Goal: Task Accomplishment & Management: Manage account settings

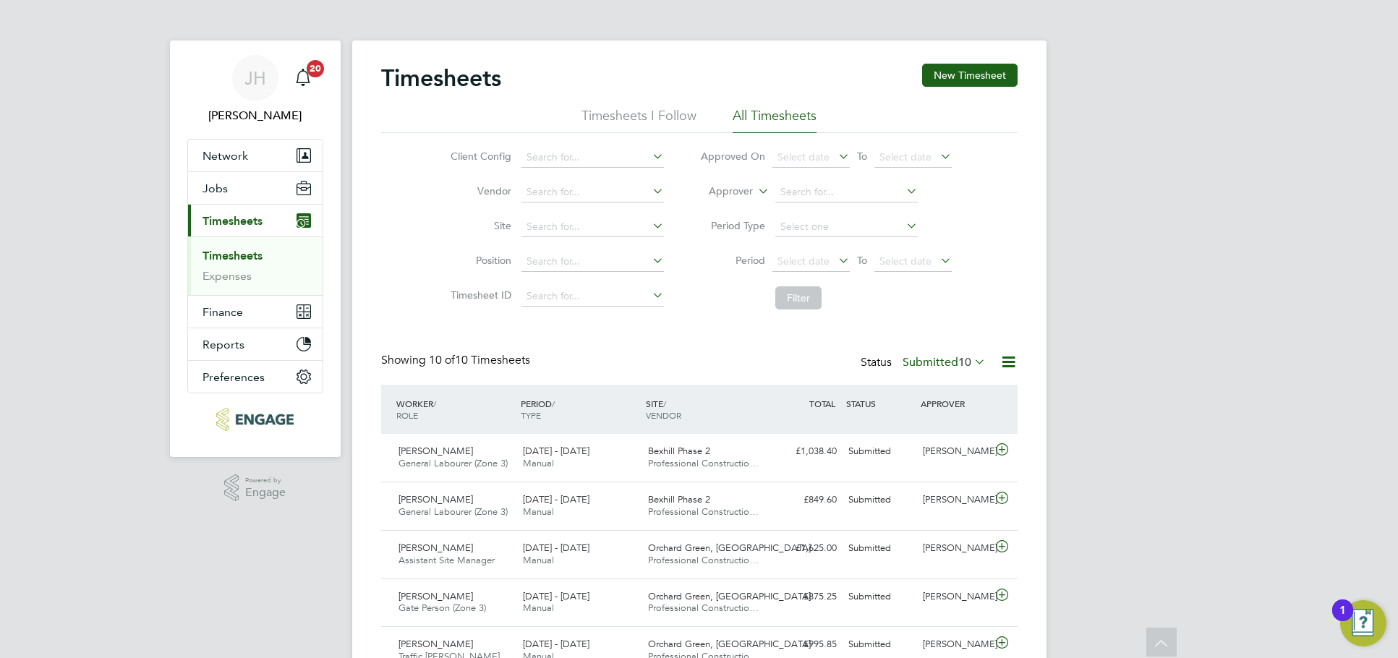
scroll to position [322, 0]
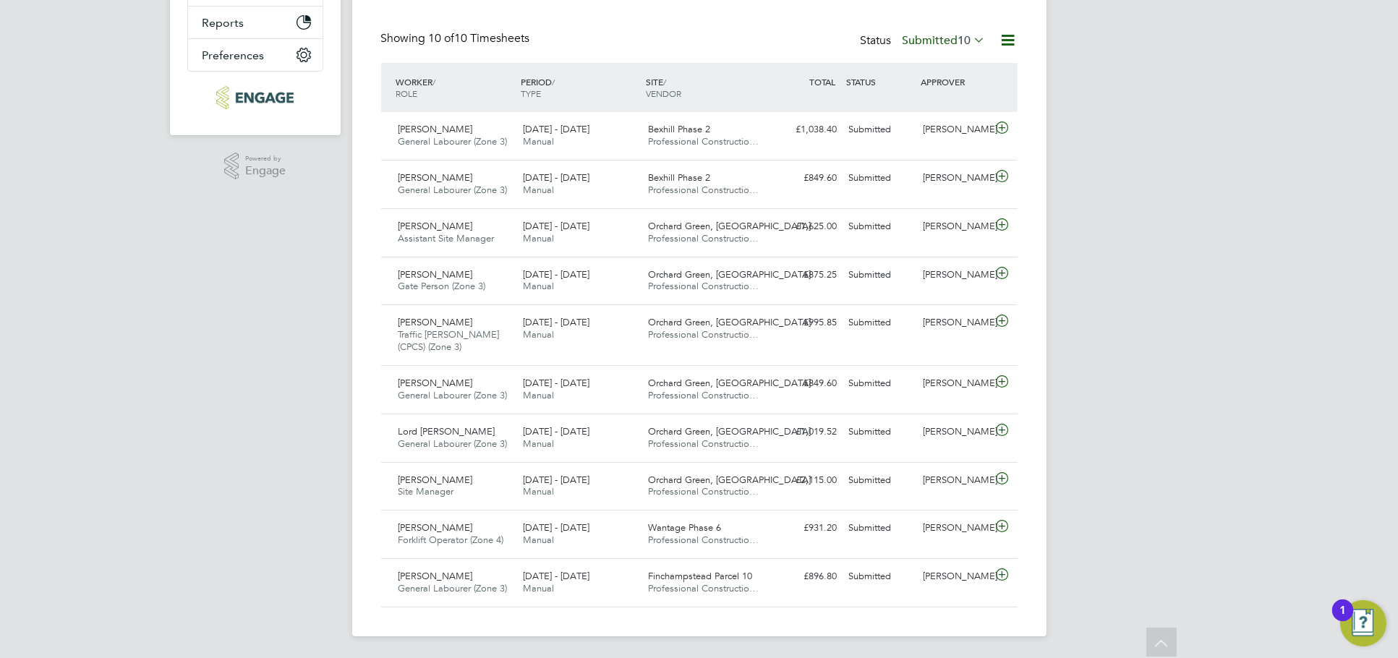
click at [1123, 184] on div "JH Jess Hogan Notifications 20 Applications: Network Team Members Businesses Si…" at bounding box center [699, 169] width 1398 height 982
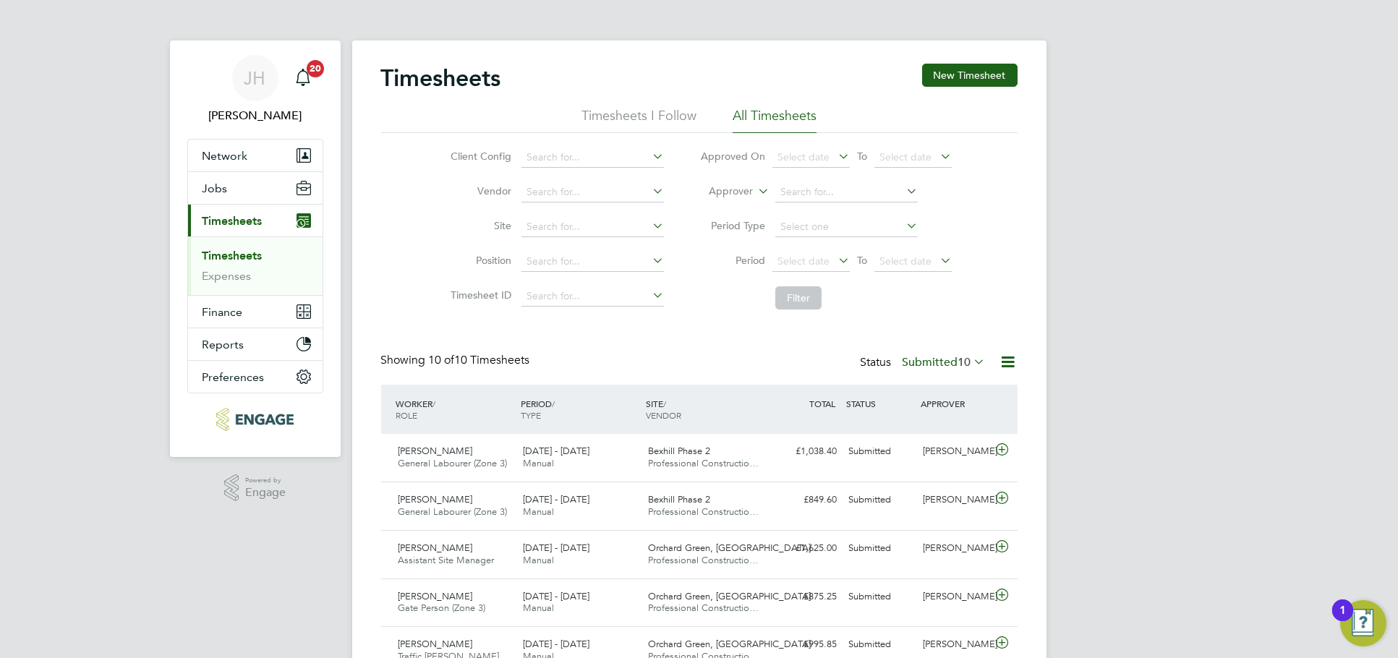
click at [959, 356] on span "10" at bounding box center [964, 362] width 13 height 14
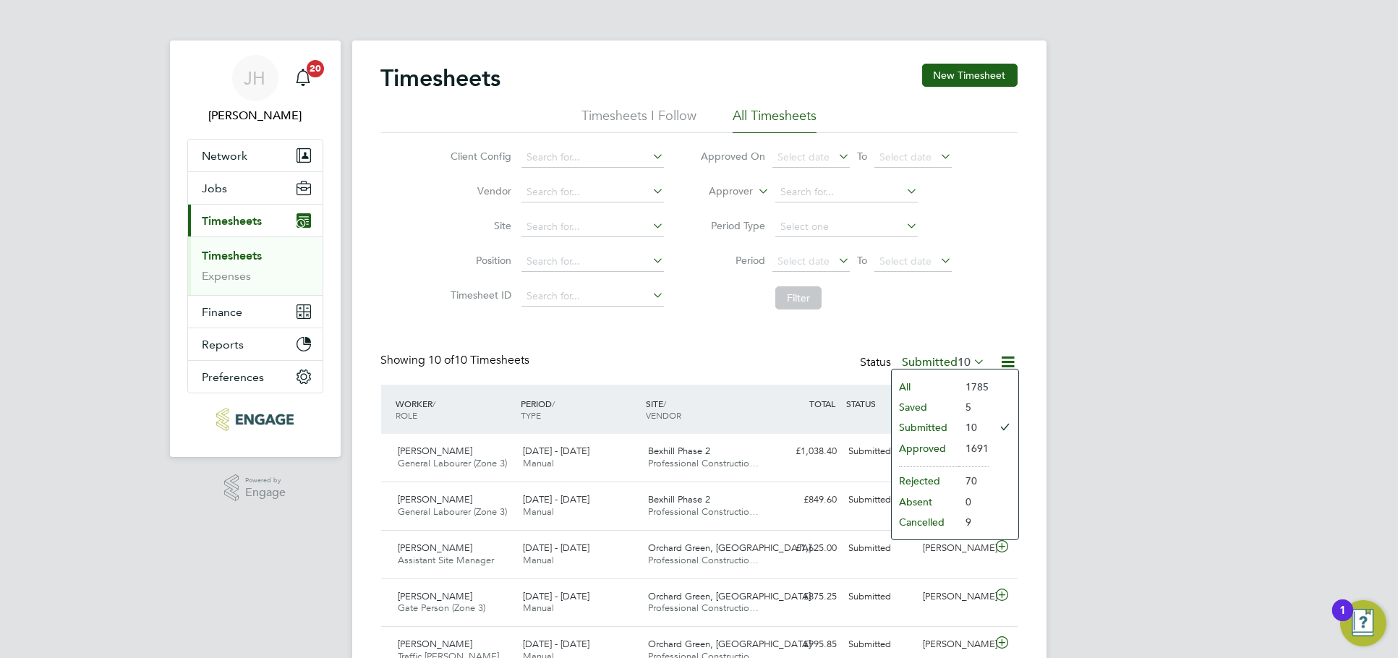
click at [940, 449] on li "Approved" at bounding box center [925, 448] width 67 height 20
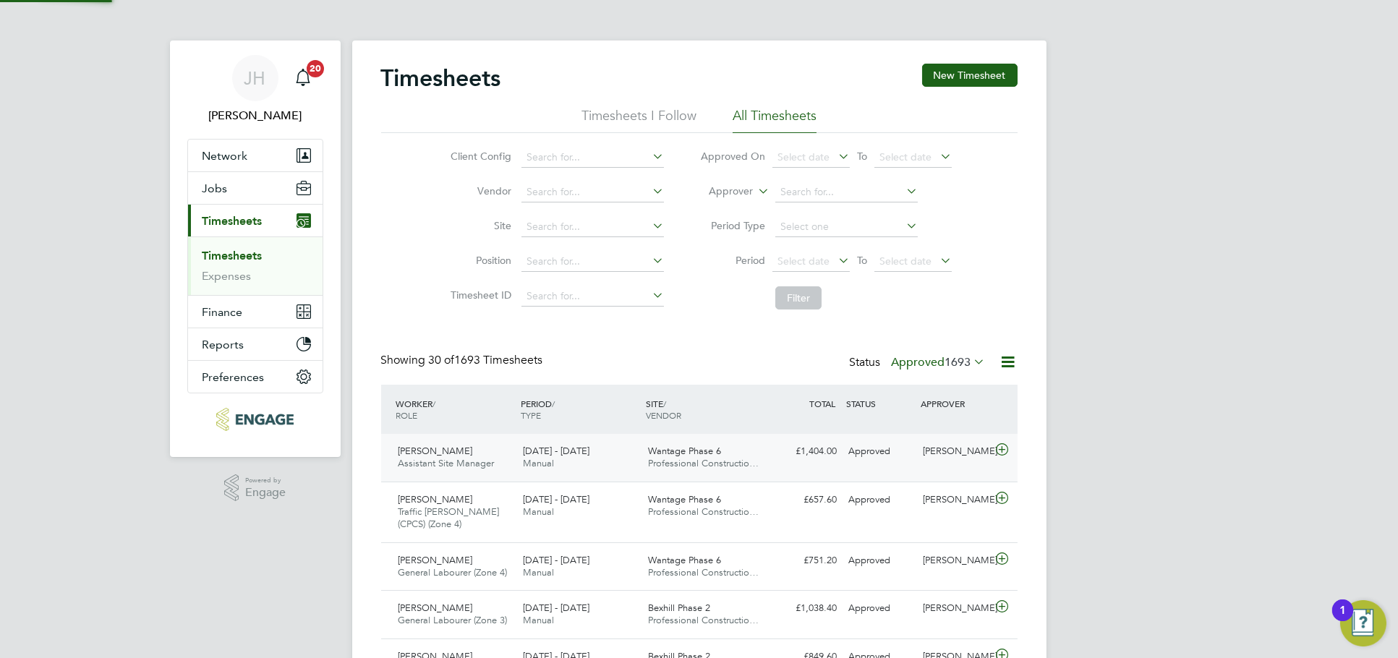
scroll to position [37, 125]
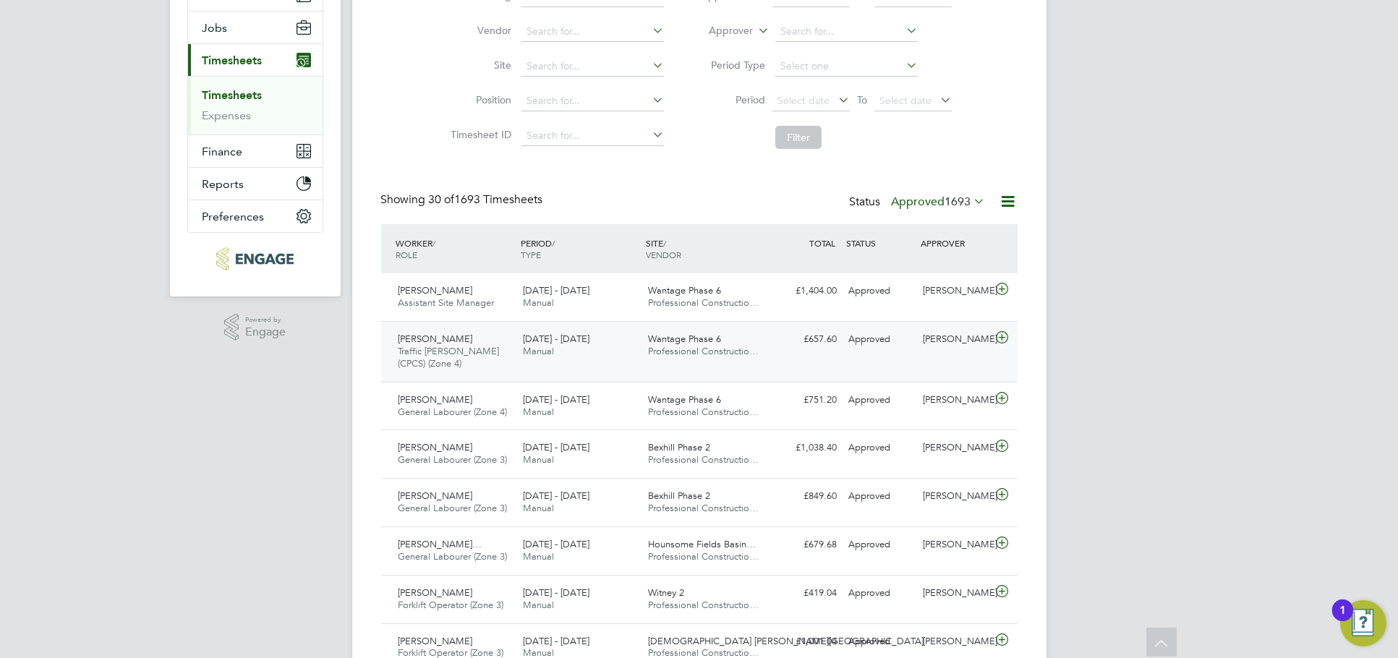
click at [930, 353] on div "Courtney Kelly Traffic Marshall (CPCS) (Zone 4) 25 - 31 Aug 2025 25 - 31 Aug 20…" at bounding box center [699, 351] width 637 height 61
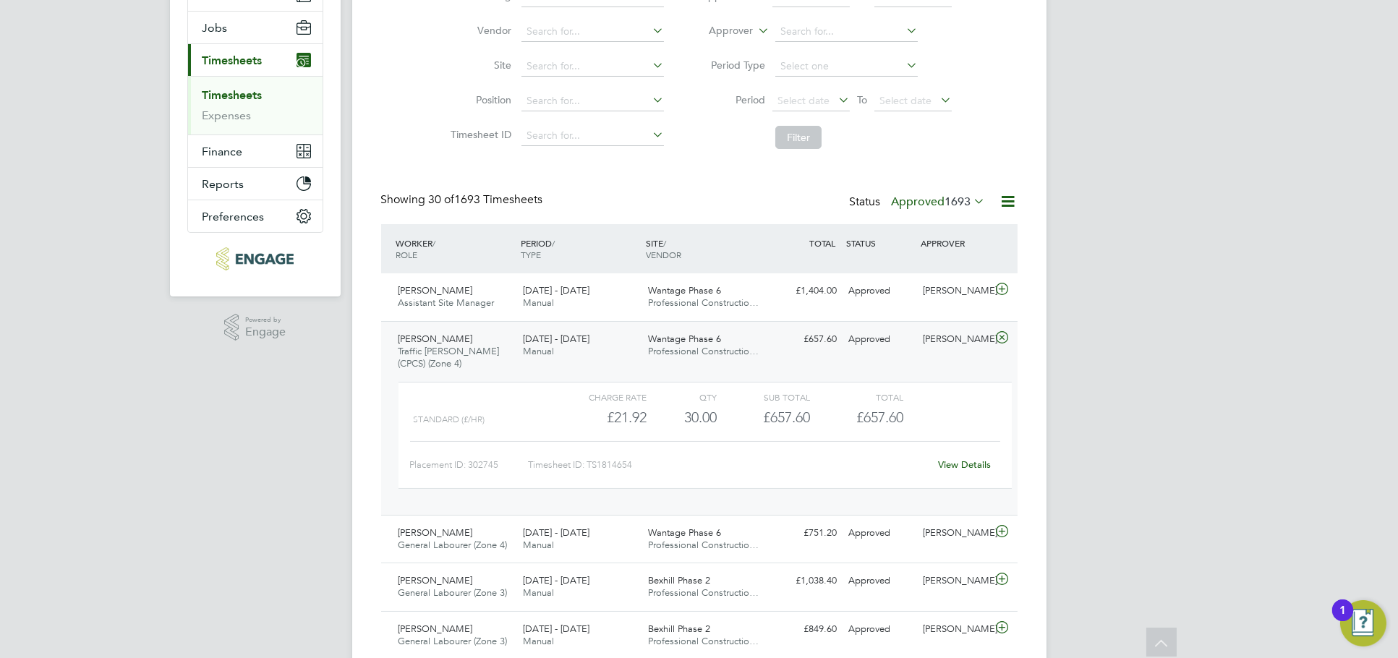
click at [956, 367] on div "Courtney Kelly Traffic Marshall (CPCS) (Zone 4) 25 - 31 Aug 2025 25 - 31 Aug 20…" at bounding box center [699, 418] width 637 height 194
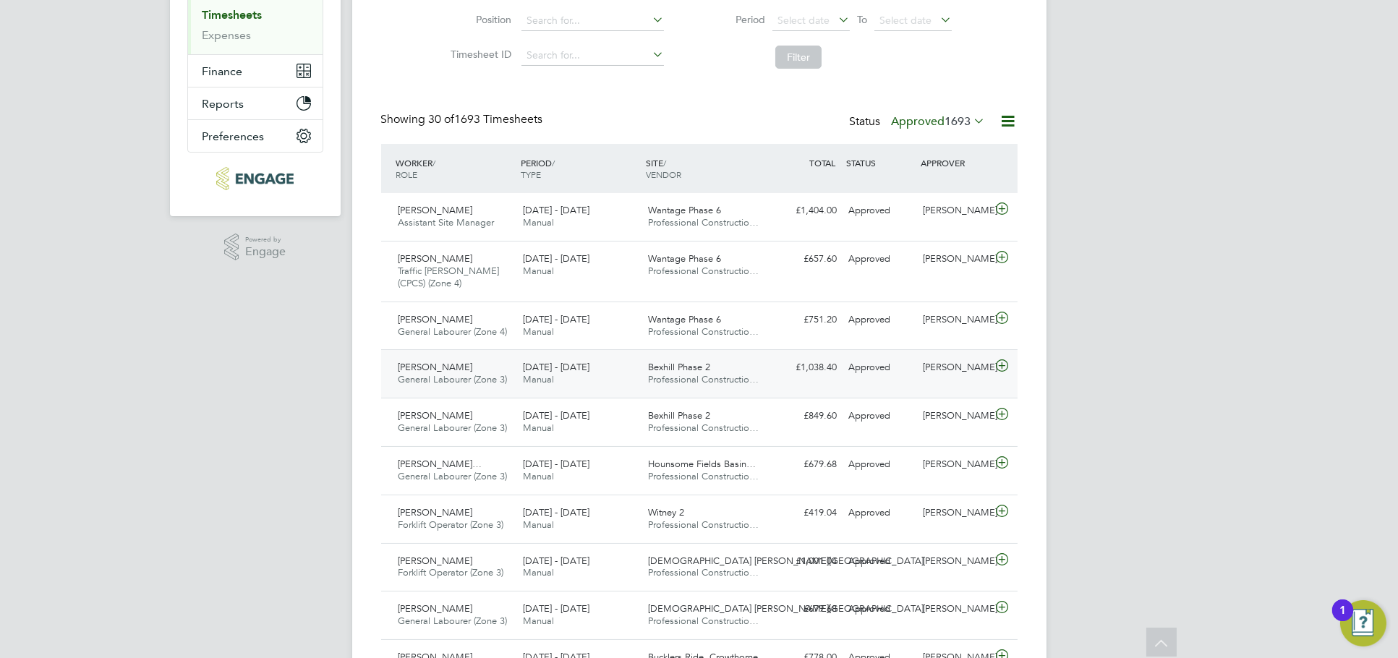
click at [943, 369] on div "John O'Neill" at bounding box center [954, 368] width 75 height 24
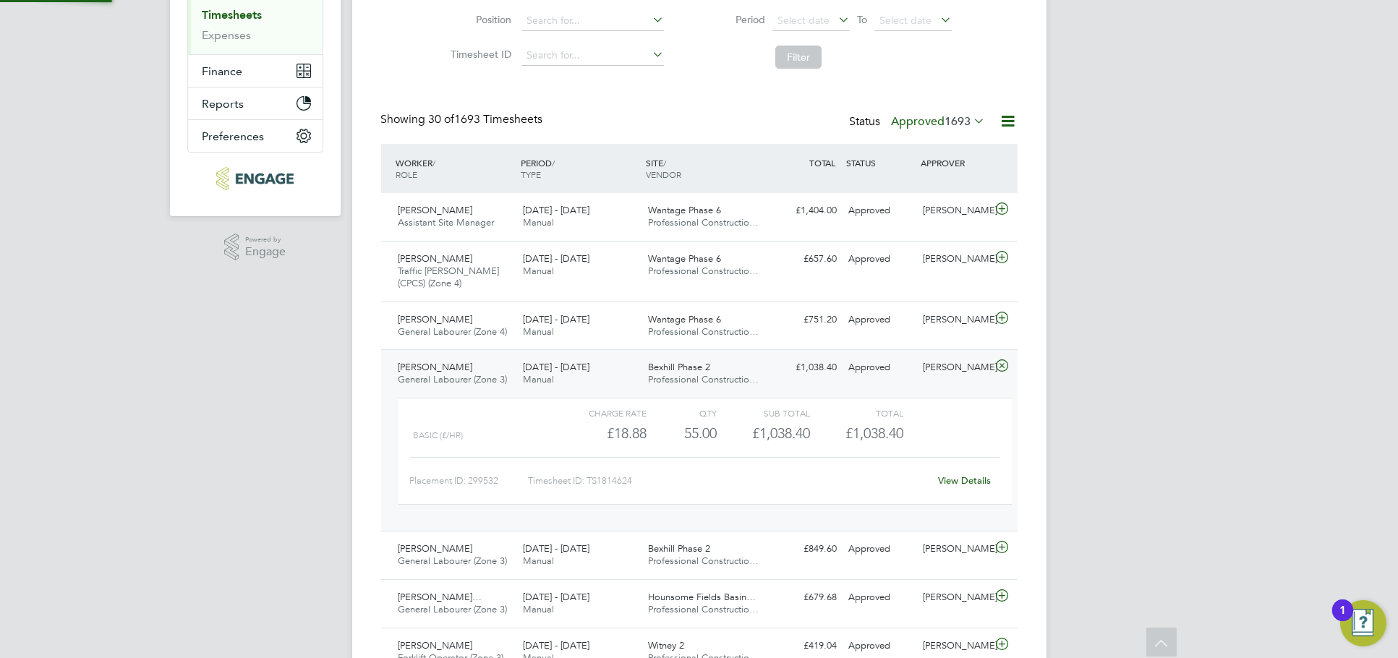
click at [957, 484] on link "View Details" at bounding box center [964, 481] width 53 height 12
click at [957, 555] on div "John O'Neill" at bounding box center [954, 549] width 75 height 24
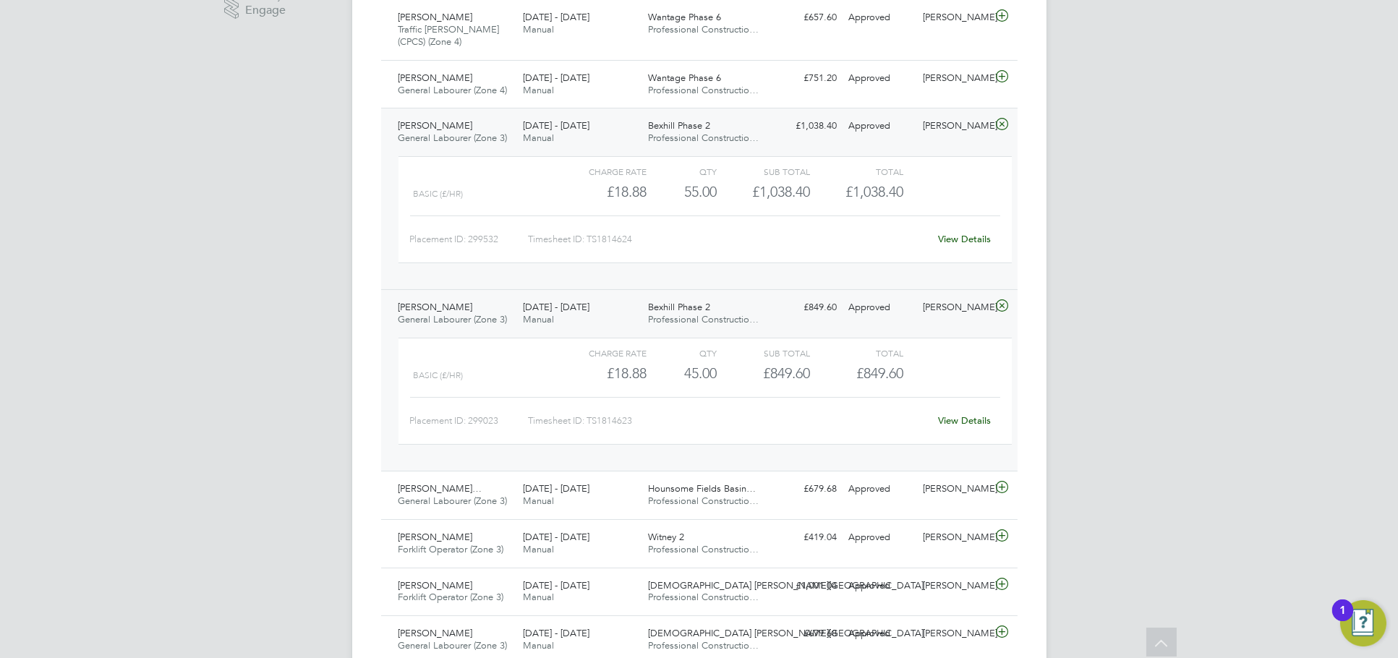
click at [969, 426] on link "View Details" at bounding box center [964, 421] width 53 height 12
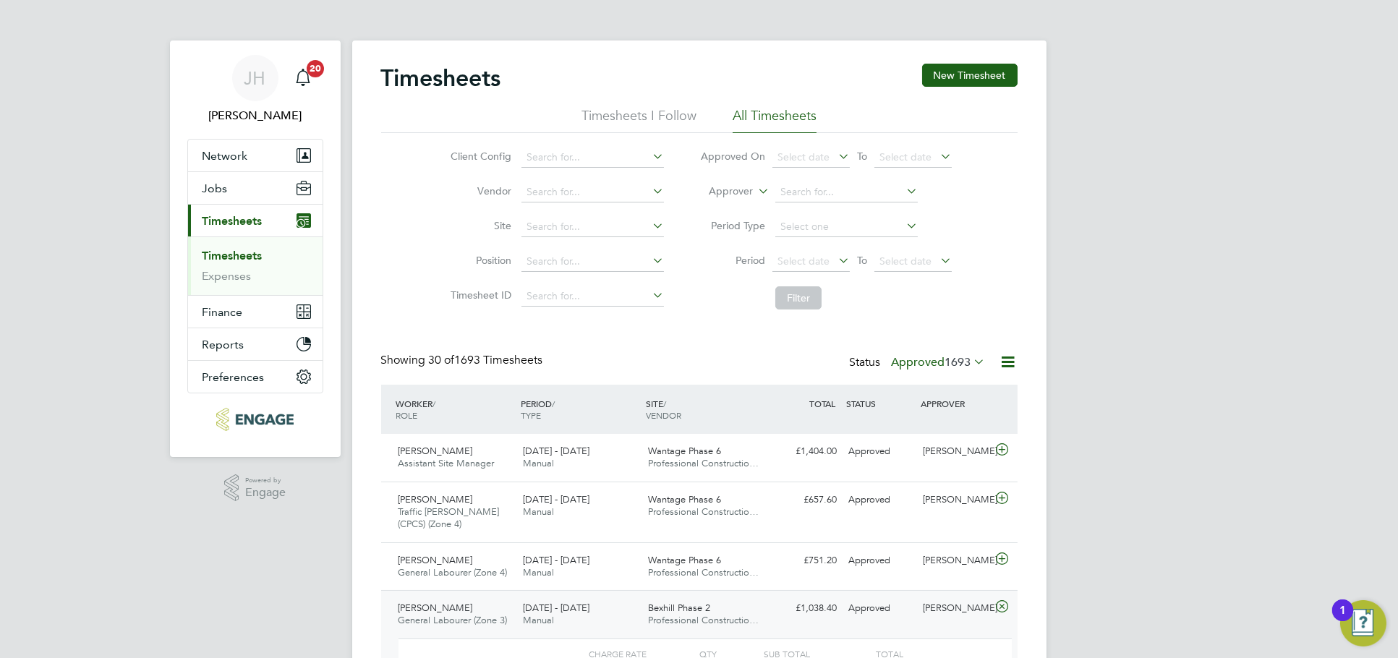
click at [945, 364] on span "1693" at bounding box center [958, 362] width 26 height 14
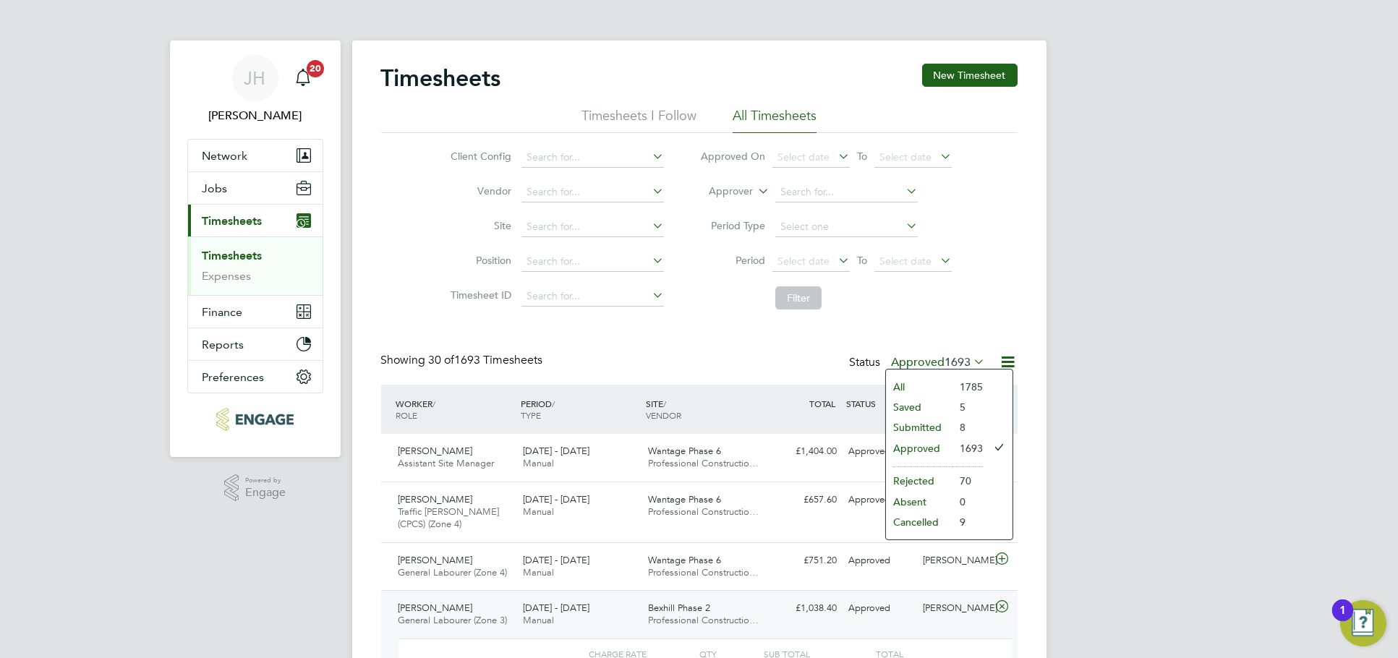
click at [929, 427] on li "Submitted" at bounding box center [919, 427] width 67 height 20
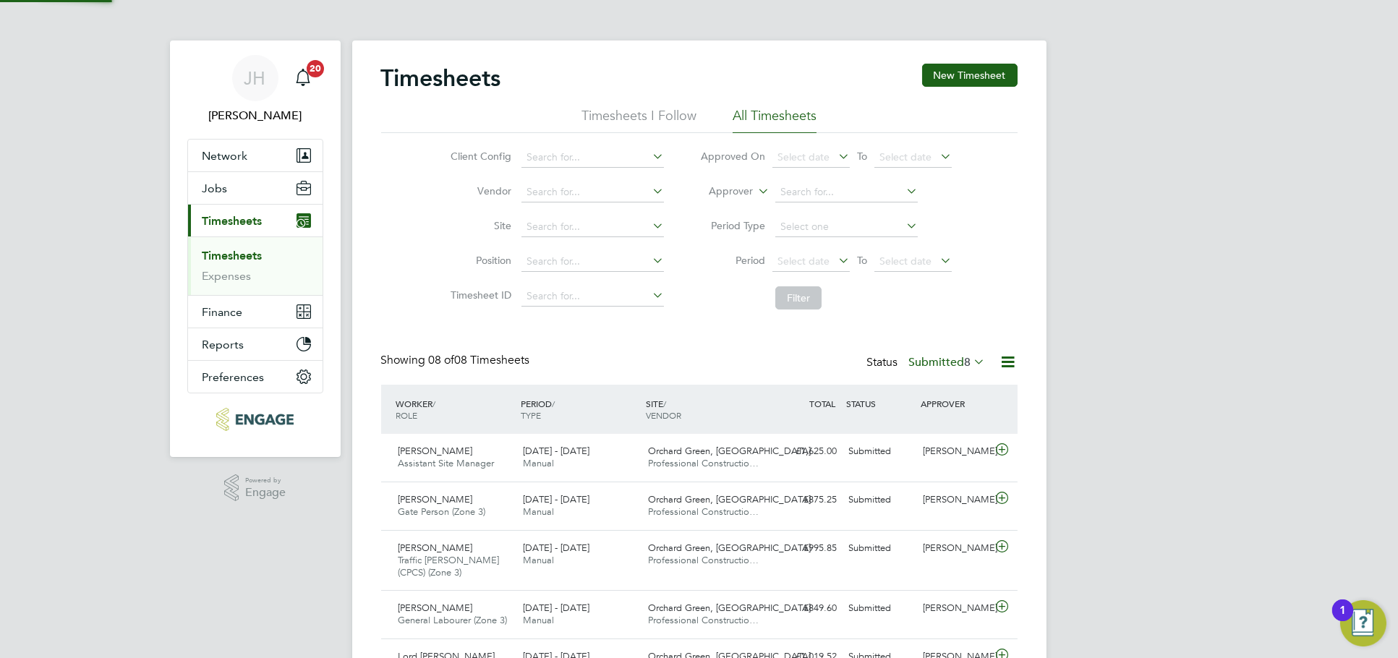
scroll to position [49, 125]
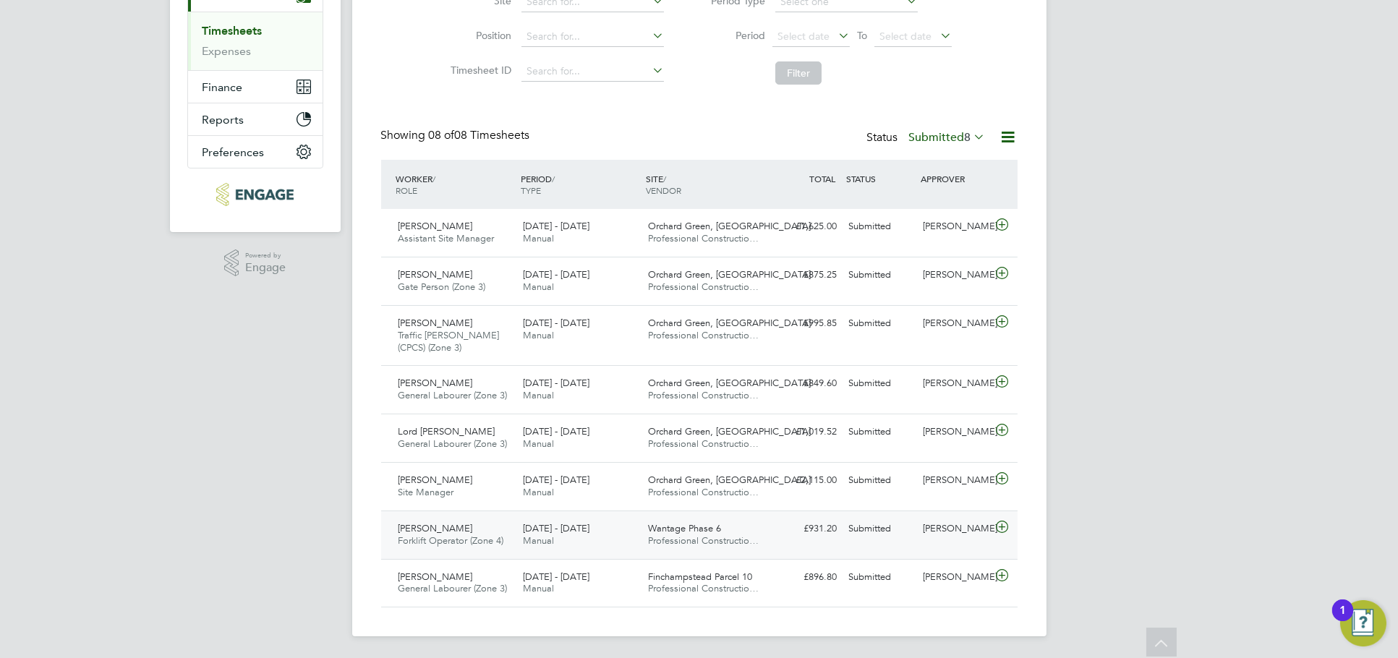
click at [827, 544] on div "Matthew Pullin Forklift Operator (Zone 4) 25 - 31 Aug 2025 25 - 31 Aug 2025 Man…" at bounding box center [699, 535] width 637 height 48
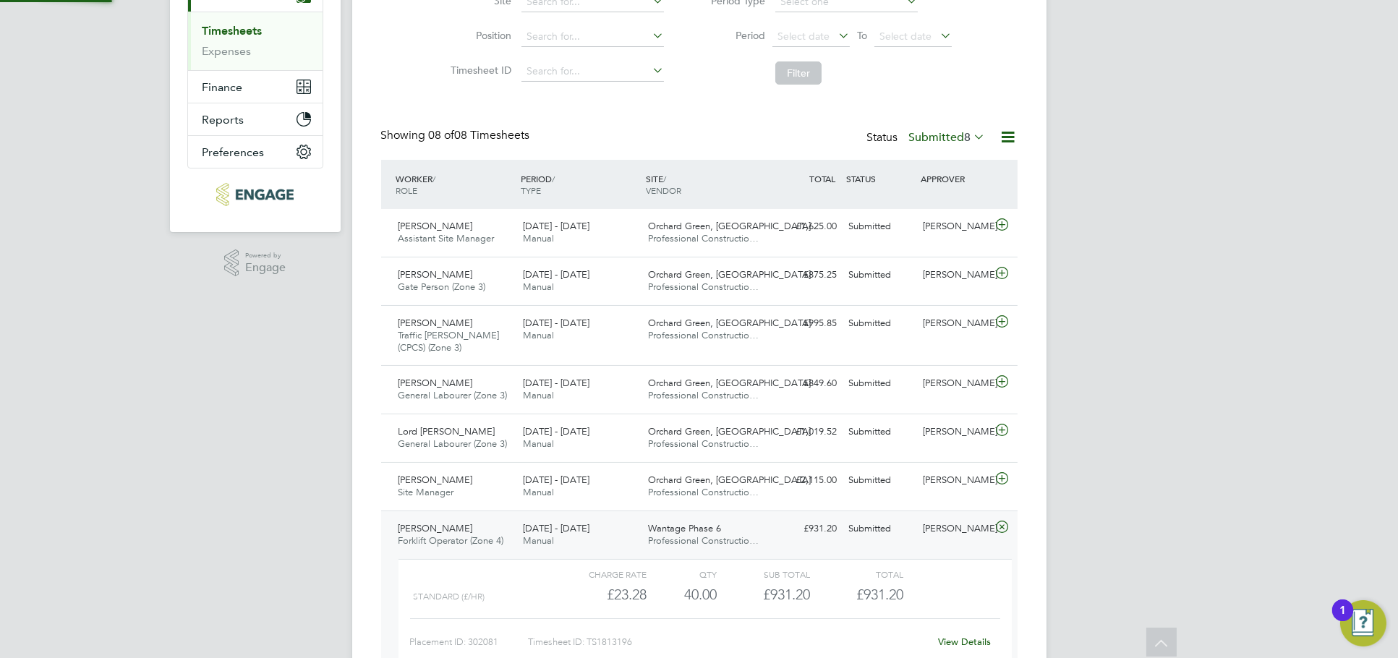
click at [1162, 397] on div "JH Jess Hogan Notifications 20 Applications: Network Team Members Businesses Si…" at bounding box center [699, 284] width 1398 height 1018
click at [934, 527] on div "Liam Jones" at bounding box center [954, 529] width 75 height 24
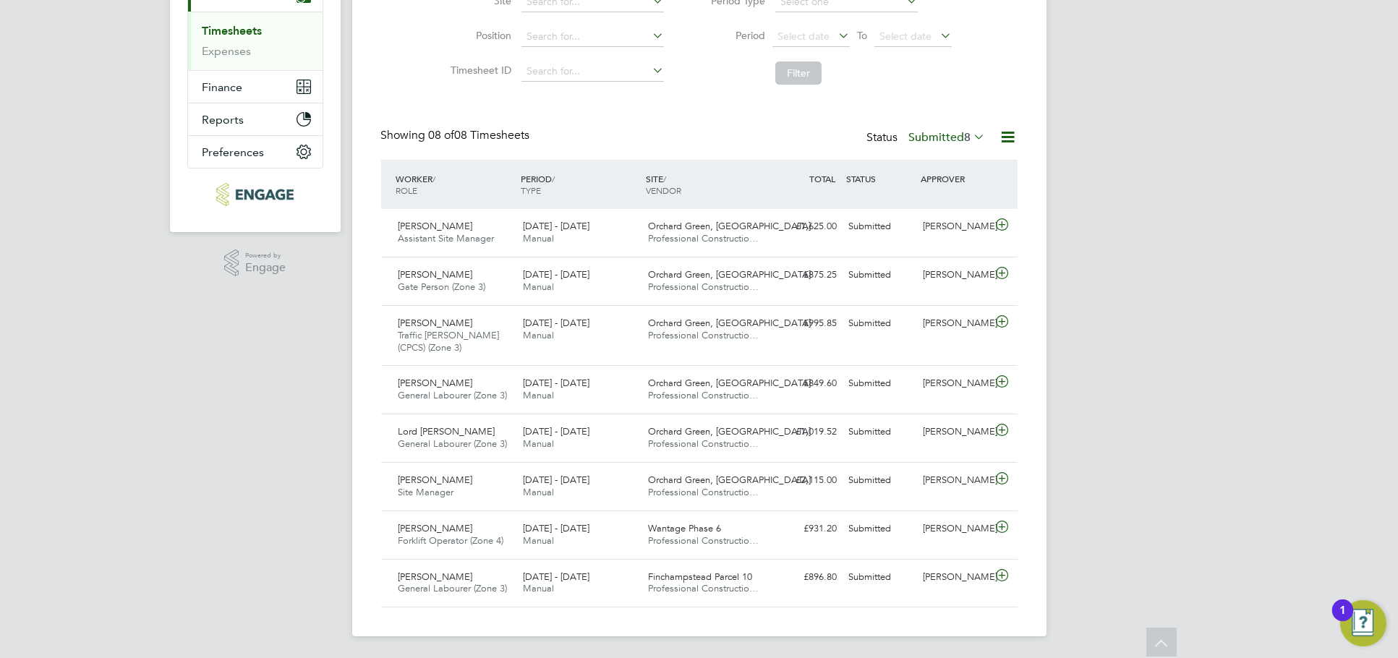
click at [1042, 247] on div "Timesheets New Timesheet Timesheets I Follow All Timesheets Client Config Vendo…" at bounding box center [699, 226] width 694 height 821
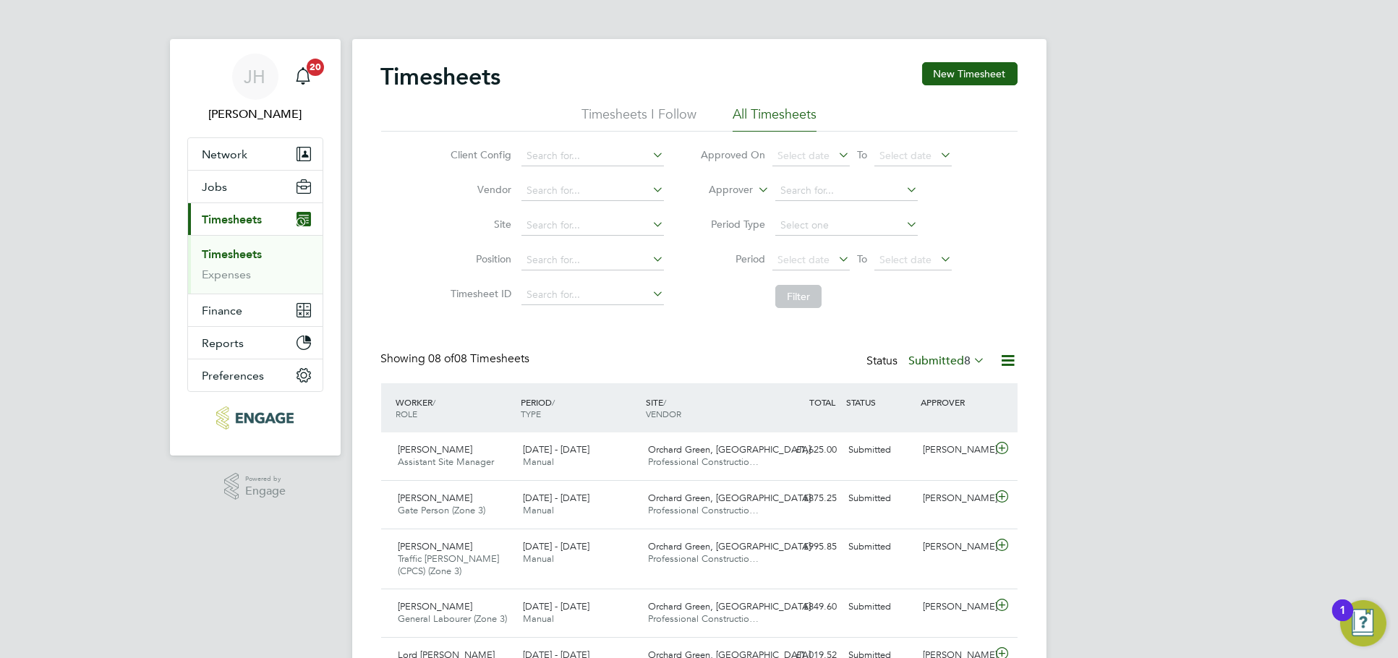
scroll to position [225, 0]
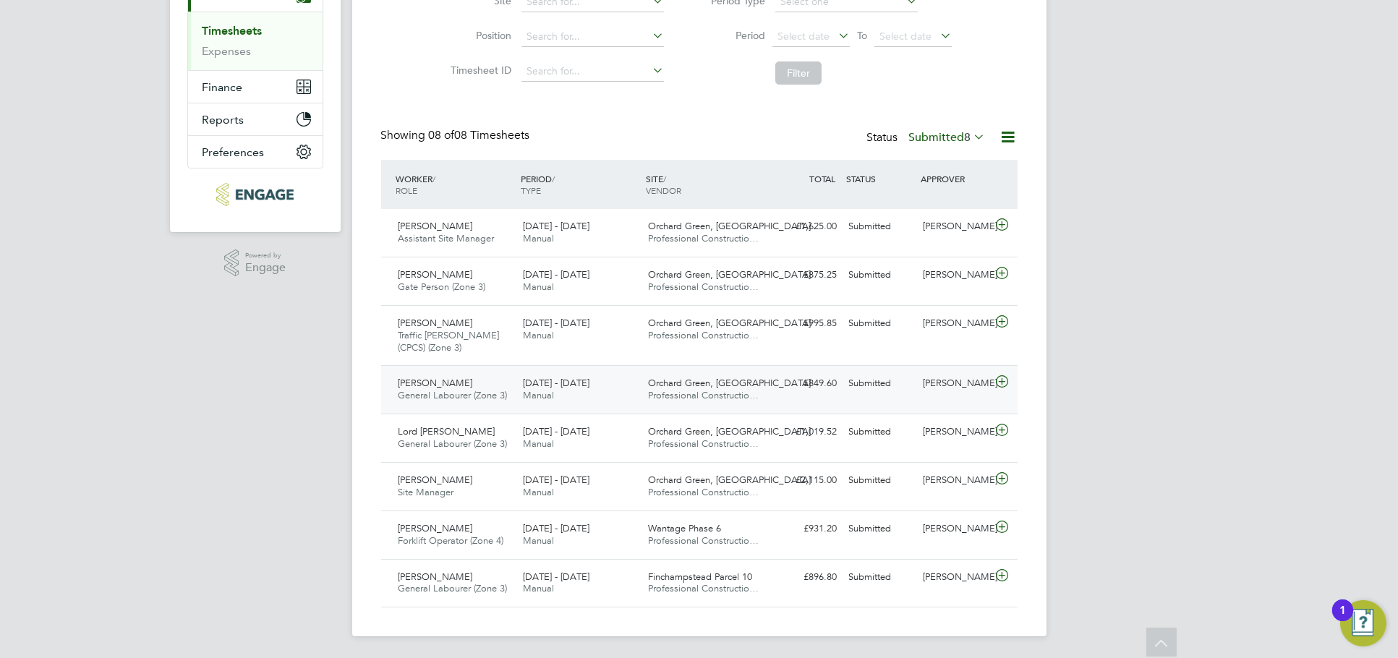
click at [943, 380] on div "Aaron Watkins" at bounding box center [954, 384] width 75 height 24
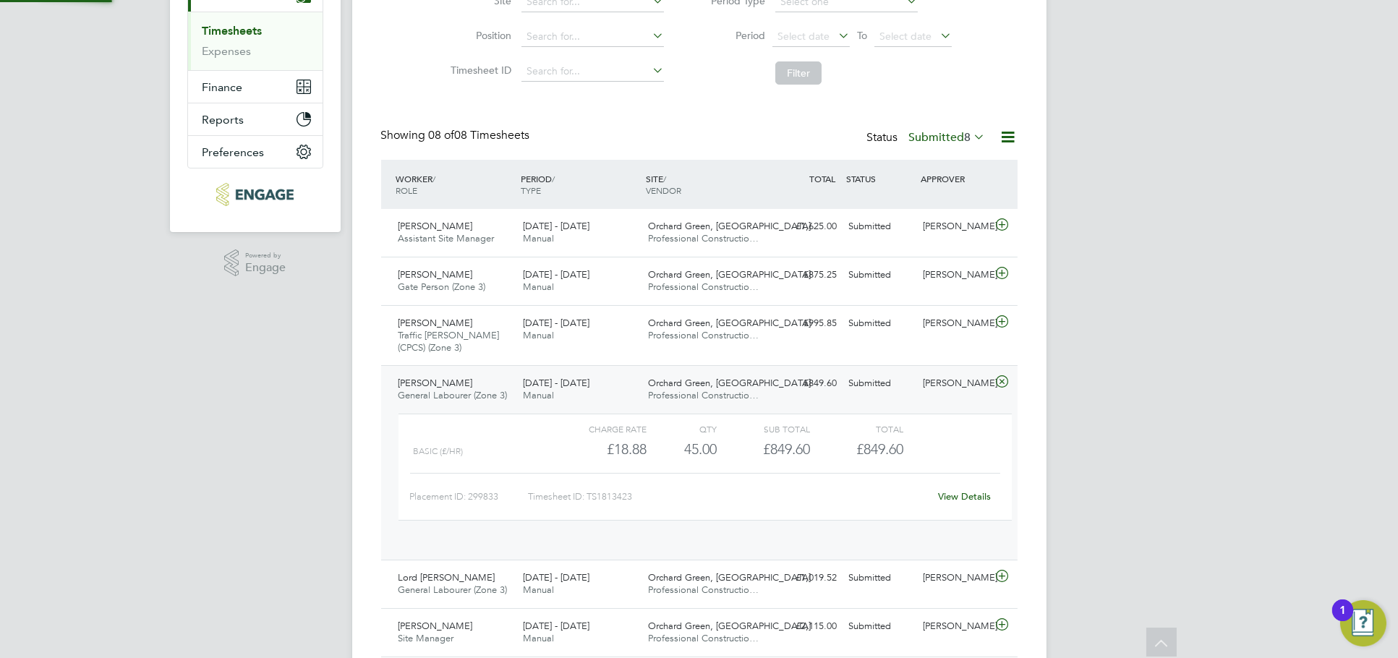
scroll to position [25, 140]
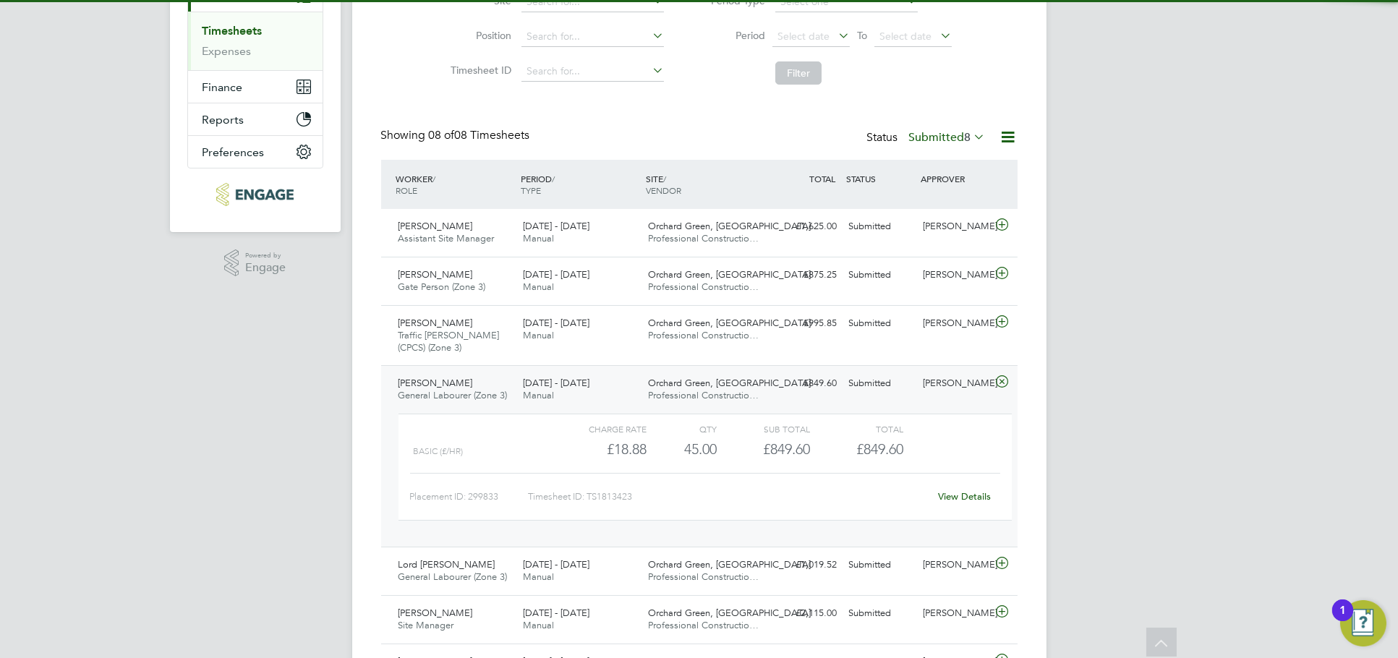
click at [953, 490] on link "View Details" at bounding box center [964, 496] width 53 height 12
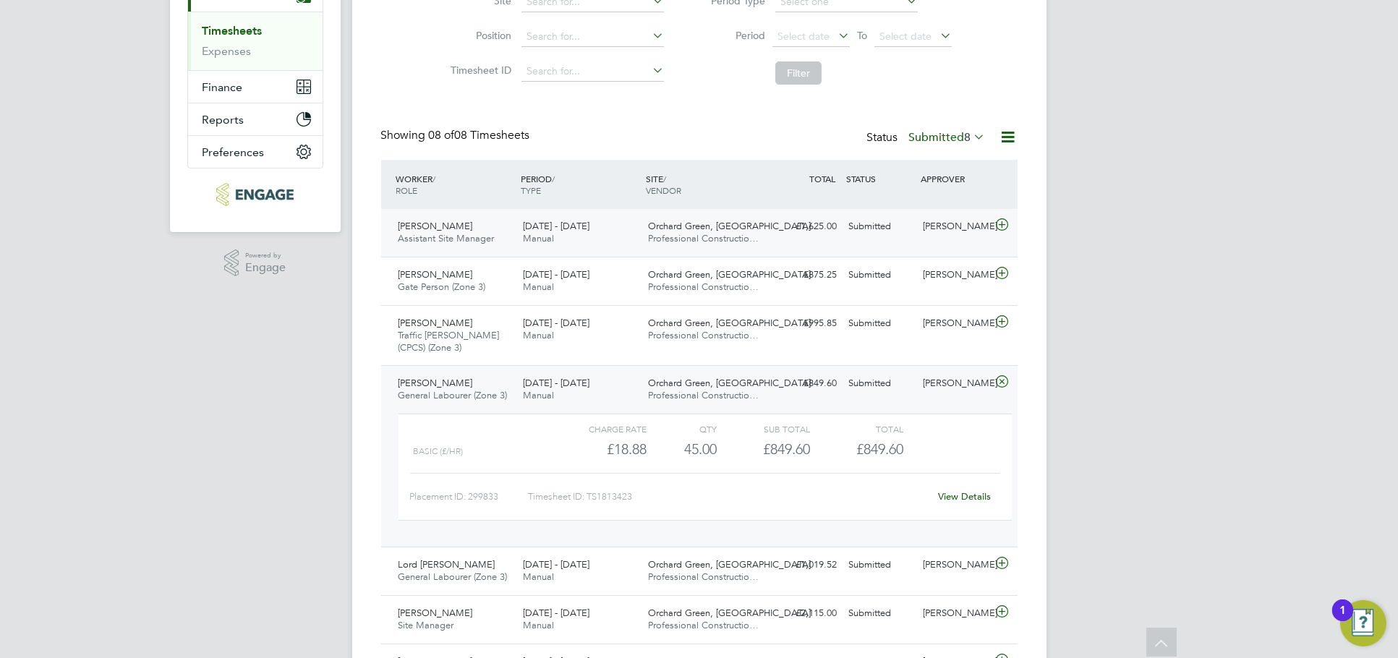
click at [902, 229] on div "Submitted" at bounding box center [880, 227] width 75 height 24
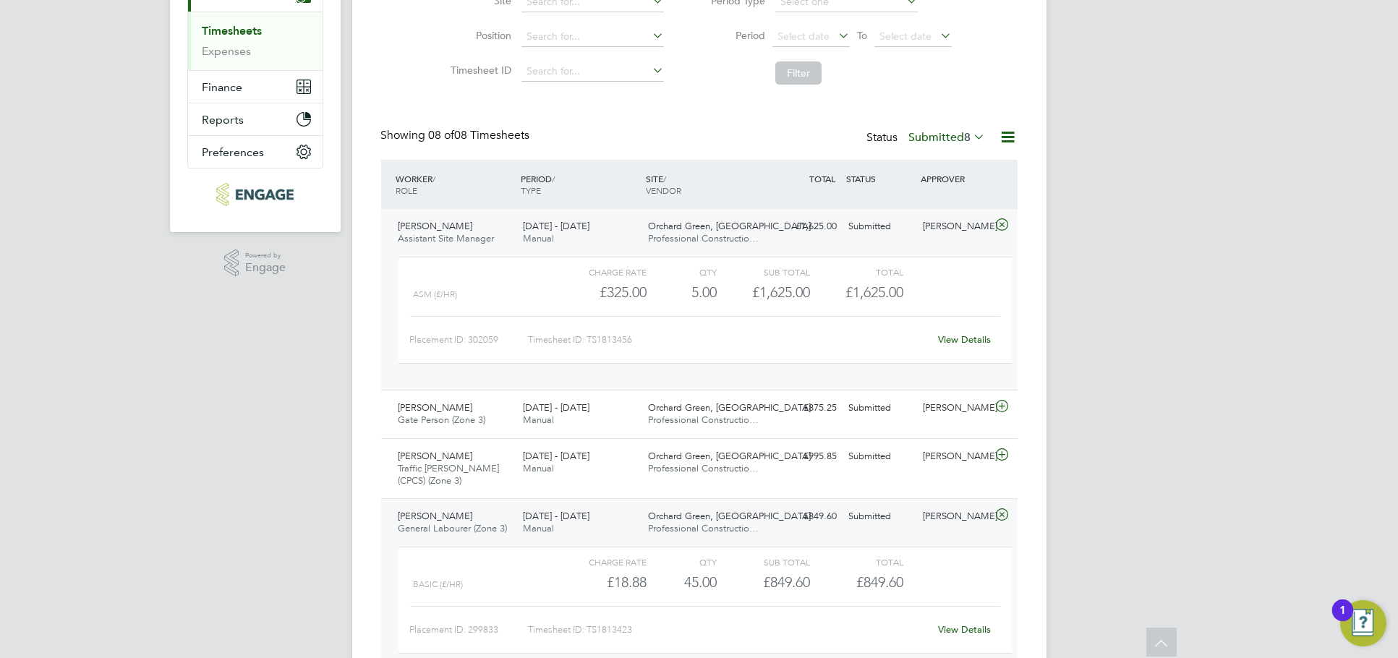
click at [958, 328] on div "View Details" at bounding box center [965, 339] width 71 height 23
click at [959, 331] on div "View Details" at bounding box center [965, 339] width 71 height 23
click at [958, 338] on link "View Details" at bounding box center [964, 339] width 53 height 12
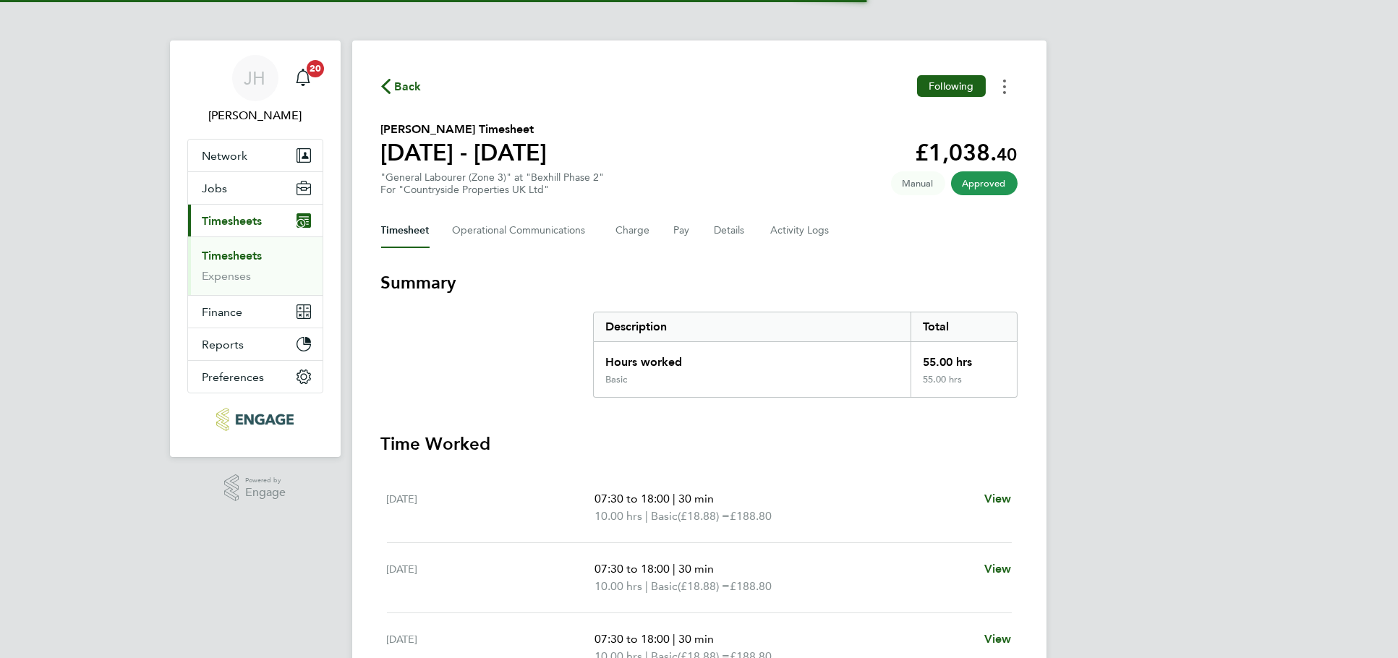
click at [1004, 93] on circle "Timesheets Menu" at bounding box center [1004, 92] width 3 height 3
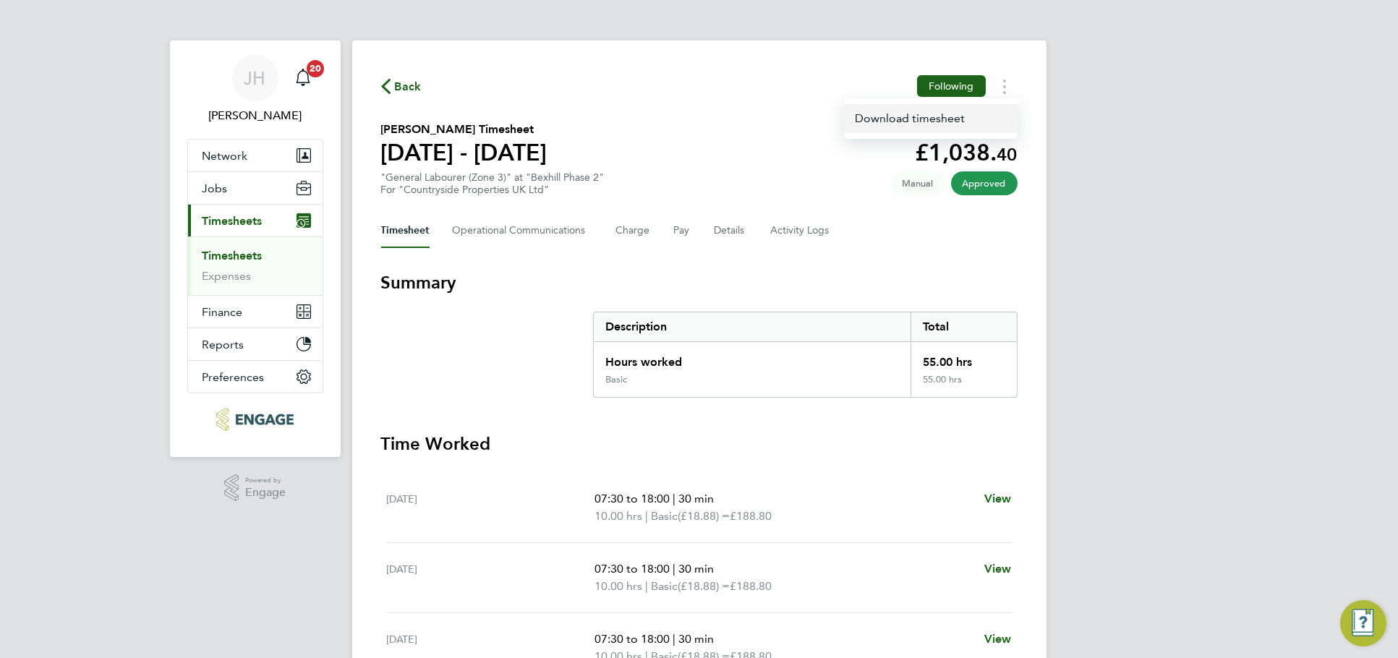
click at [975, 119] on link "Download timesheet" at bounding box center [931, 118] width 174 height 29
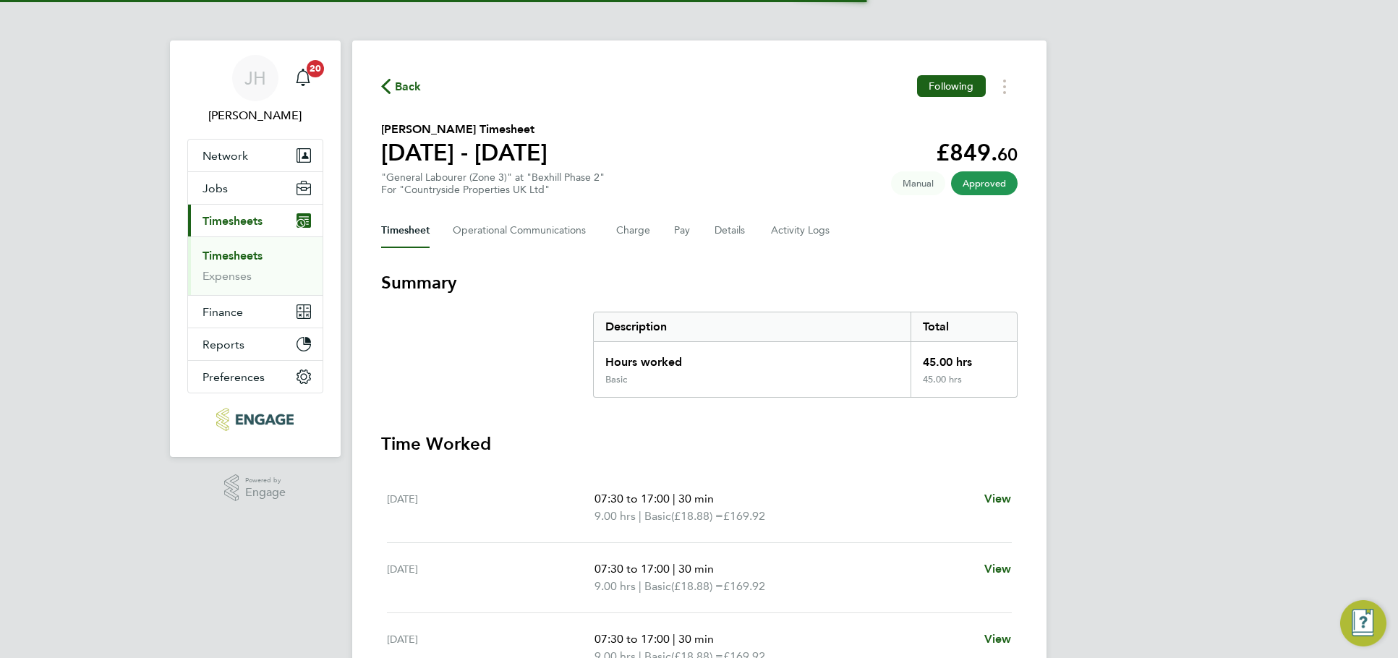
click at [995, 97] on button "Timesheets Menu" at bounding box center [1005, 86] width 26 height 22
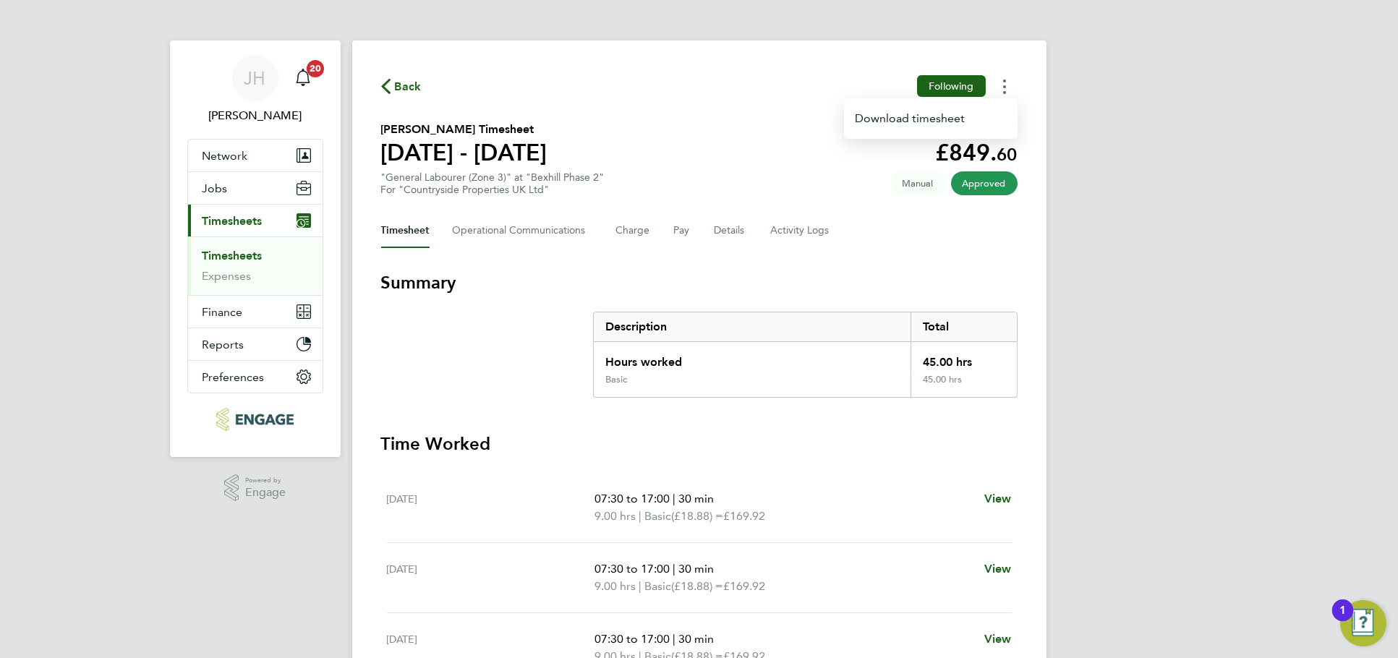
click at [1003, 80] on icon "Timesheets Menu" at bounding box center [1004, 87] width 3 height 14
click at [997, 85] on button "Timesheets Menu" at bounding box center [1005, 86] width 26 height 22
click at [947, 119] on link "Download timesheet" at bounding box center [931, 118] width 174 height 29
click at [1154, 119] on div "JH Jess Hogan Notifications 20 Applications: Network Team Members Businesses Si…" at bounding box center [699, 528] width 1398 height 1057
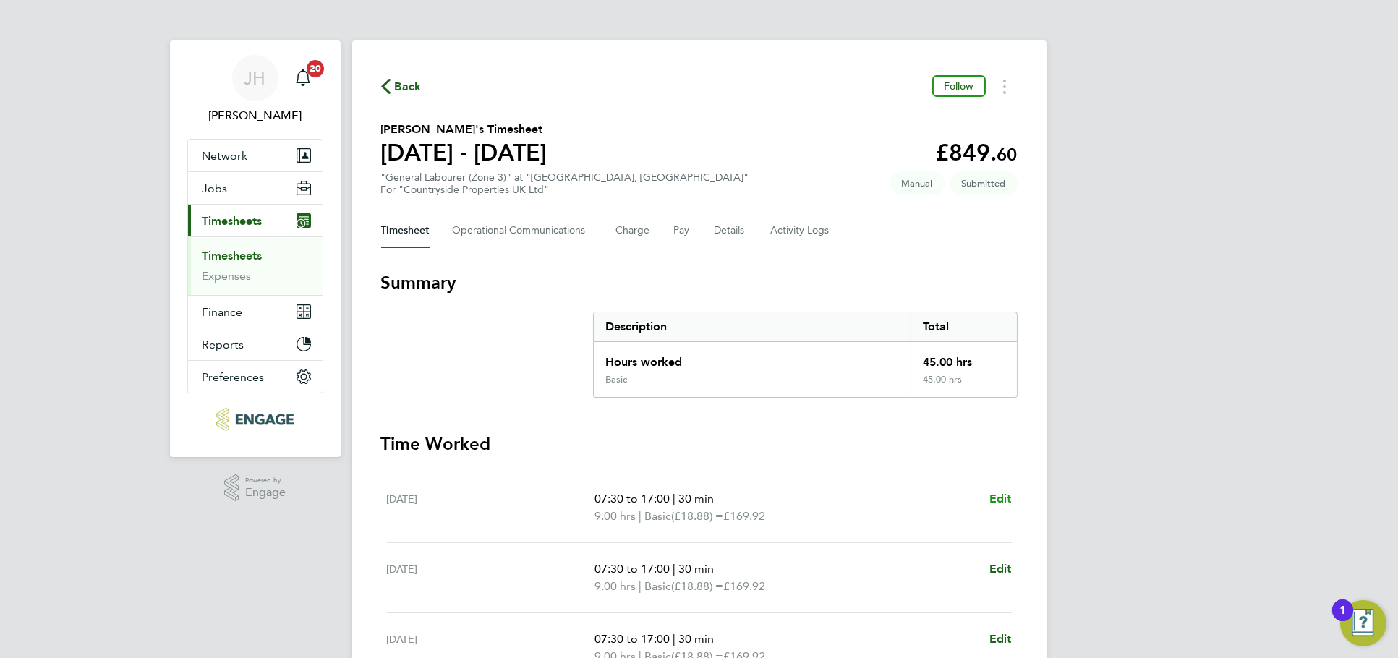
click at [1006, 494] on span "Edit" at bounding box center [1001, 499] width 22 height 14
select select "30"
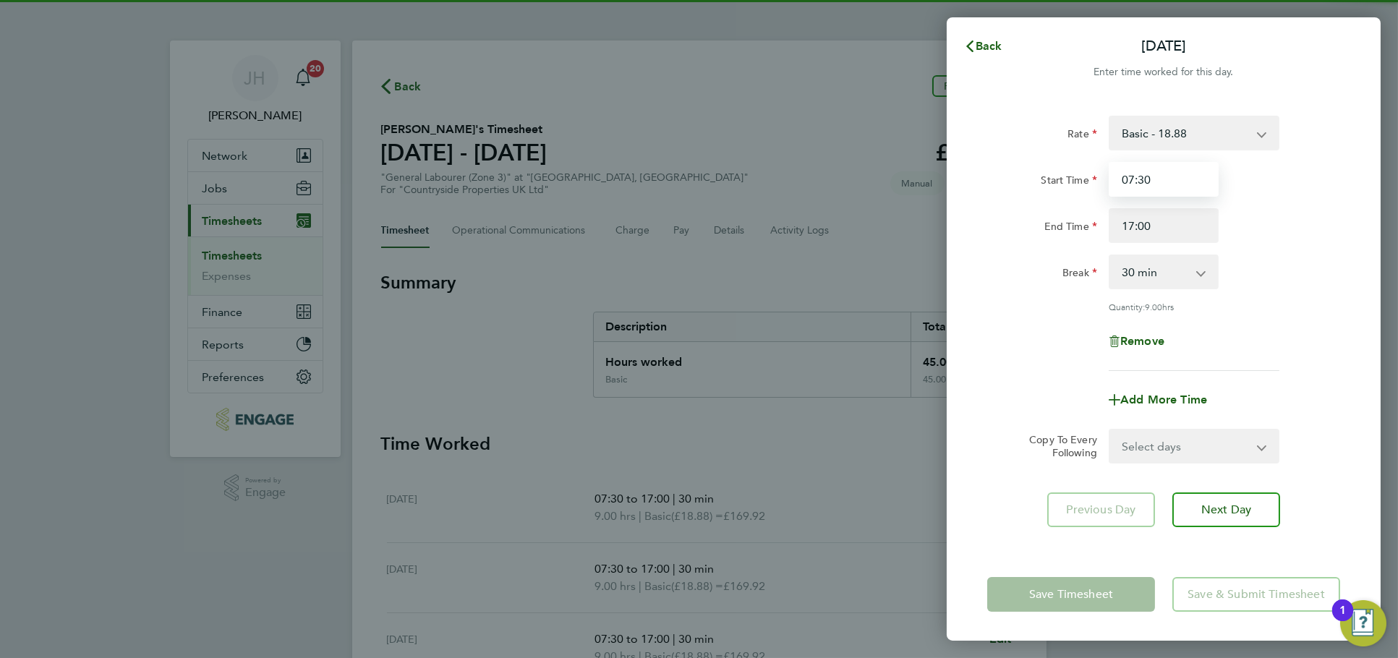
click at [1169, 176] on input "07:30" at bounding box center [1164, 179] width 110 height 35
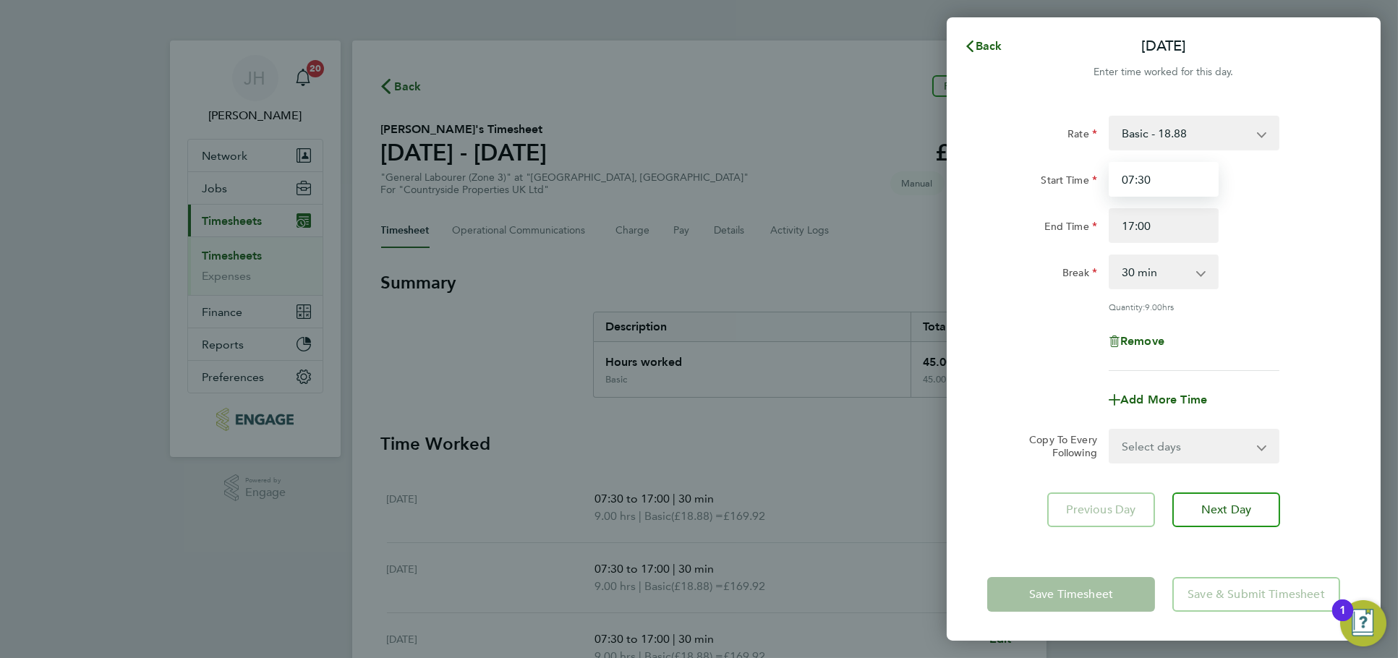
drag, startPoint x: 1194, startPoint y: 177, endPoint x: 1126, endPoint y: 197, distance: 70.3
click at [1127, 182] on input "07:30" at bounding box center [1164, 179] width 110 height 35
click at [1141, 339] on span "Remove" at bounding box center [1143, 341] width 44 height 14
select select "null"
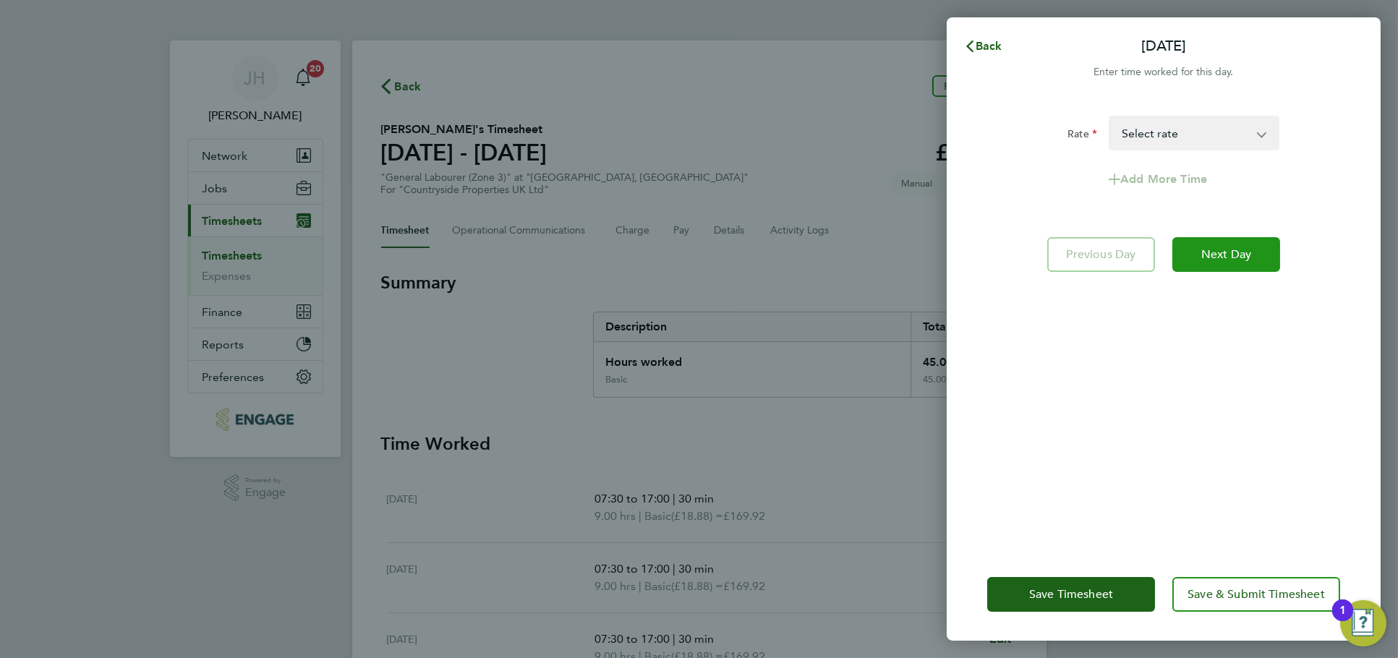
click at [1206, 249] on span "Next Day" at bounding box center [1227, 254] width 50 height 14
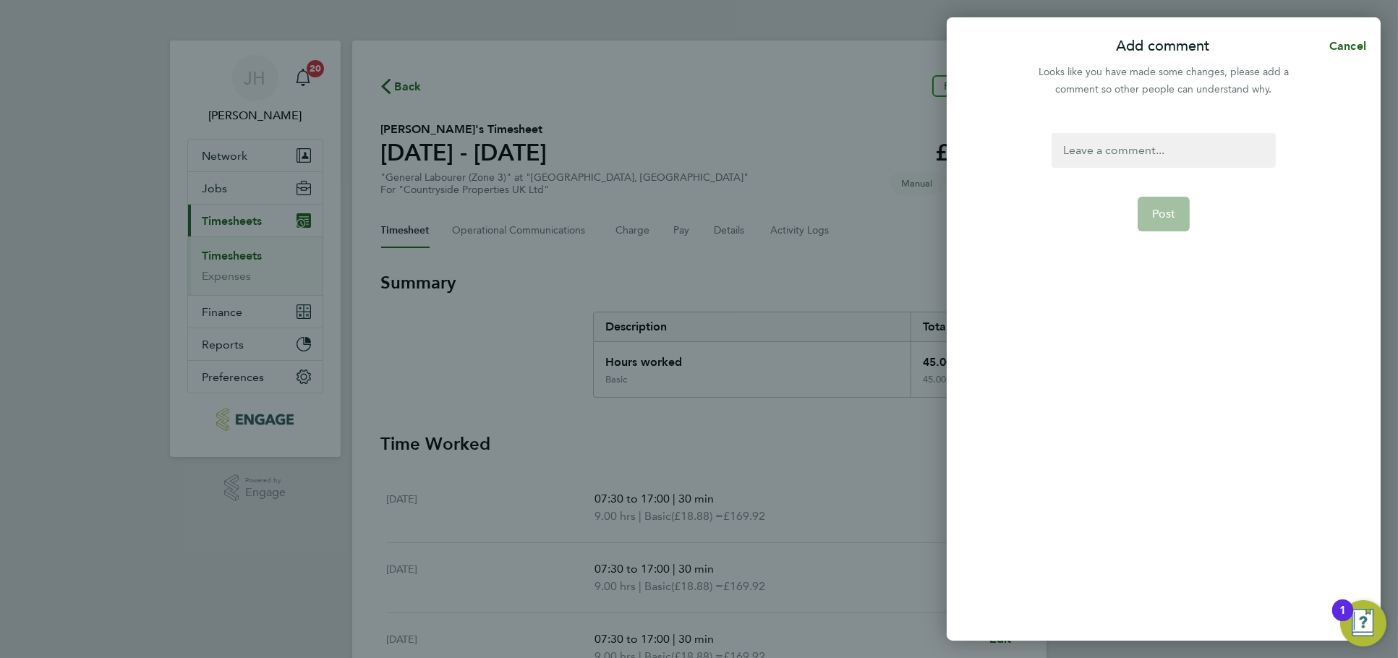
click at [1163, 173] on form "Post" at bounding box center [1163, 296] width 235 height 327
click at [1170, 151] on div at bounding box center [1164, 150] width 224 height 35
click at [1178, 153] on div at bounding box center [1164, 150] width 224 height 35
click at [1178, 200] on button "Post" at bounding box center [1164, 214] width 53 height 35
select select "30"
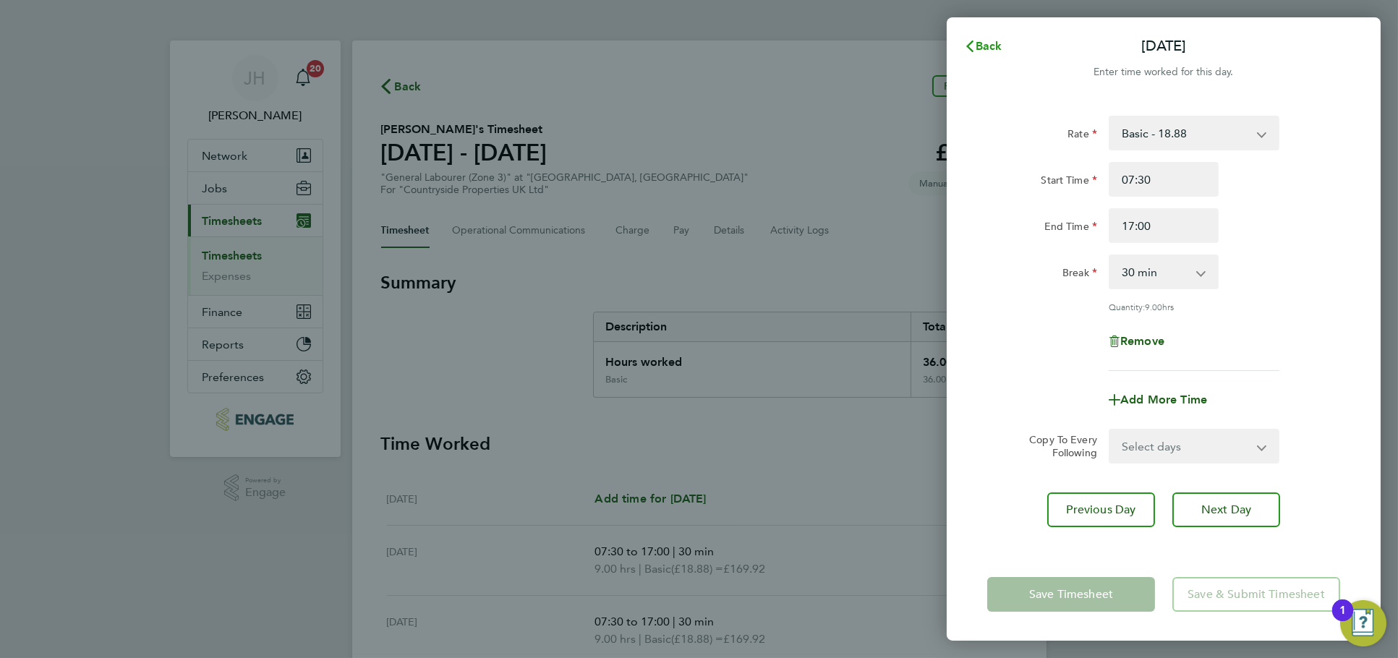
click at [987, 46] on span "Back" at bounding box center [989, 46] width 27 height 14
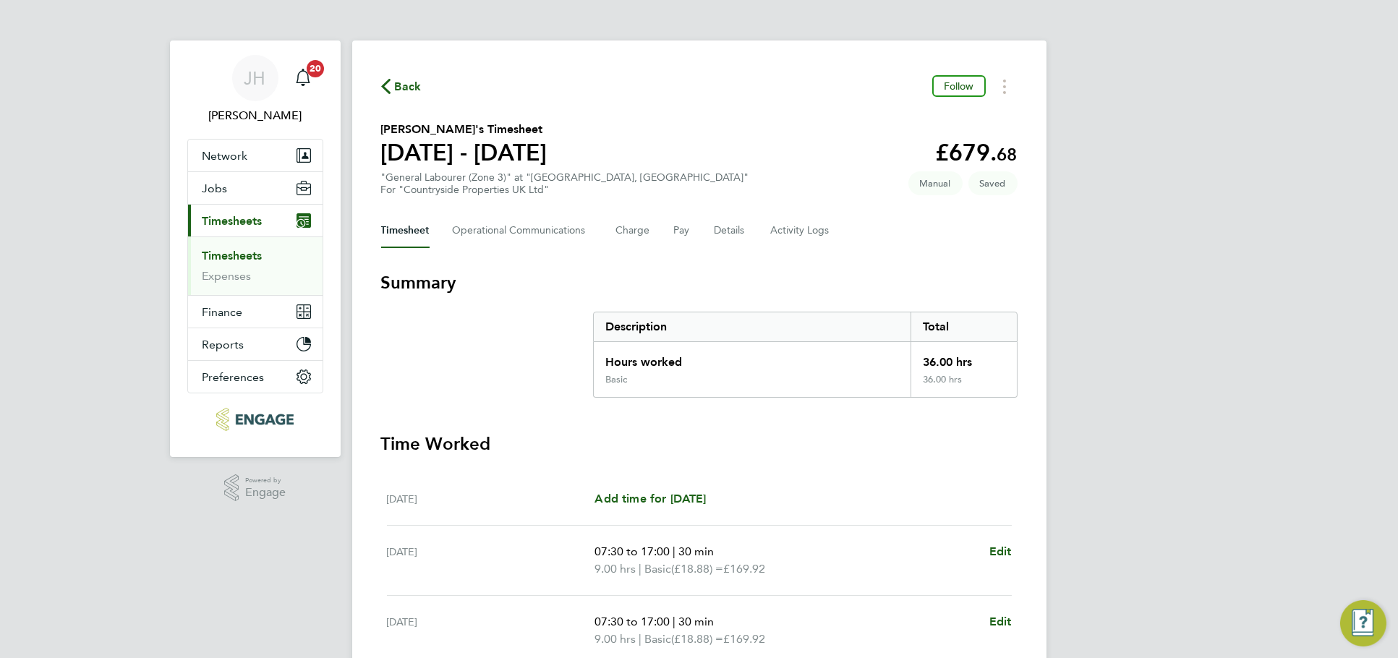
click at [850, 401] on section "Summary Description Total Hours worked 36.00 hrs Basic 36.00 hrs Time Worked Mo…" at bounding box center [699, 573] width 637 height 605
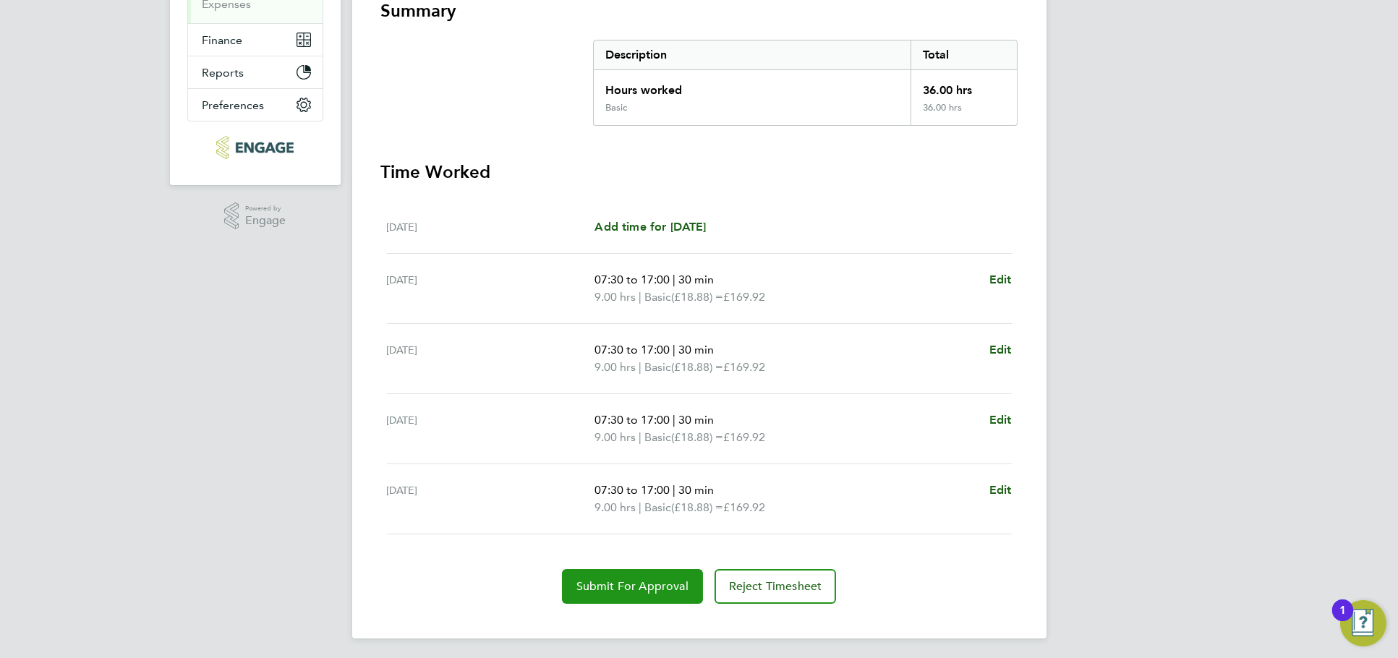
click at [638, 600] on button "Submit For Approval" at bounding box center [632, 586] width 141 height 35
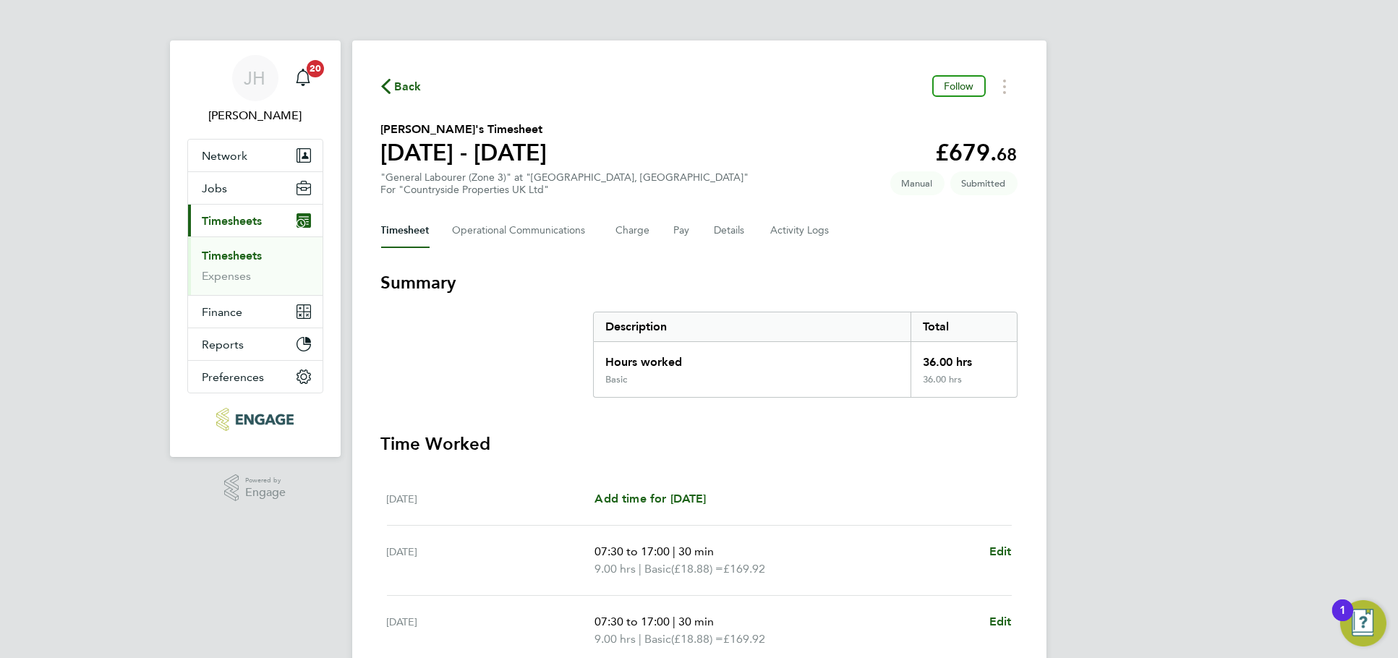
click at [401, 79] on span "Back" at bounding box center [408, 86] width 27 height 17
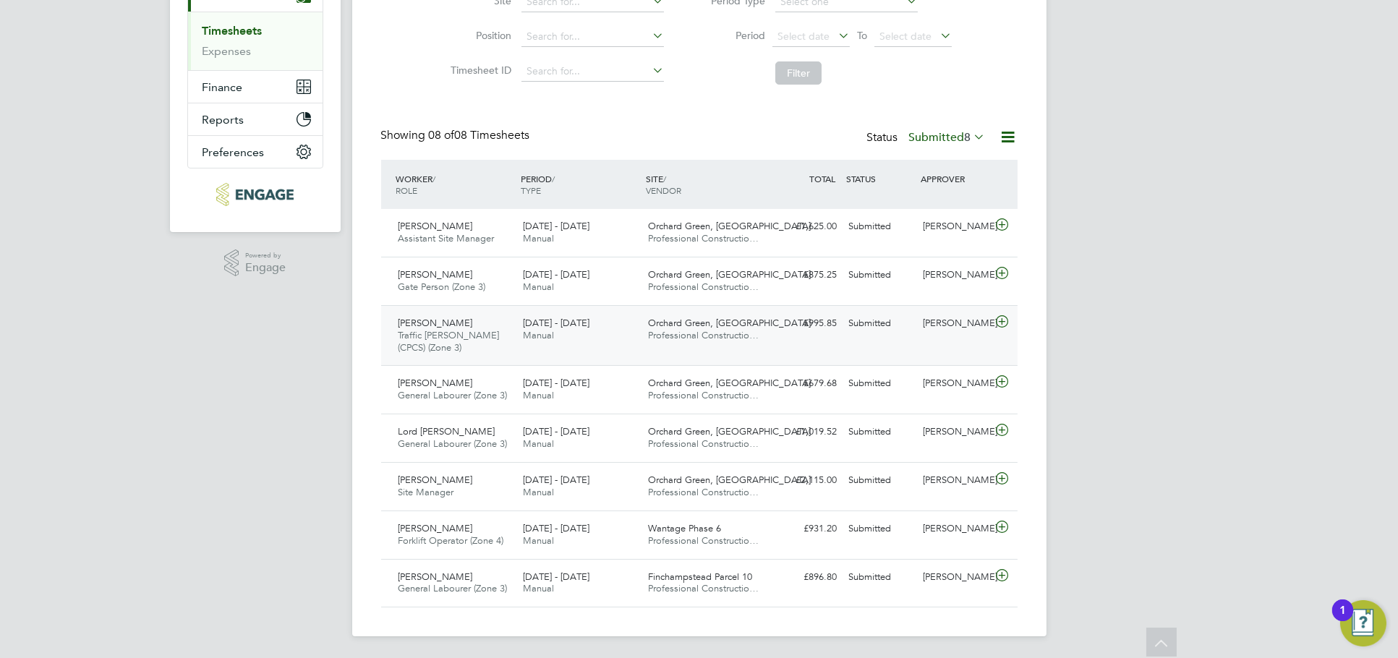
click at [913, 327] on div "Submitted" at bounding box center [880, 324] width 75 height 24
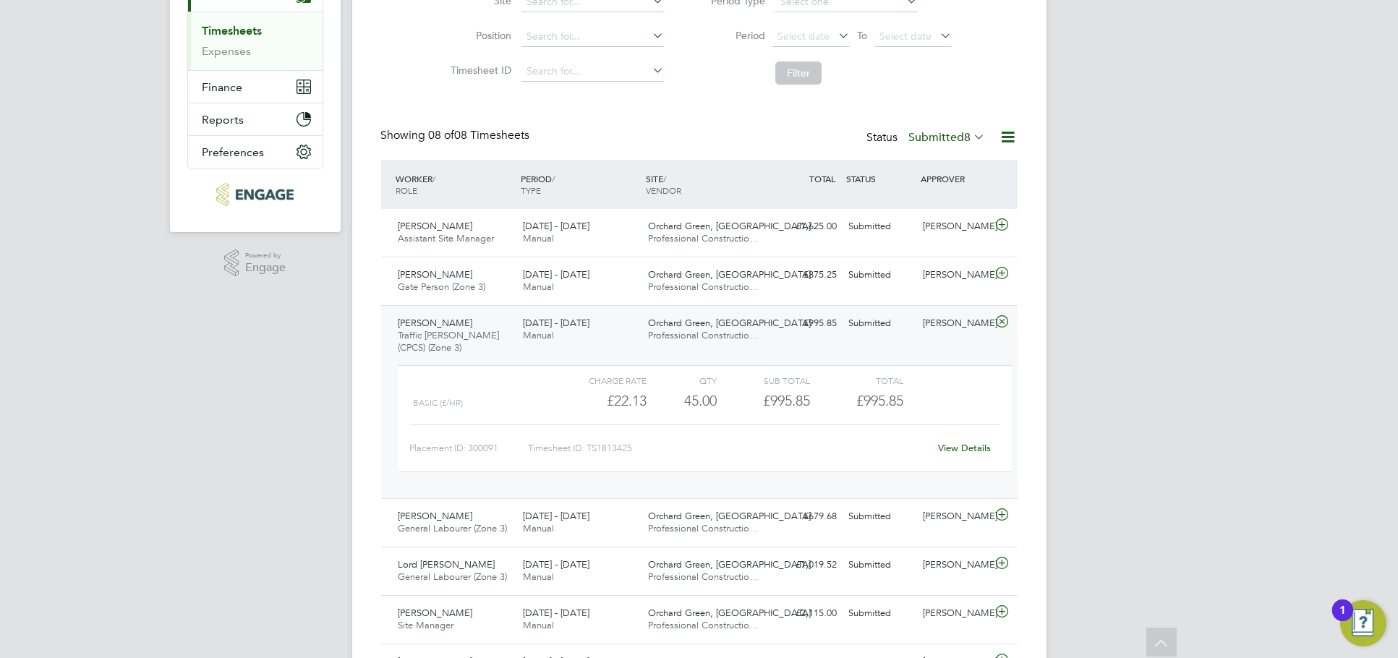
click at [957, 446] on link "View Details" at bounding box center [964, 448] width 53 height 12
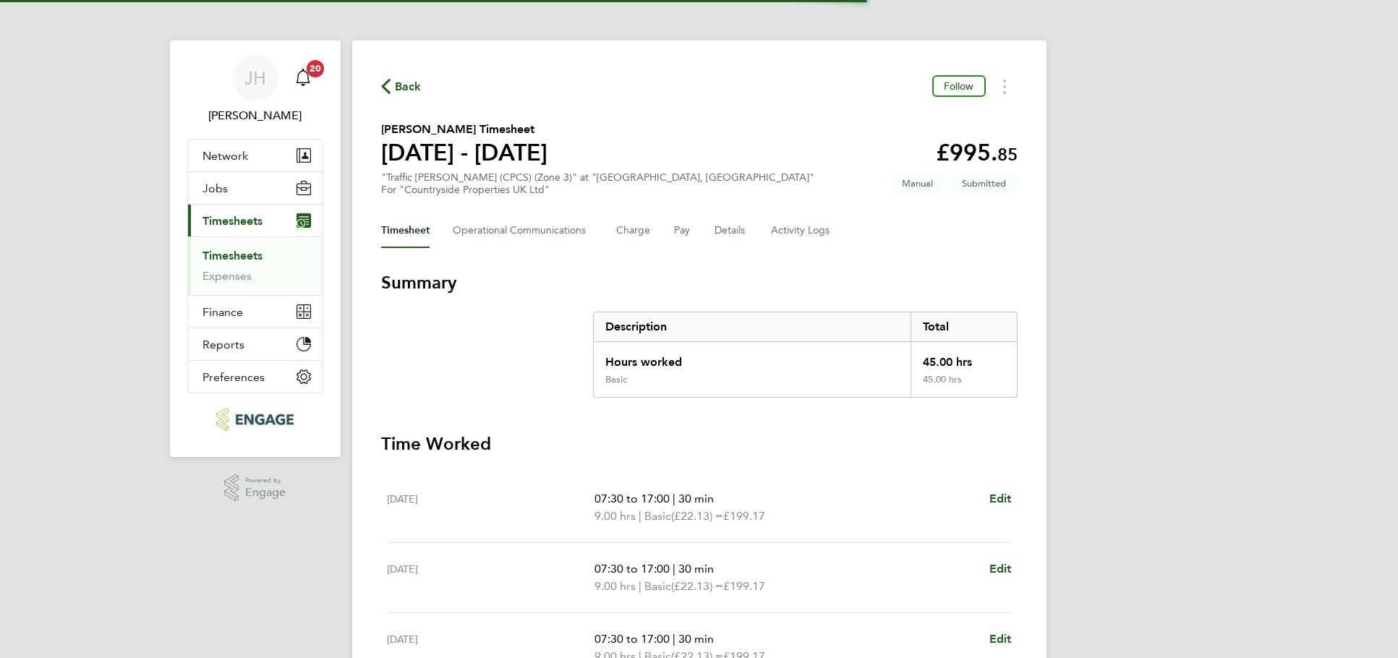
scroll to position [340, 0]
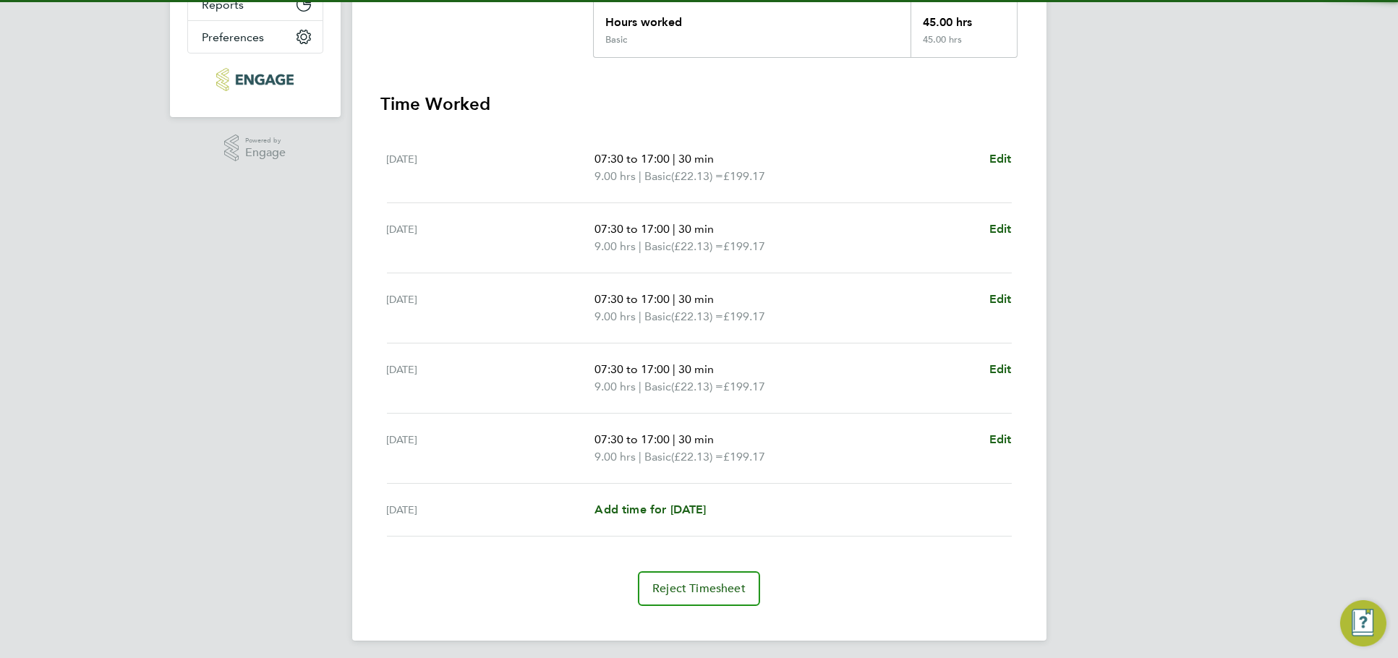
click at [1020, 160] on div "Back Follow [PERSON_NAME] Timesheet [DATE] - [DATE] £995. 85 "Traffic [PERSON_N…" at bounding box center [699, 171] width 694 height 940
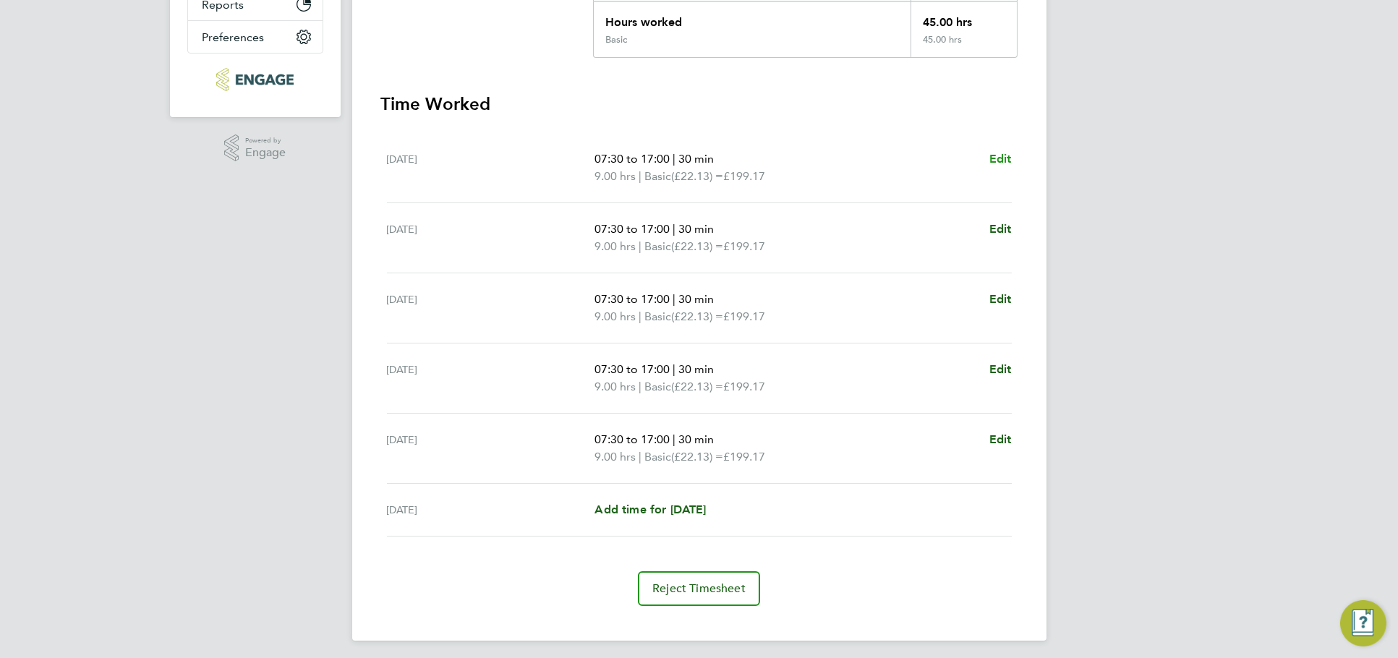
click at [1003, 159] on span "Edit" at bounding box center [1001, 159] width 22 height 14
select select "30"
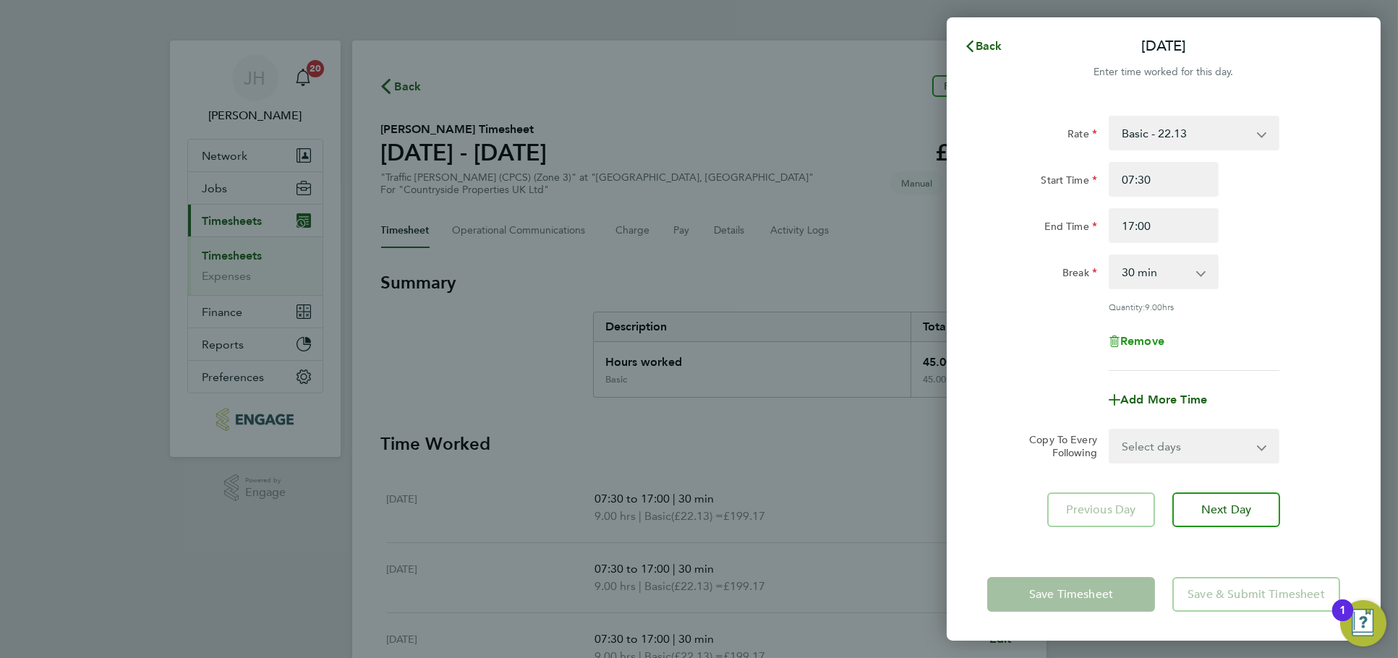
click at [1149, 341] on span "Remove" at bounding box center [1143, 341] width 44 height 14
select select "null"
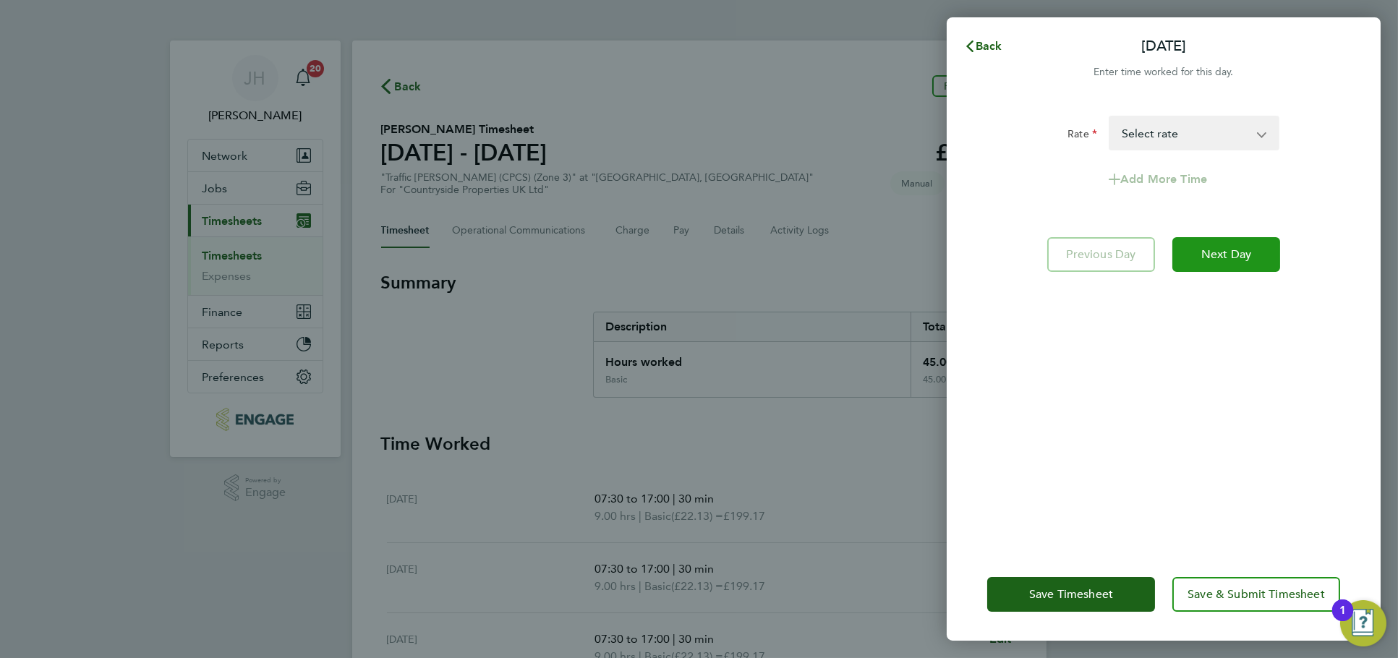
click at [1217, 260] on button "Next Day" at bounding box center [1227, 254] width 108 height 35
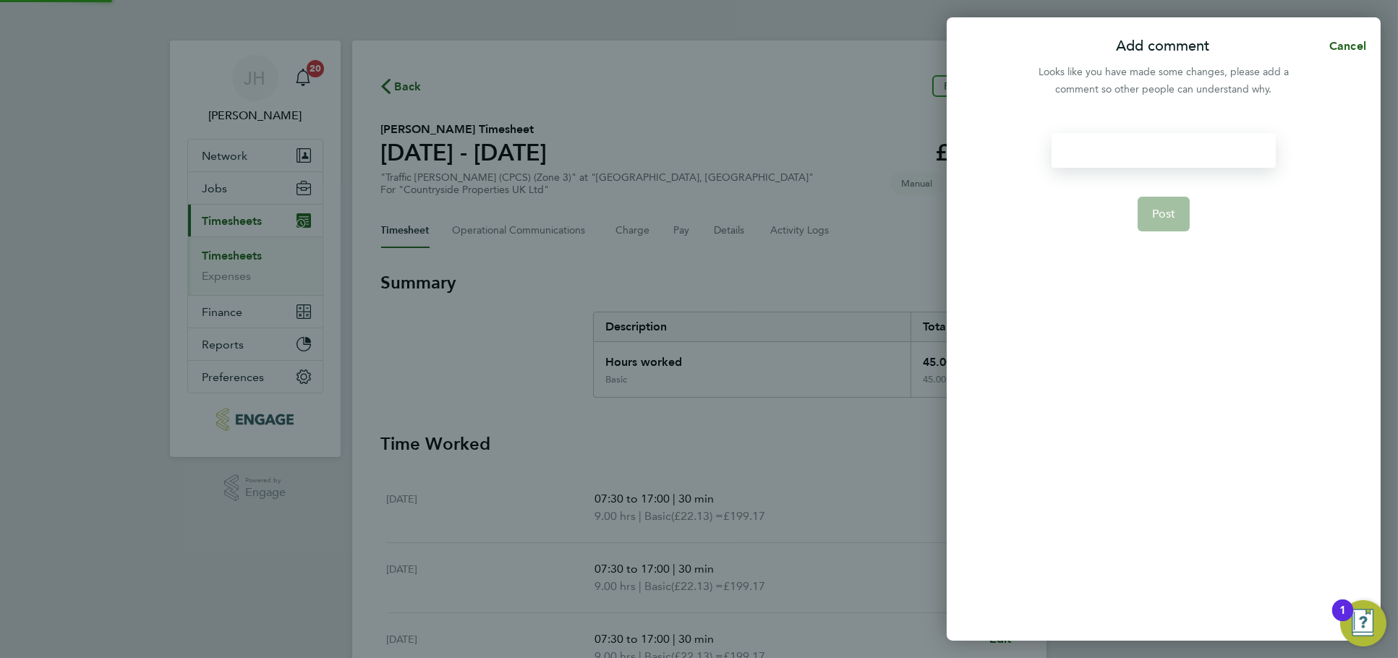
click at [1193, 157] on div at bounding box center [1164, 150] width 224 height 35
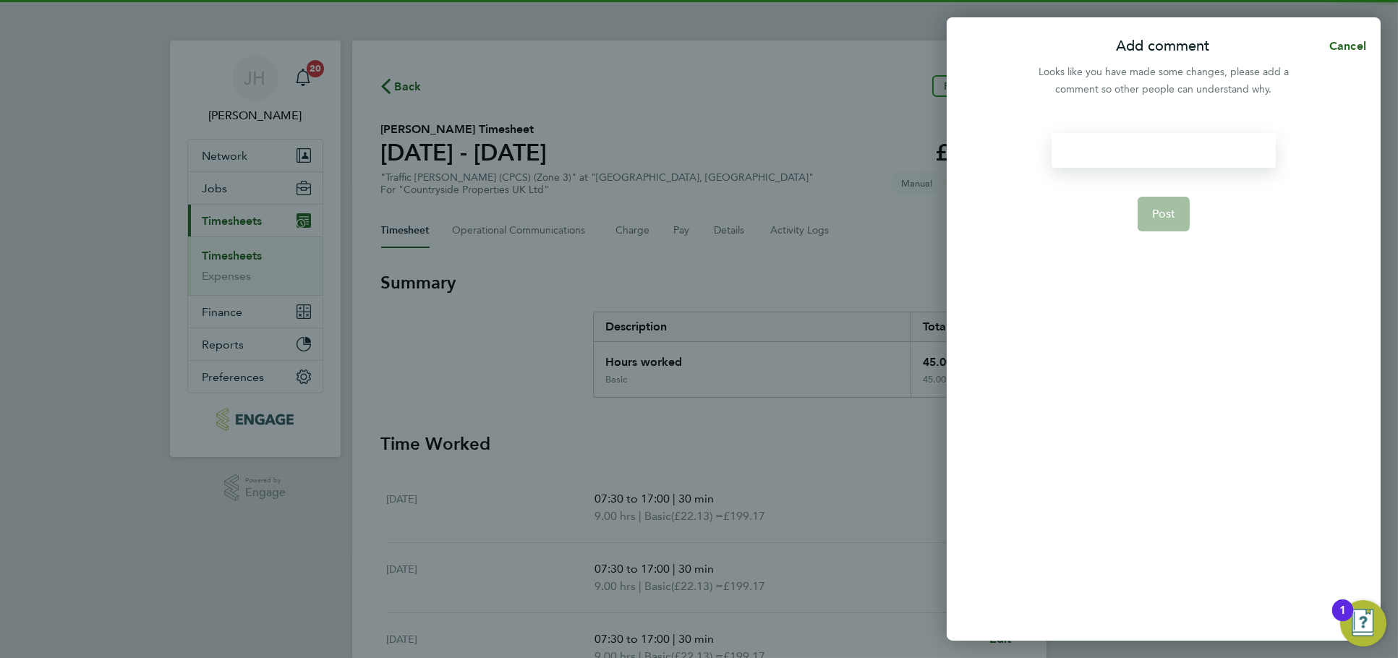
click at [1142, 148] on div at bounding box center [1164, 150] width 224 height 35
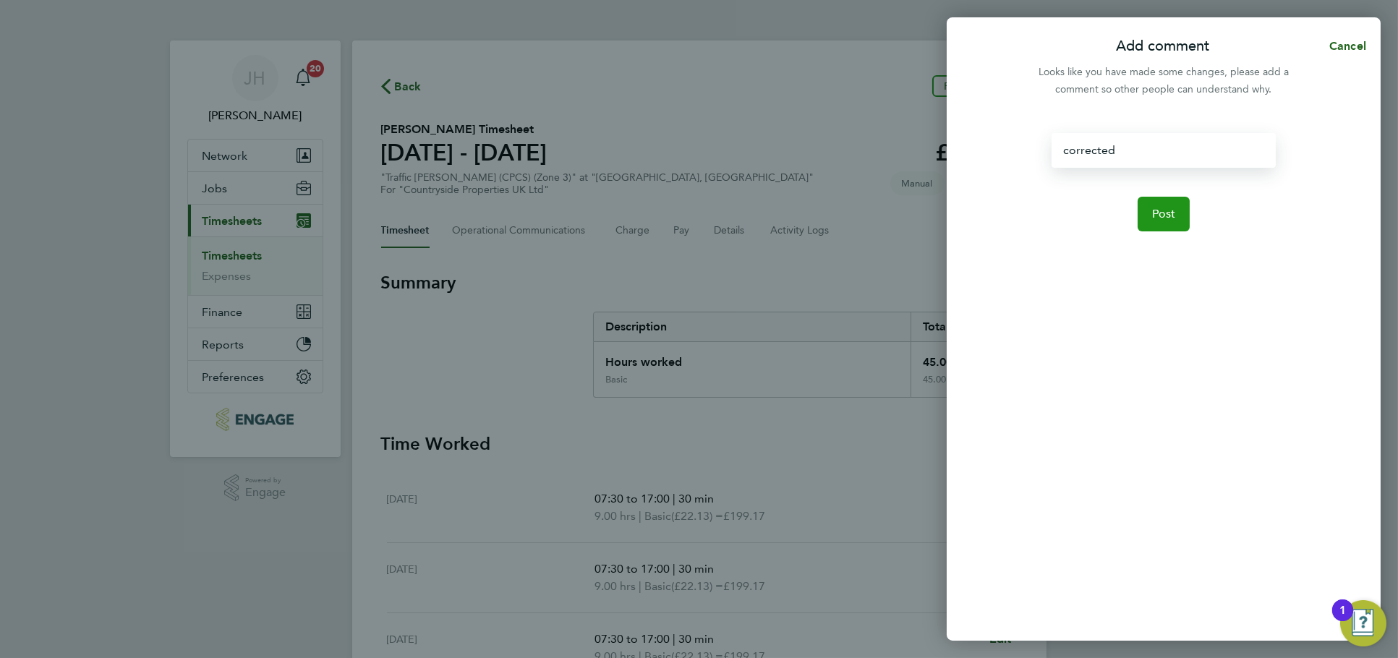
click at [1155, 200] on button "Post" at bounding box center [1164, 214] width 53 height 35
select select "30"
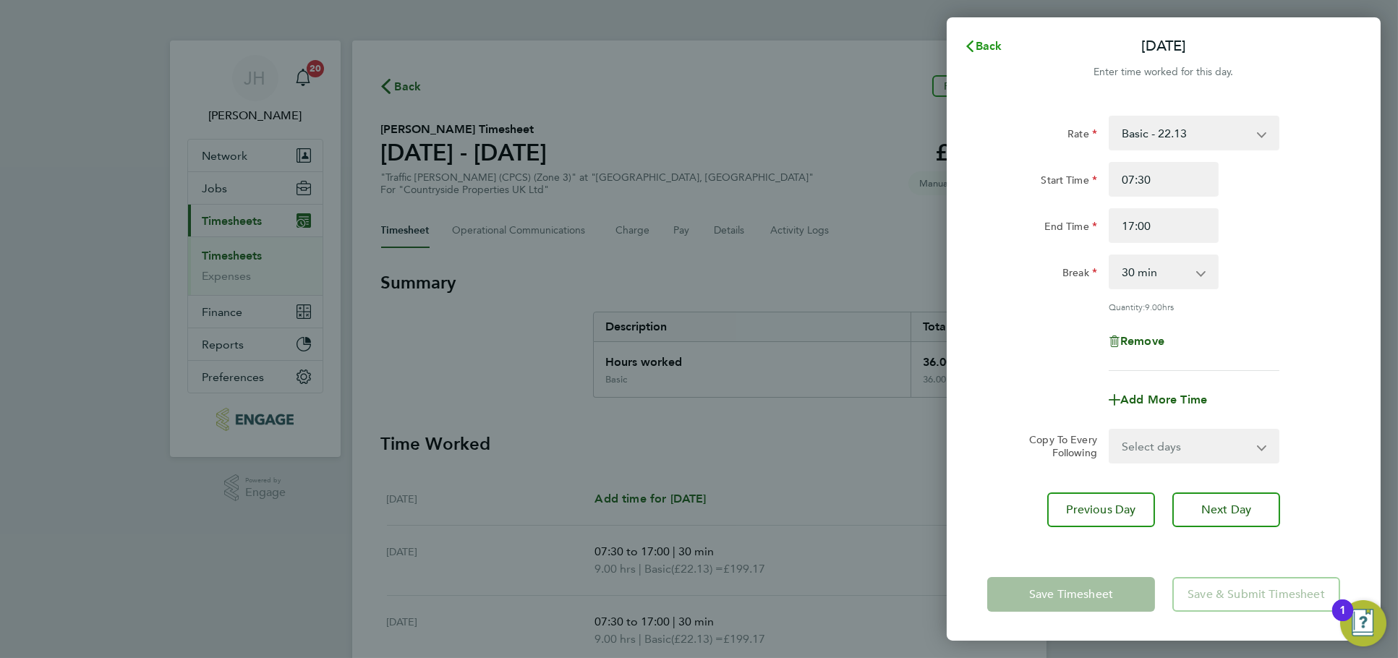
click at [982, 43] on span "Back" at bounding box center [989, 46] width 27 height 14
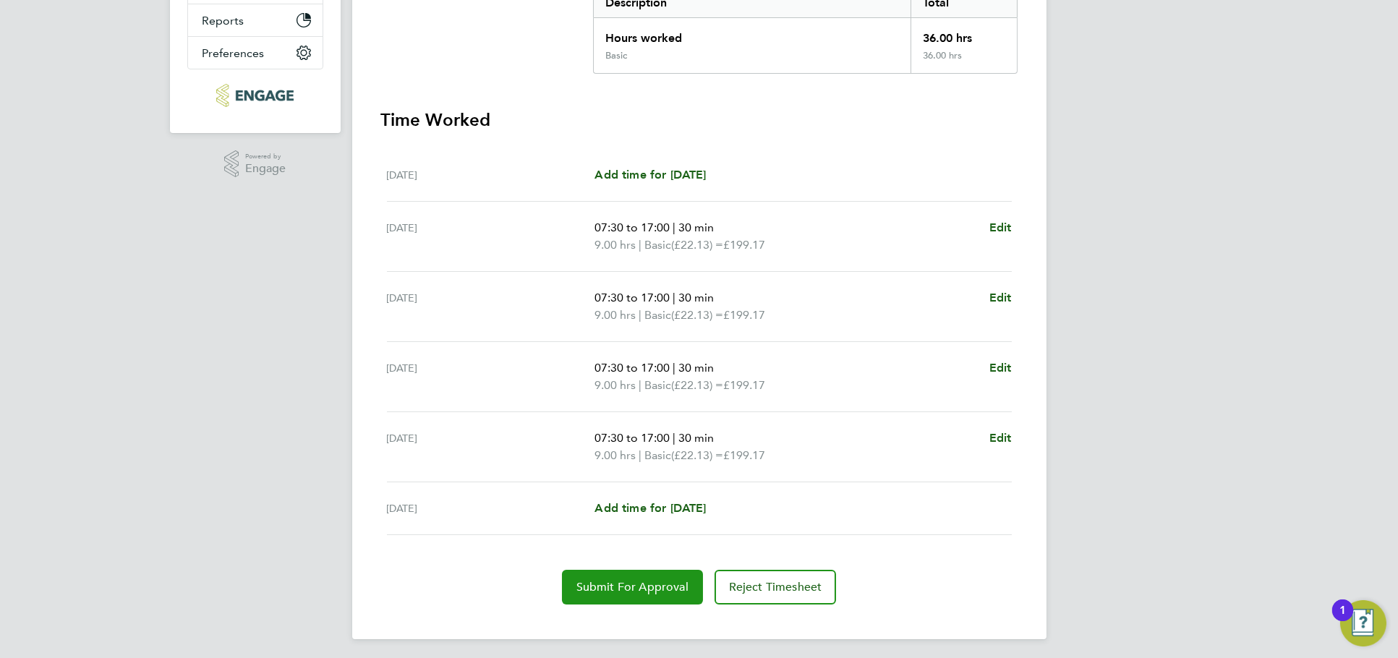
click at [631, 580] on span "Submit For Approval" at bounding box center [633, 587] width 112 height 14
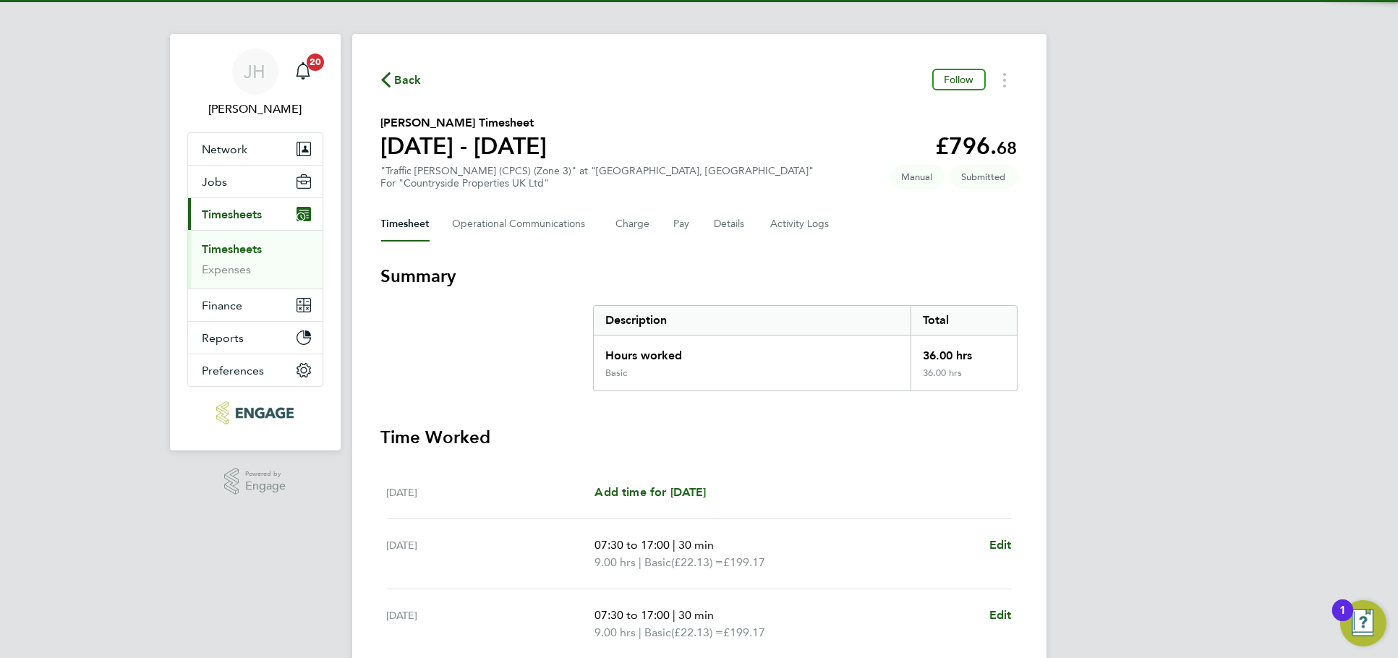
scroll to position [1, 0]
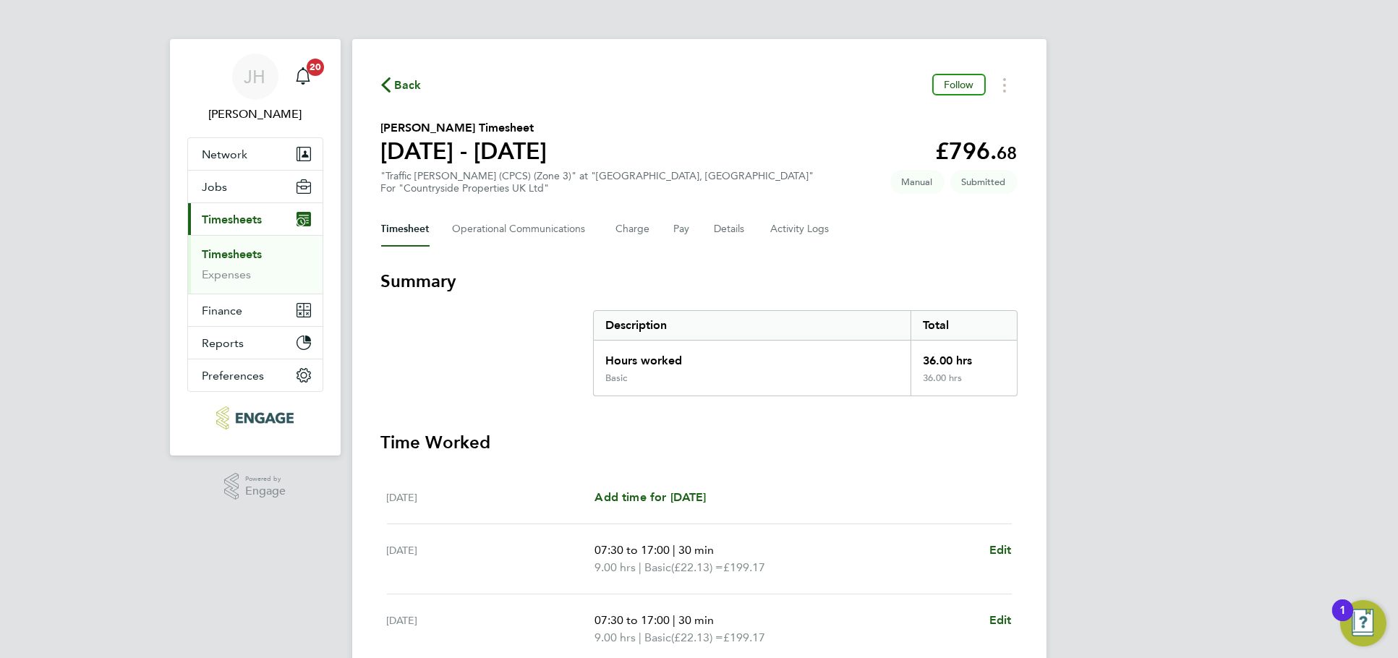
click at [399, 92] on span "Back" at bounding box center [408, 85] width 27 height 17
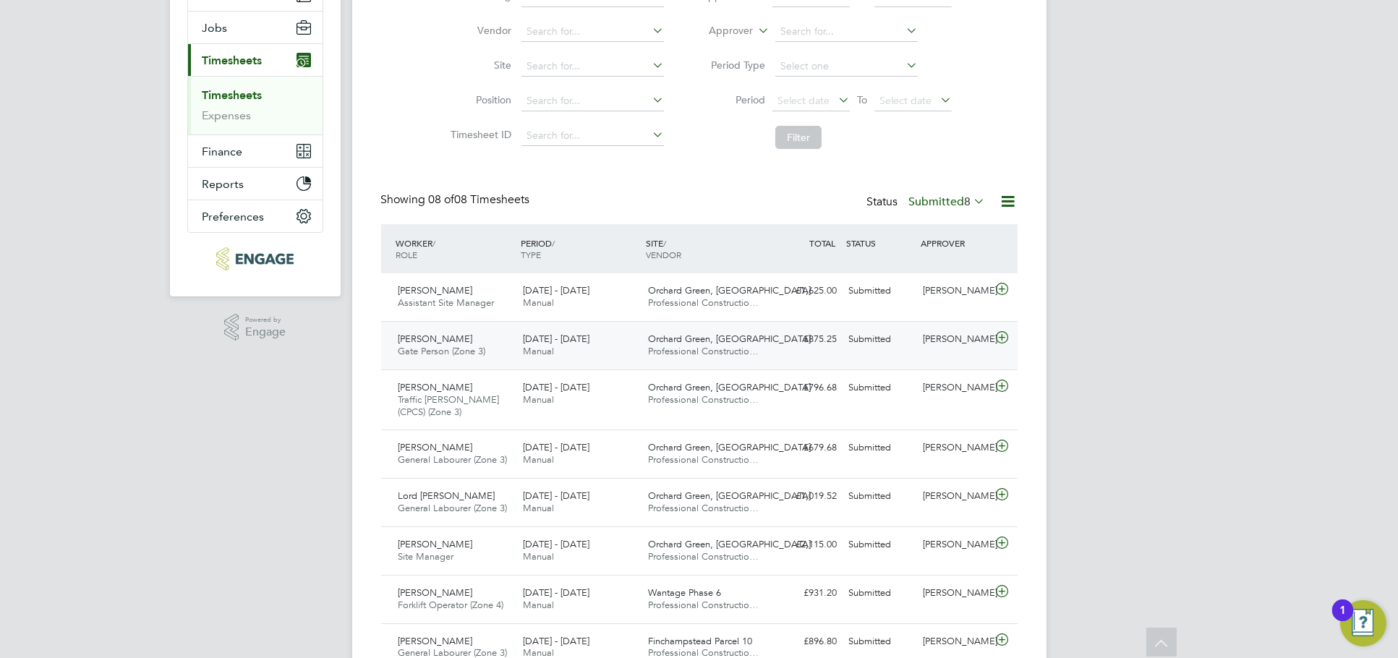
click at [946, 349] on div "[PERSON_NAME]" at bounding box center [954, 340] width 75 height 24
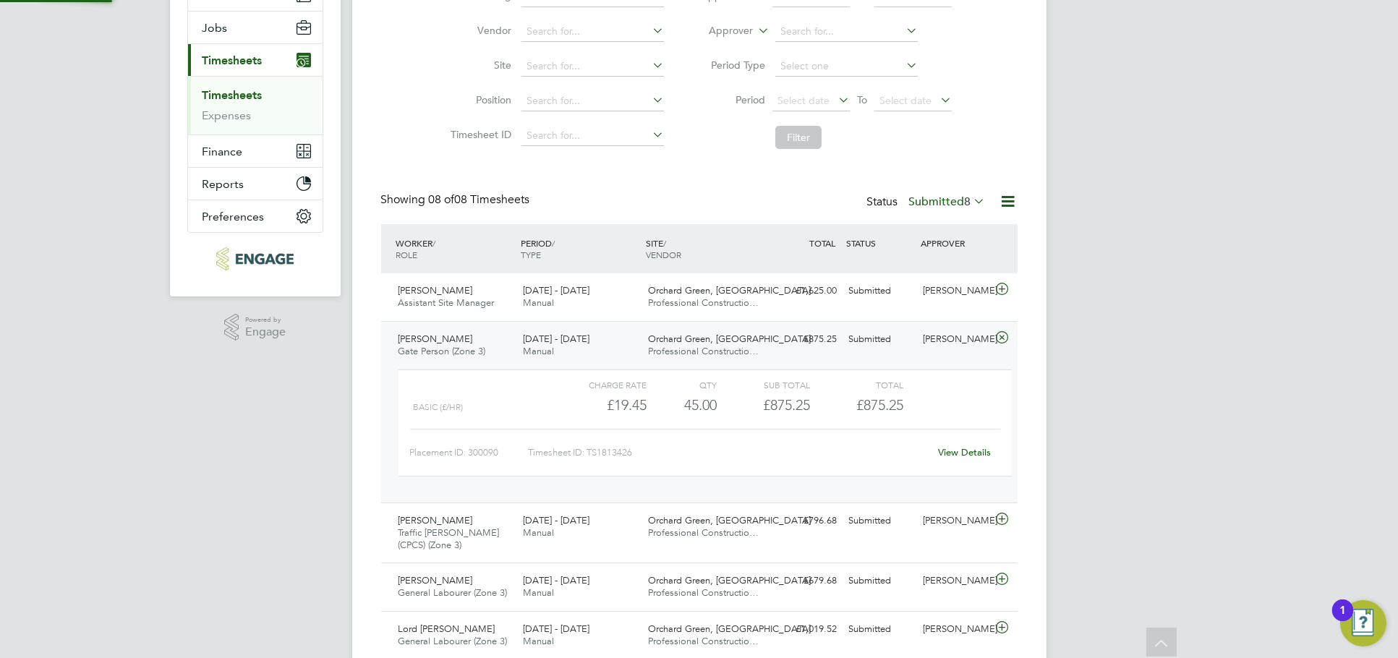
click at [947, 453] on link "View Details" at bounding box center [964, 452] width 53 height 12
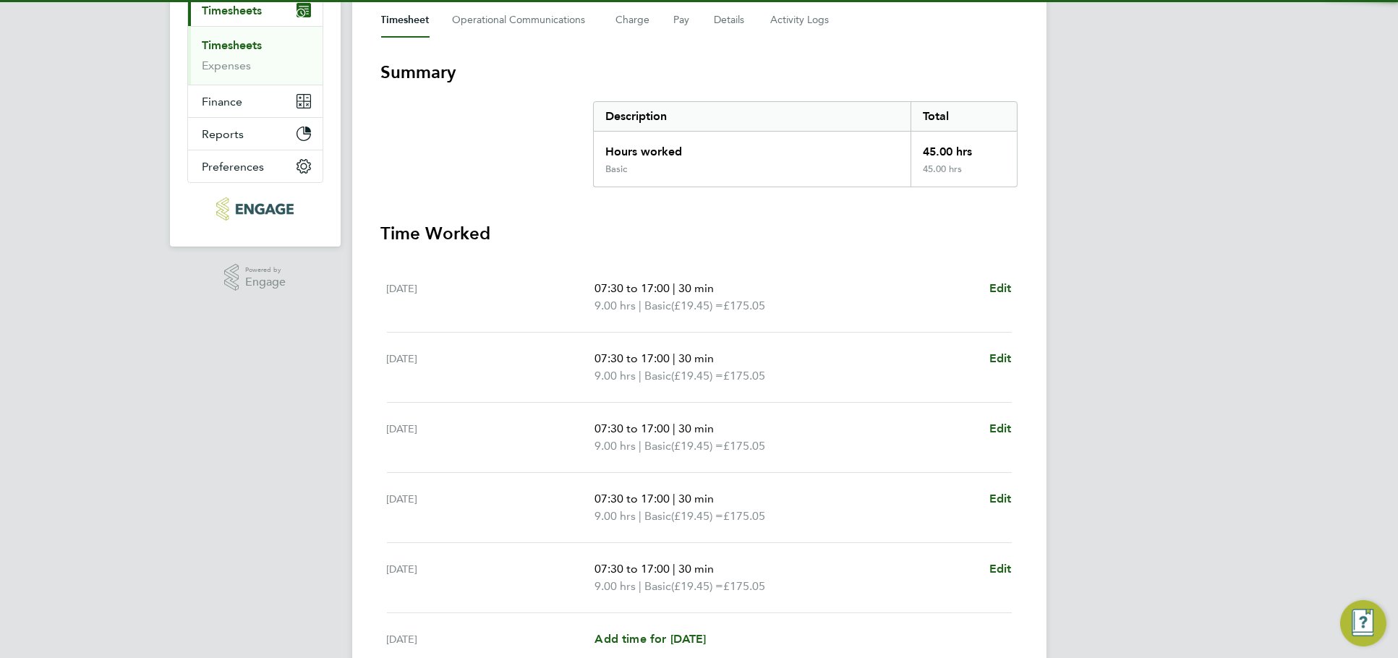
scroll to position [241, 0]
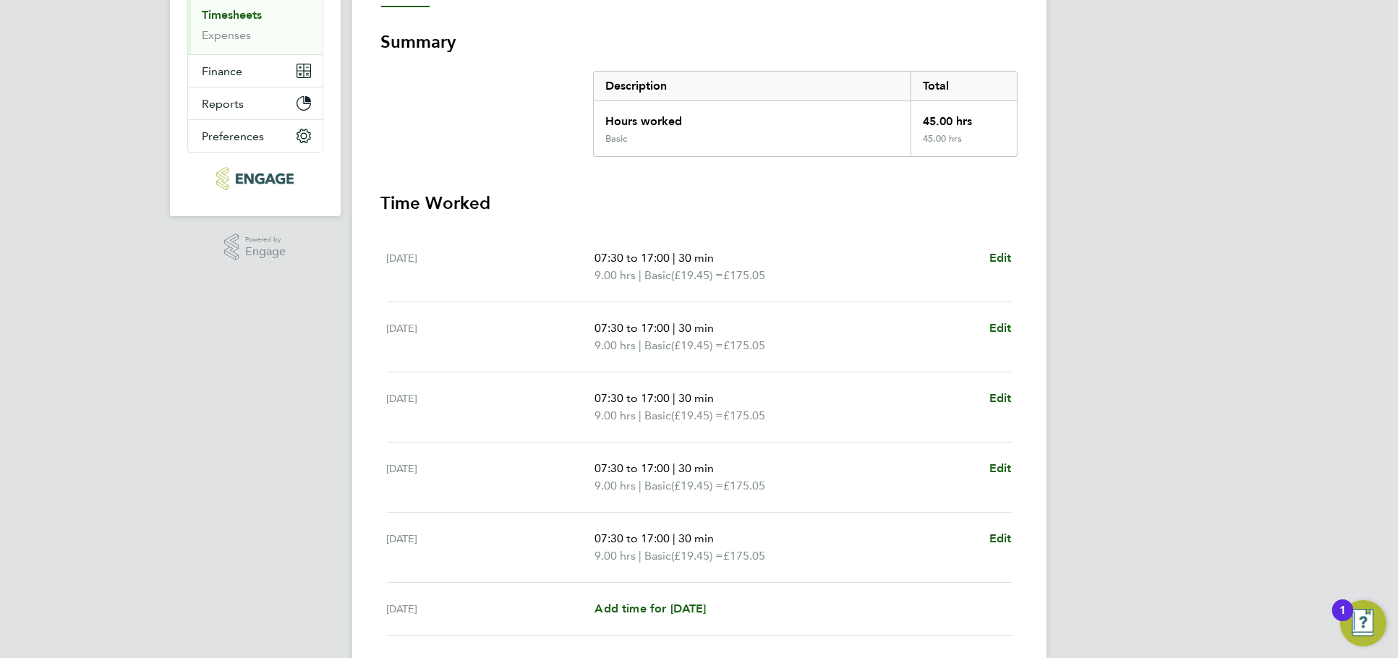
click at [1006, 264] on app-form-button "Edit" at bounding box center [1001, 267] width 22 height 35
click at [1006, 255] on span "Edit" at bounding box center [1001, 258] width 22 height 14
select select "30"
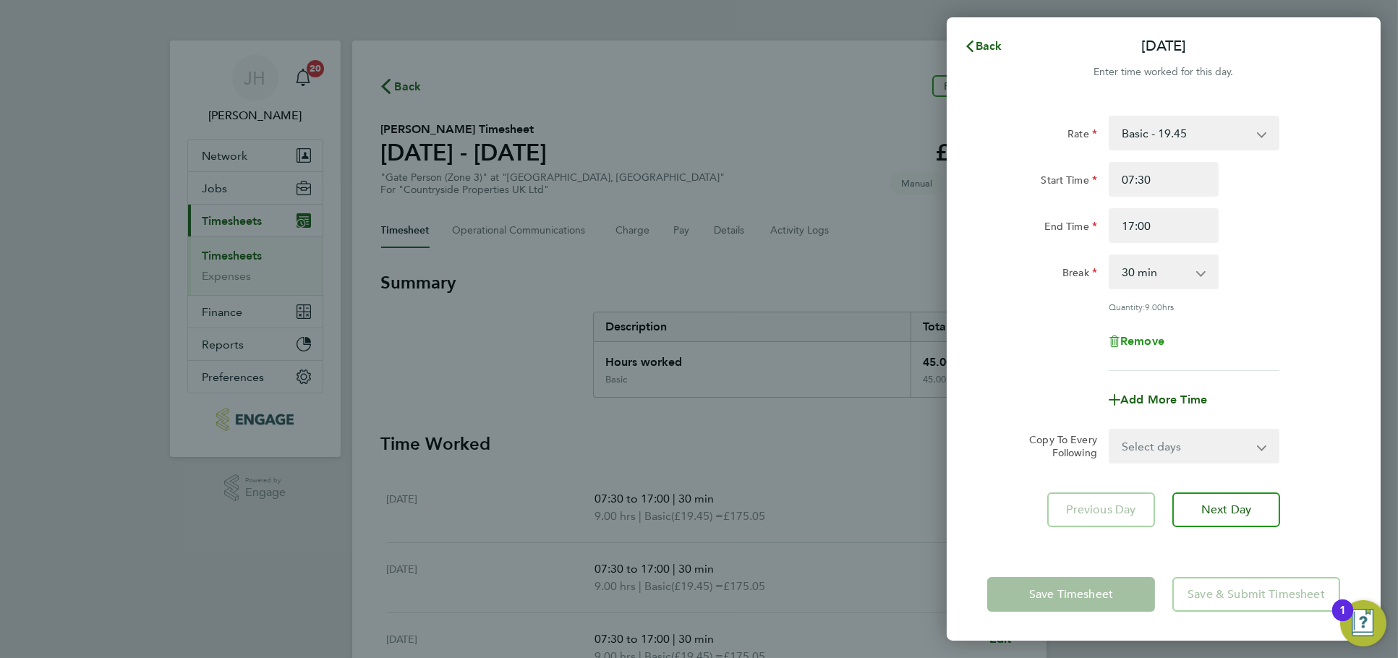
click at [1150, 335] on span "Remove" at bounding box center [1143, 341] width 44 height 14
select select "null"
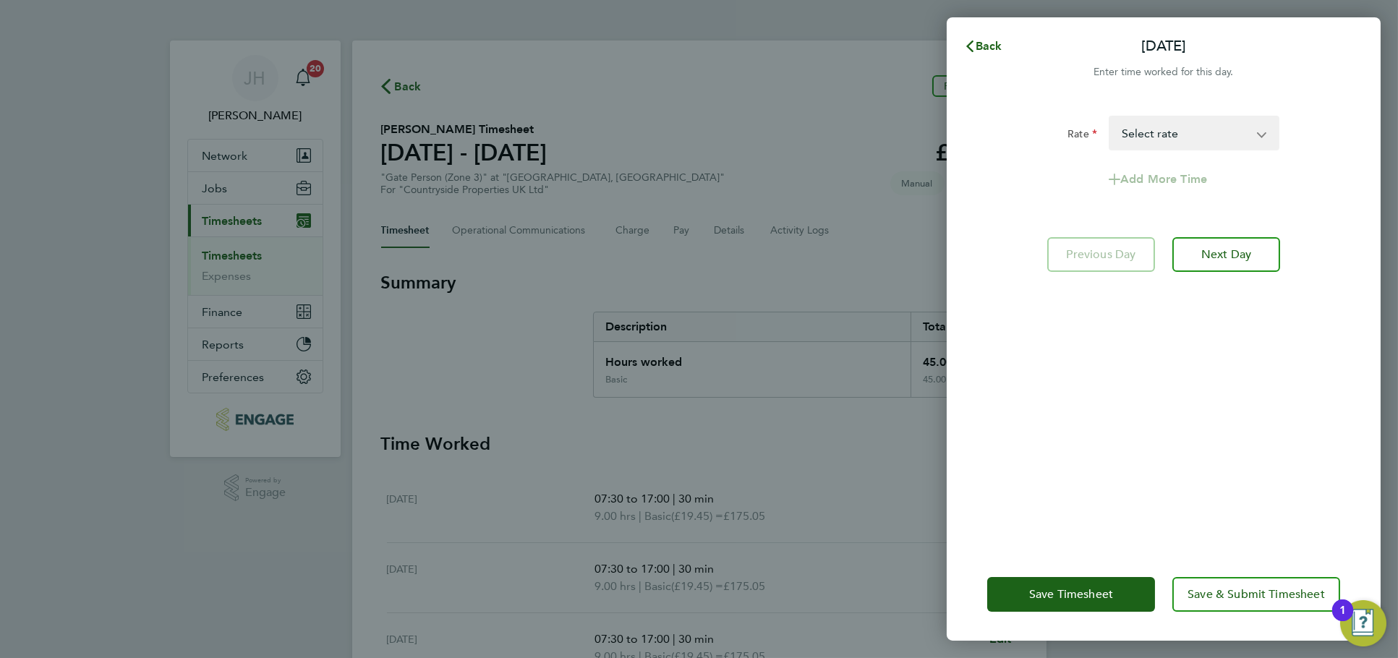
click at [1186, 145] on select "Basic - 19.45 Select rate" at bounding box center [1185, 133] width 150 height 32
drag, startPoint x: 1194, startPoint y: 131, endPoint x: 1216, endPoint y: 206, distance: 78.5
click at [1194, 131] on select "Basic - 19.45 Select rate" at bounding box center [1185, 133] width 150 height 32
click at [1221, 240] on button "Next Day" at bounding box center [1227, 254] width 108 height 35
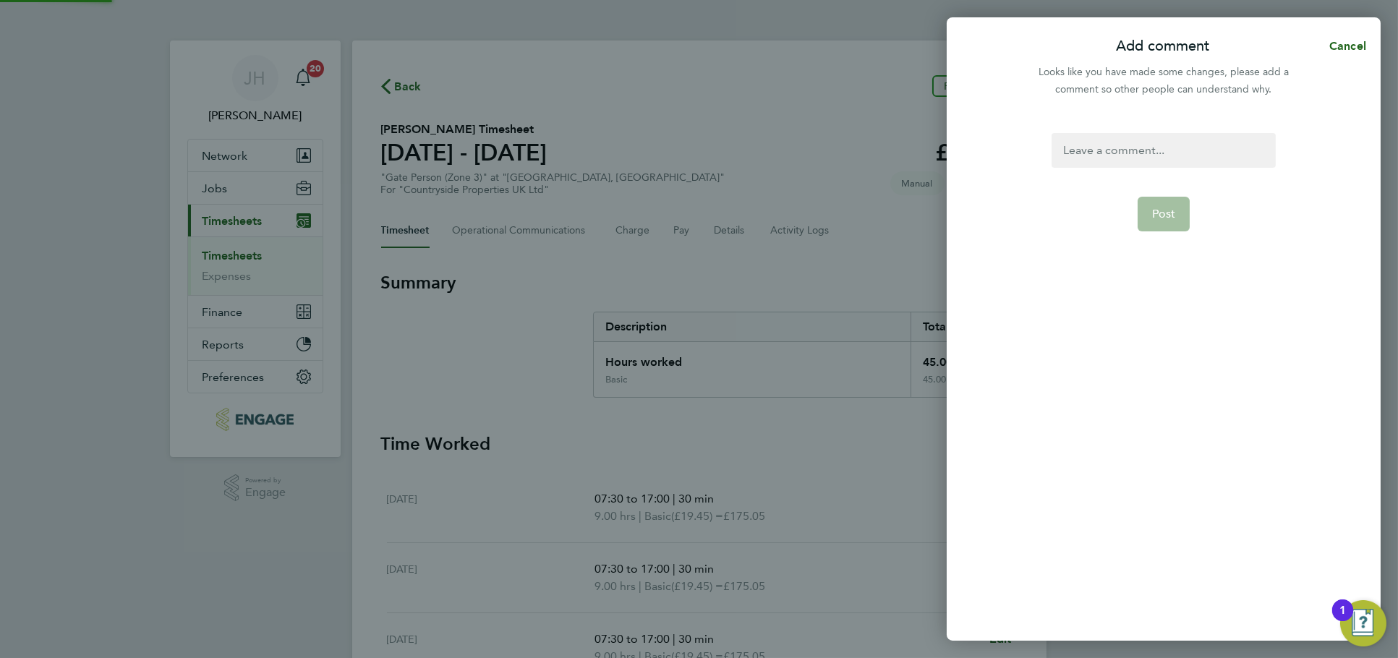
click at [1166, 156] on div at bounding box center [1164, 150] width 224 height 35
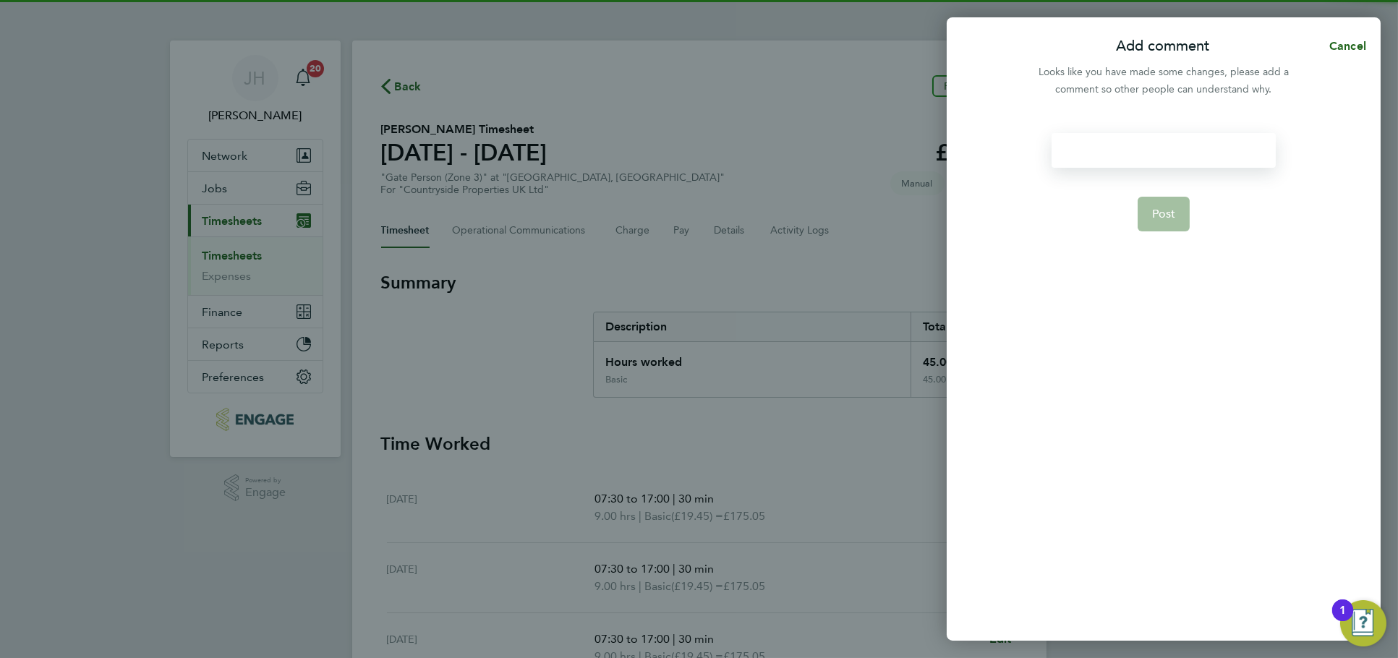
click at [1163, 156] on div at bounding box center [1164, 150] width 224 height 35
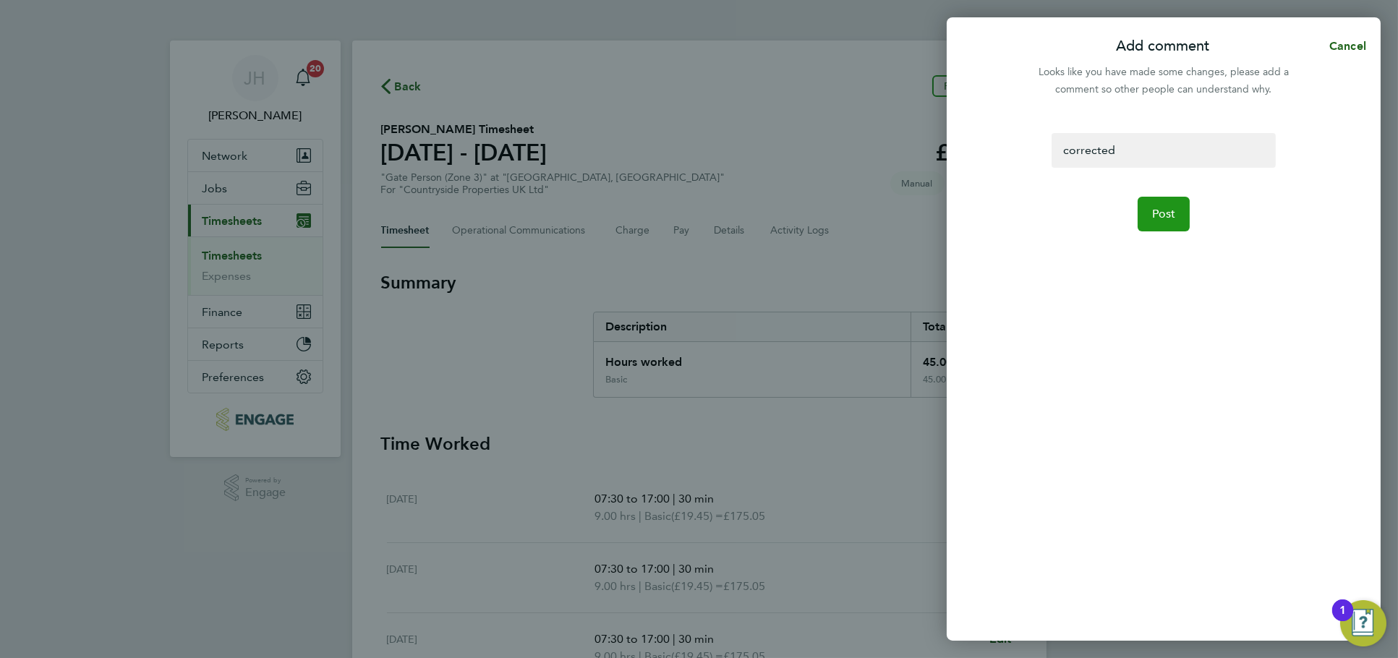
click at [1162, 204] on button "Post" at bounding box center [1164, 214] width 53 height 35
select select "30"
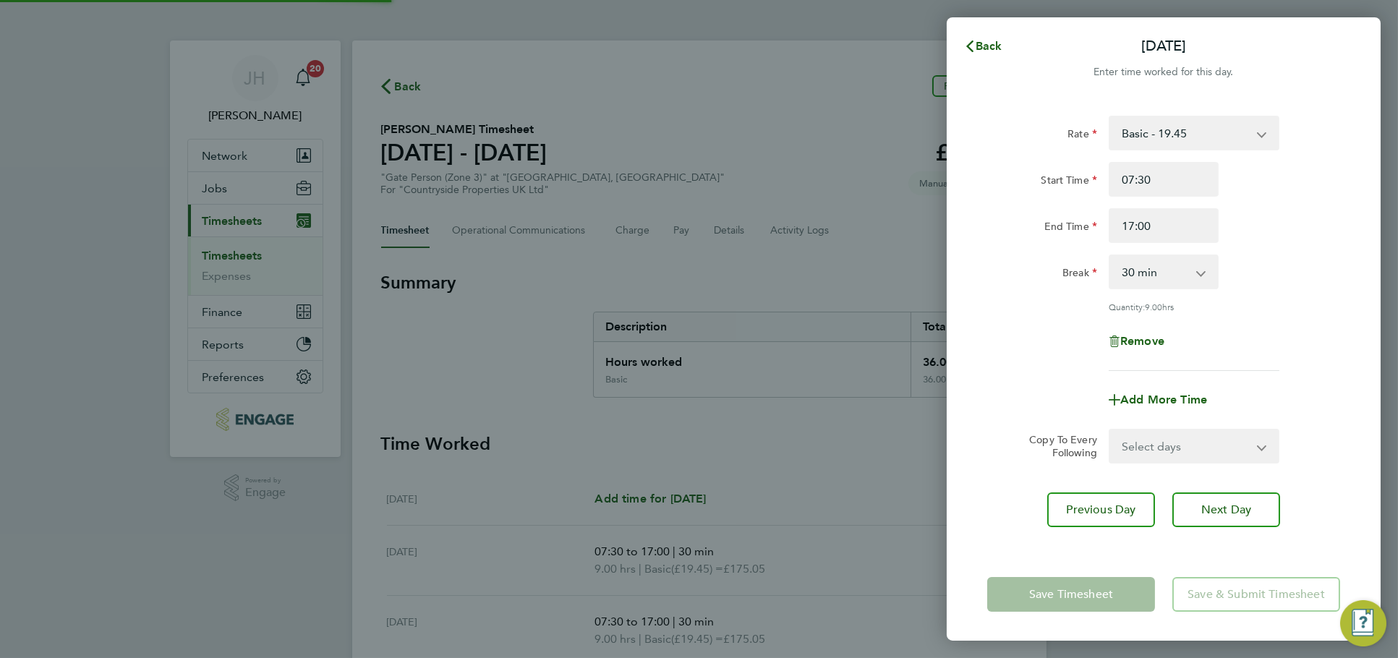
click at [857, 260] on div "Back Tue 26 Aug Enter time worked for this day. Rate Basic - 19.45 Start Time 0…" at bounding box center [699, 329] width 1398 height 658
click at [988, 40] on span "Back" at bounding box center [989, 46] width 27 height 14
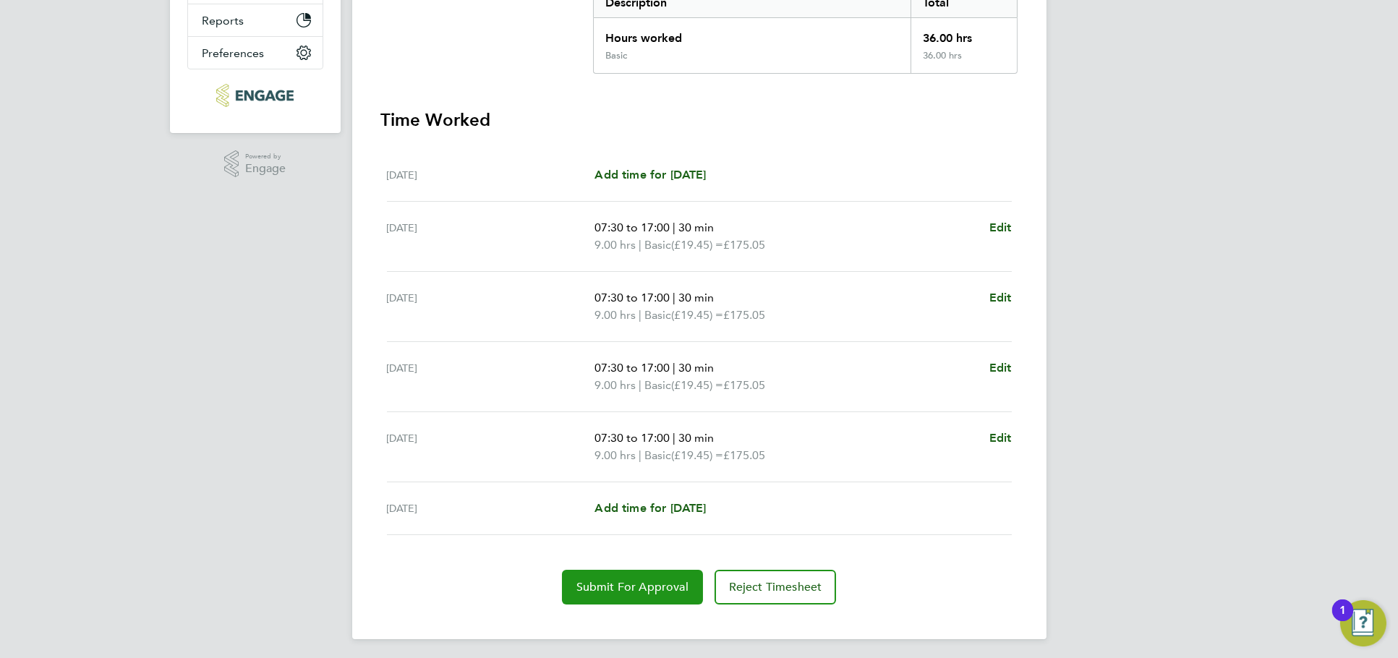
click at [624, 580] on span "Submit For Approval" at bounding box center [633, 587] width 112 height 14
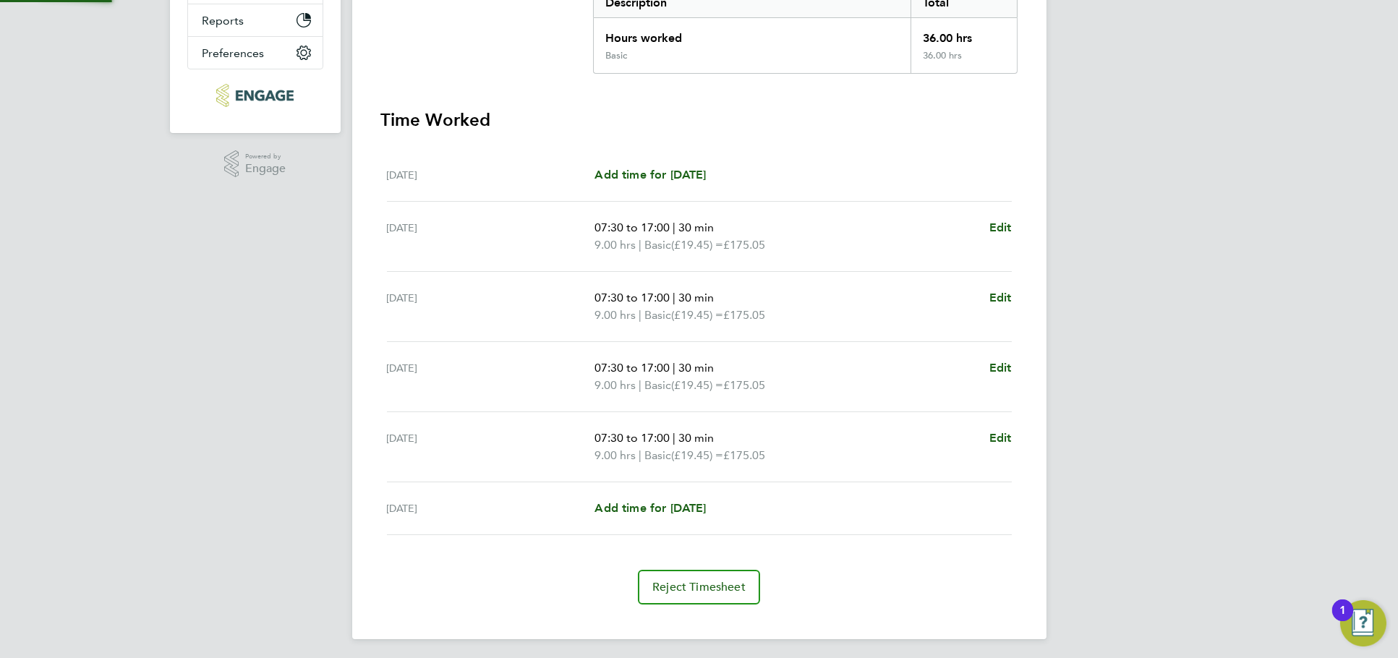
scroll to position [323, 0]
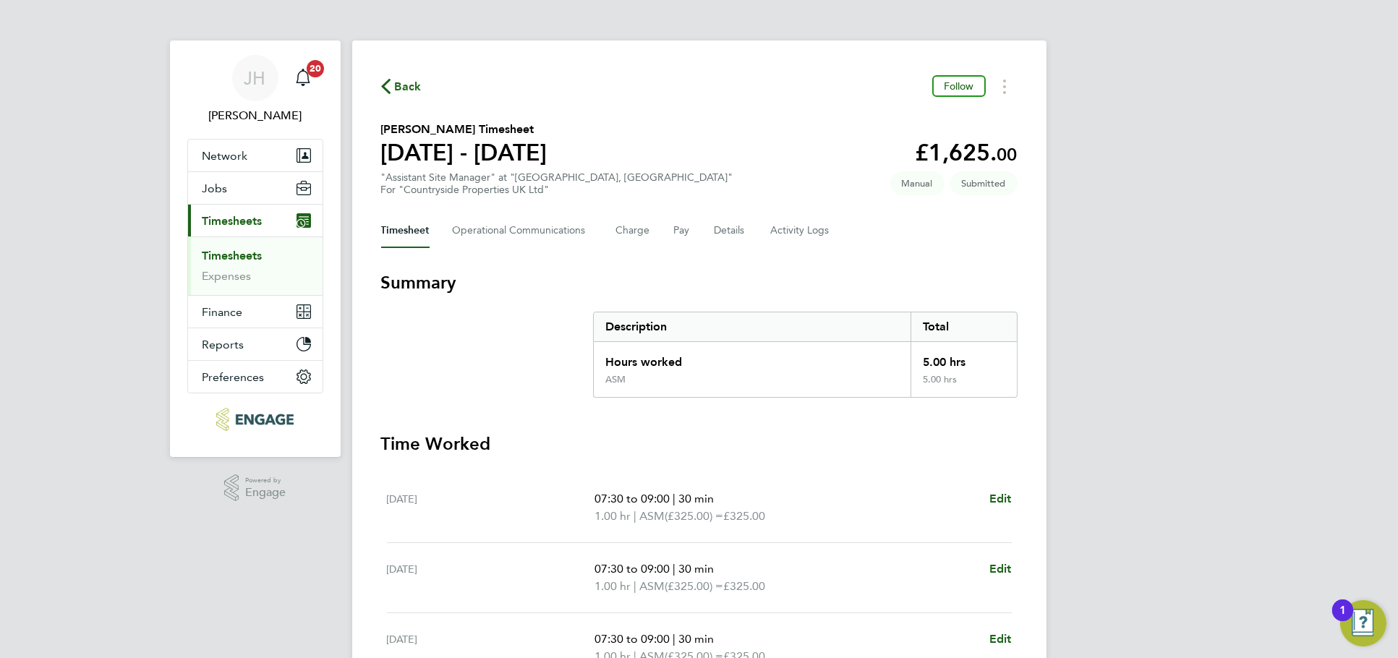
click at [987, 493] on div "07:30 to 09:00 | 30 min 1.00 hr | ASM (£325.00) = £325.00 Edit" at bounding box center [803, 507] width 417 height 35
click at [1000, 493] on span "Edit" at bounding box center [1001, 499] width 22 height 14
select select "30"
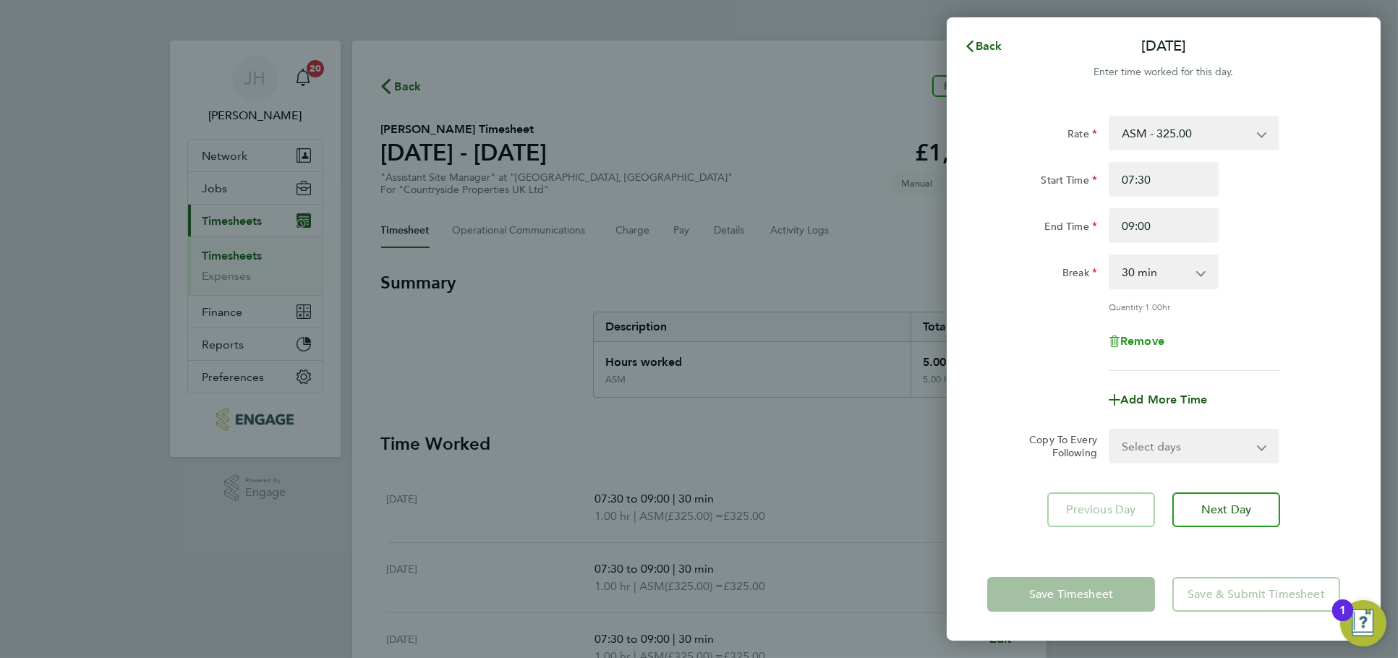
click at [1152, 336] on span "Remove" at bounding box center [1143, 341] width 44 height 14
select select "null"
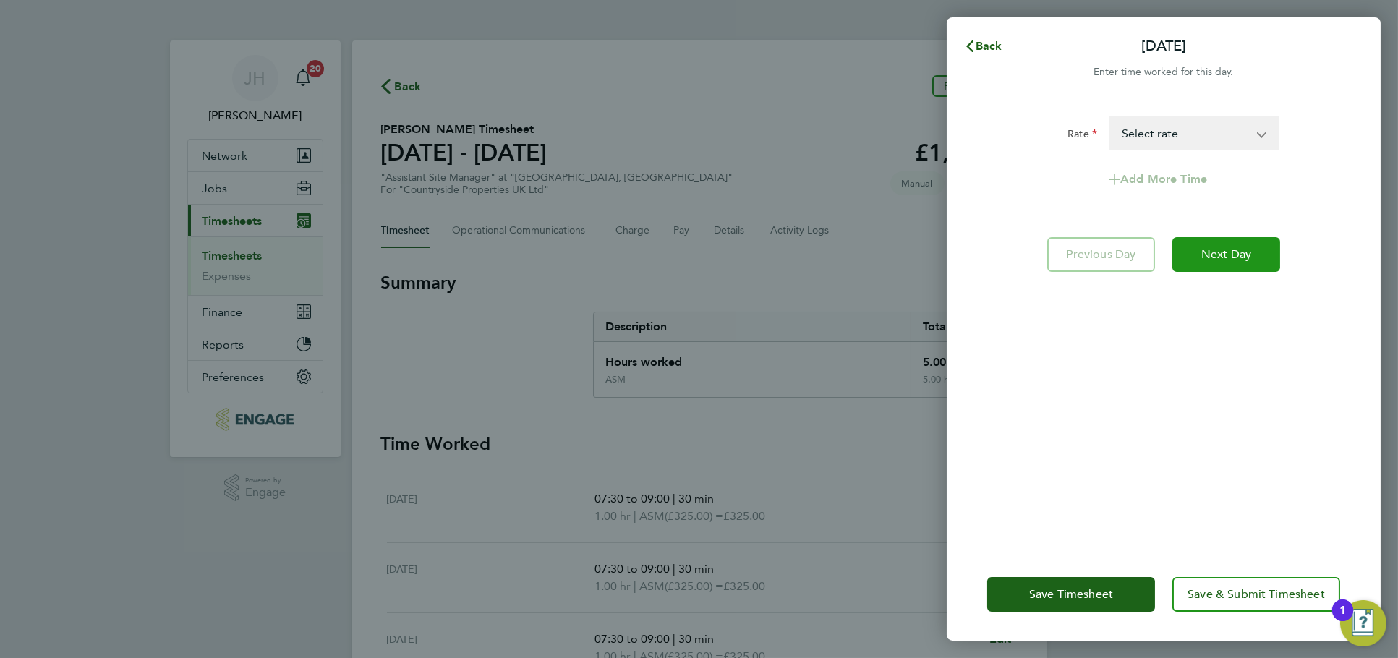
click at [1210, 252] on span "Next Day" at bounding box center [1227, 254] width 50 height 14
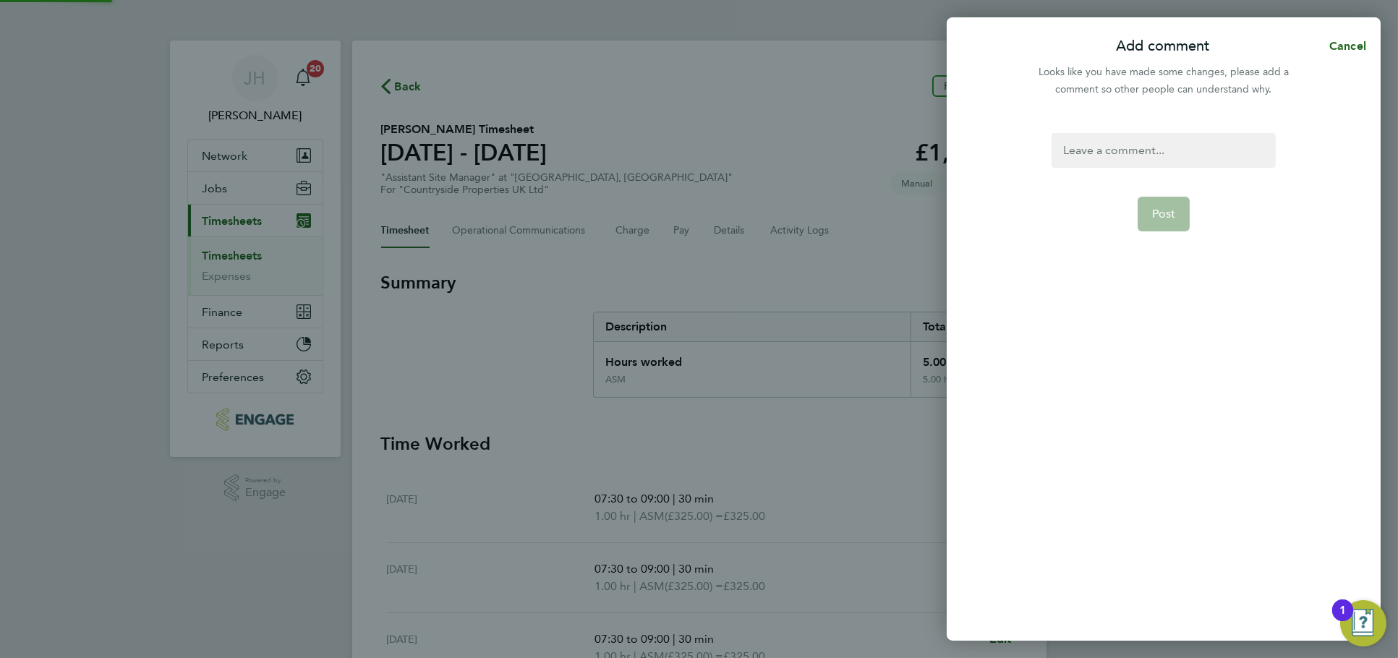
click at [1142, 159] on div at bounding box center [1164, 150] width 224 height 35
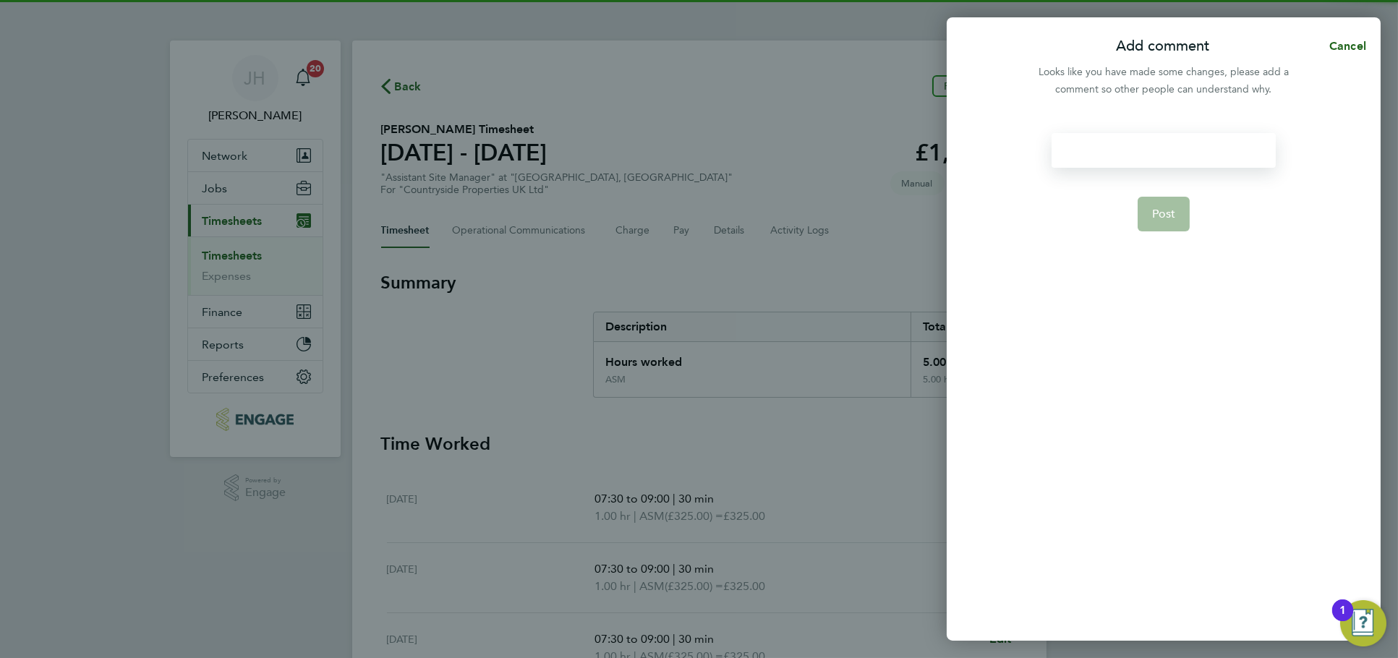
click at [1139, 158] on div at bounding box center [1164, 150] width 224 height 35
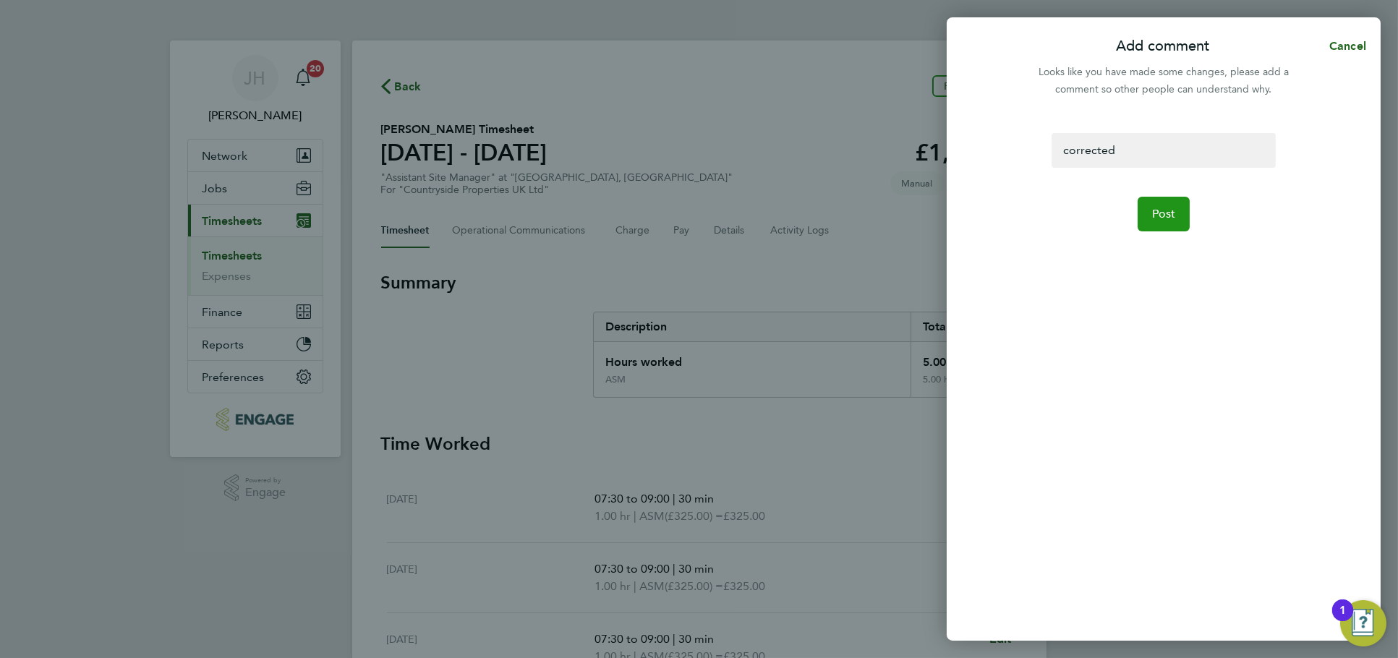
click at [1164, 218] on span "Post" at bounding box center [1164, 214] width 24 height 14
select select "30"
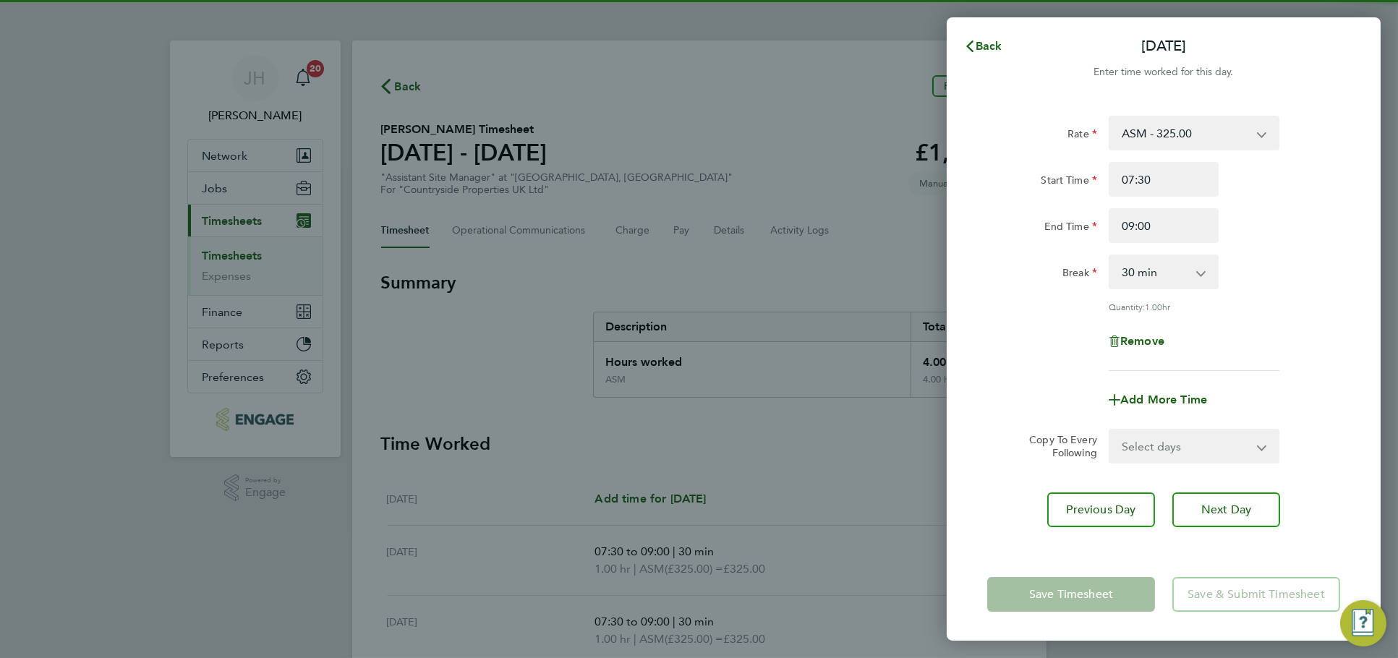
click at [896, 282] on div "Back Tue 26 Aug Enter time worked for this day. Rate ASM - 325.00 Basic Start T…" at bounding box center [699, 329] width 1398 height 658
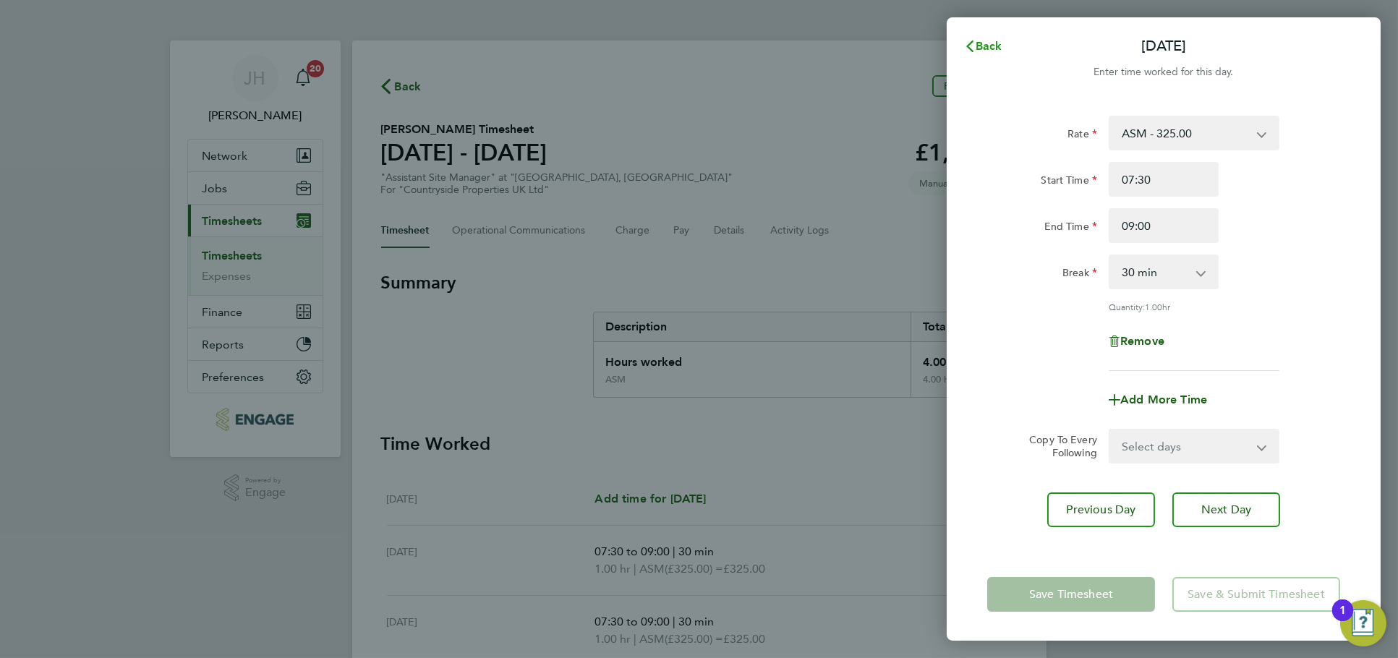
click at [990, 48] on span "Back" at bounding box center [989, 46] width 27 height 14
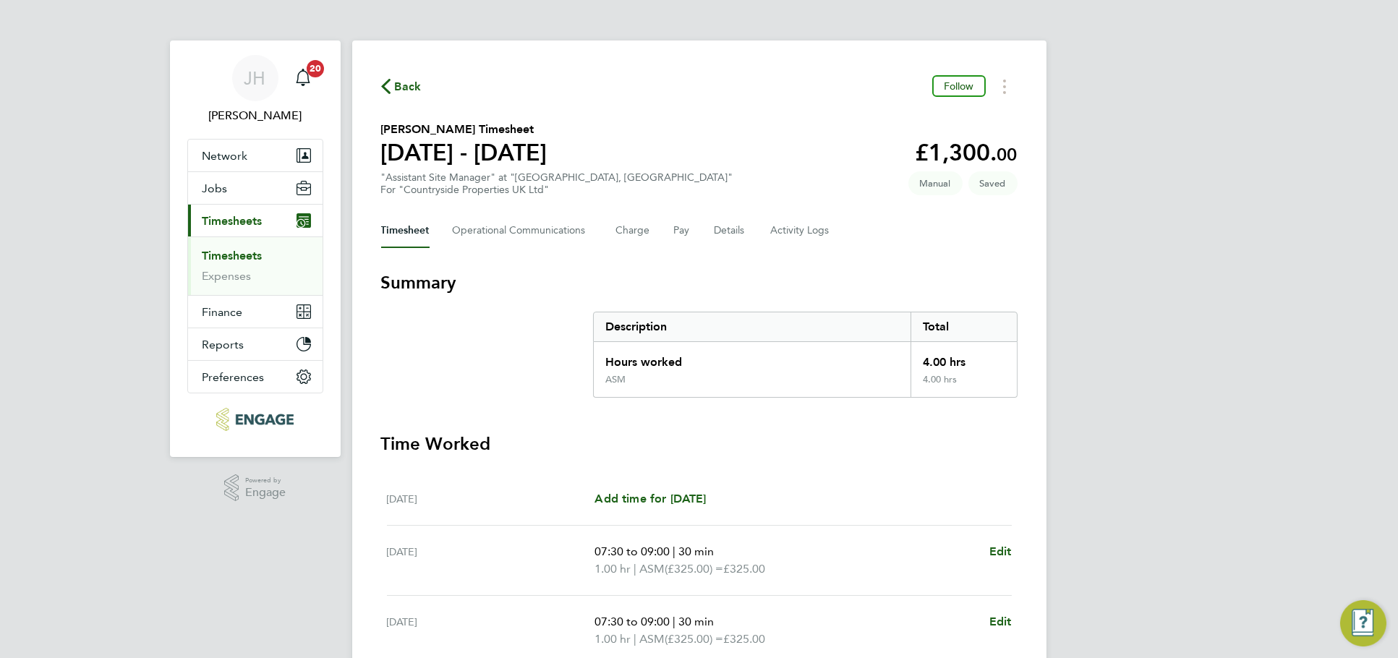
click at [882, 263] on div "Back Follow George Coyle's Timesheet 25 - 31 Aug 2025 £1,300. 00 "Assistant Sit…" at bounding box center [699, 529] width 694 height 976
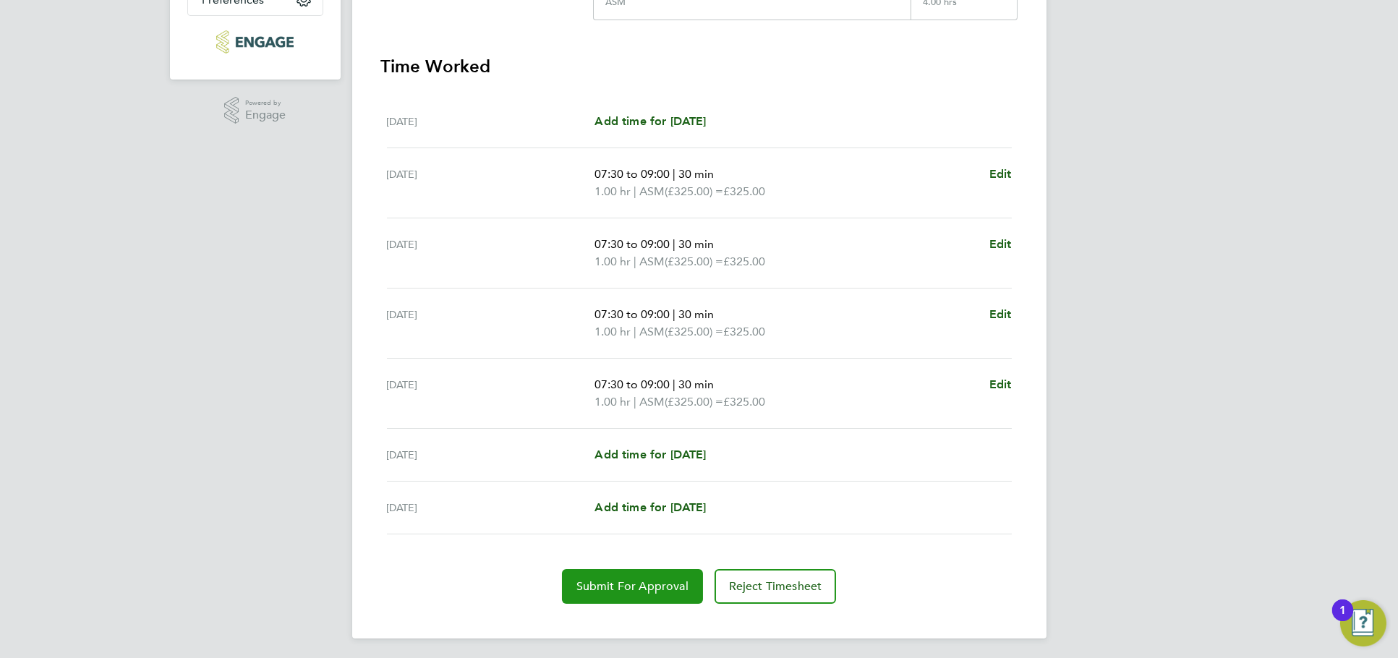
click at [628, 579] on span "Submit For Approval" at bounding box center [633, 586] width 112 height 14
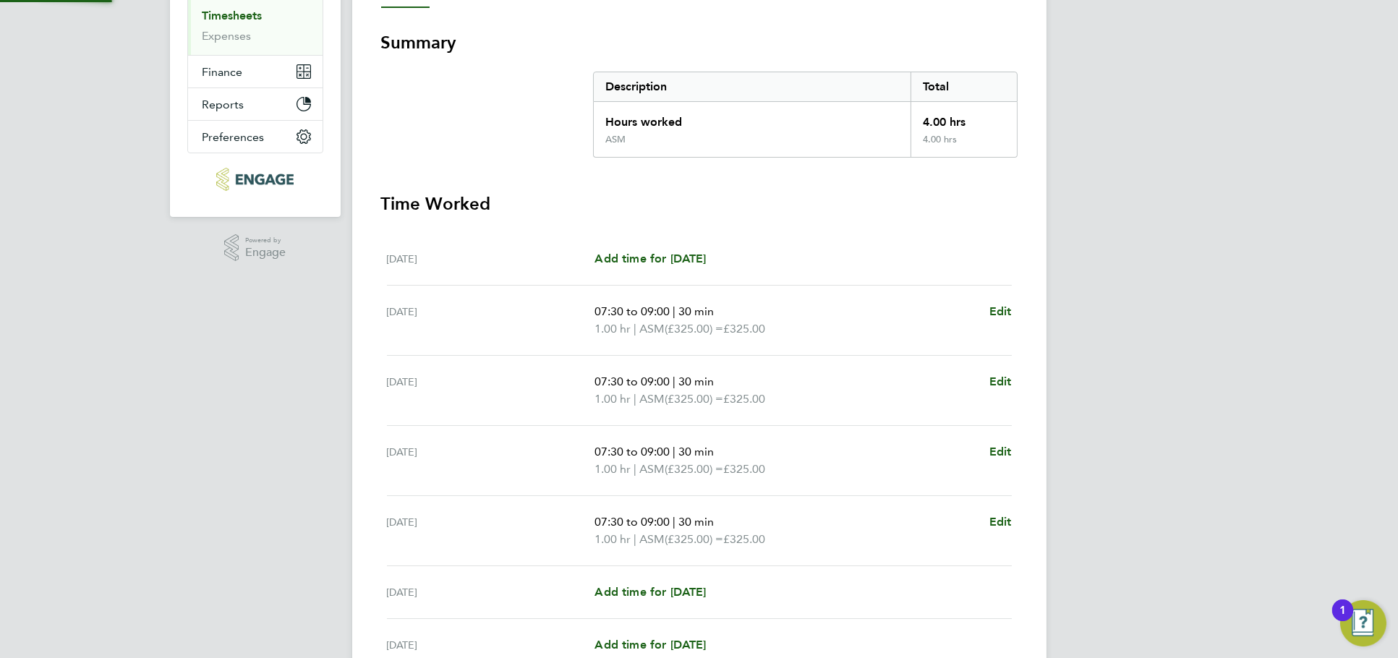
scroll to position [135, 0]
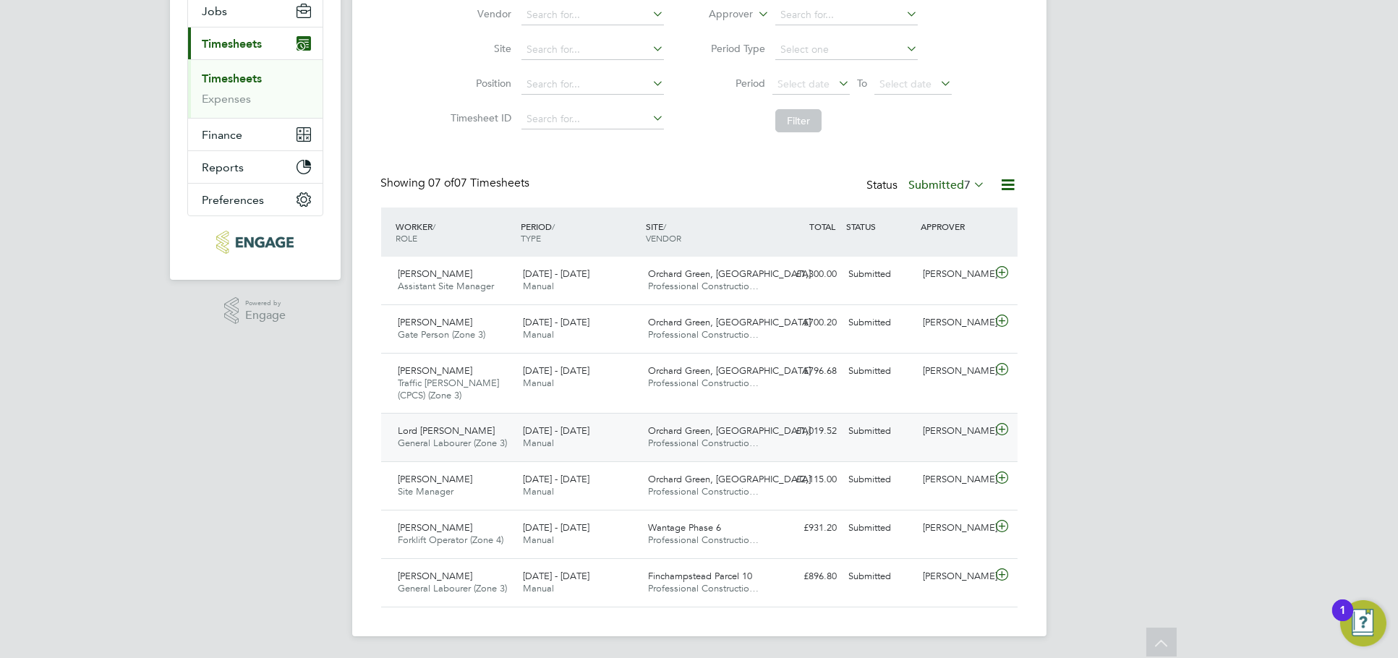
click at [840, 446] on div "Lord Vinny Hannam General Labourer (Zone 3) 25 - 31 Aug 2025 25 - 31 Aug 2025 M…" at bounding box center [699, 437] width 637 height 48
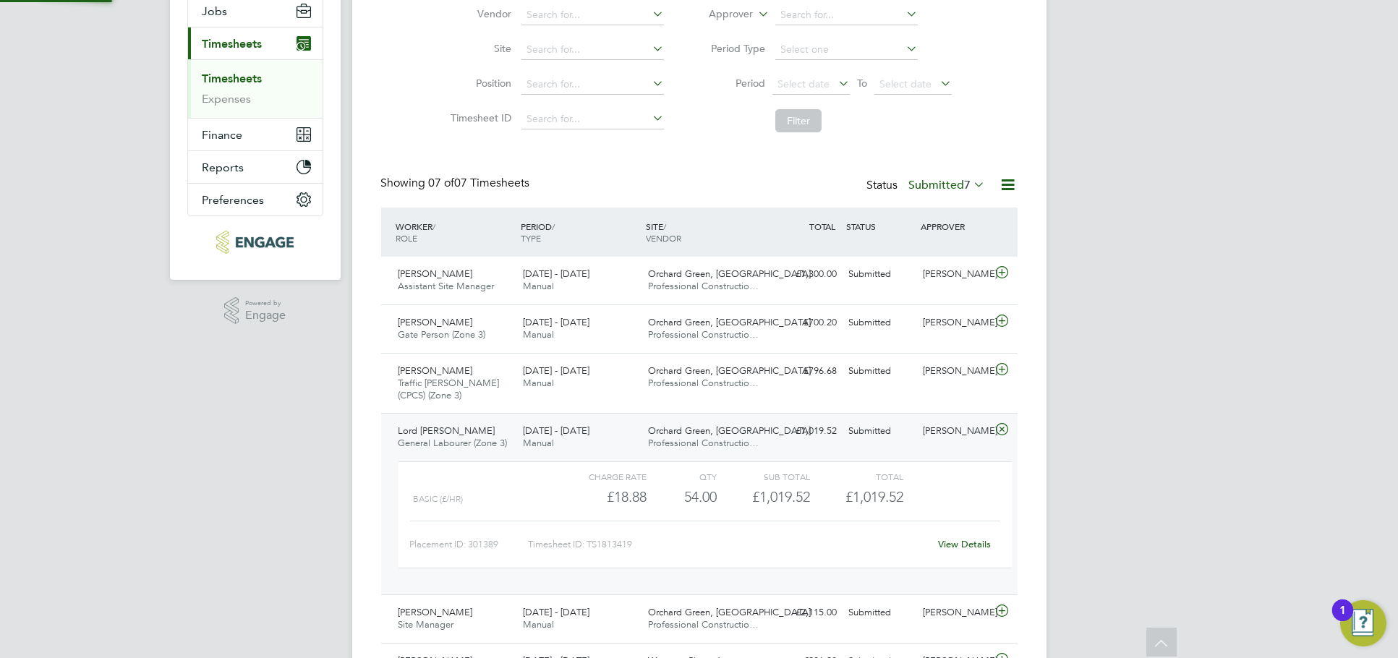
click at [817, 447] on div "Lord Vinny Hannam General Labourer (Zone 3) 25 - 31 Aug 2025 25 - 31 Aug 2025 M…" at bounding box center [699, 504] width 637 height 182
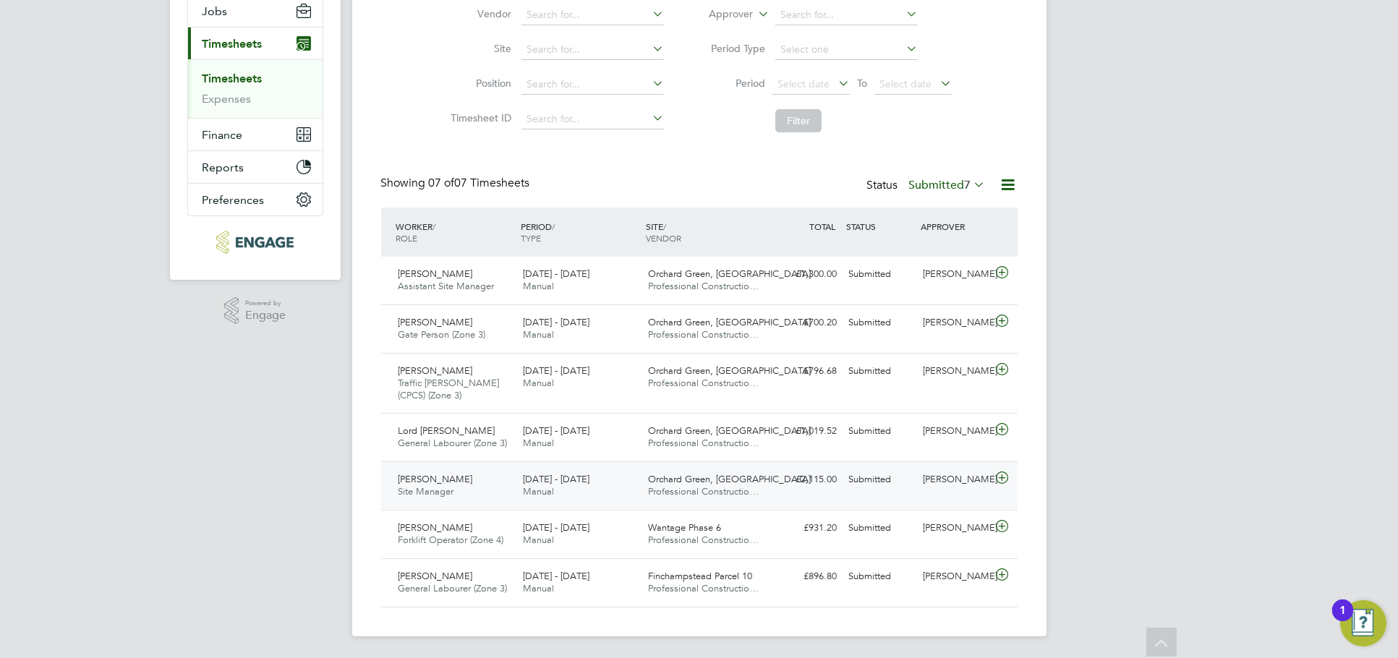
click at [834, 485] on div "£2,115.00 Submitted" at bounding box center [805, 480] width 75 height 24
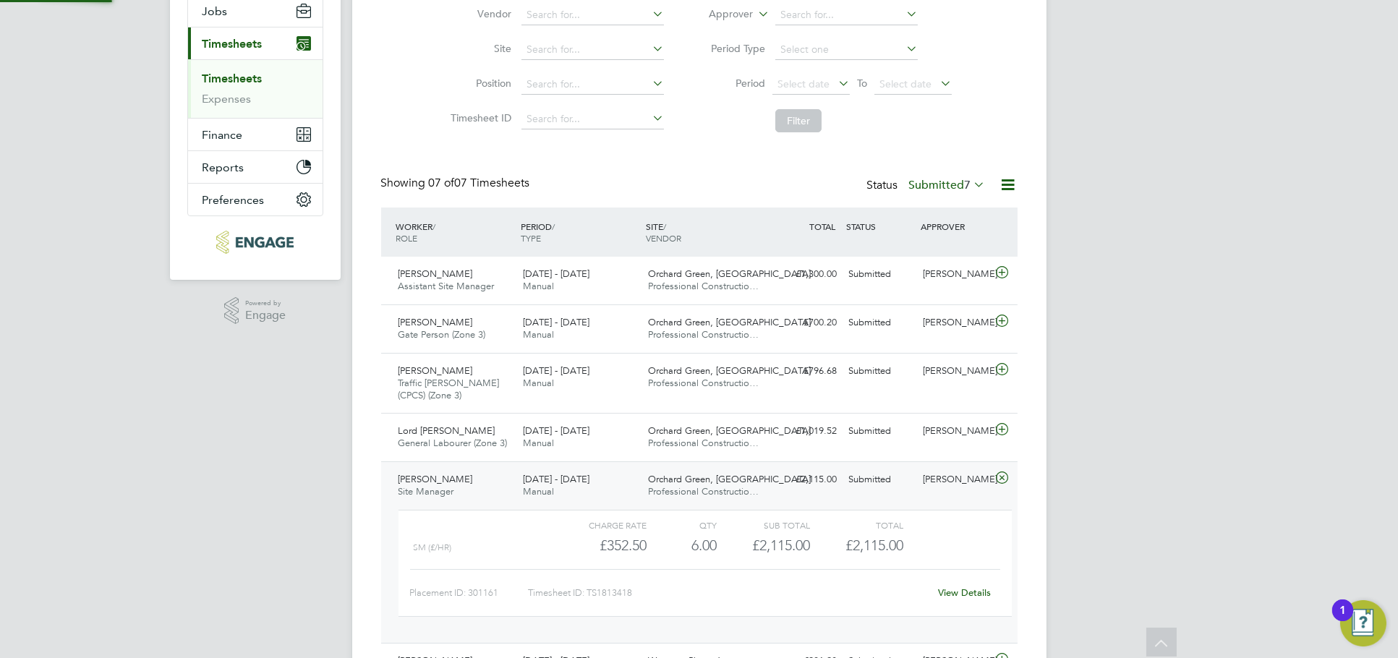
click at [854, 485] on div "Submitted" at bounding box center [880, 480] width 75 height 24
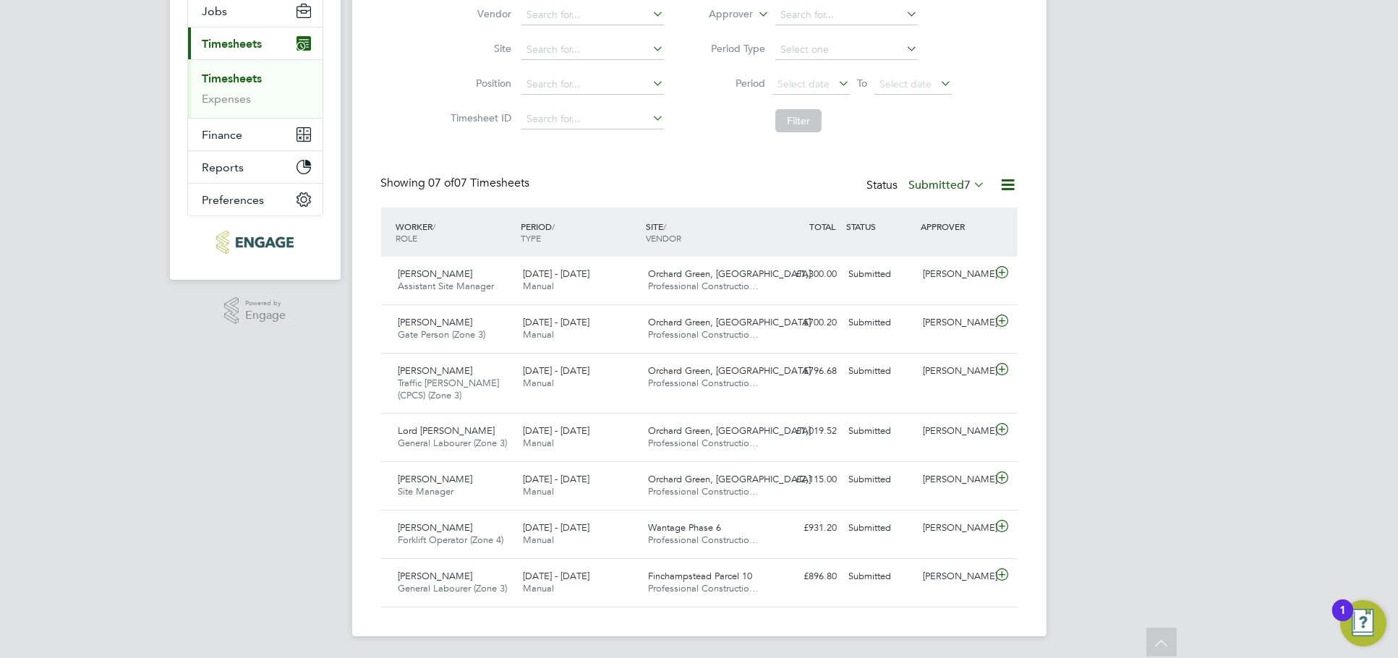
click at [1123, 249] on div "JH Jess Hogan Notifications 20 Applications: Network Team Members Businesses Si…" at bounding box center [699, 241] width 1398 height 837
drag, startPoint x: 937, startPoint y: 183, endPoint x: 938, endPoint y: 215, distance: 31.9
click at [938, 183] on label "Submitted 7" at bounding box center [947, 185] width 77 height 14
click at [943, 272] on li "Approved" at bounding box center [928, 271] width 67 height 20
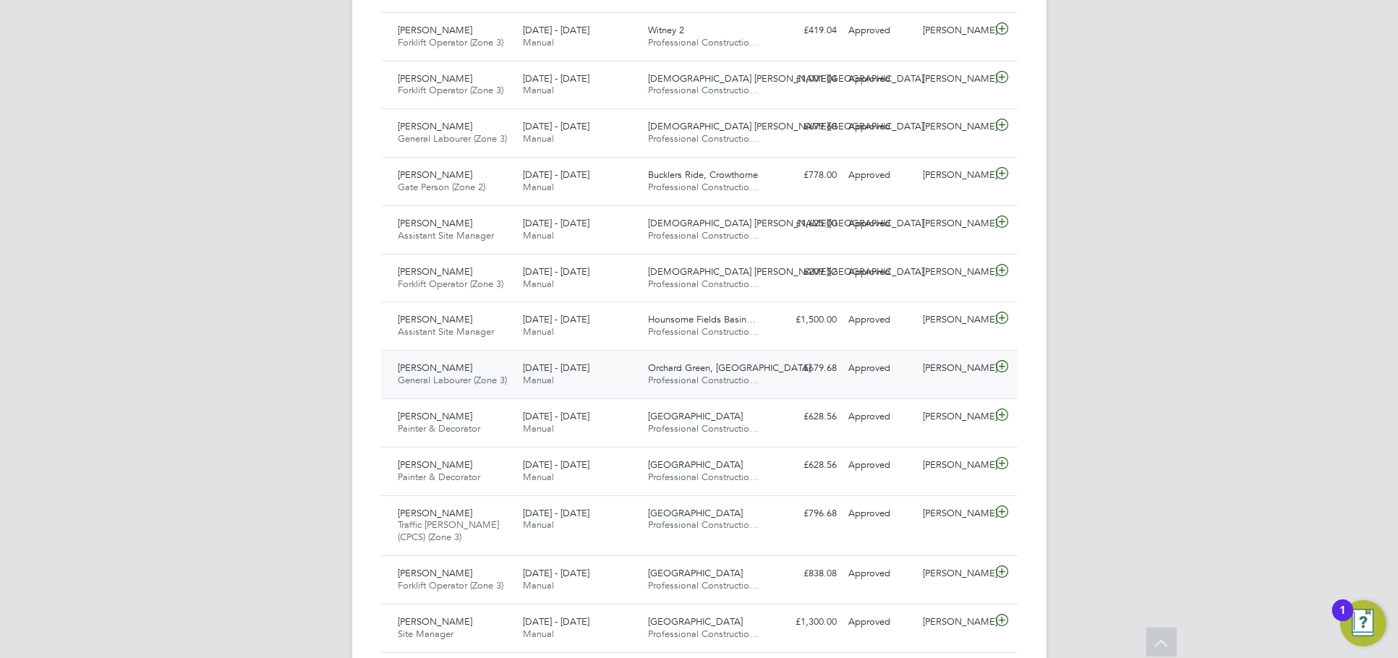
click at [961, 370] on div "Aaron Watkins" at bounding box center [954, 369] width 75 height 24
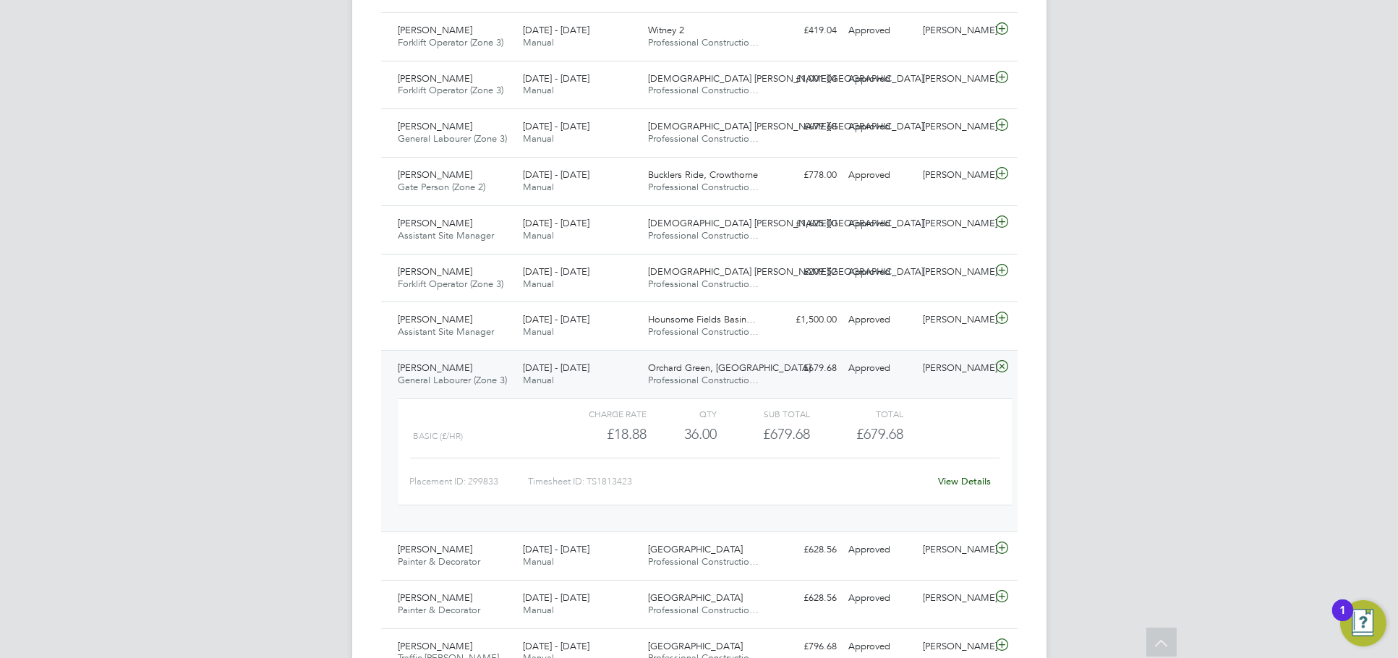
click at [964, 477] on link "View Details" at bounding box center [964, 481] width 53 height 12
click at [940, 383] on div "Adam Garisch General Labourer (Zone 3) 25 - 31 Aug 2025 25 - 31 Aug 2025 Manual…" at bounding box center [699, 441] width 637 height 182
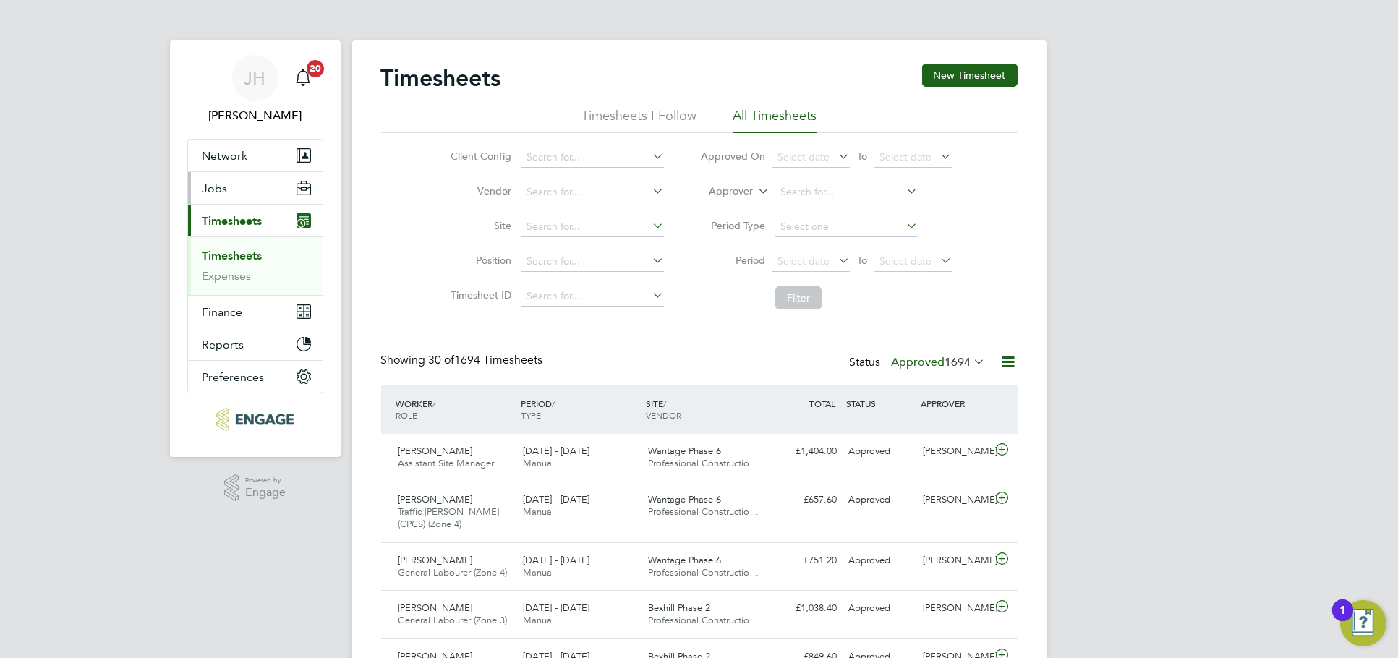
click at [221, 190] on span "Jobs" at bounding box center [215, 189] width 25 height 14
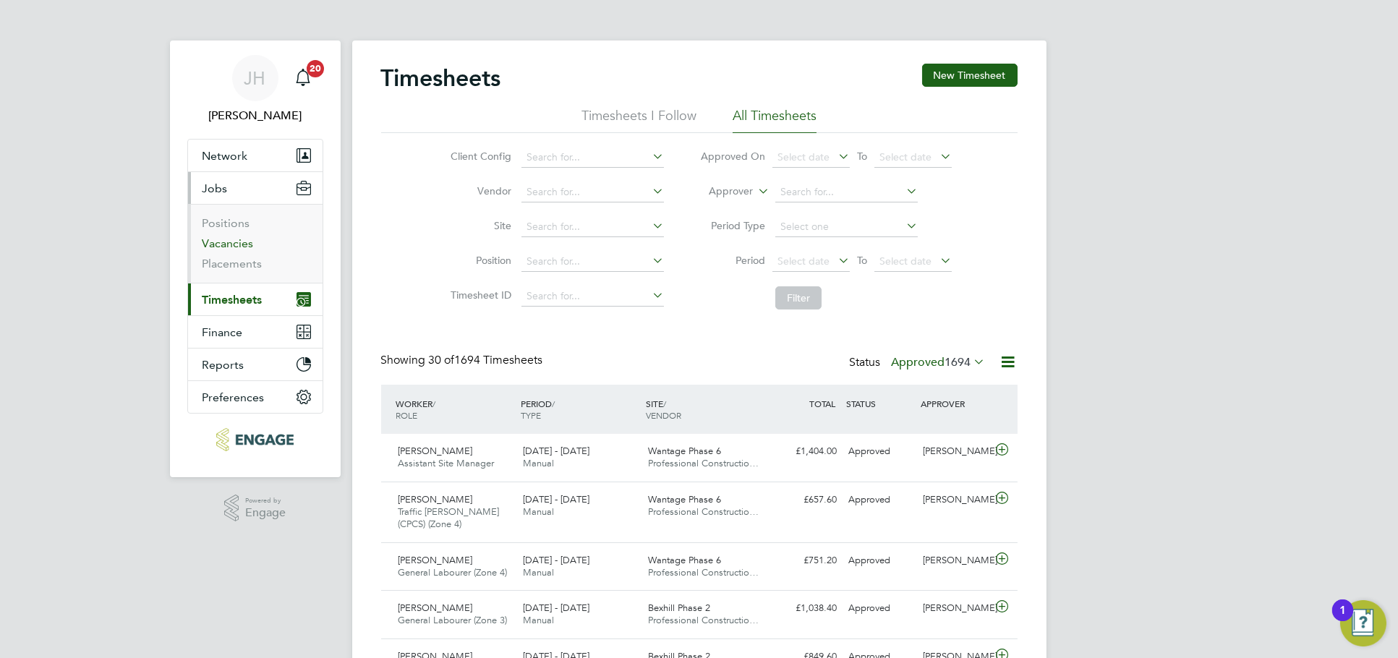
click at [242, 242] on link "Vacancies" at bounding box center [228, 244] width 51 height 14
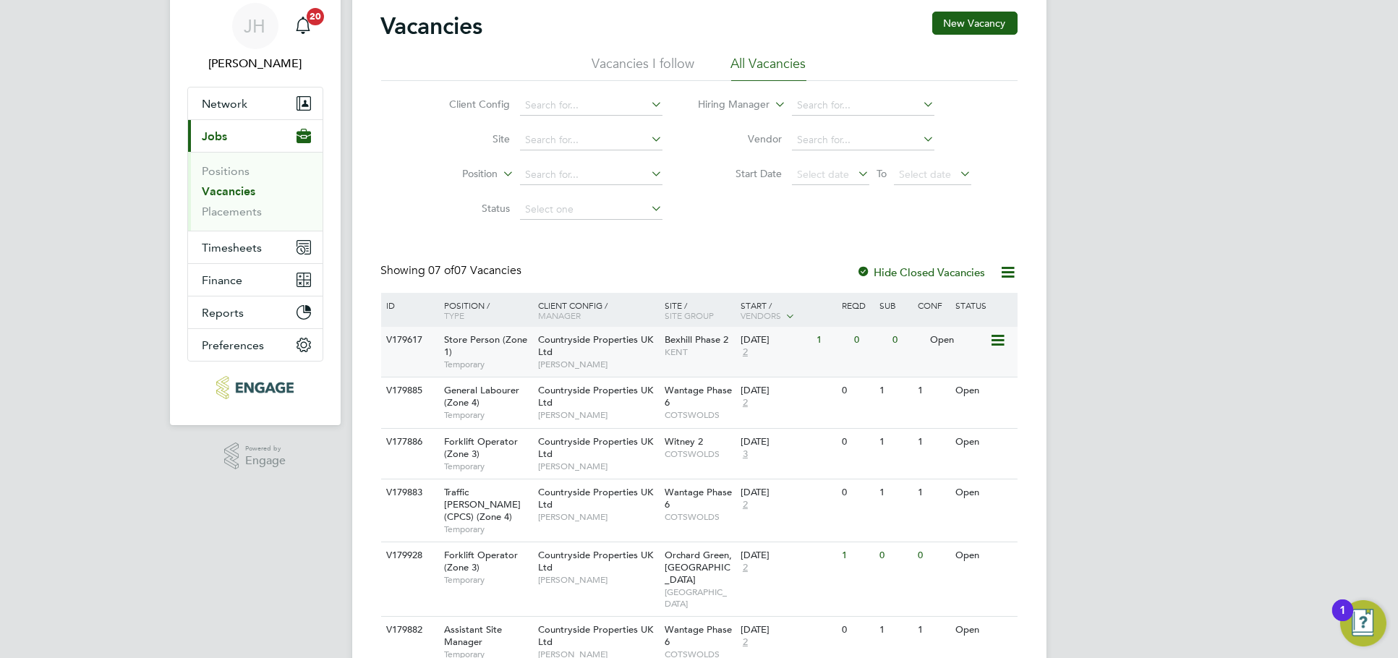
scroll to position [80, 0]
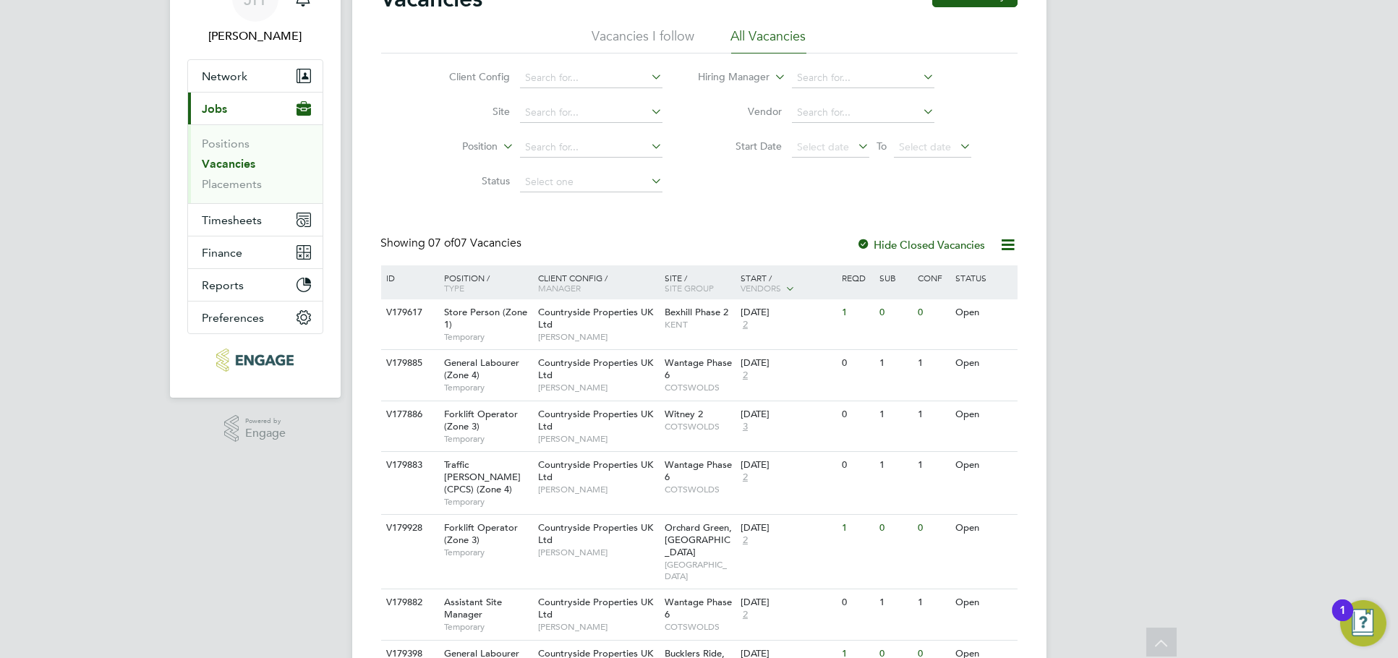
click at [935, 238] on label "Hide Closed Vacancies" at bounding box center [921, 245] width 129 height 14
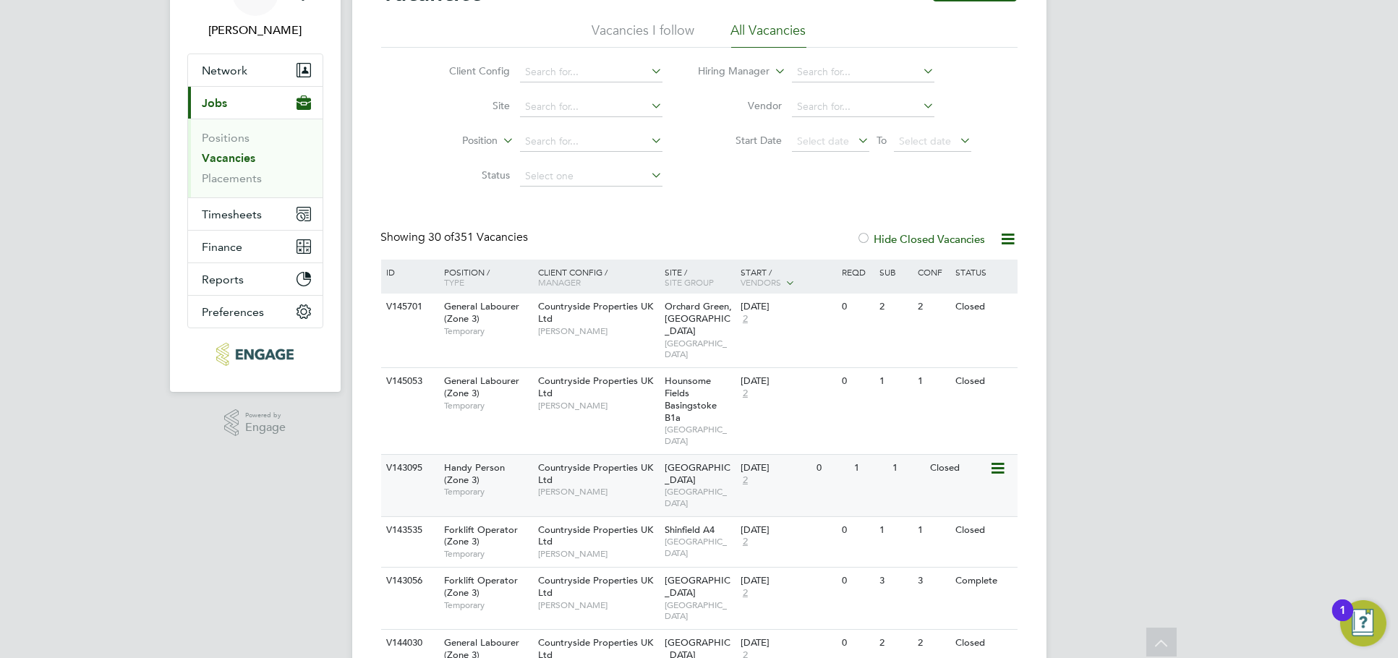
scroll to position [80, 0]
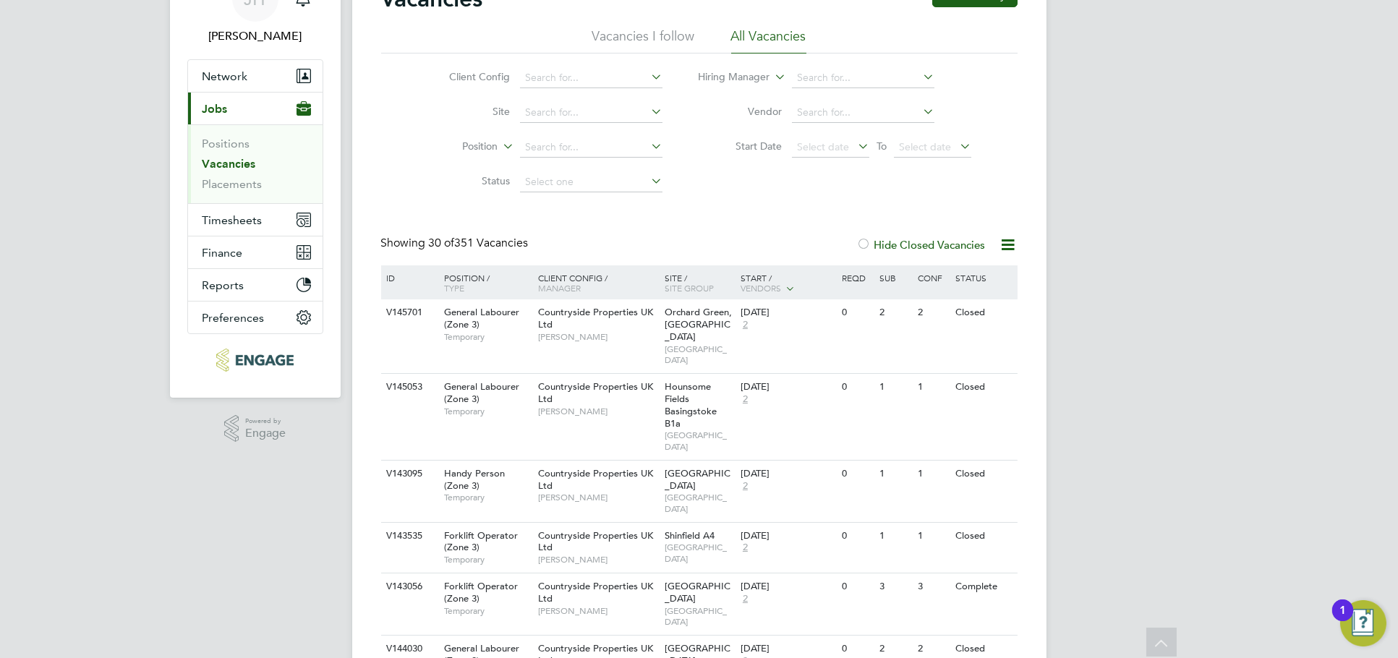
click at [650, 27] on li "Vacancies I follow" at bounding box center [643, 40] width 103 height 26
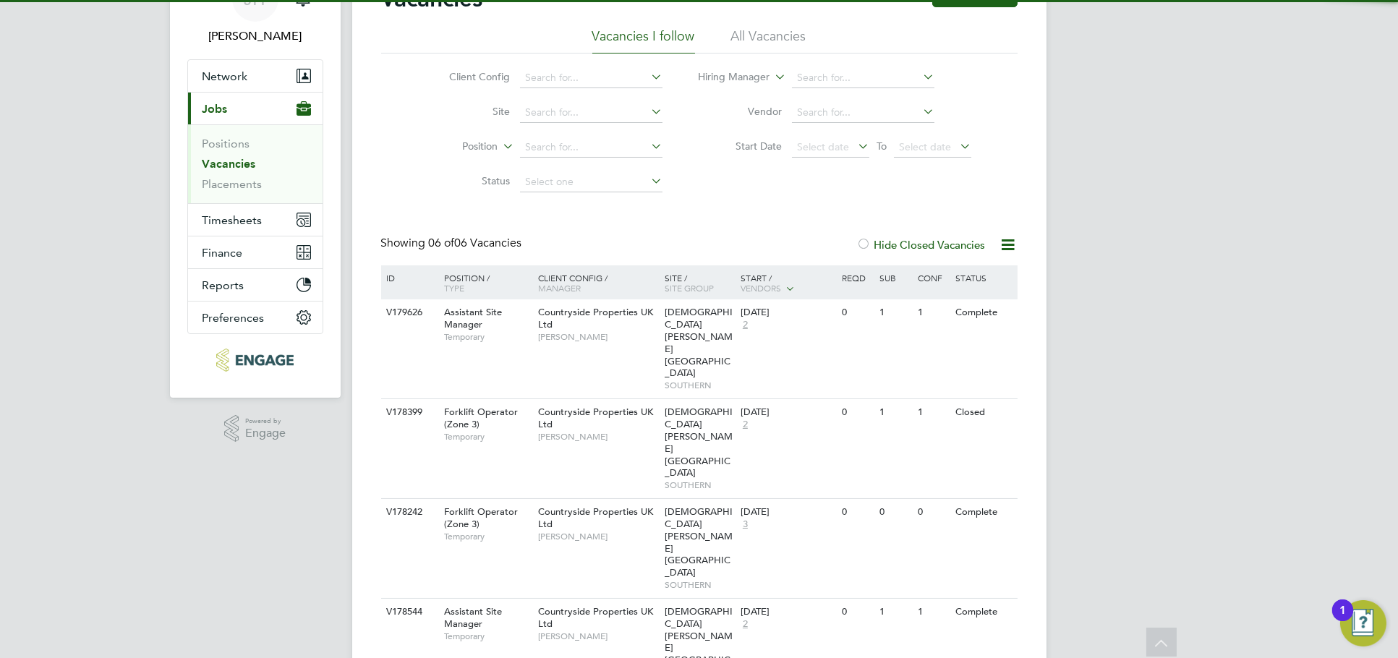
scroll to position [161, 0]
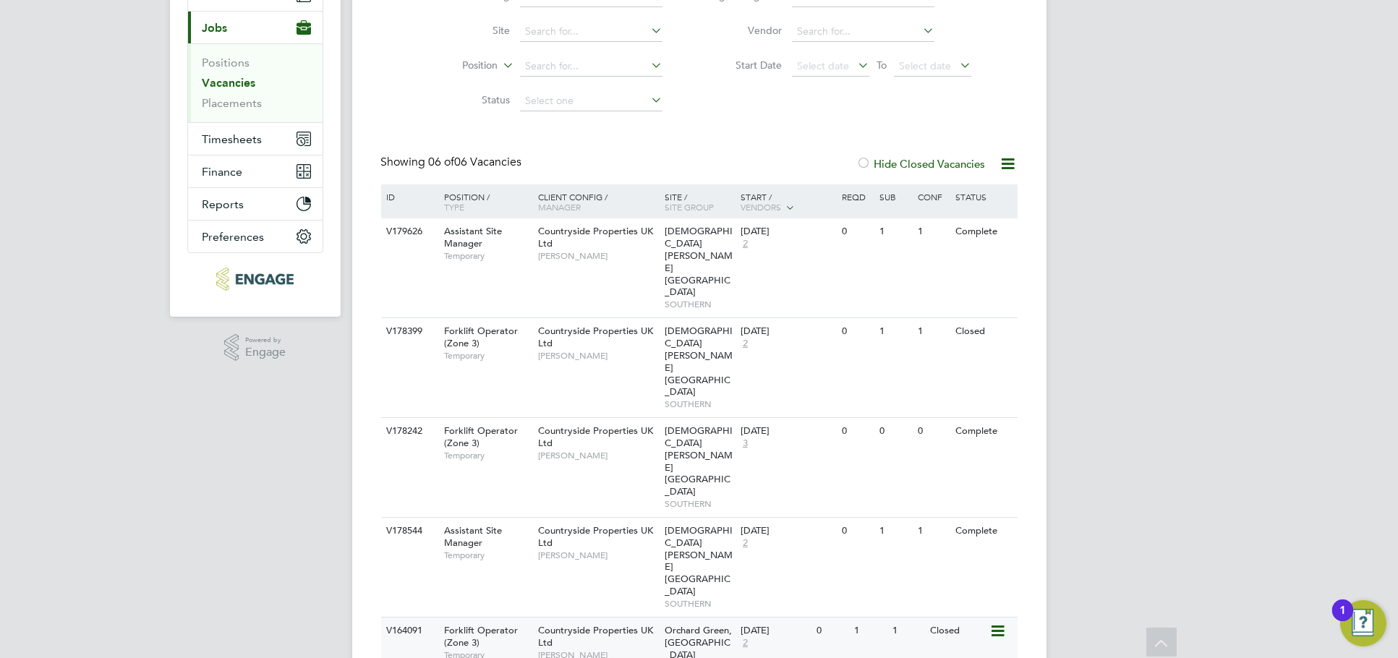
click at [1141, 371] on div "JH Jess Hogan Notifications 20 Applications: Network Team Members Businesses Si…" at bounding box center [699, 328] width 1398 height 979
click at [1080, 349] on div "JH Jess Hogan Notifications 20 Applications: Network Team Members Businesses Si…" at bounding box center [699, 328] width 1398 height 979
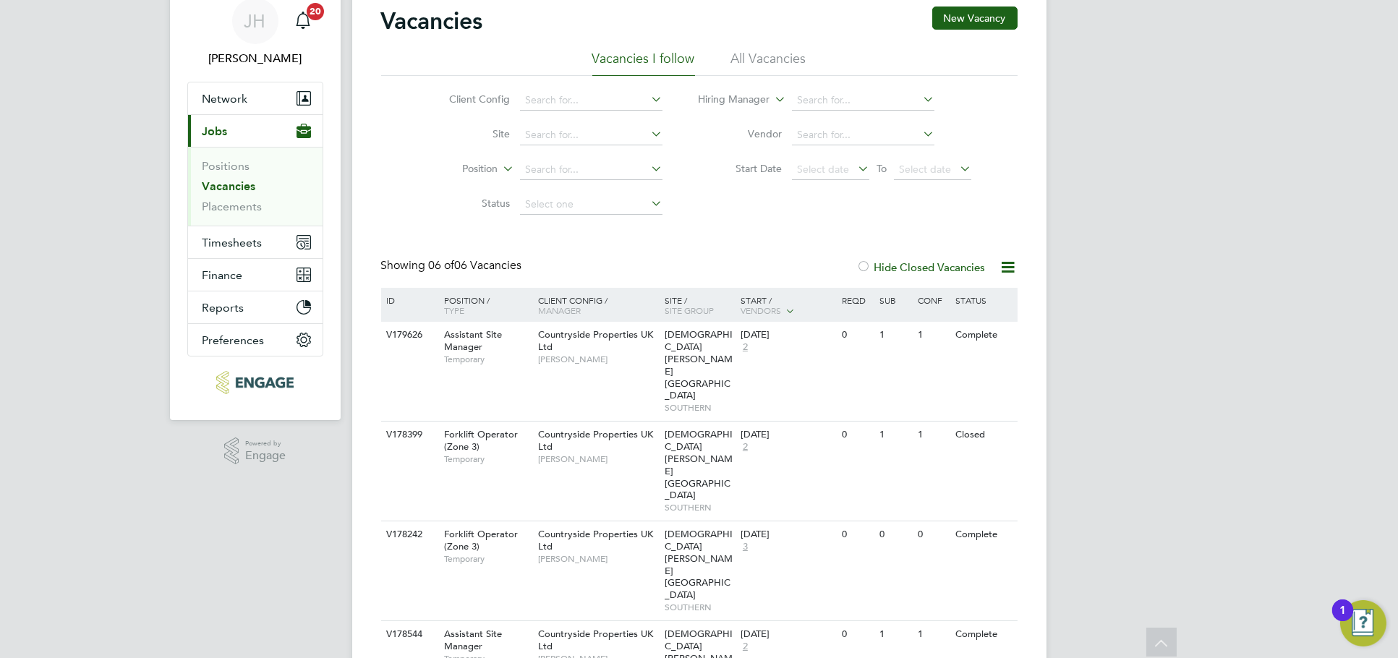
scroll to position [0, 0]
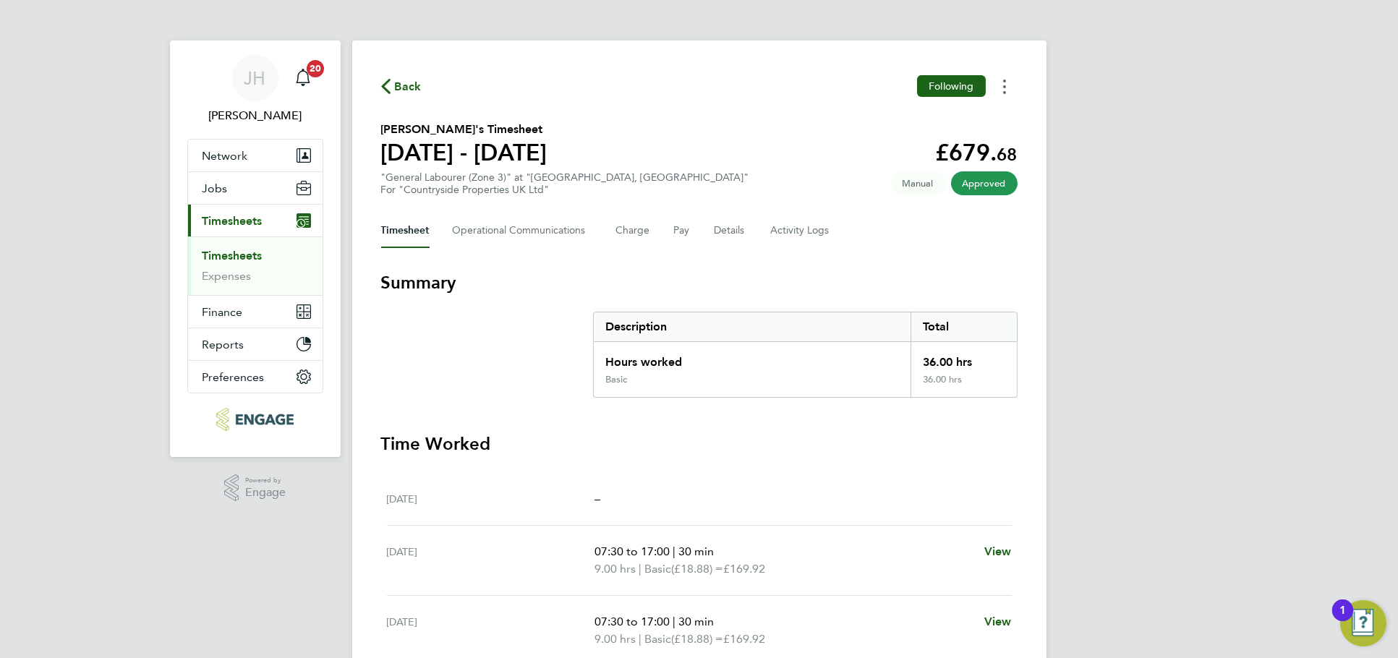
click at [1011, 82] on button "Timesheets Menu" at bounding box center [1005, 86] width 26 height 22
click at [961, 124] on link "Download timesheet" at bounding box center [931, 118] width 174 height 29
click at [842, 405] on section "Summary Description Total Hours worked 36.00 hrs Basic 36.00 hrs Time Worked Mo…" at bounding box center [699, 573] width 637 height 605
click at [1184, 192] on div "JH Jess Hogan Notifications 20 Applications: Network Team Members Businesses Si…" at bounding box center [699, 467] width 1398 height 934
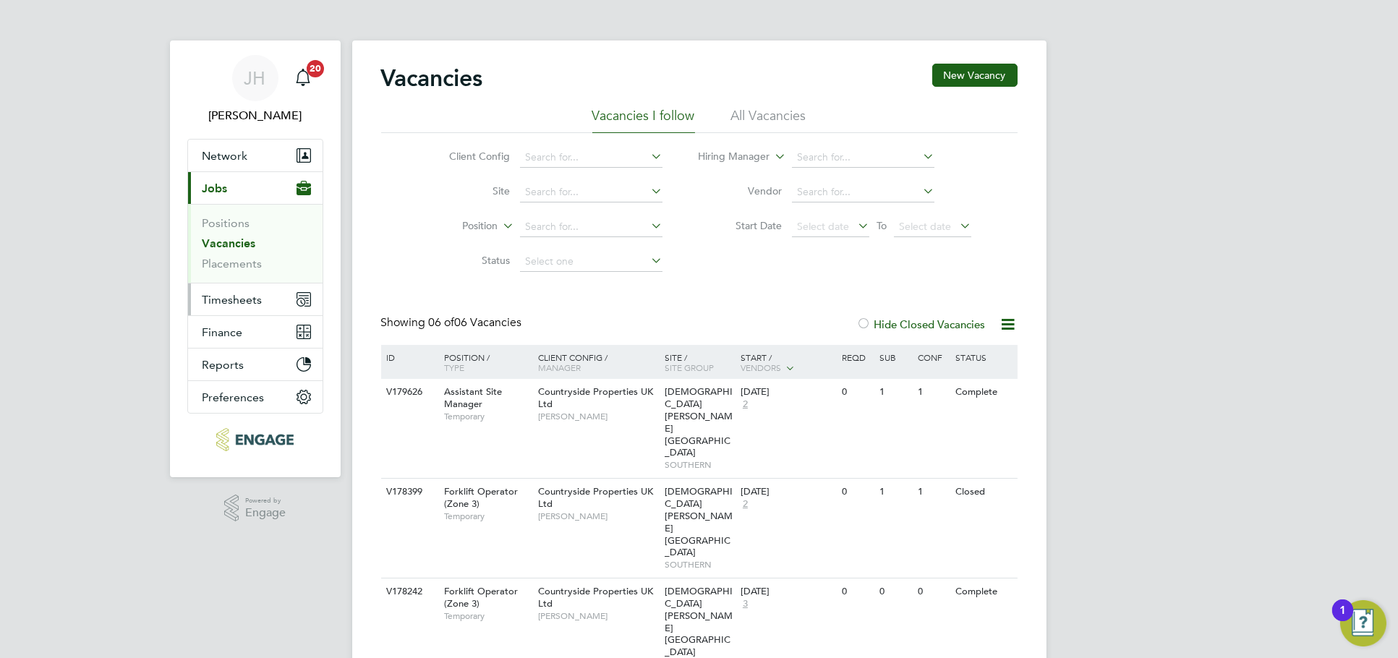
click at [234, 302] on span "Timesheets" at bounding box center [233, 300] width 60 height 14
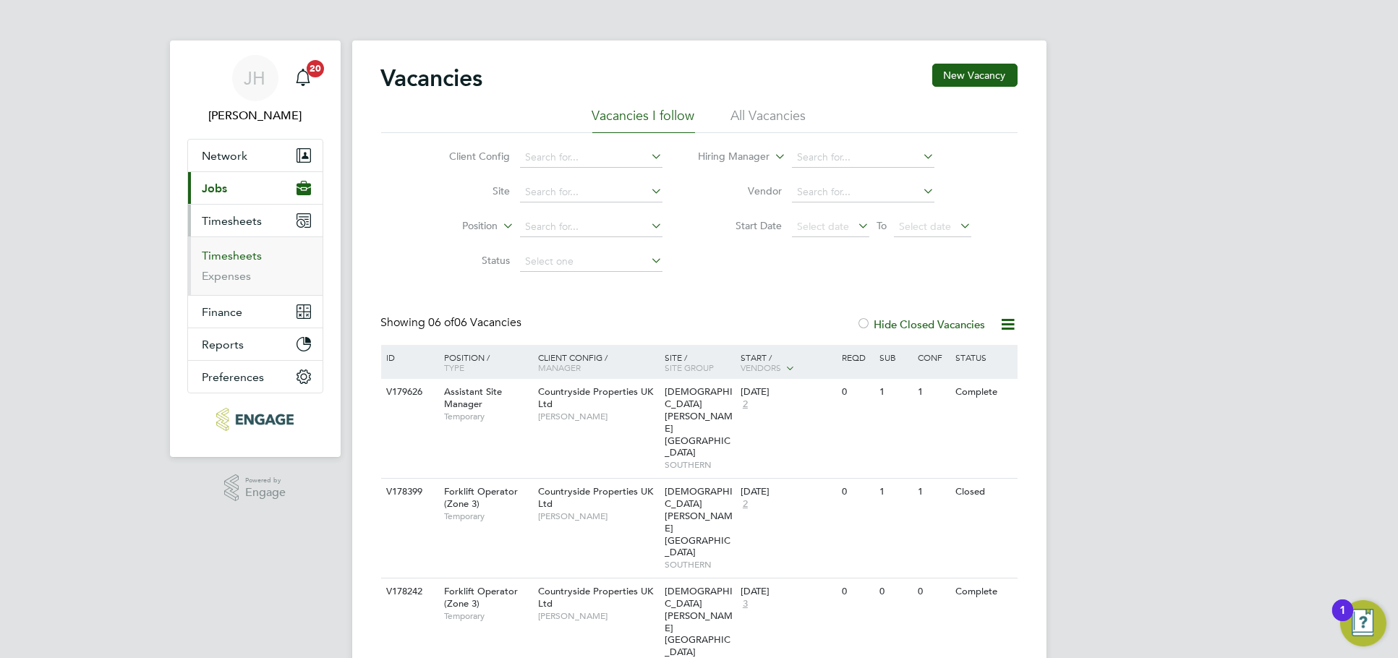
click at [224, 254] on link "Timesheets" at bounding box center [233, 256] width 60 height 14
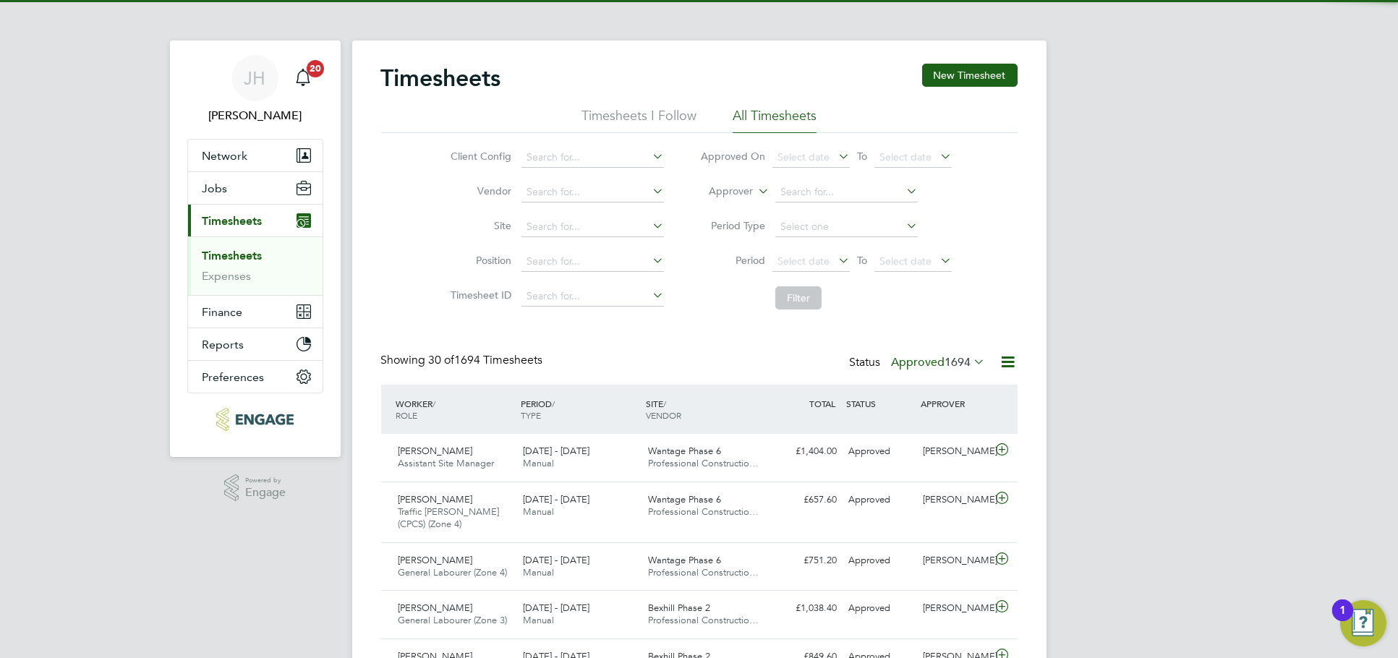
click at [945, 365] on span "1694" at bounding box center [958, 362] width 26 height 14
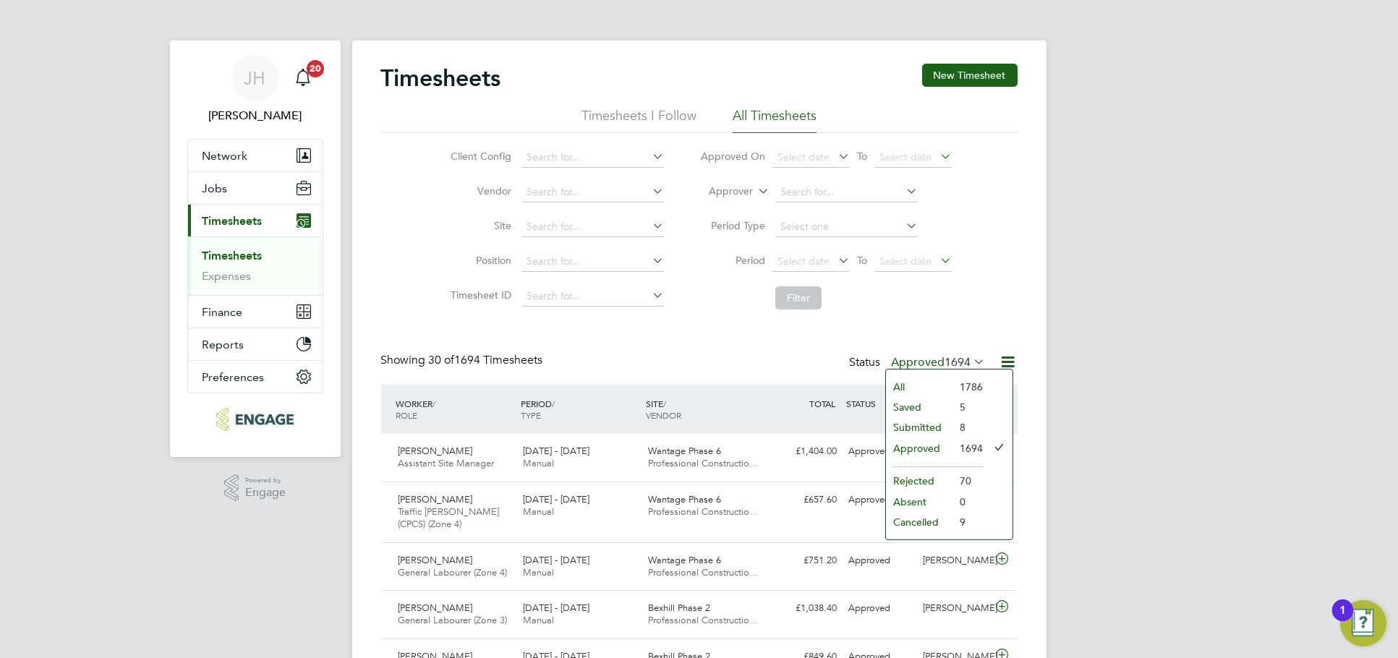
click at [932, 425] on li "Submitted" at bounding box center [919, 427] width 67 height 20
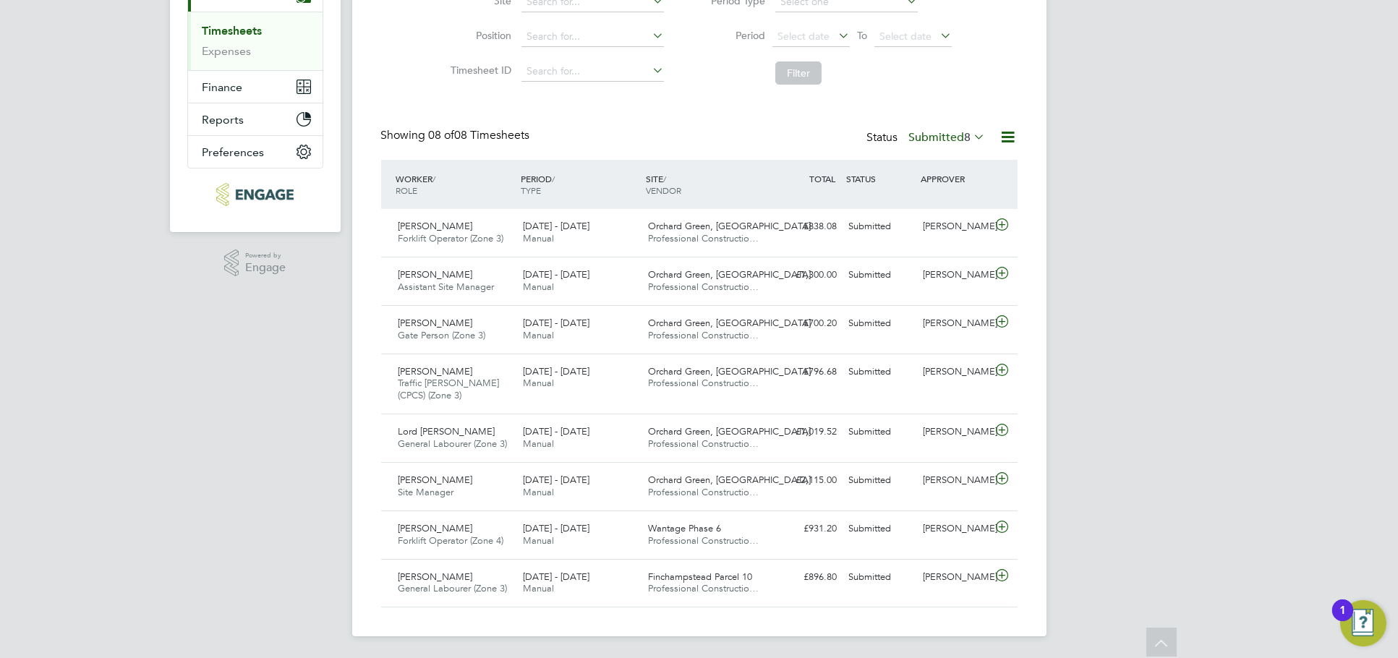
scroll to position [204, 0]
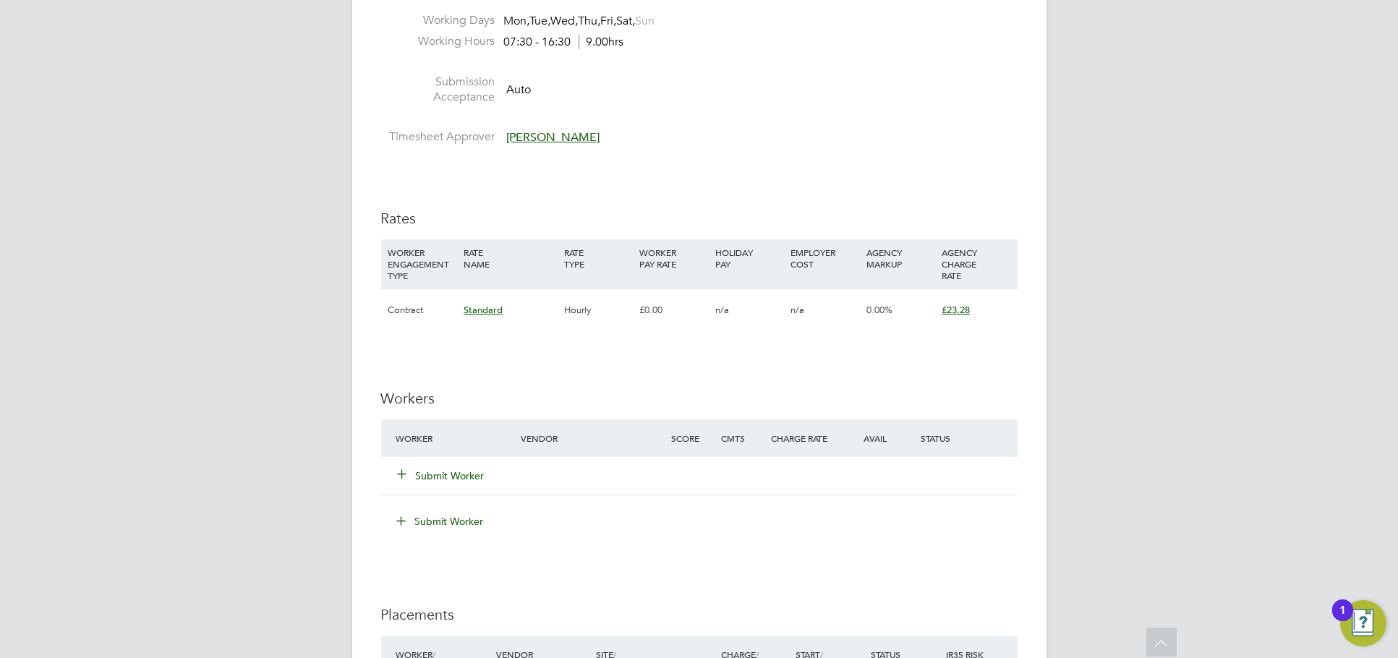
scroll to position [964, 0]
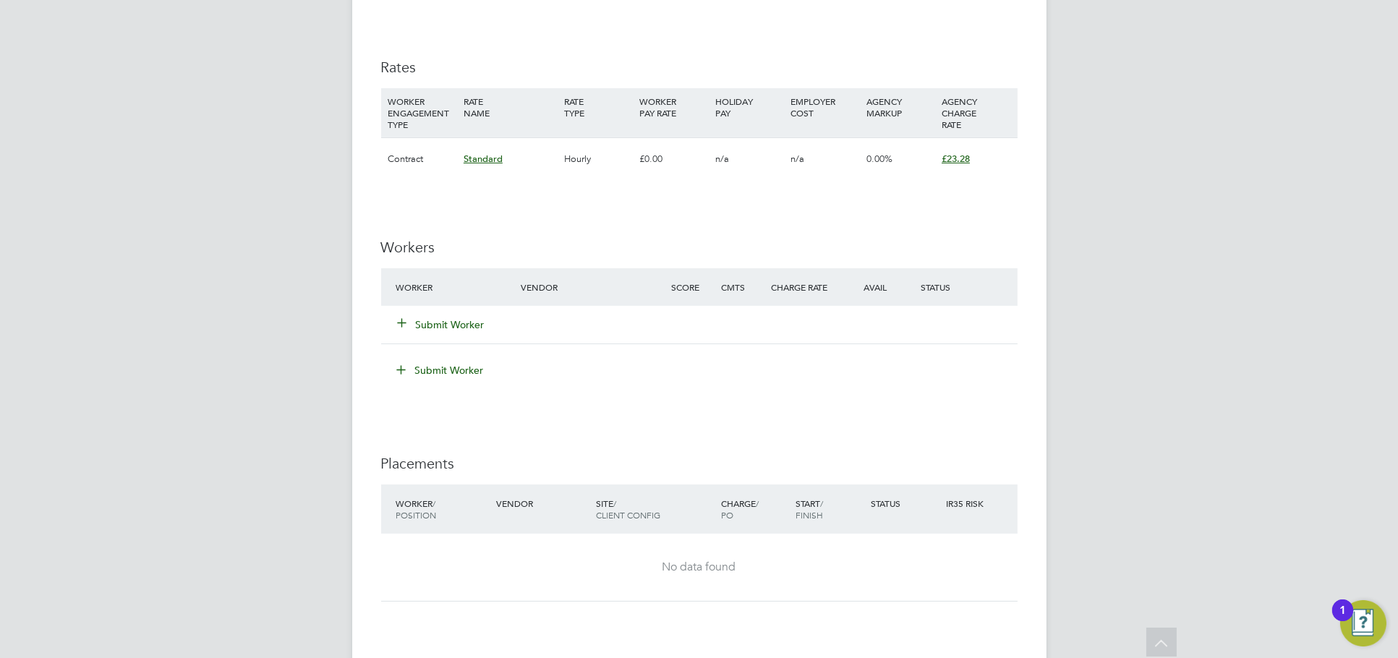
click at [457, 306] on div "Submit Worker" at bounding box center [699, 325] width 637 height 38
click at [454, 318] on button "Submit Worker" at bounding box center [442, 325] width 87 height 14
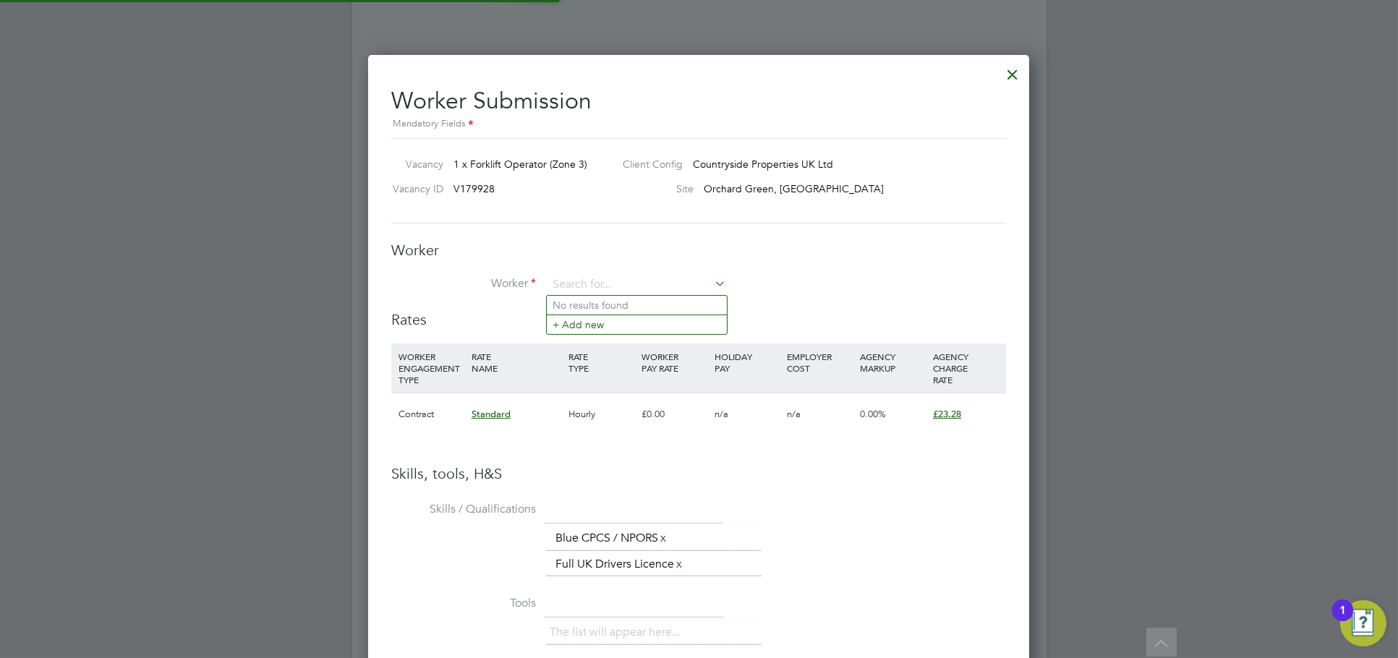
scroll to position [0, 0]
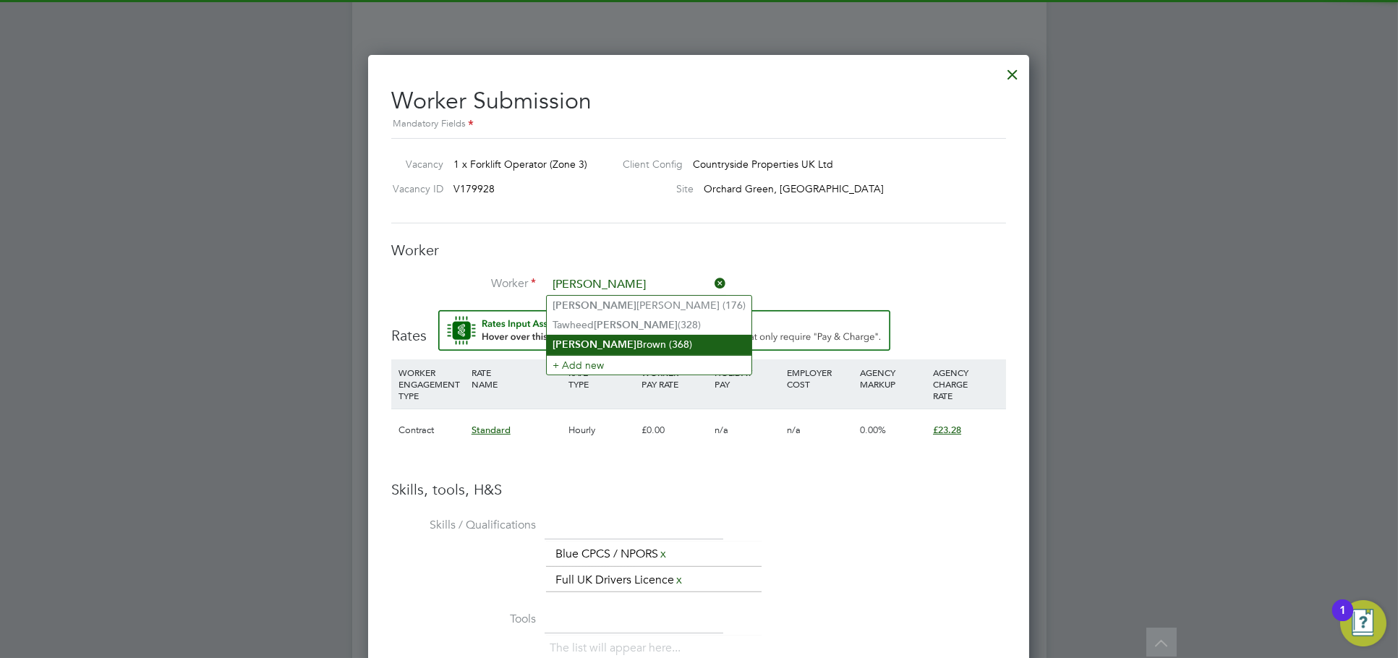
click at [618, 345] on li "Joseph Brown (368)" at bounding box center [649, 345] width 205 height 20
type input "Joseph Brown (368)"
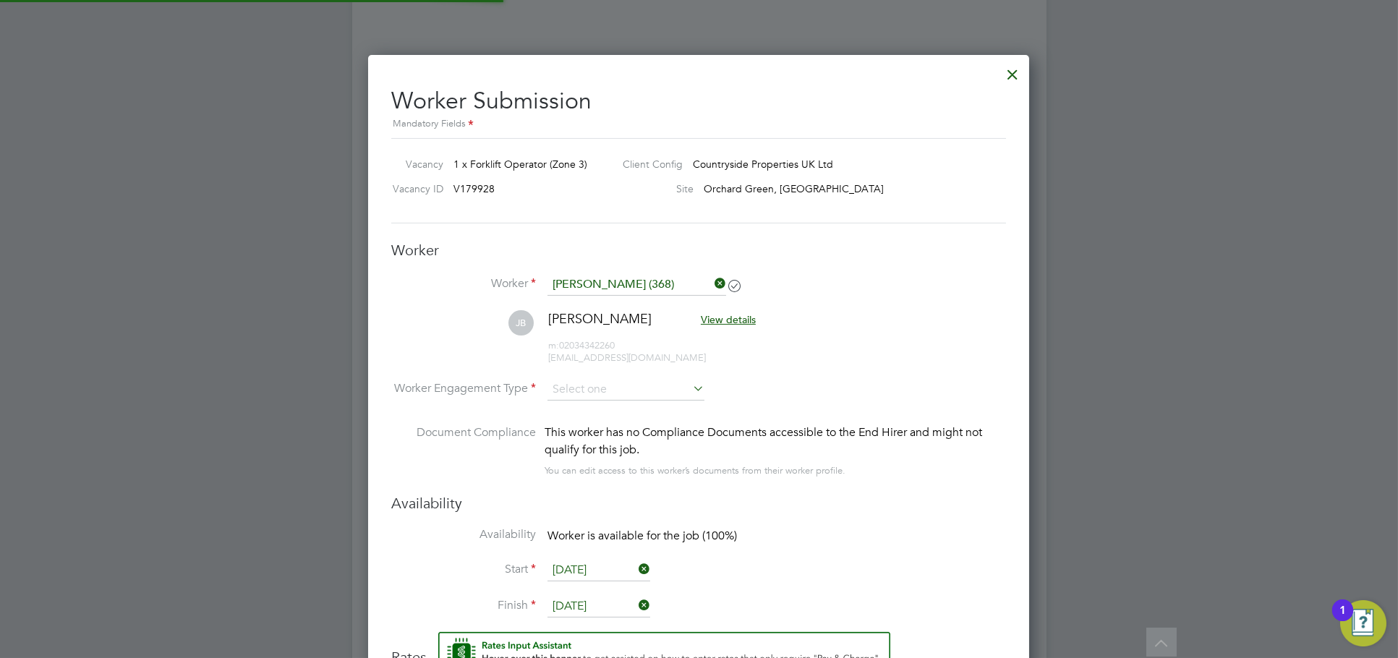
scroll to position [1275, 662]
click at [599, 391] on input at bounding box center [626, 390] width 157 height 22
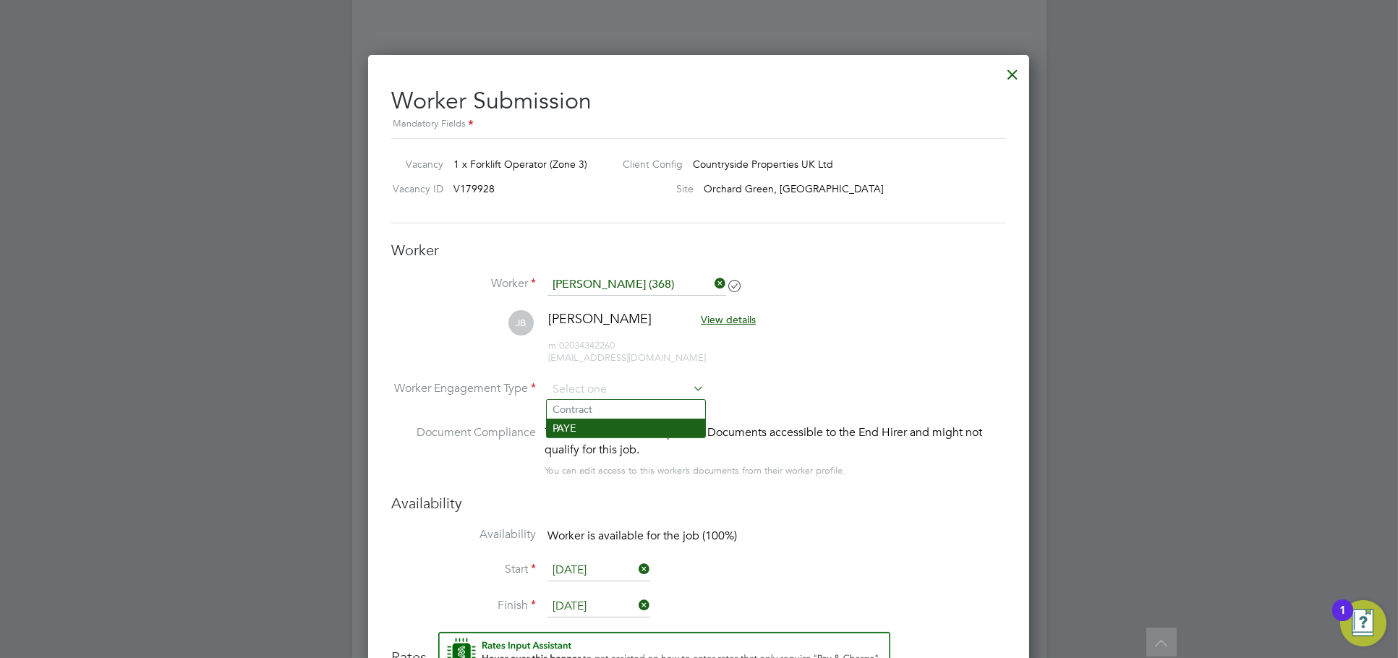
click at [589, 435] on li "PAYE" at bounding box center [626, 428] width 158 height 19
type input "PAYE"
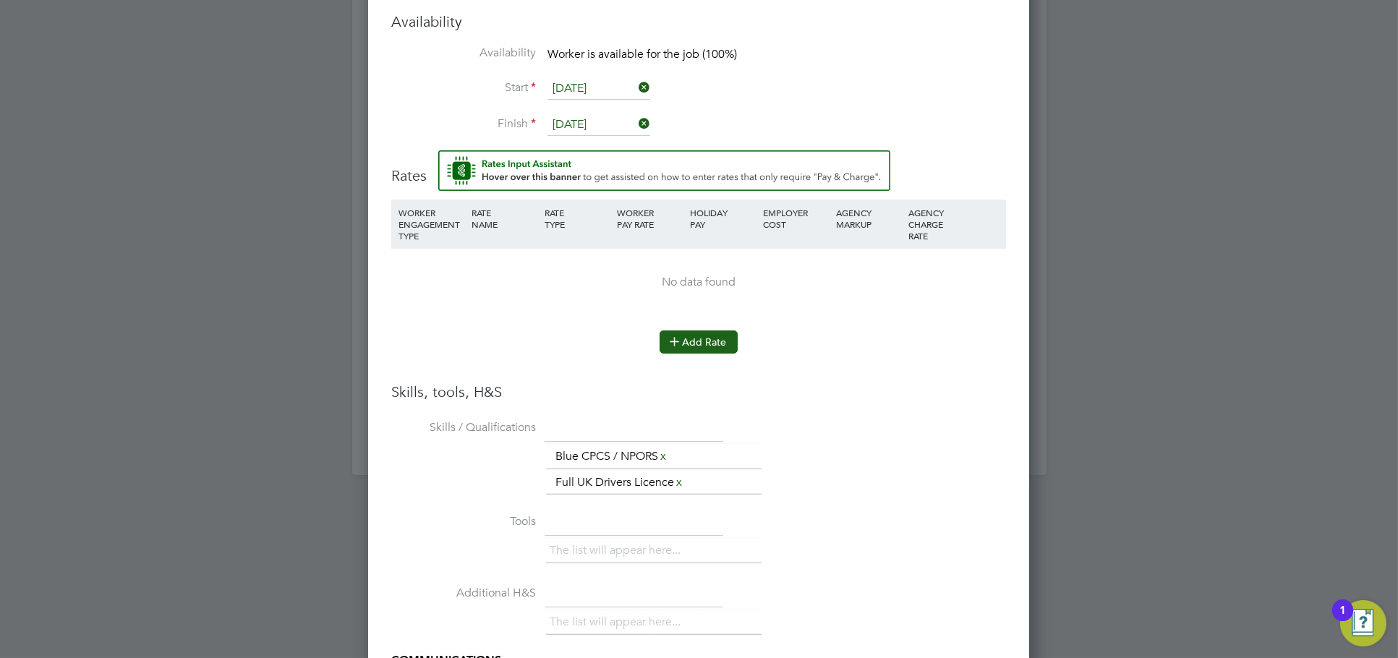
click at [688, 331] on button "Add Rate" at bounding box center [699, 342] width 78 height 23
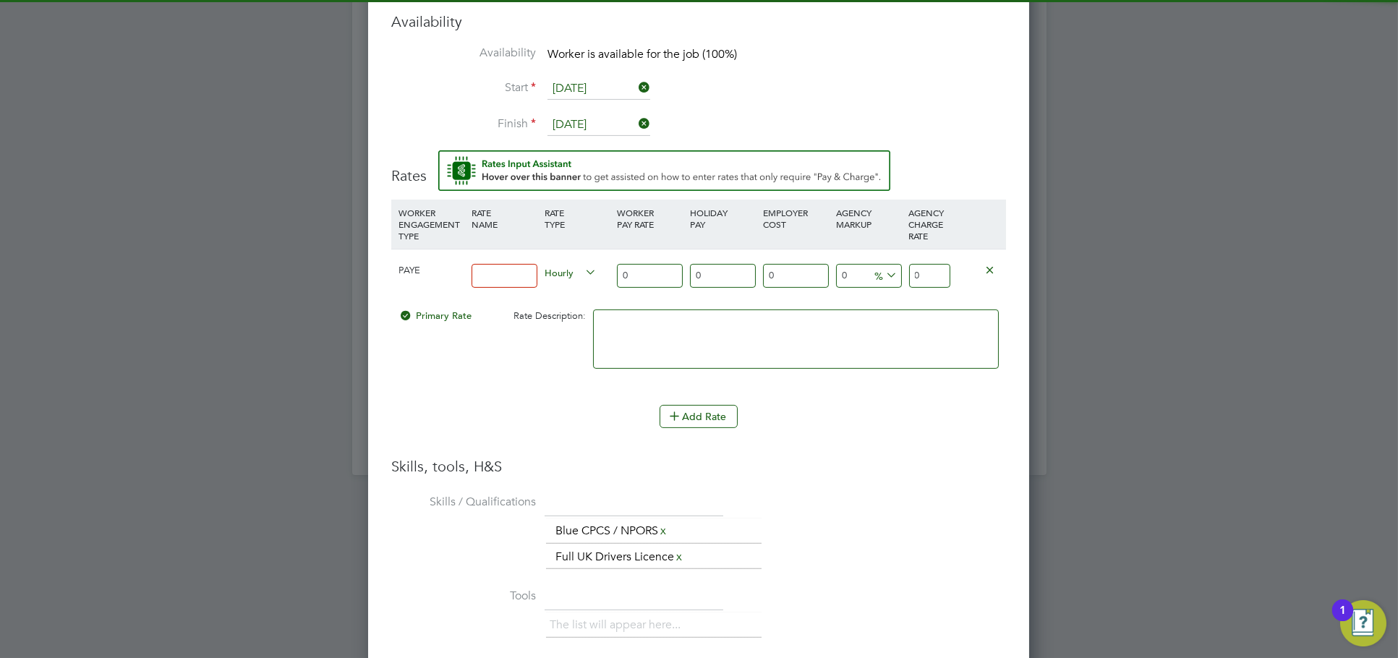
click at [506, 279] on input at bounding box center [505, 276] width 66 height 24
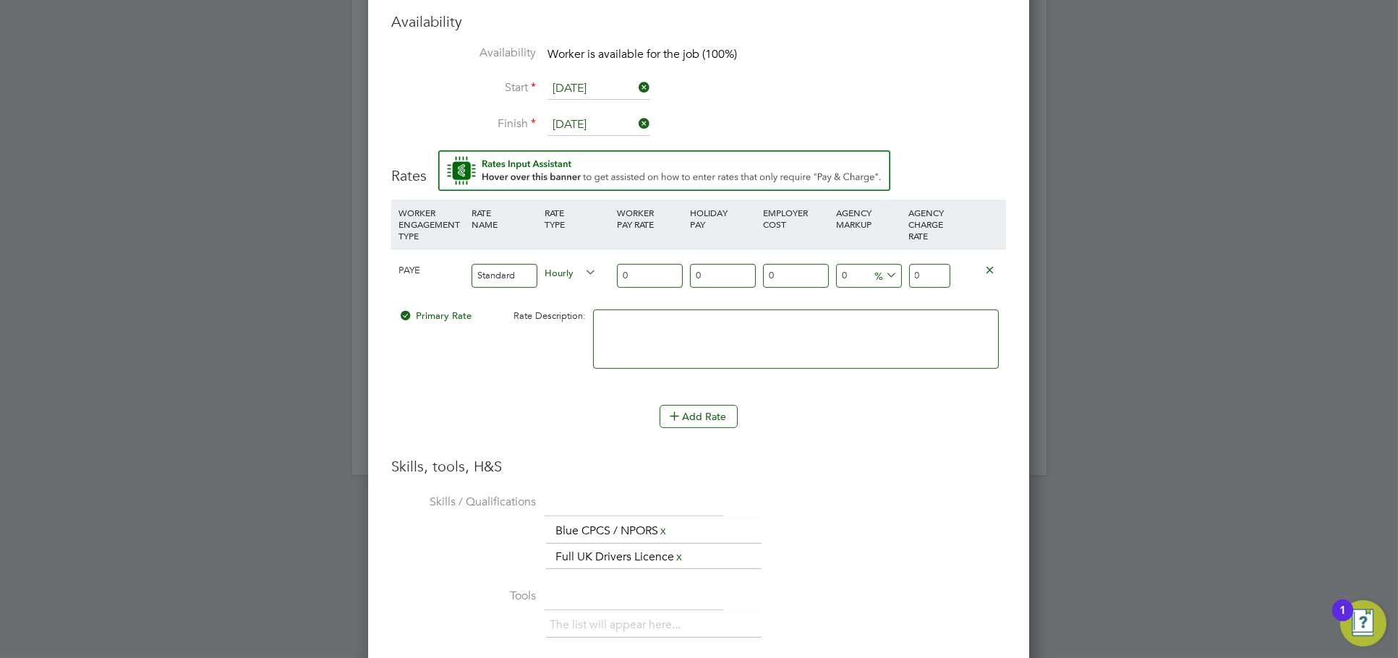
type input "Standard"
click at [930, 279] on input "0" at bounding box center [929, 276] width 41 height 24
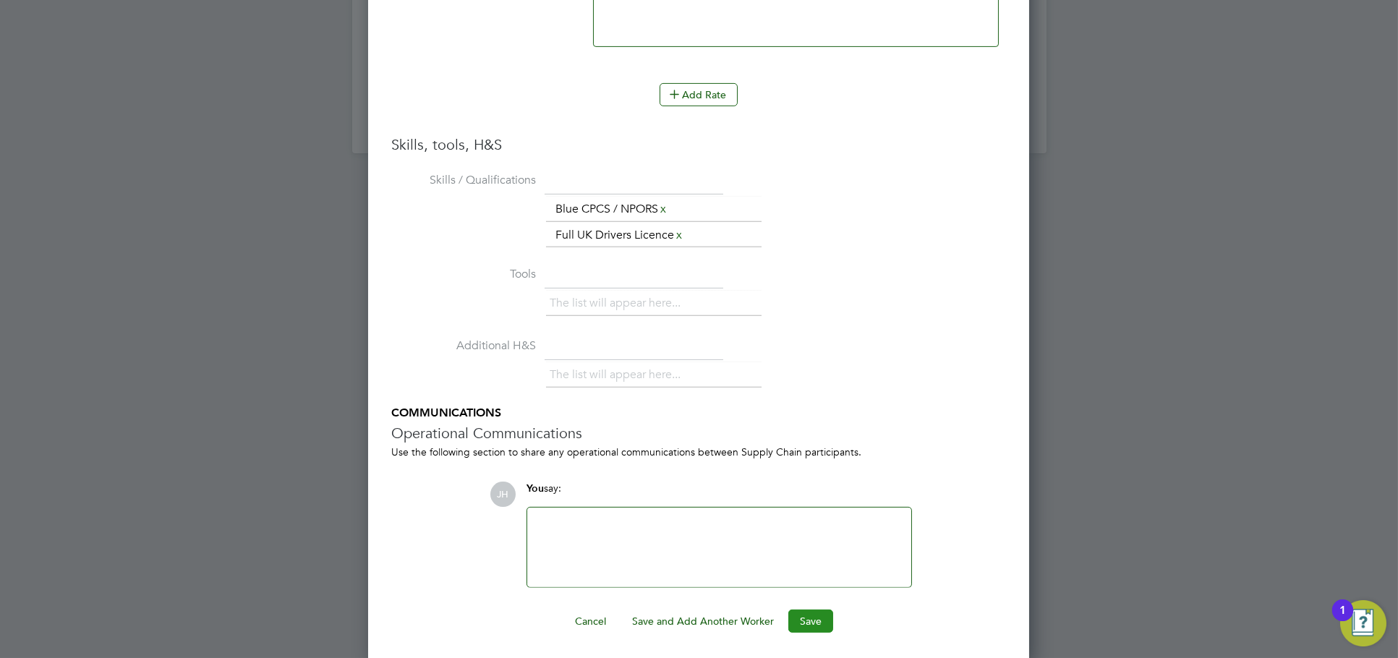
type input "23.28"
click at [803, 617] on button "Save" at bounding box center [810, 621] width 45 height 23
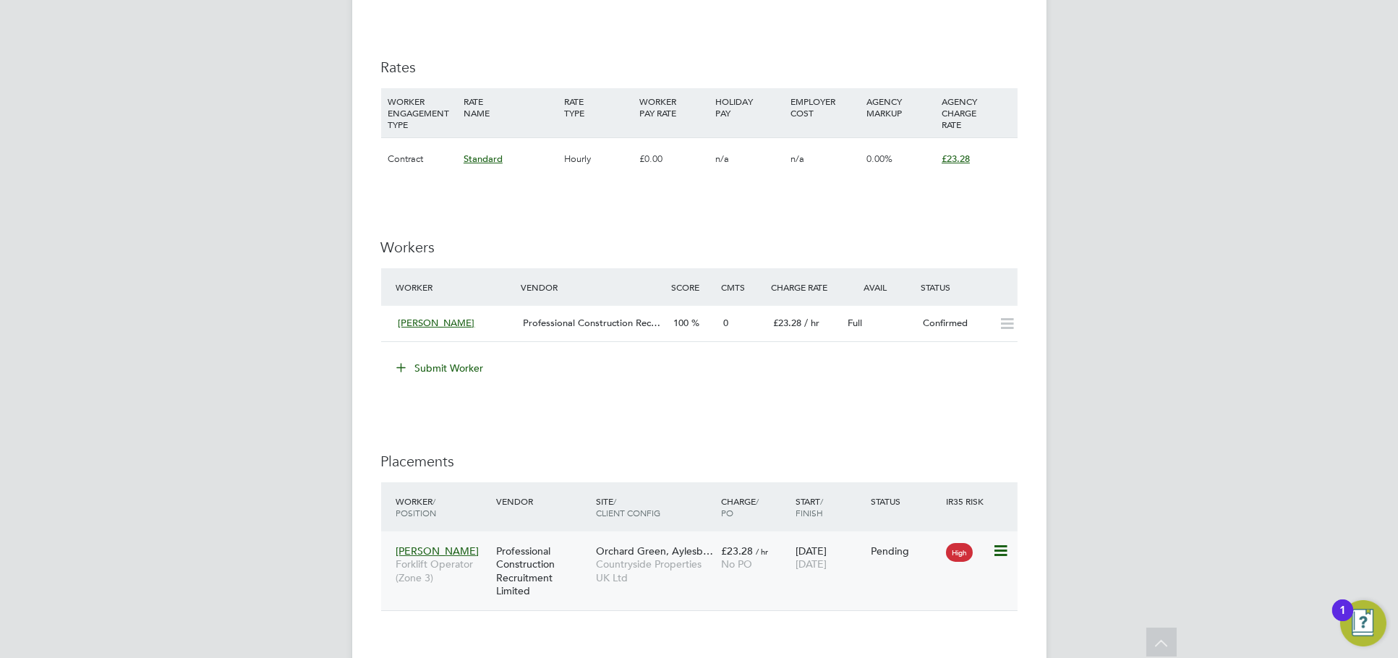
click at [994, 549] on icon at bounding box center [999, 551] width 14 height 17
click at [930, 632] on li "Start" at bounding box center [955, 640] width 103 height 20
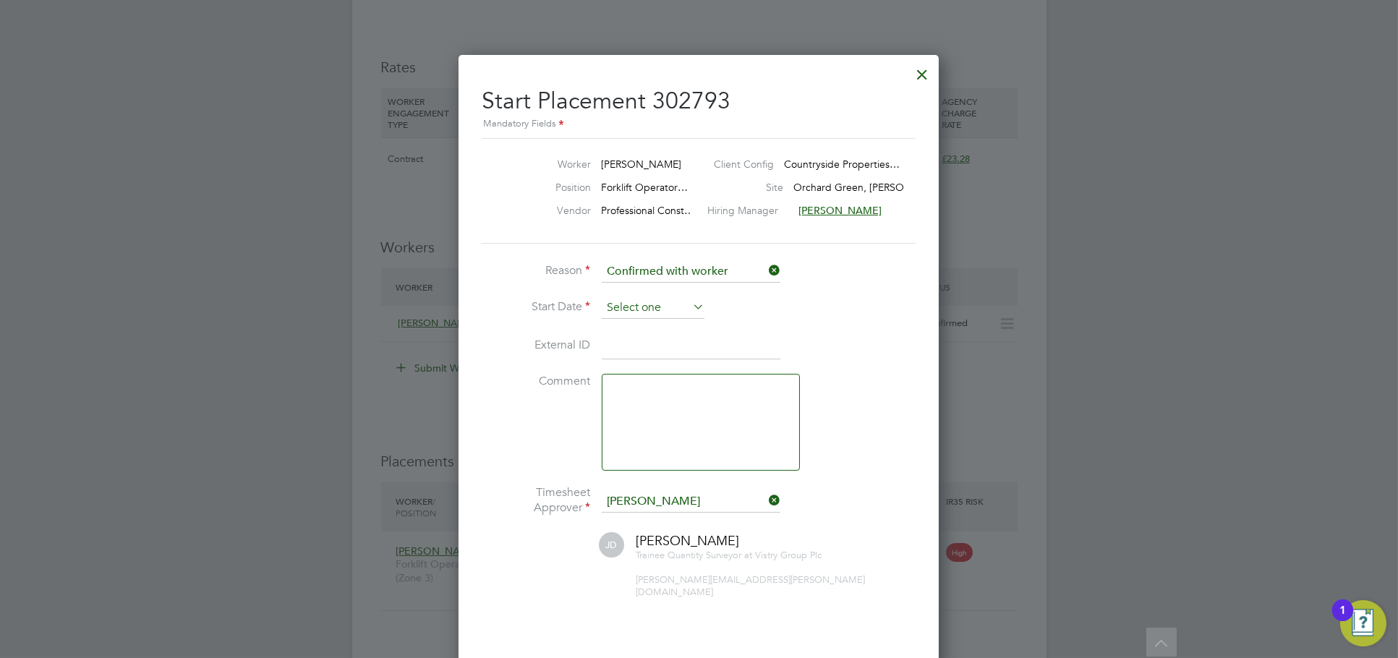
click at [654, 297] on input at bounding box center [653, 308] width 103 height 22
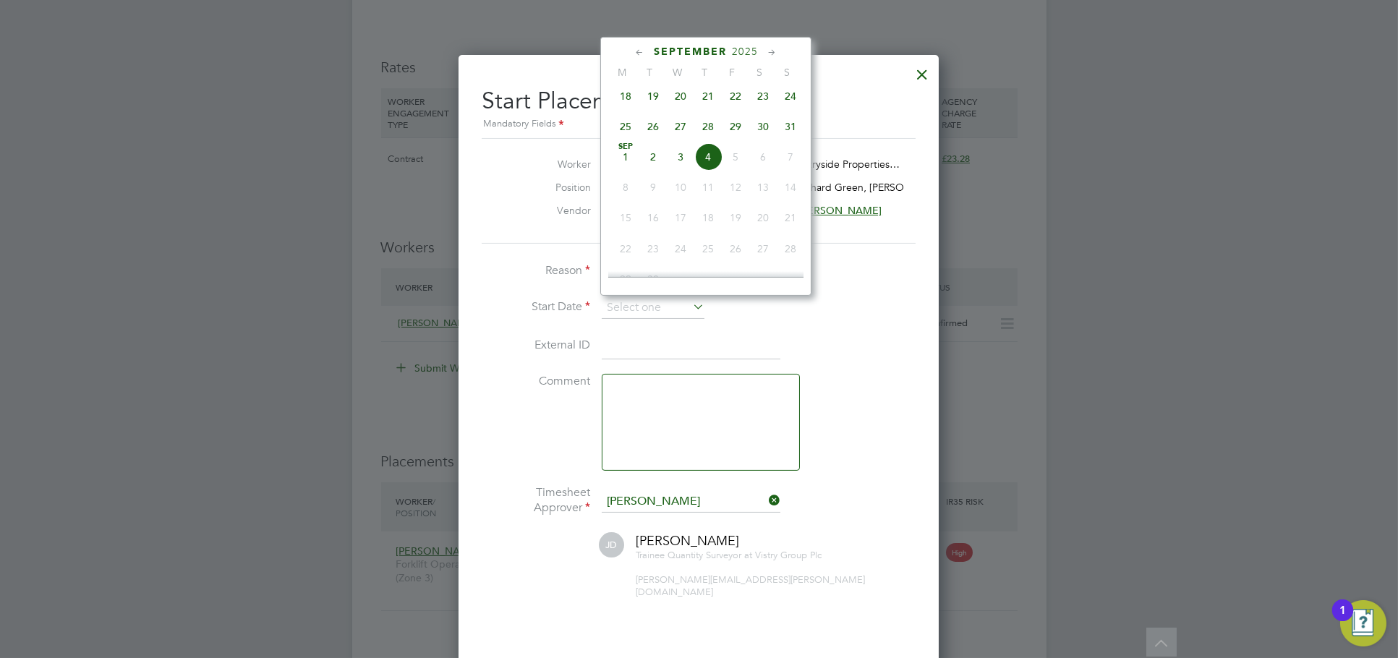
click at [658, 135] on span "26" at bounding box center [652, 126] width 27 height 27
type input "26 Aug 2025"
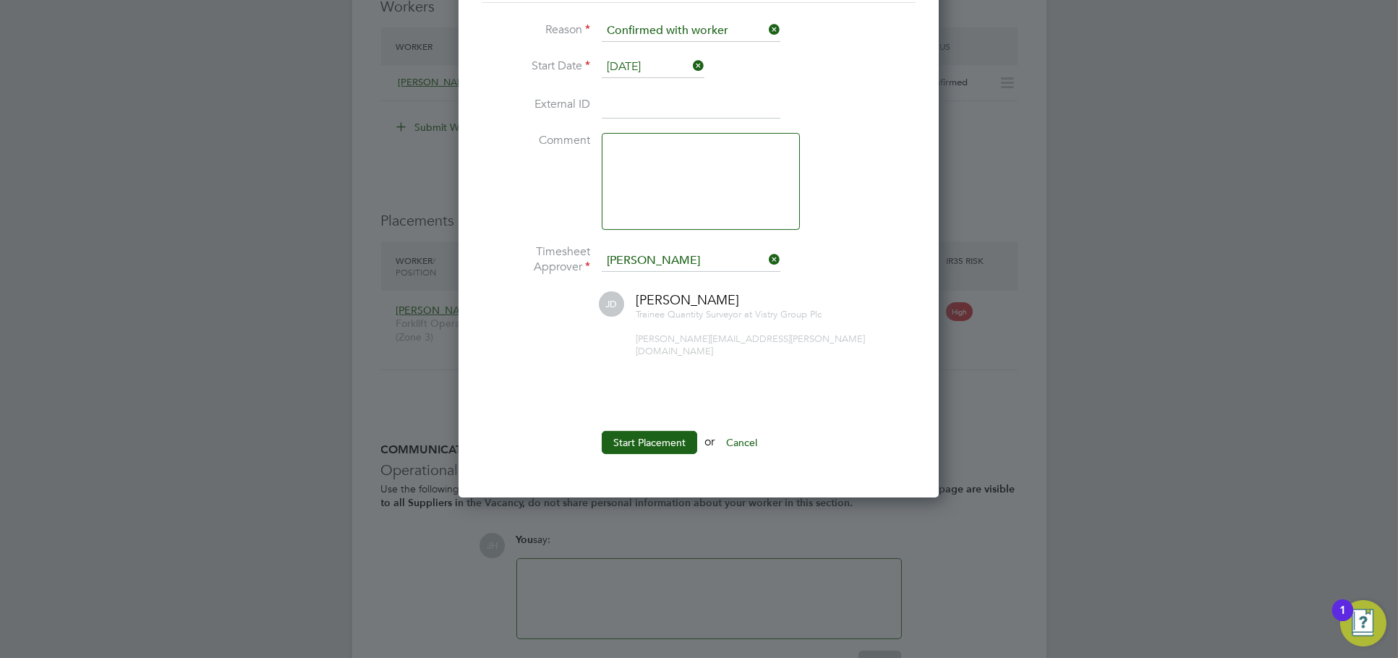
click at [653, 415] on ul "Reason Confirmed with worker Start Date 26 Aug 2025 External ID Comment Timeshe…" at bounding box center [699, 244] width 434 height 449
click at [653, 431] on button "Start Placement" at bounding box center [649, 442] width 95 height 23
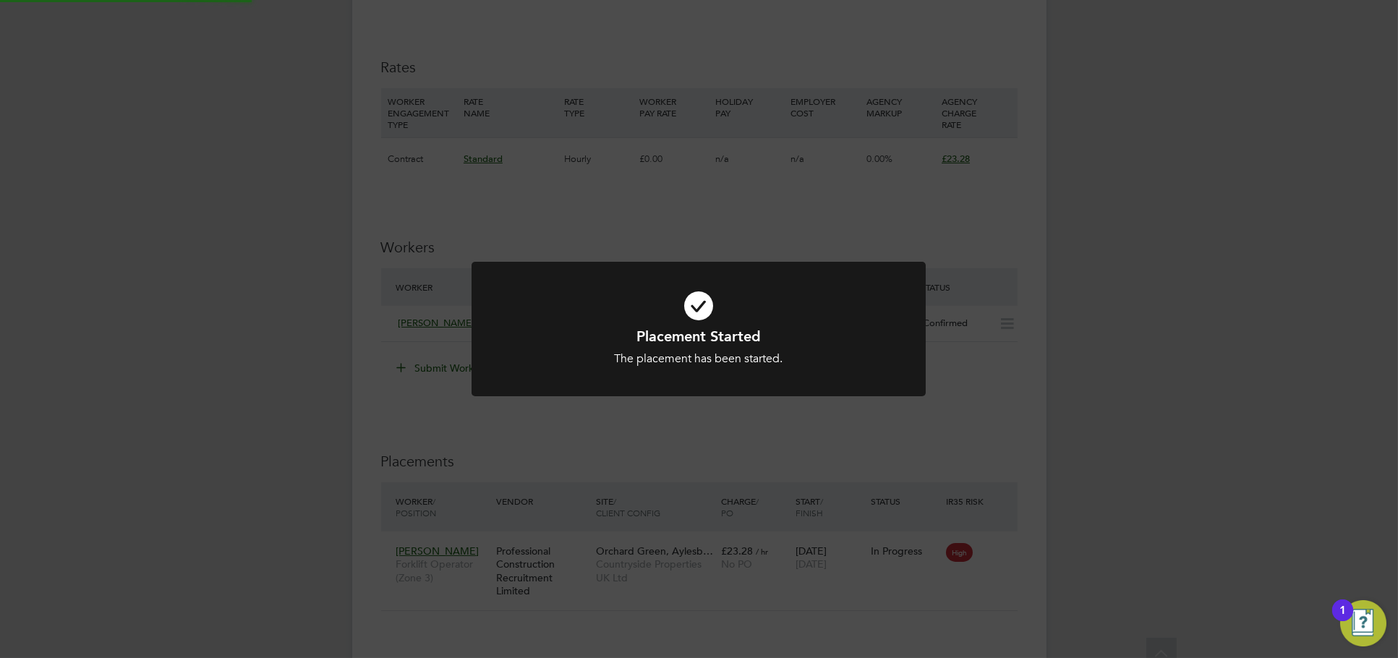
click at [1045, 399] on div "Placement Started The placement has been started. Cancel Okay" at bounding box center [699, 329] width 1398 height 658
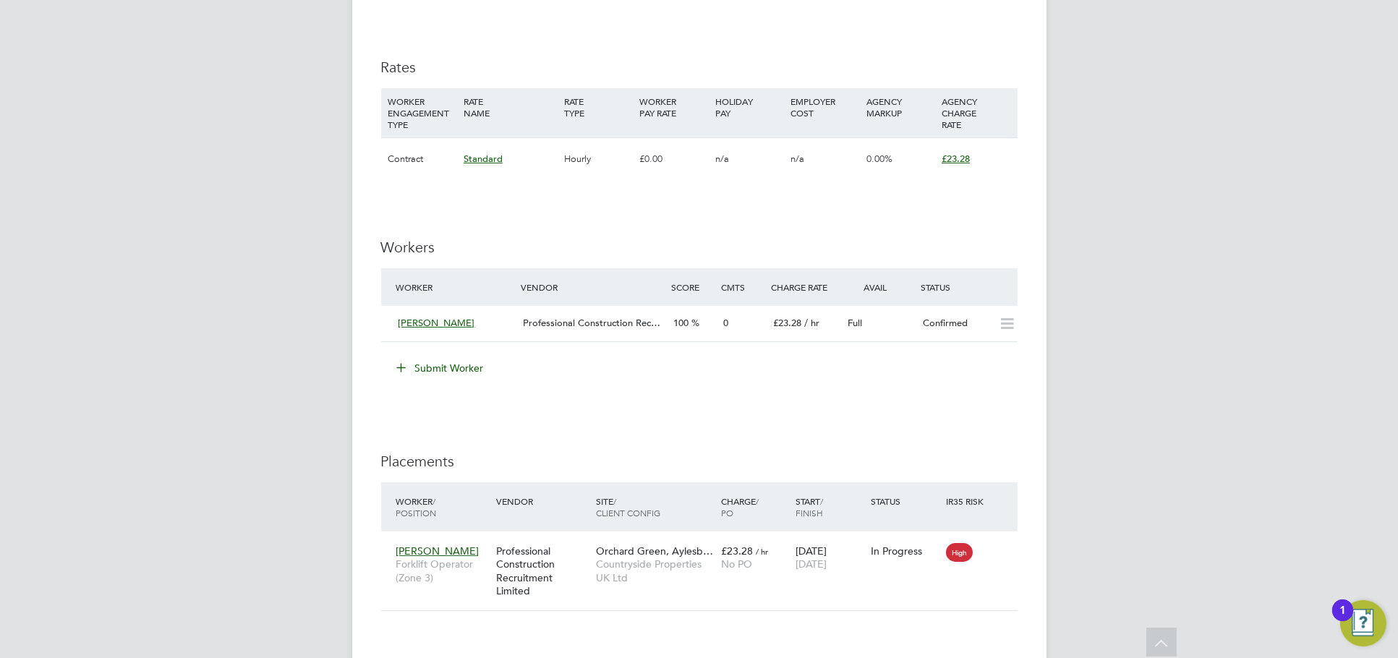
click at [455, 361] on button "Submit Worker" at bounding box center [441, 368] width 109 height 23
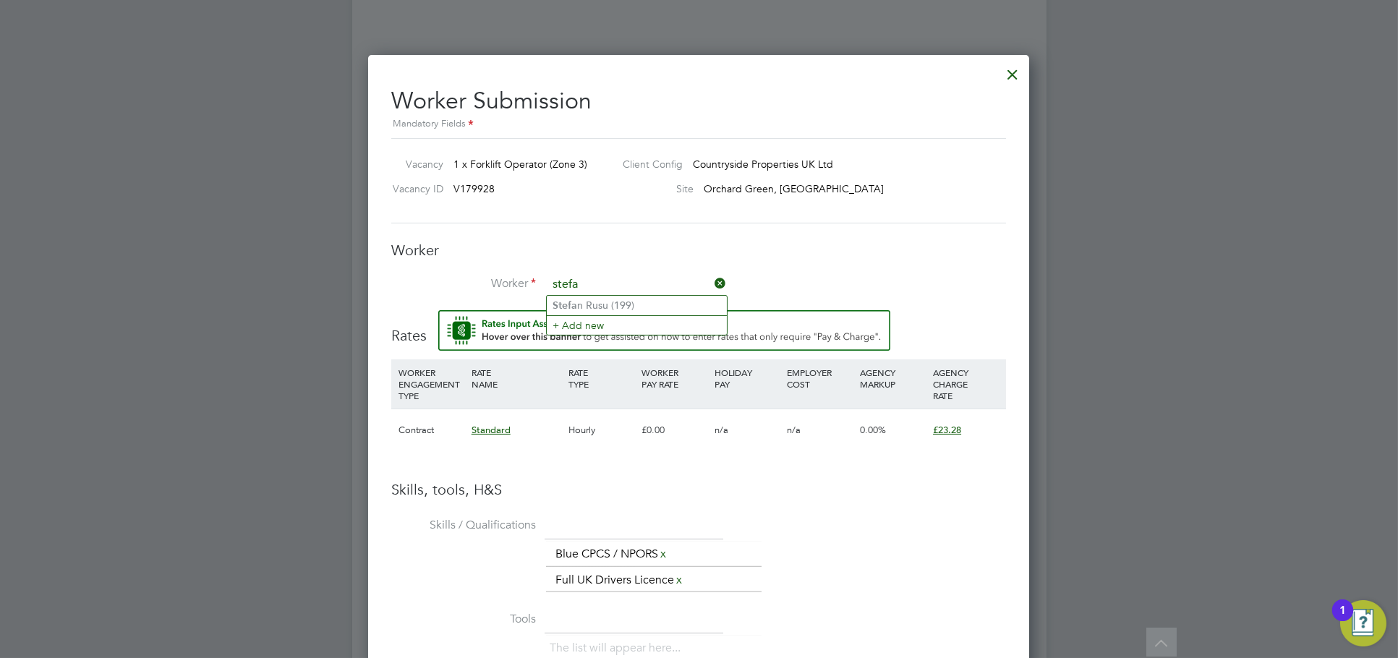
type input "stefa"
click at [1019, 72] on div at bounding box center [1013, 71] width 26 height 26
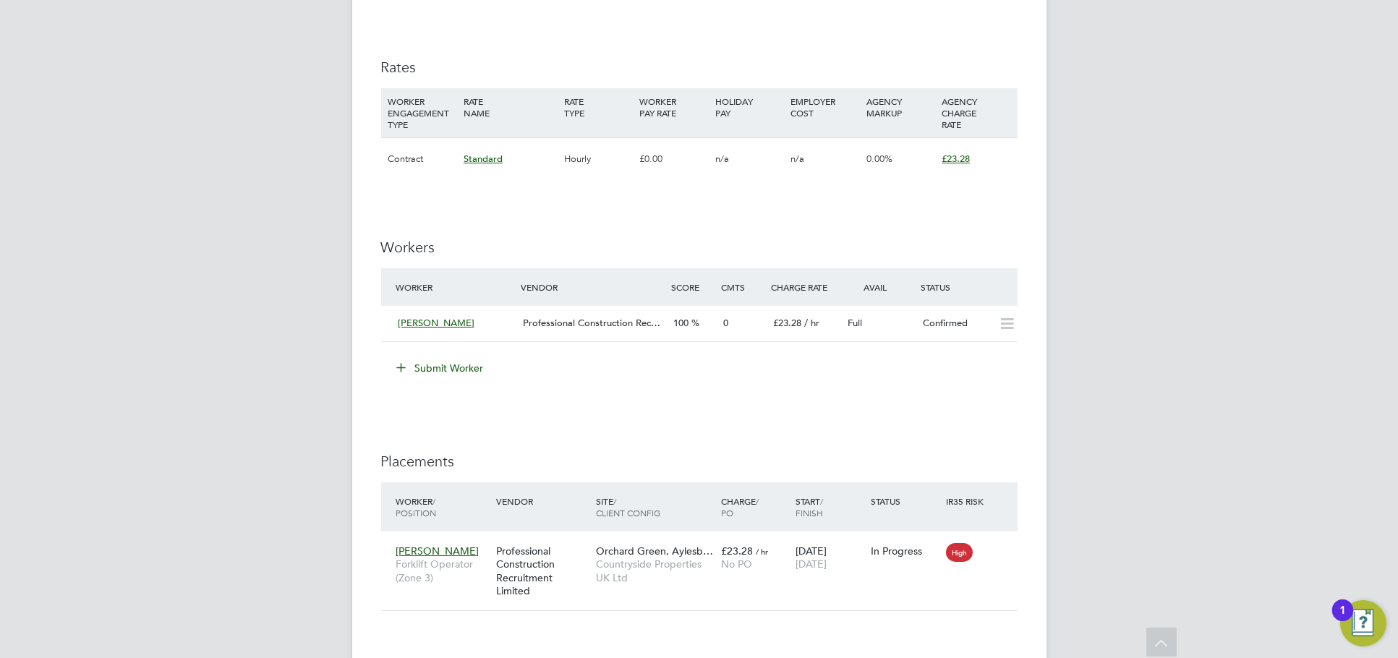
click at [1185, 203] on div "JH Jess Hogan Notifications 20 Applications: Network Team Members Businesses Si…" at bounding box center [699, 12] width 1398 height 1953
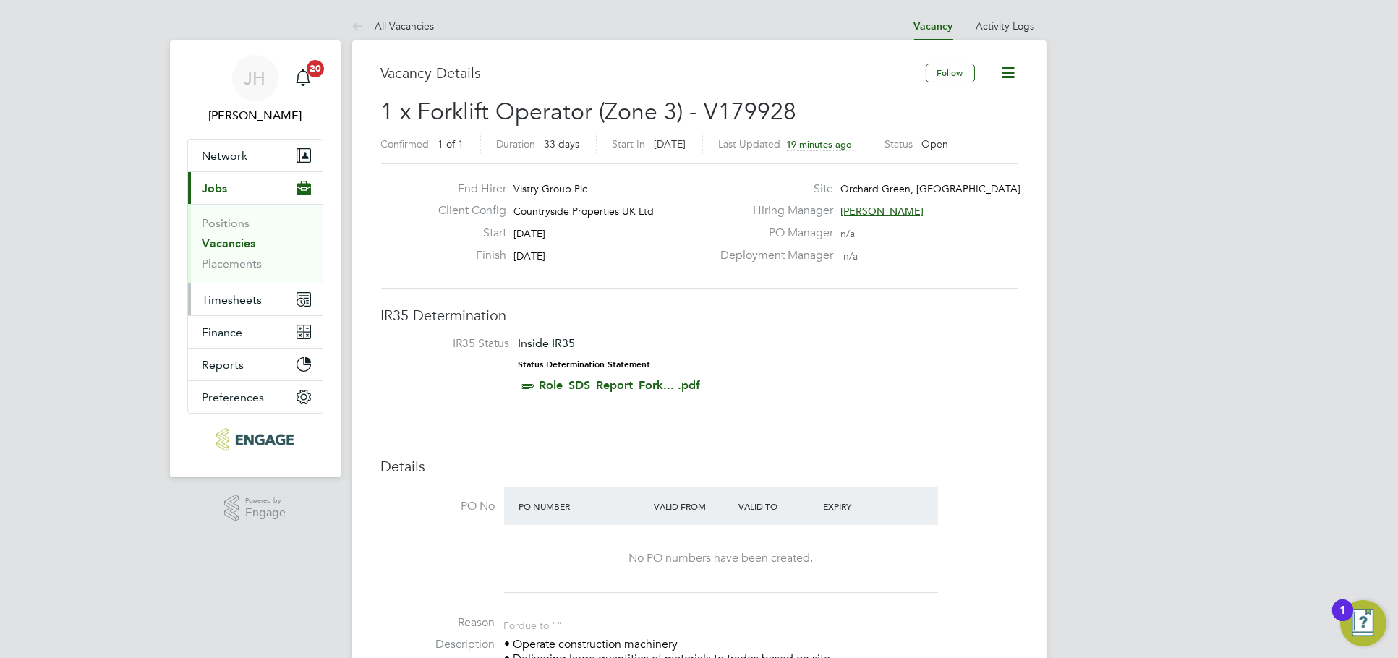
click at [250, 293] on span "Timesheets" at bounding box center [233, 300] width 60 height 14
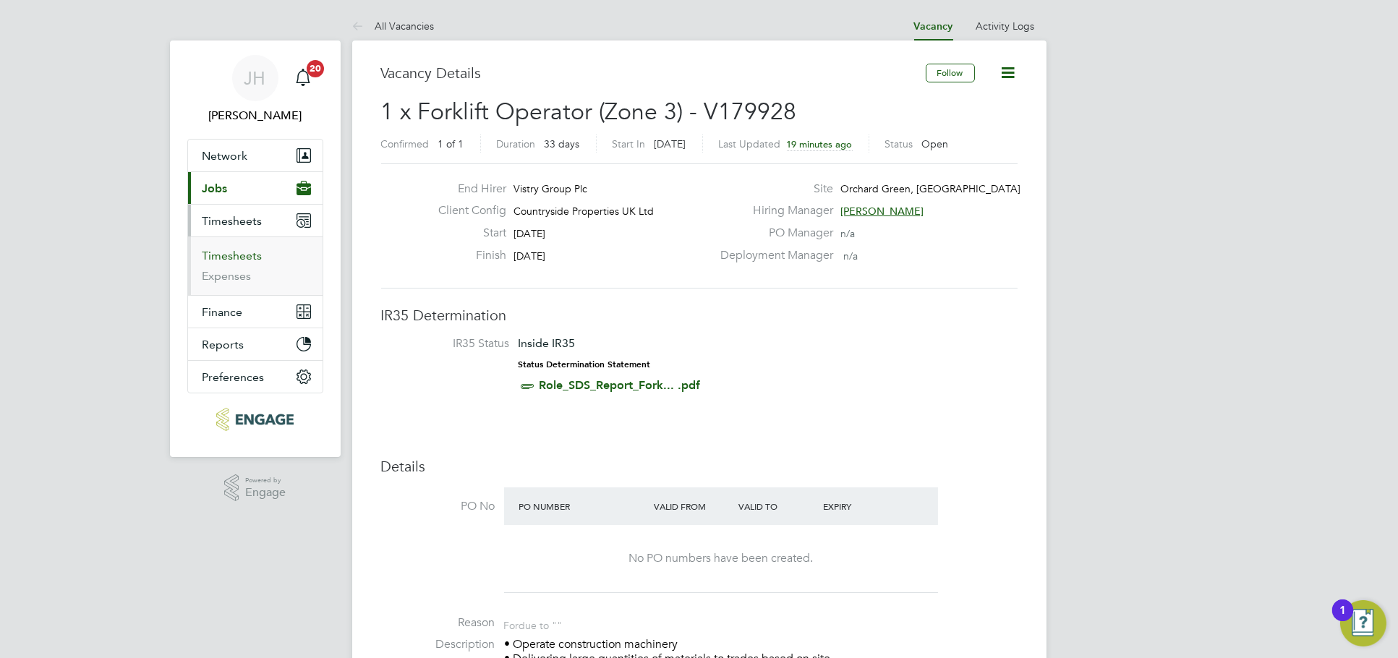
click at [242, 258] on link "Timesheets" at bounding box center [233, 256] width 60 height 14
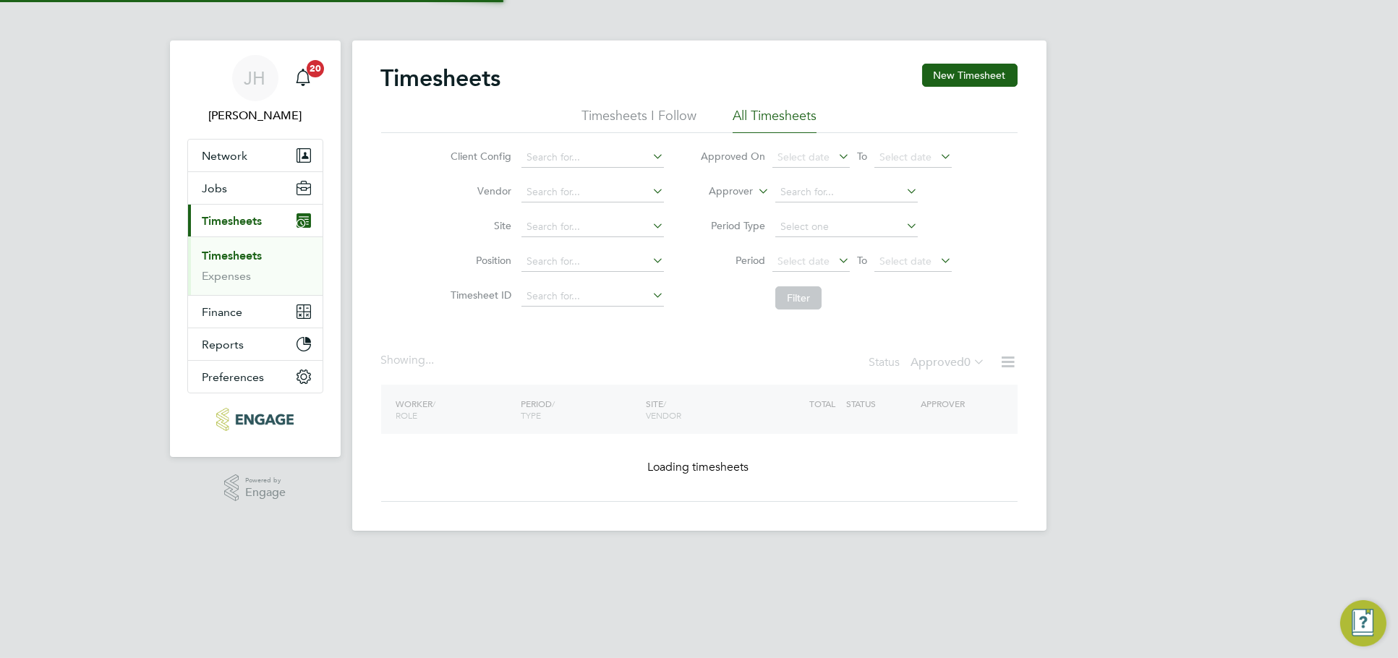
click at [959, 78] on button "New Timesheet" at bounding box center [969, 75] width 95 height 23
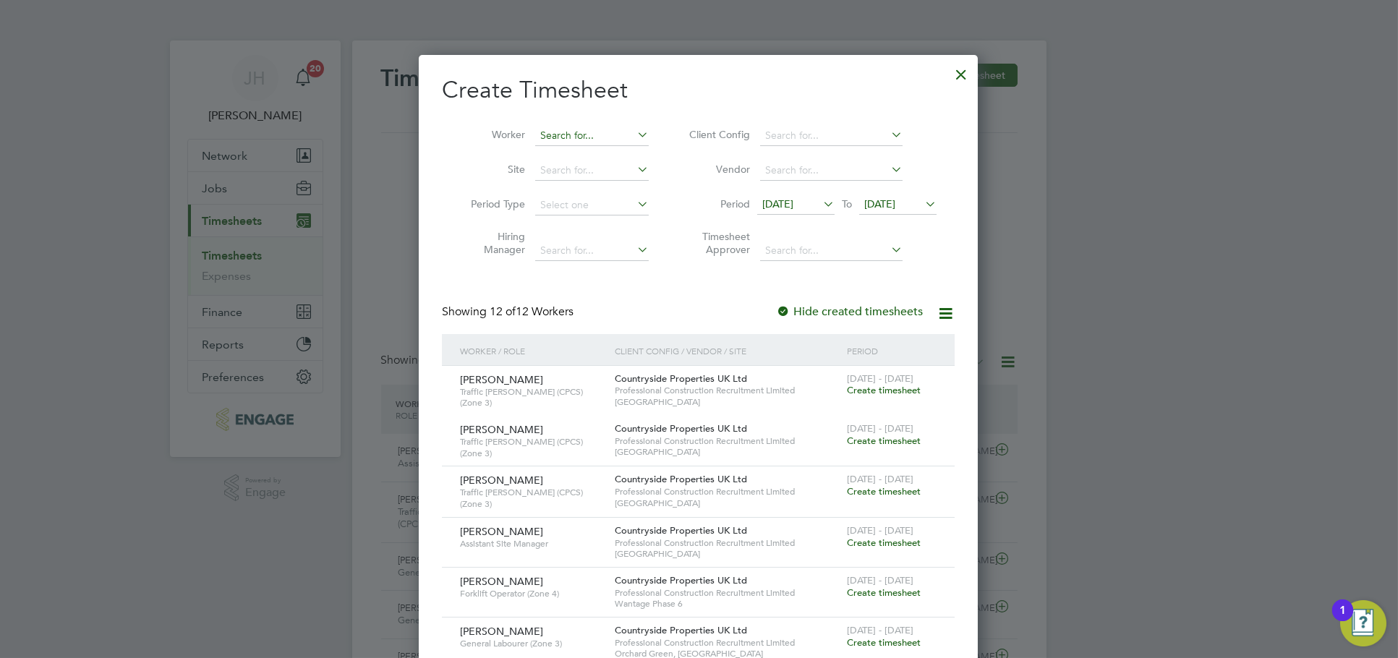
click at [614, 138] on input at bounding box center [592, 136] width 114 height 20
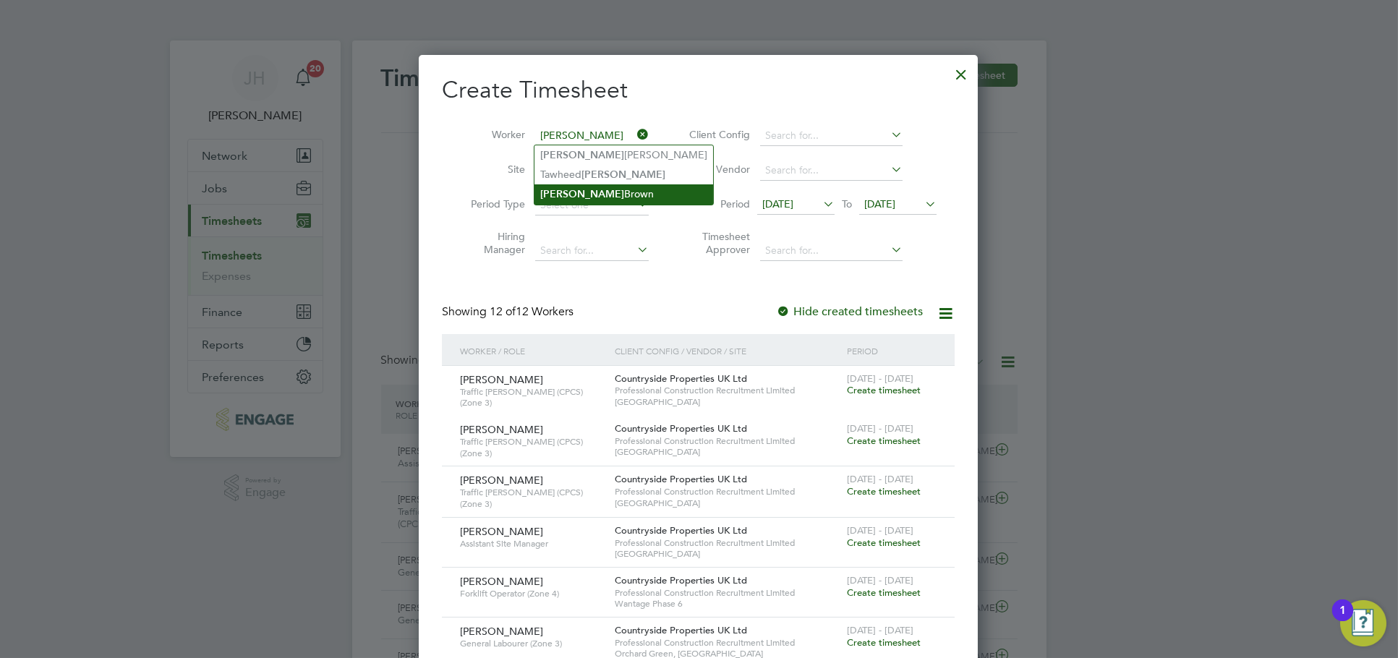
click at [605, 188] on li "Joseph Brown" at bounding box center [624, 194] width 179 height 20
type input "[PERSON_NAME]"
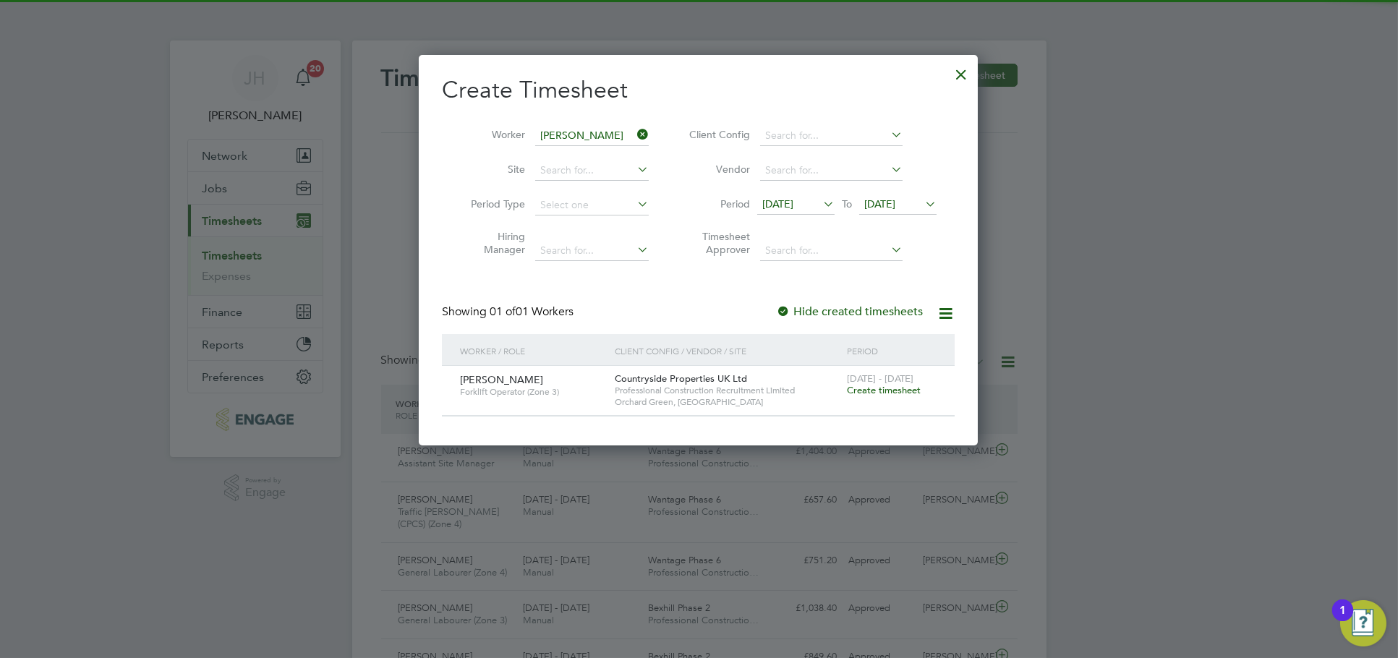
click at [874, 386] on span "Create timesheet" at bounding box center [884, 390] width 74 height 12
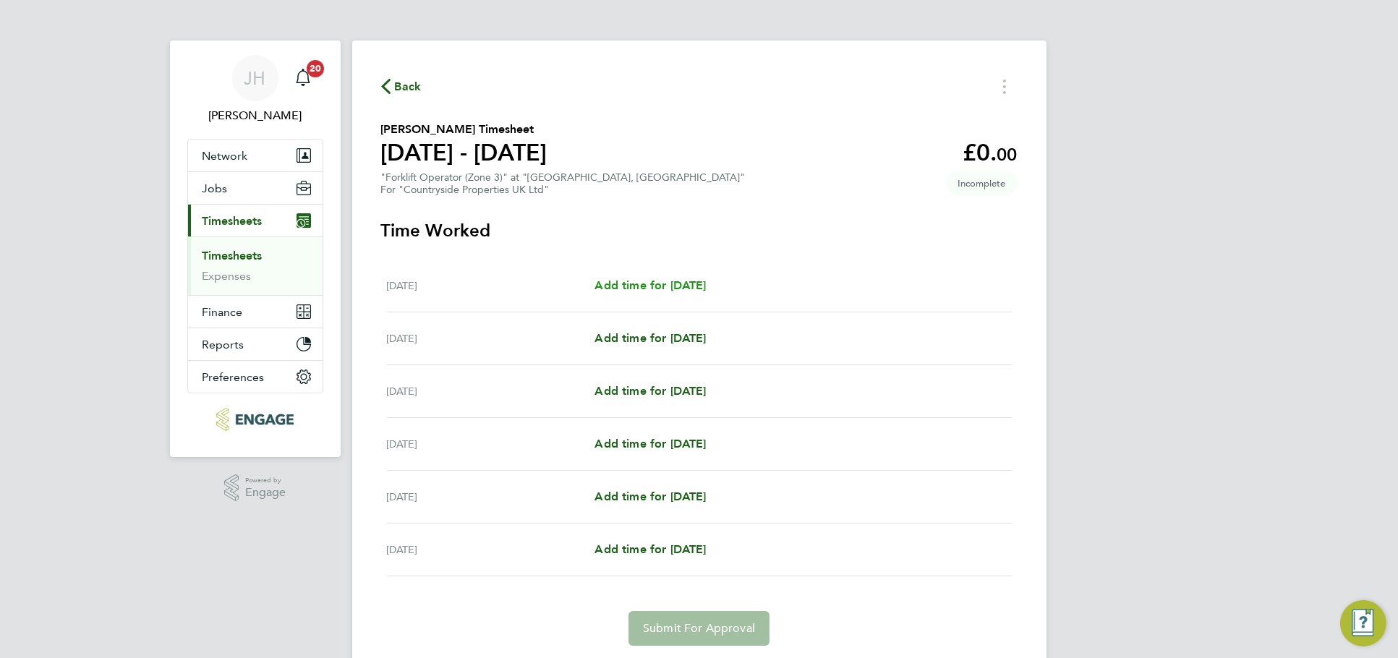
click at [638, 279] on span "Add time for Tue 26 Aug" at bounding box center [650, 286] width 111 height 14
select select "30"
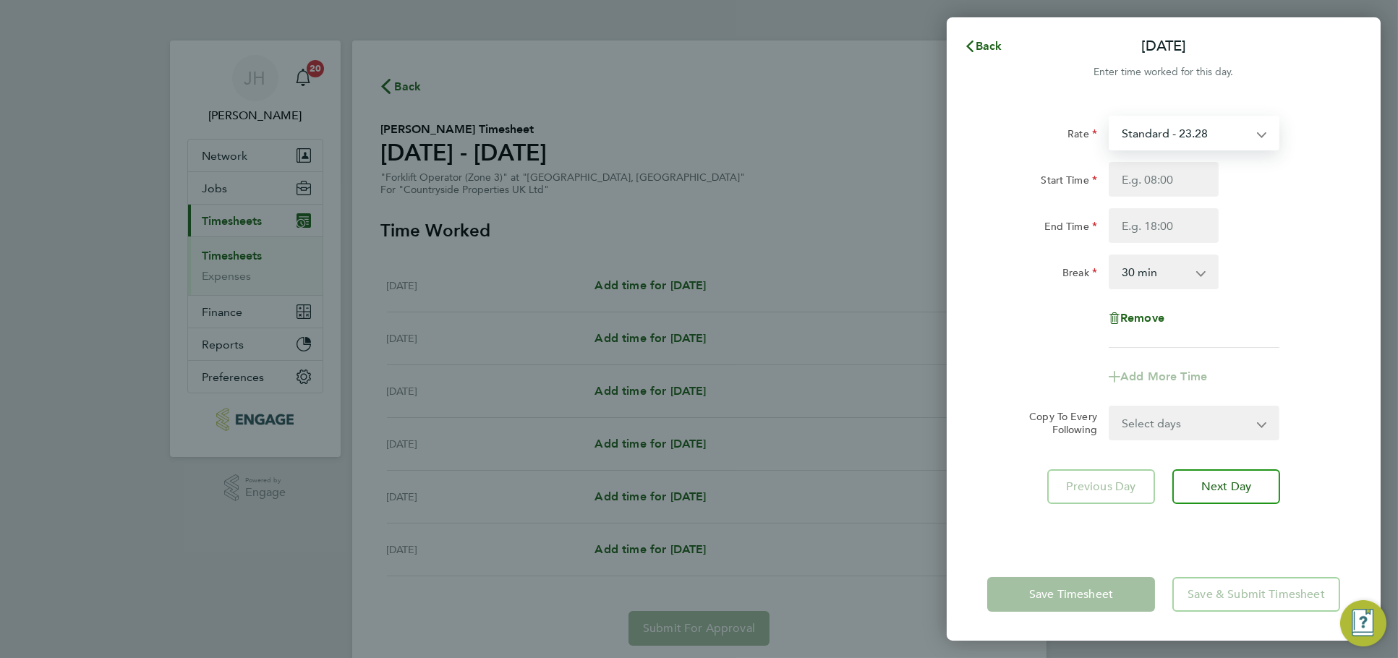
drag, startPoint x: 1152, startPoint y: 148, endPoint x: 1159, endPoint y: 187, distance: 40.4
click select "Standard - 23.28"
click input "Start Time"
type input "047:30"
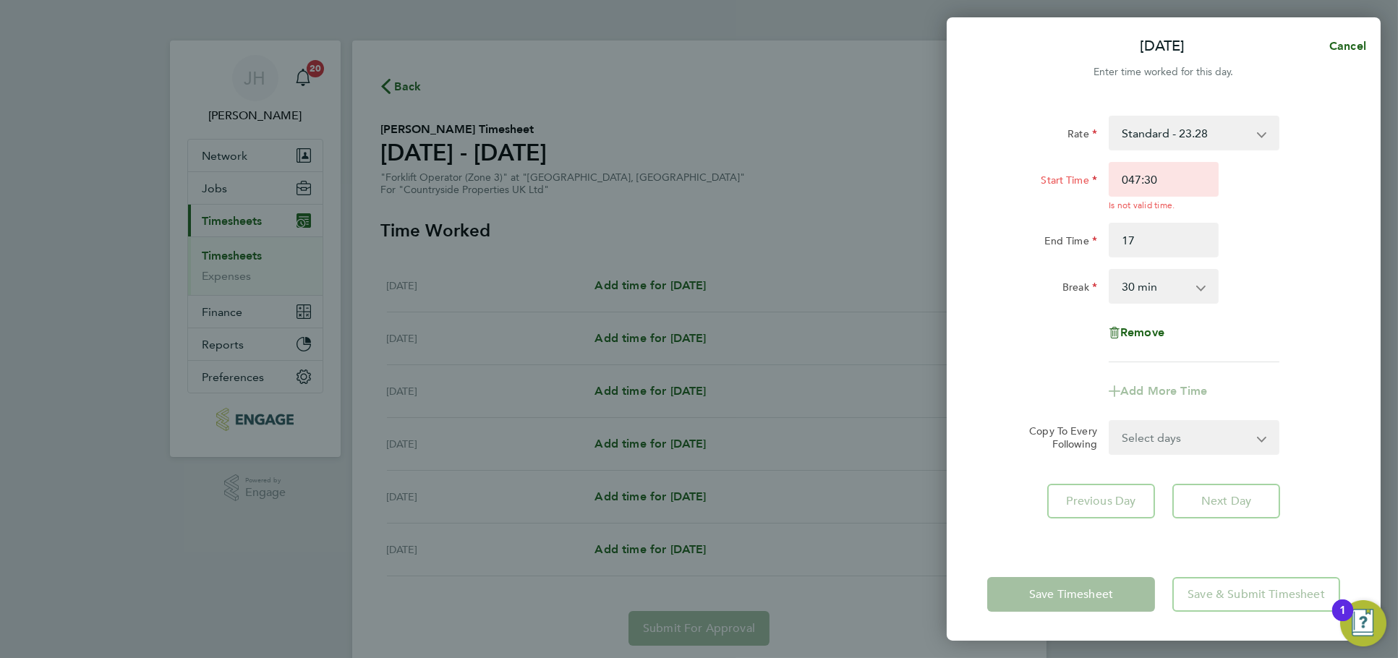
type input "17:00"
type input "07:30"
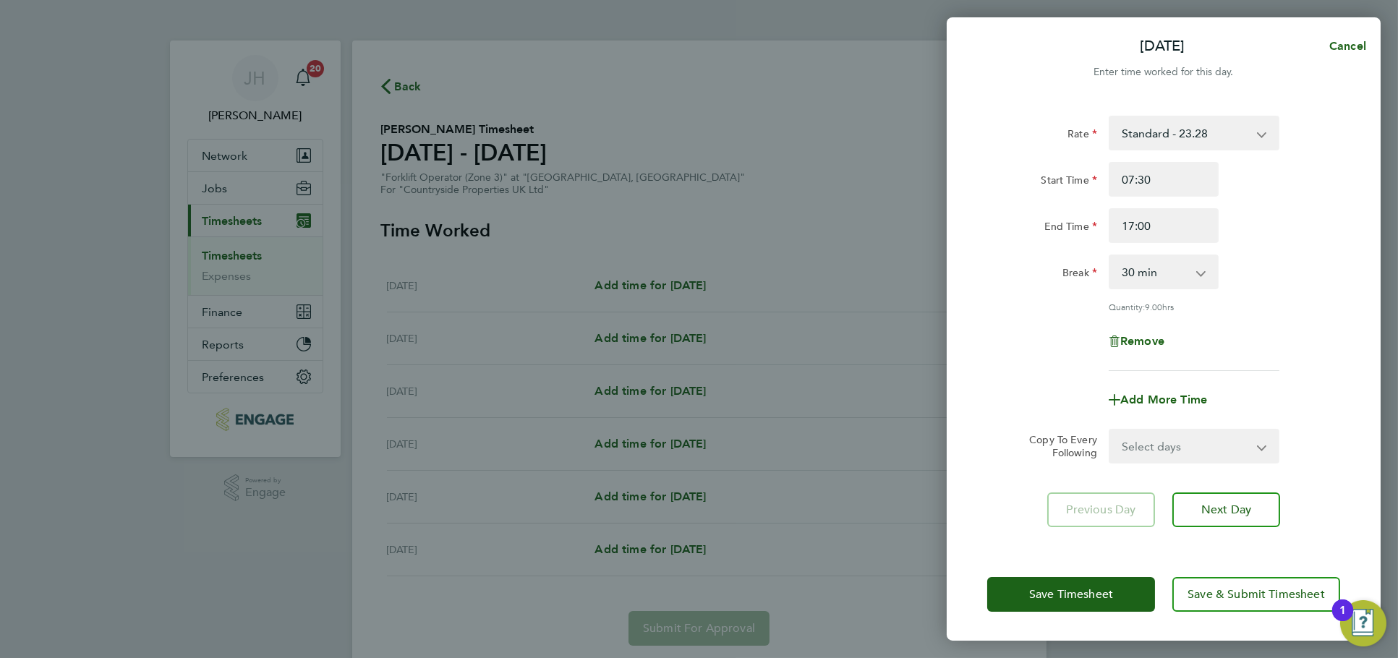
click div "Rate Standard - 23.28 Start Time 07:30 End Time 17:00 Break 0 min 15 min 30 min…"
drag, startPoint x: 1176, startPoint y: 451, endPoint x: 1176, endPoint y: 459, distance: 8.7
click select "Select days Day Weekday (Mon-Fri) Weekend (Sat-Sun) Wednesday Thursday Friday S…"
select select "WEEKDAY"
click select "Select days Day Weekday (Mon-Fri) Weekend (Sat-Sun) Wednesday Thursday Friday S…"
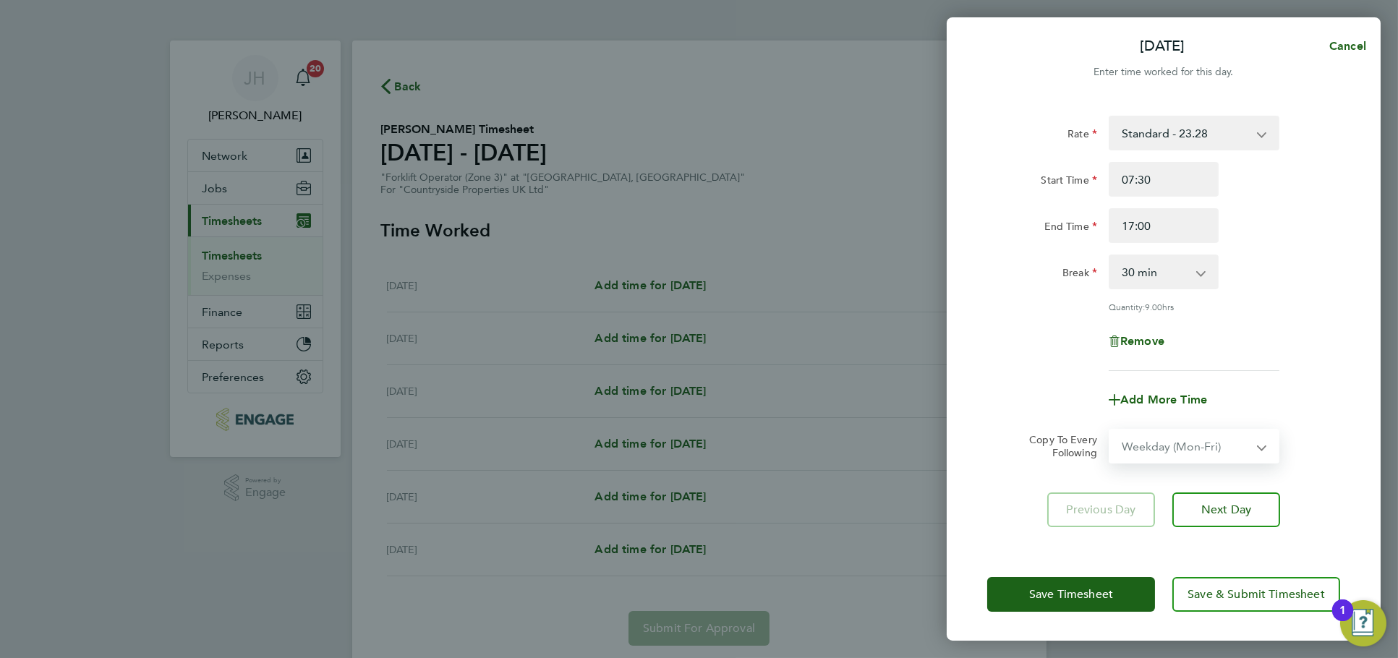
select select "2025-08-31"
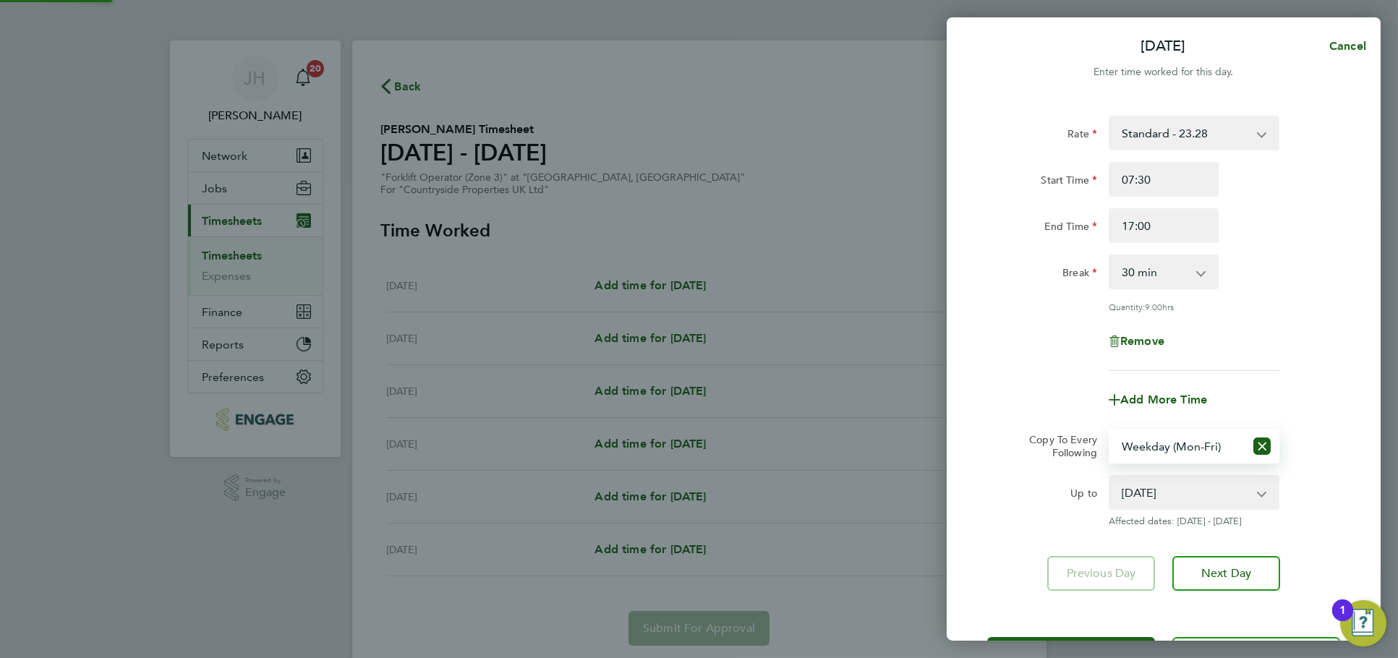
click div "Save Timesheet Save & Submit Timesheet"
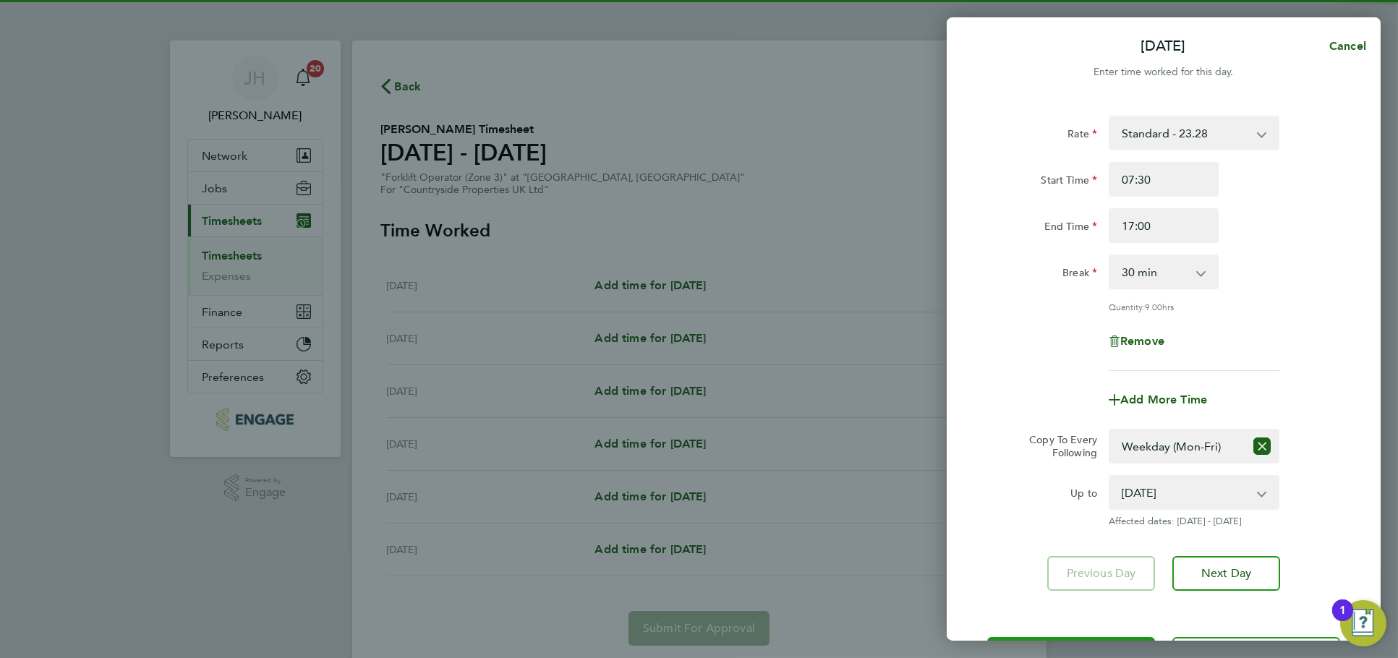
click button "Save Timesheet"
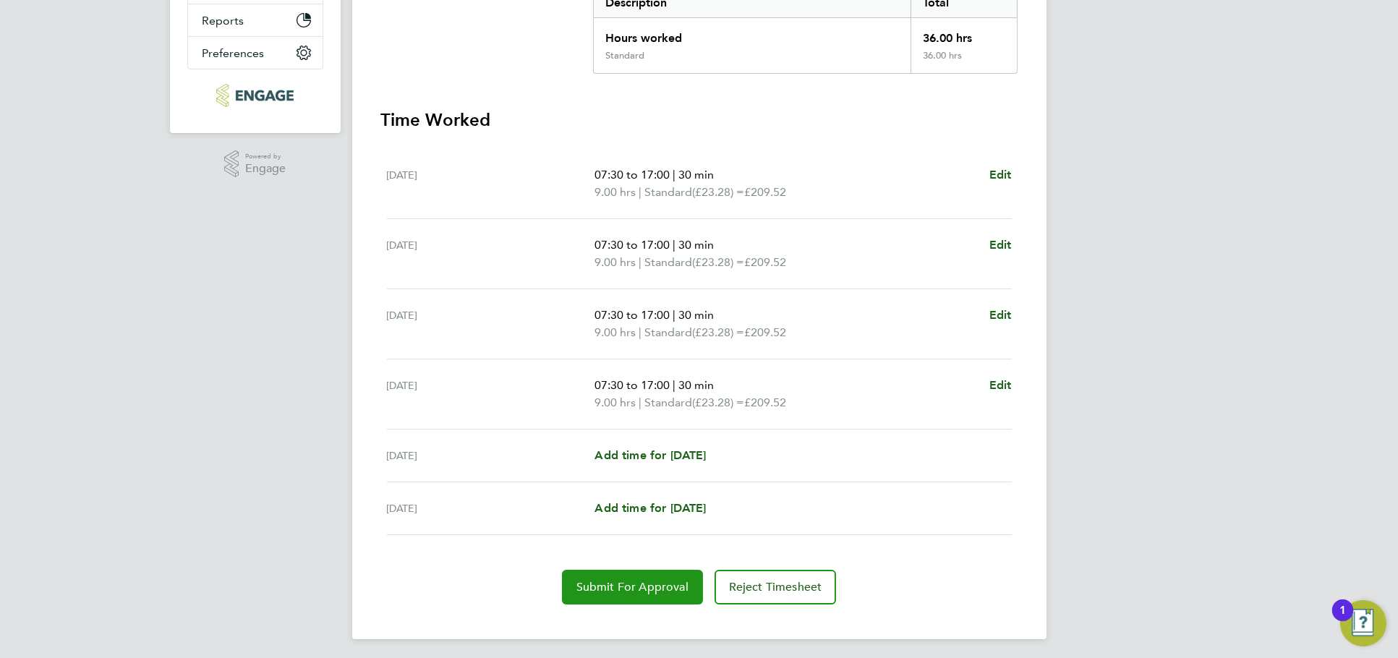
click button "Submit For Approval"
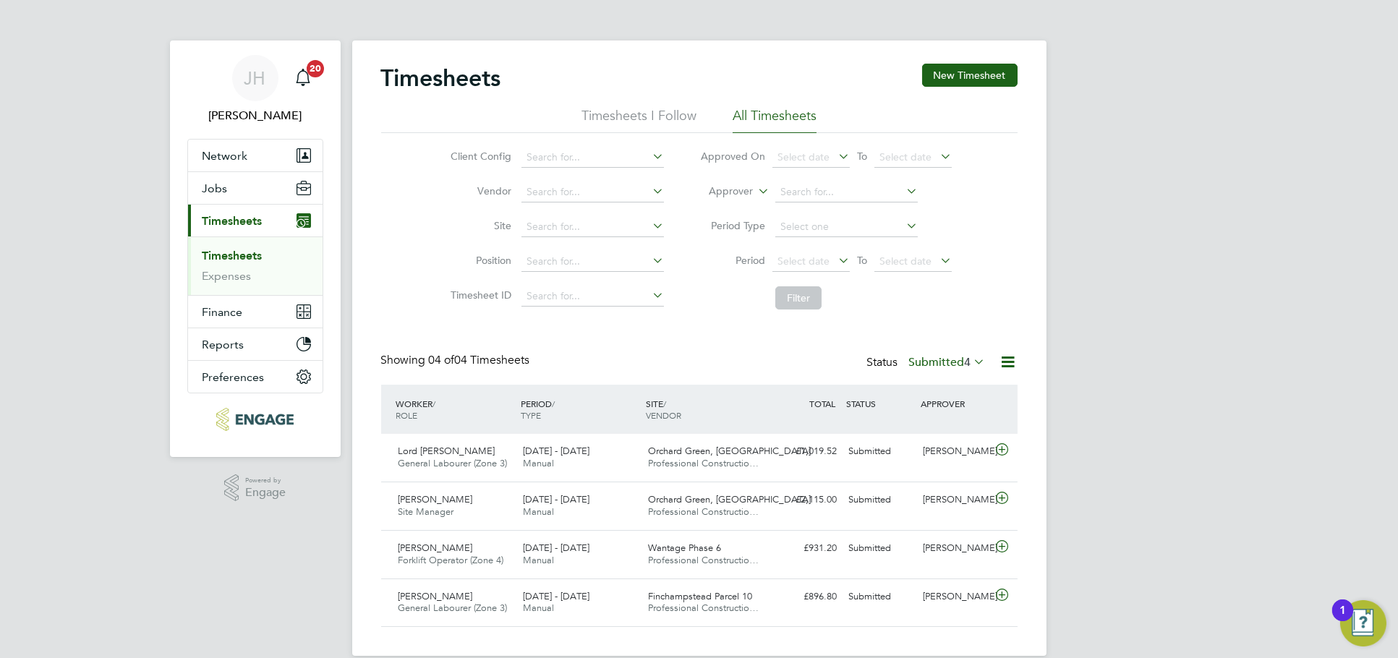
click at [1019, 299] on div "Timesheets New Timesheet Timesheets I Follow All Timesheets Client Config Vendo…" at bounding box center [699, 349] width 694 height 616
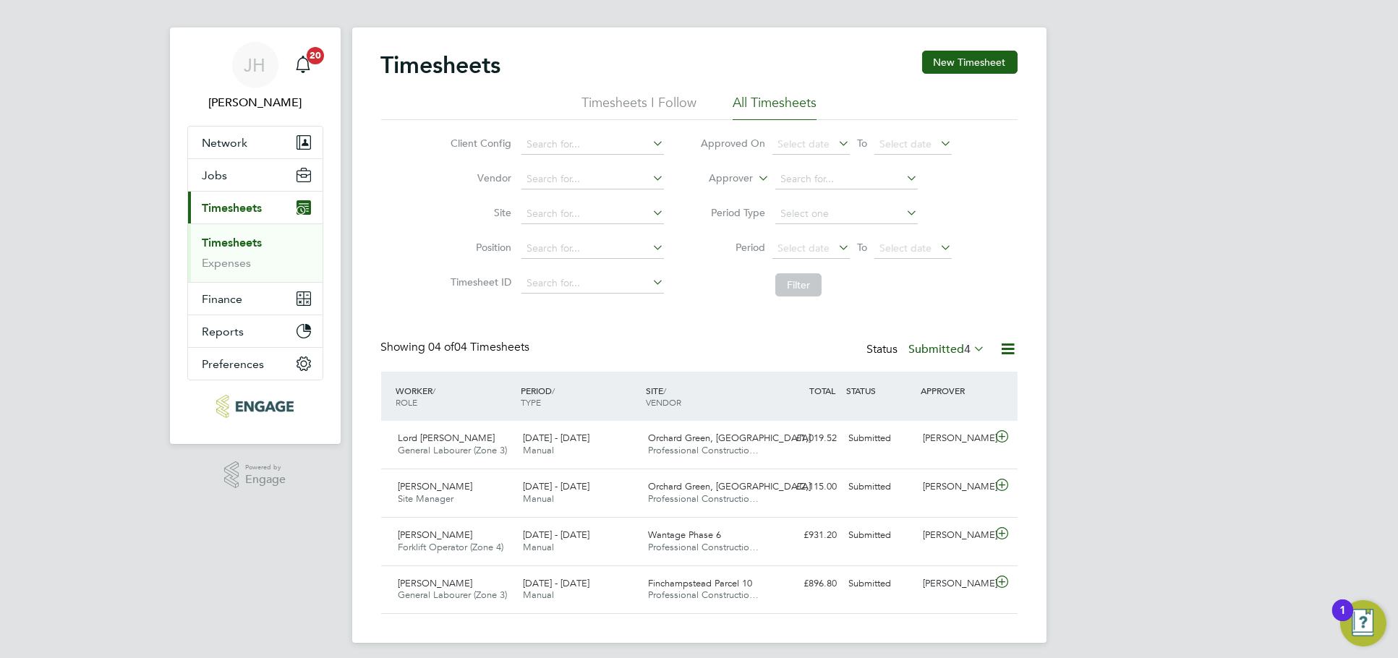
scroll to position [20, 0]
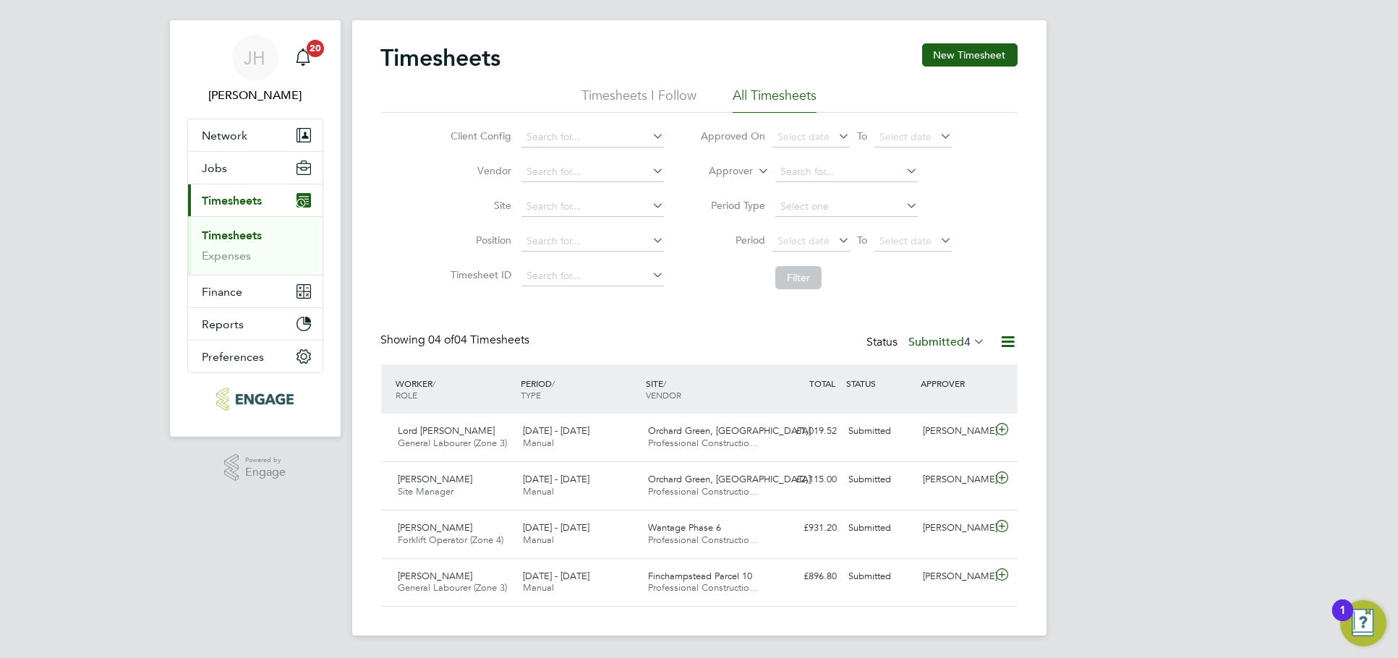
click at [947, 344] on label "Submitted 4" at bounding box center [947, 342] width 77 height 14
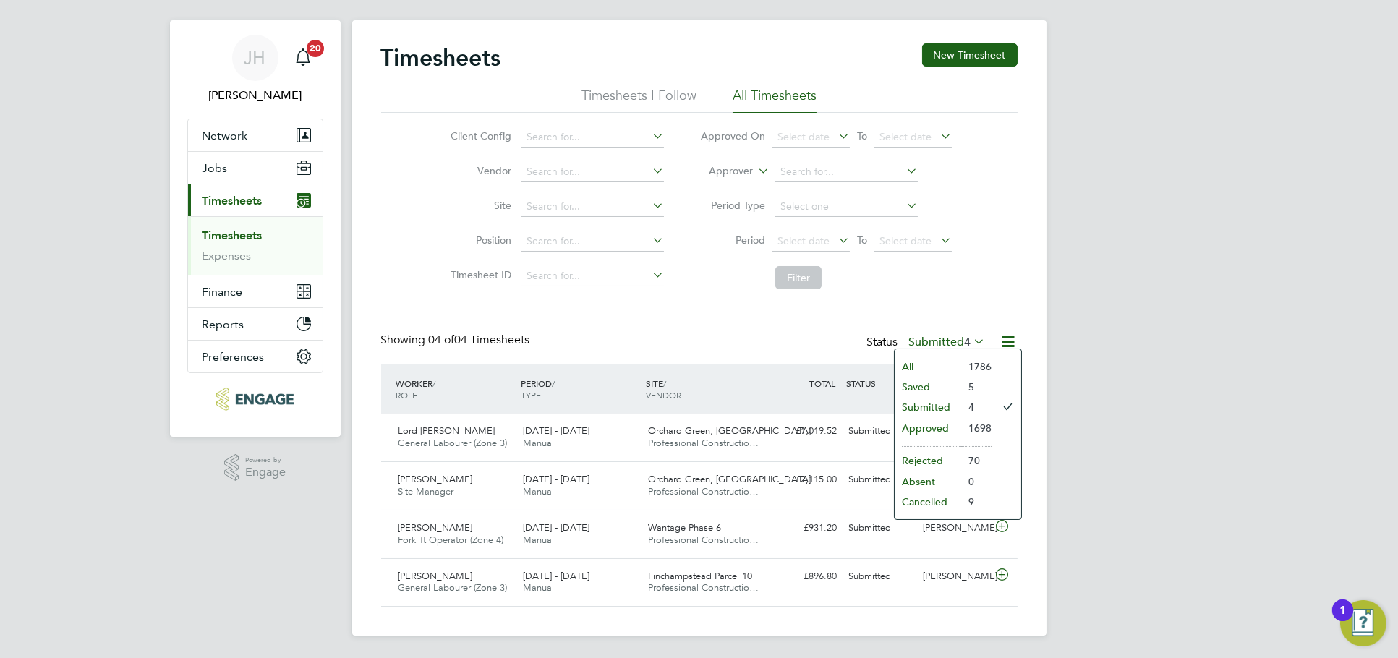
click at [947, 422] on li "Approved" at bounding box center [928, 428] width 67 height 20
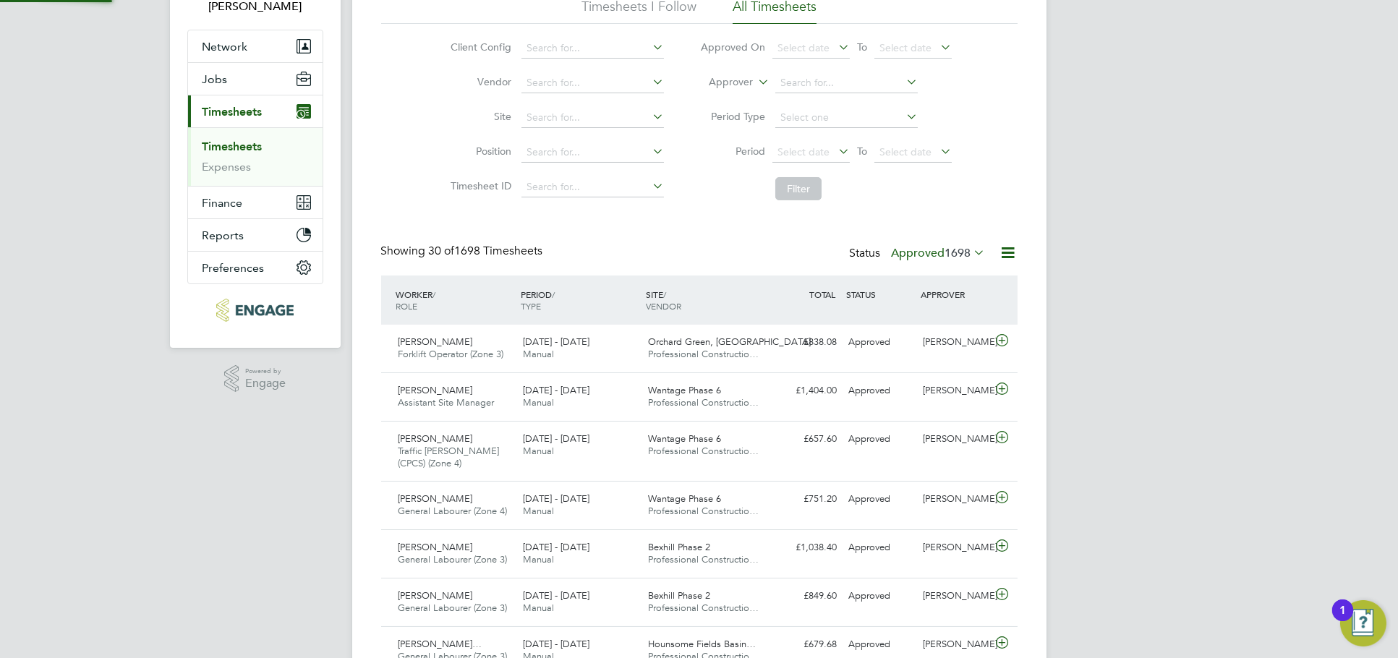
scroll to position [8, 7]
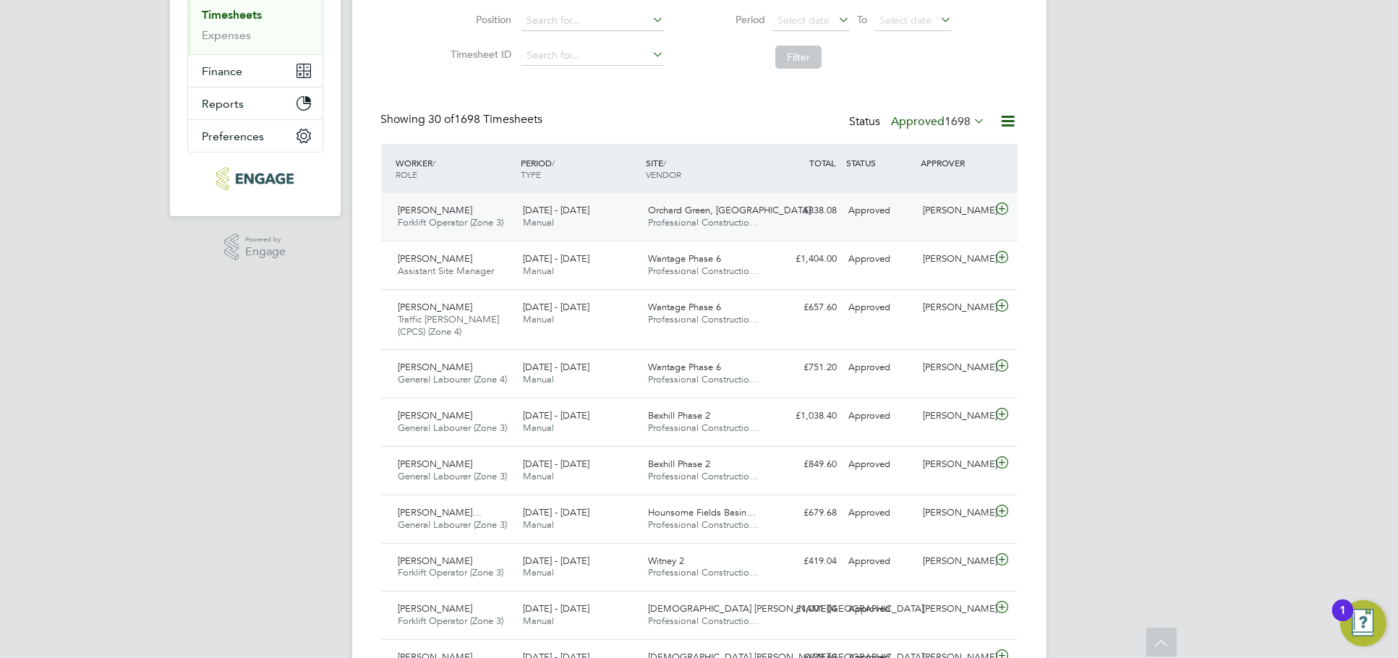
click at [921, 214] on div "Joseph Duddy" at bounding box center [954, 211] width 75 height 24
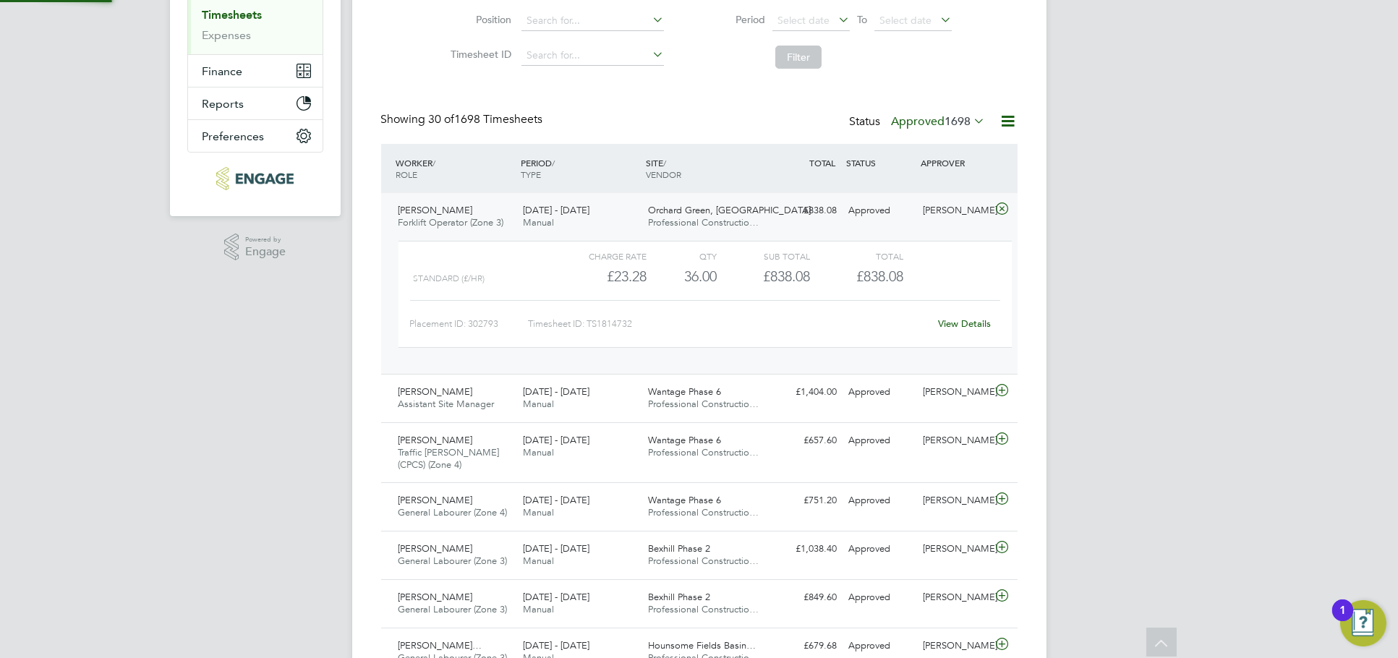
click at [963, 326] on link "View Details" at bounding box center [964, 324] width 53 height 12
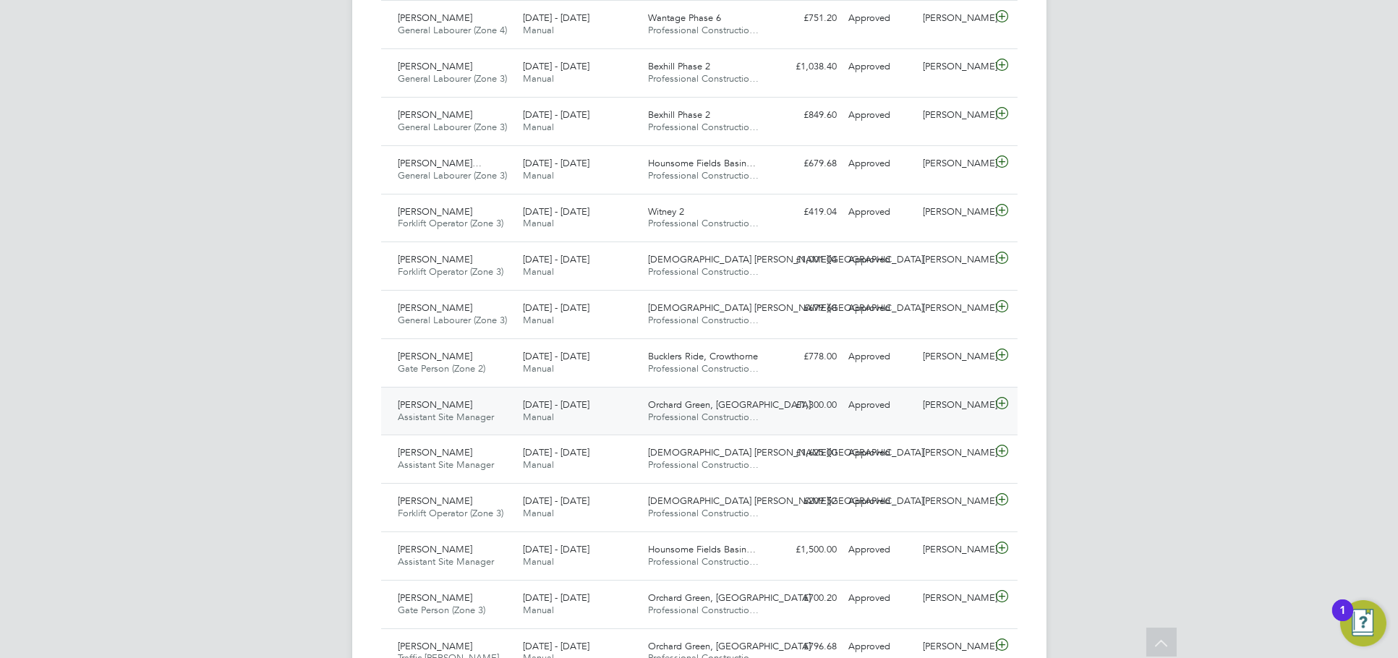
click at [945, 417] on div "George Coyle Assistant Site Manager 25 - 31 Aug 2025 25 - 31 Aug 2025 Manual Or…" at bounding box center [699, 411] width 637 height 48
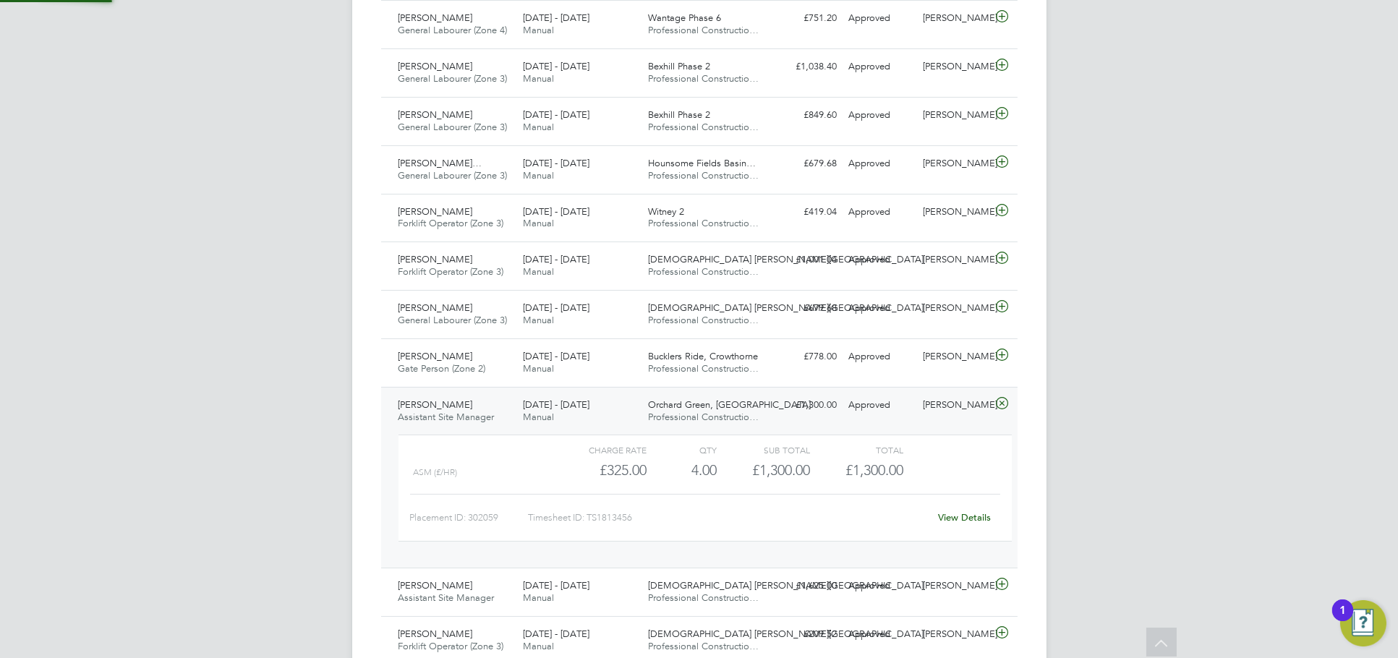
click at [958, 514] on link "View Details" at bounding box center [964, 517] width 53 height 12
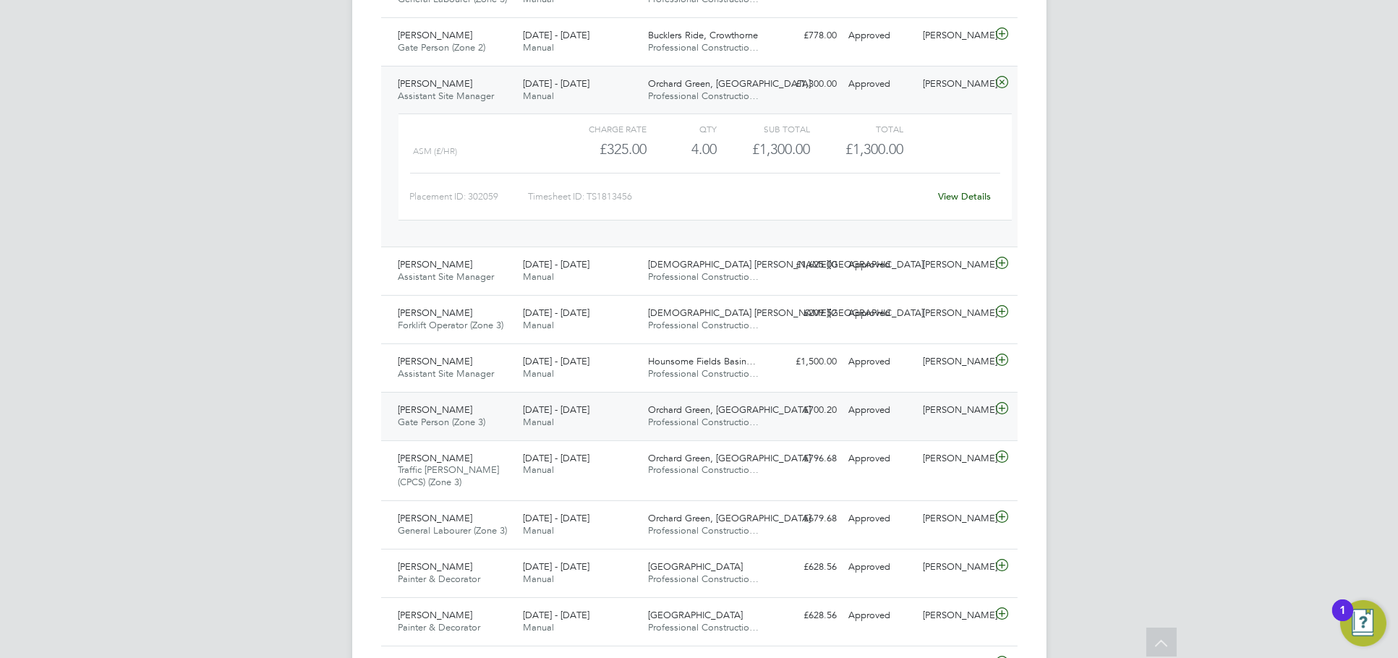
click at [971, 412] on div "Joseph Duddy" at bounding box center [954, 411] width 75 height 24
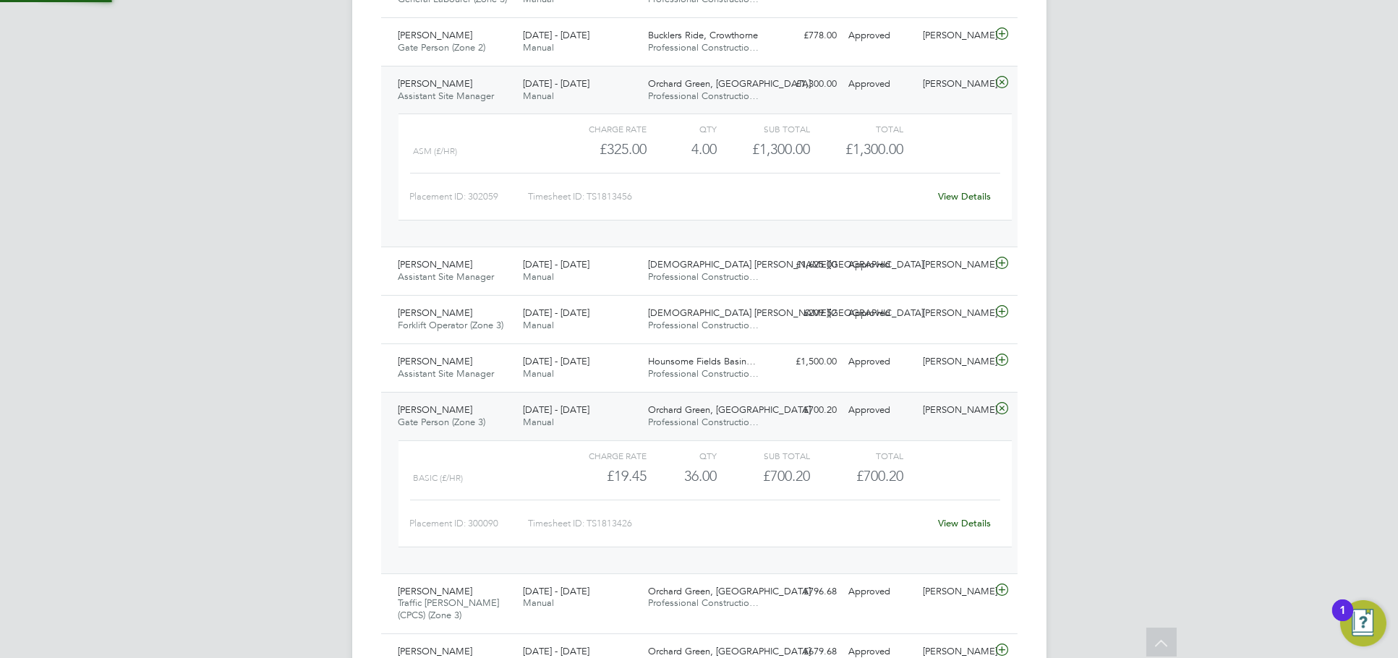
click at [968, 517] on link "View Details" at bounding box center [964, 523] width 53 height 12
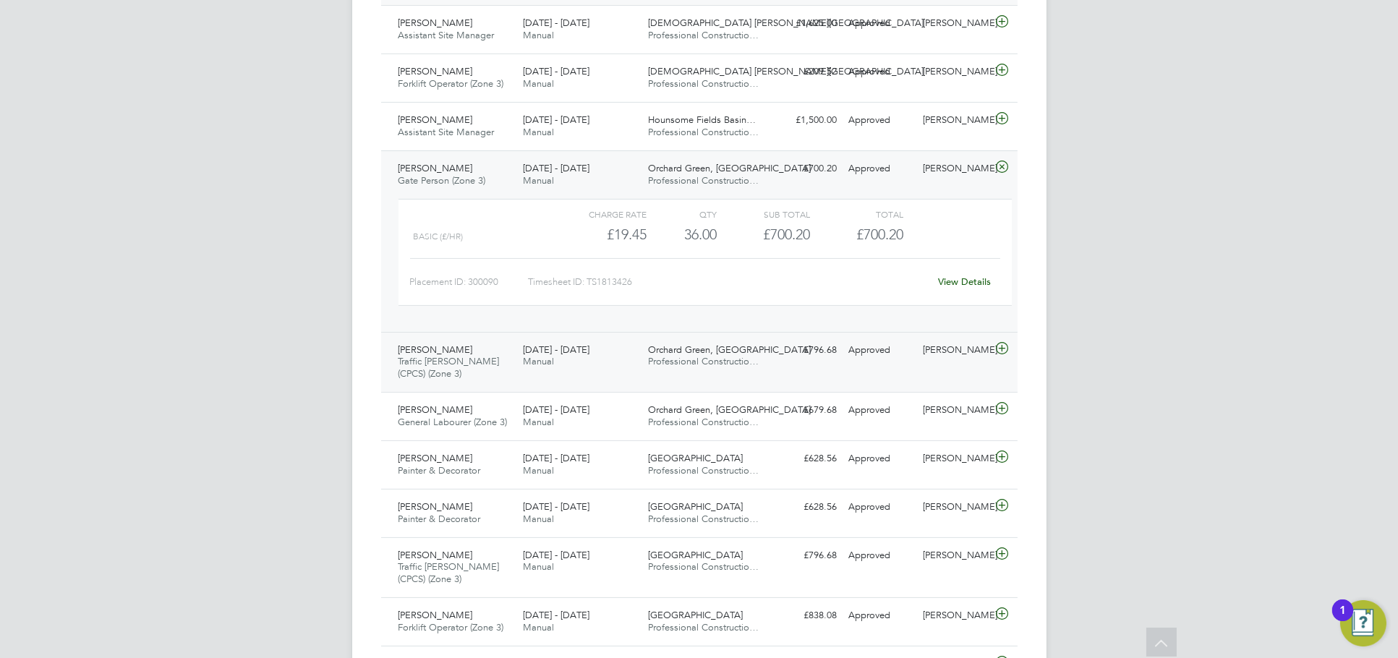
click at [952, 362] on div "[PERSON_NAME]" at bounding box center [954, 351] width 75 height 24
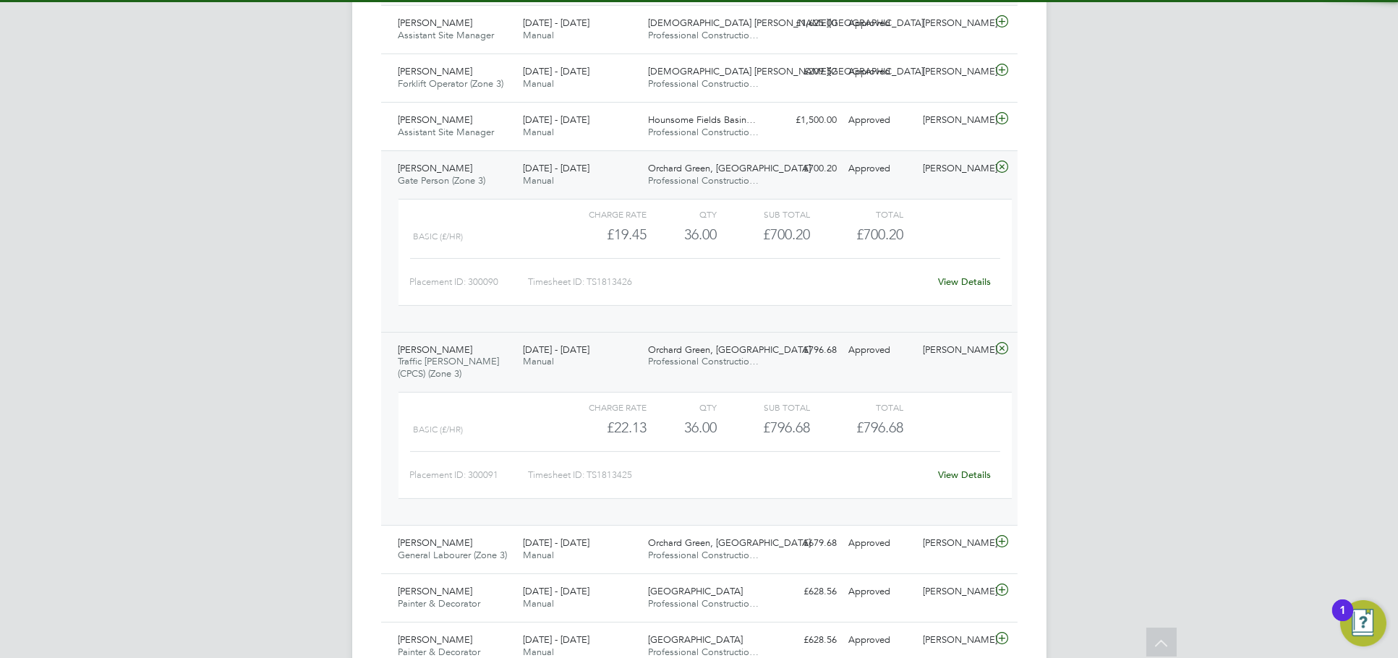
click at [982, 478] on link "View Details" at bounding box center [964, 475] width 53 height 12
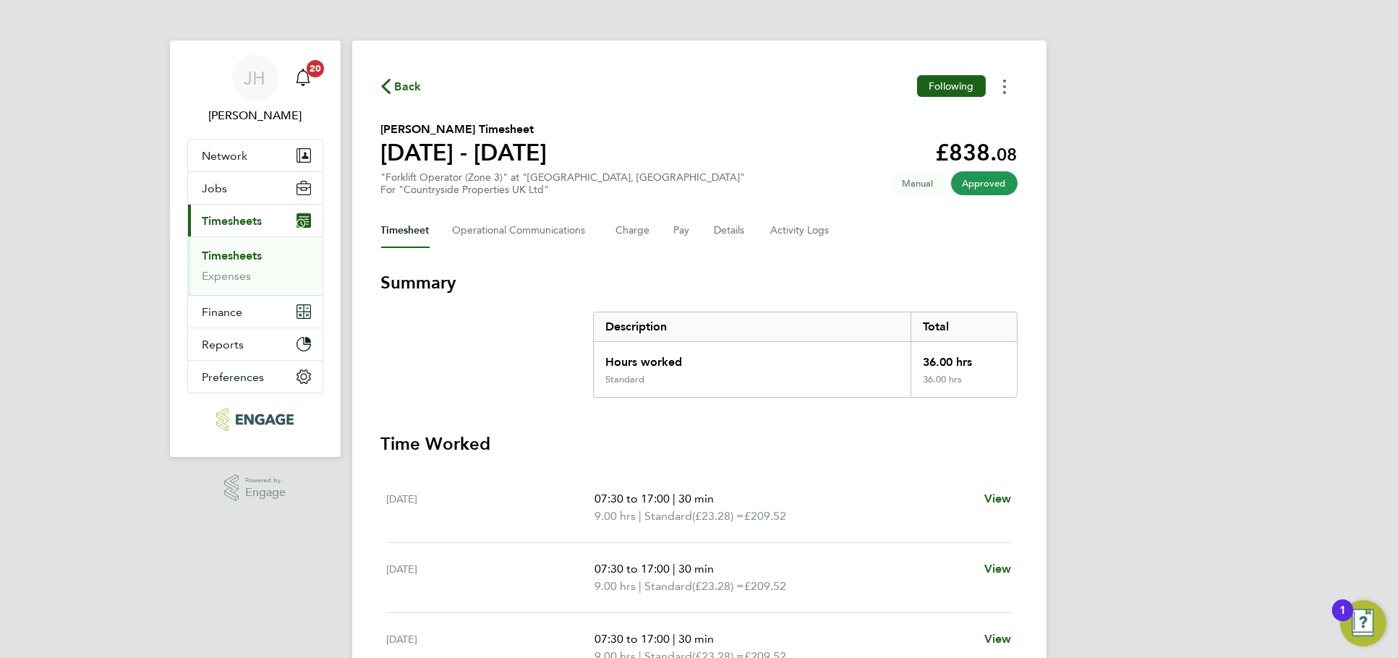
click at [1012, 94] on button "Timesheets Menu" at bounding box center [1005, 86] width 26 height 22
drag, startPoint x: 1012, startPoint y: 94, endPoint x: 946, endPoint y: 124, distance: 72.5
click at [946, 124] on link "Download timesheet" at bounding box center [931, 118] width 174 height 29
click at [1079, 305] on div "[PERSON_NAME] Notifications 20 Applications: Network Team Members Businesses Si…" at bounding box center [699, 493] width 1398 height 987
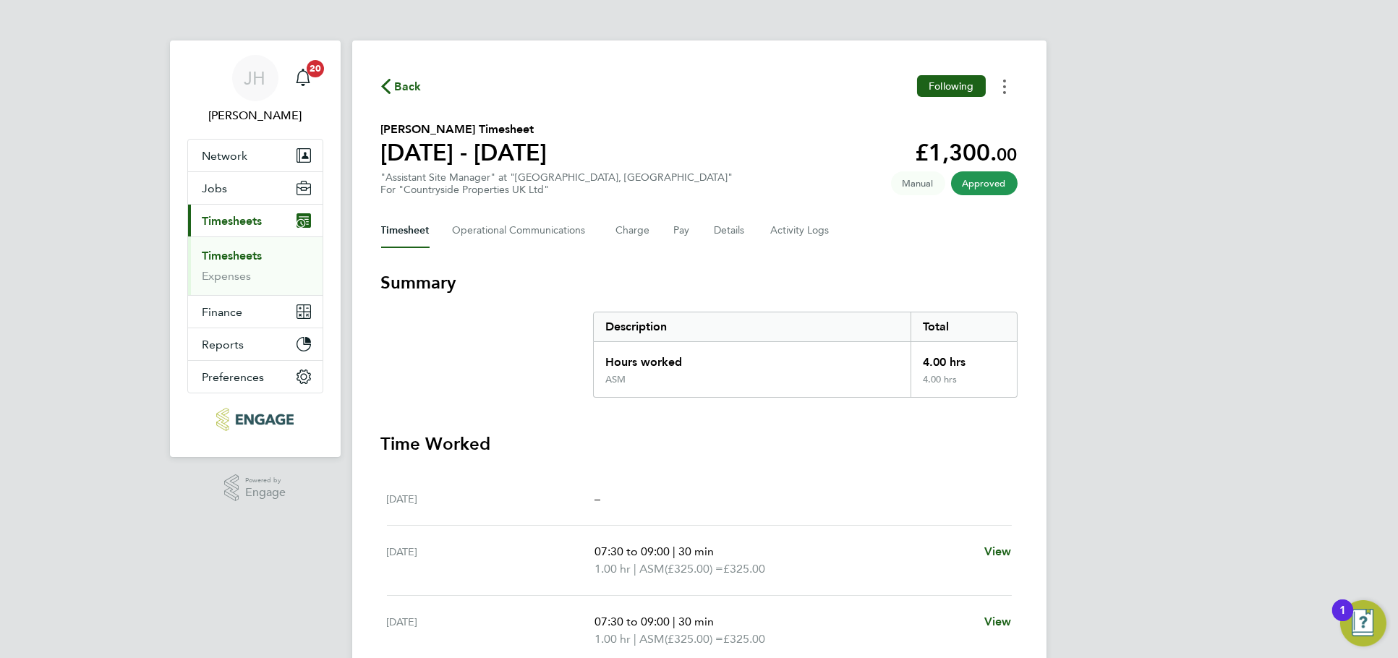
click at [1000, 80] on button "Timesheets Menu" at bounding box center [1005, 86] width 26 height 22
click at [969, 116] on link "Download timesheet" at bounding box center [931, 118] width 174 height 29
click at [1004, 85] on icon "Timesheets Menu" at bounding box center [1004, 87] width 3 height 14
click at [966, 119] on link "Download timesheet" at bounding box center [931, 118] width 174 height 29
click at [1011, 83] on button "Timesheets Menu" at bounding box center [1005, 86] width 26 height 22
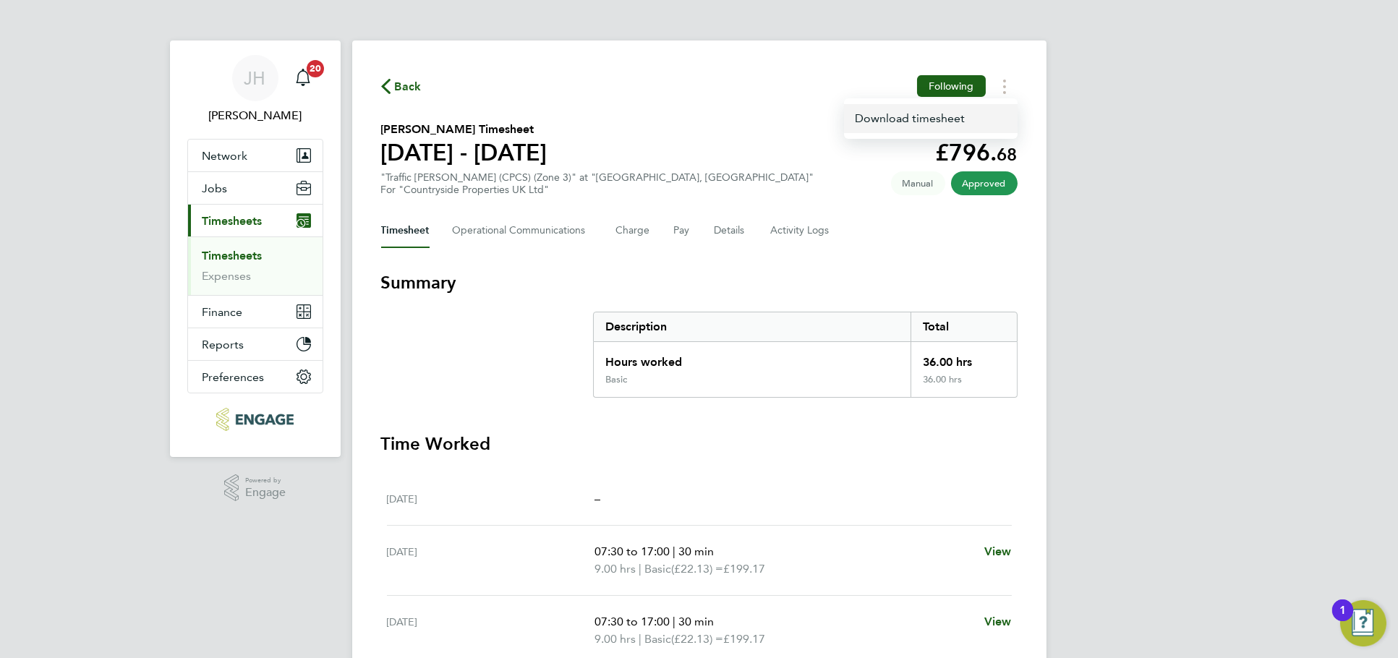
click at [972, 110] on link "Download timesheet" at bounding box center [931, 118] width 174 height 29
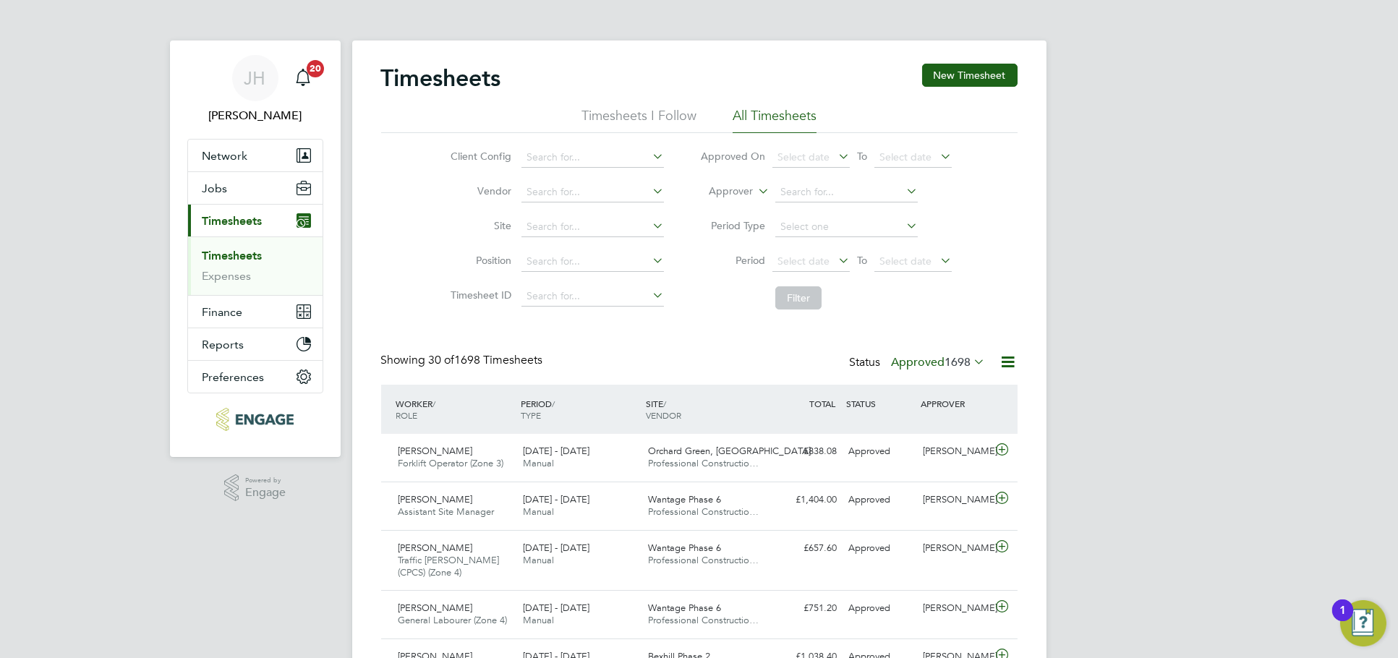
click at [945, 366] on span "1698" at bounding box center [958, 362] width 26 height 14
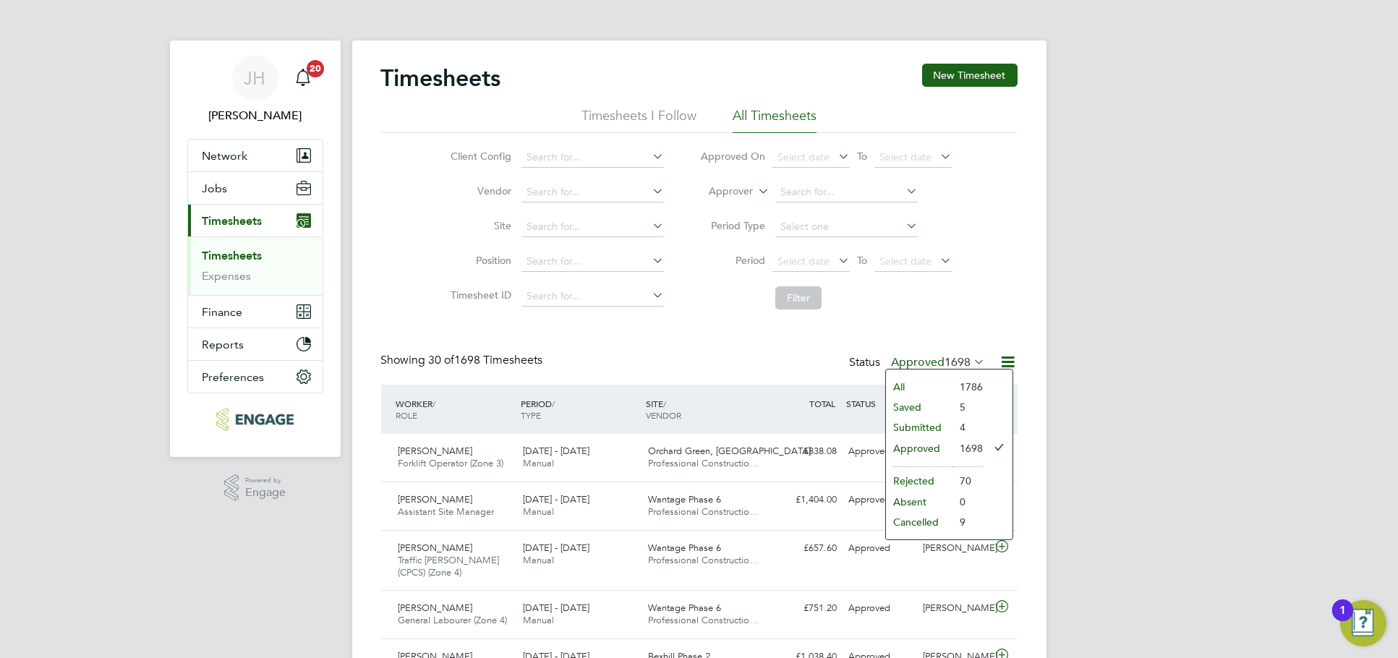
click at [938, 432] on li "Submitted" at bounding box center [919, 427] width 67 height 20
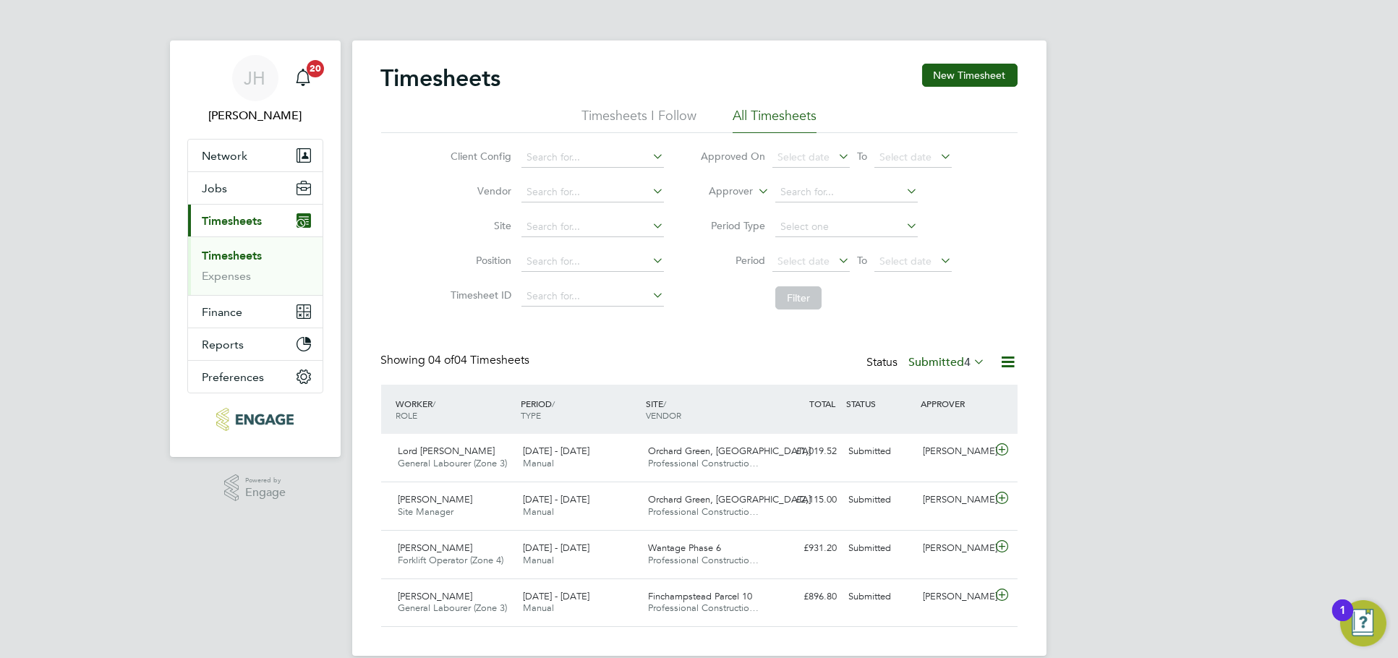
click at [944, 367] on label "Submitted 4" at bounding box center [947, 362] width 77 height 14
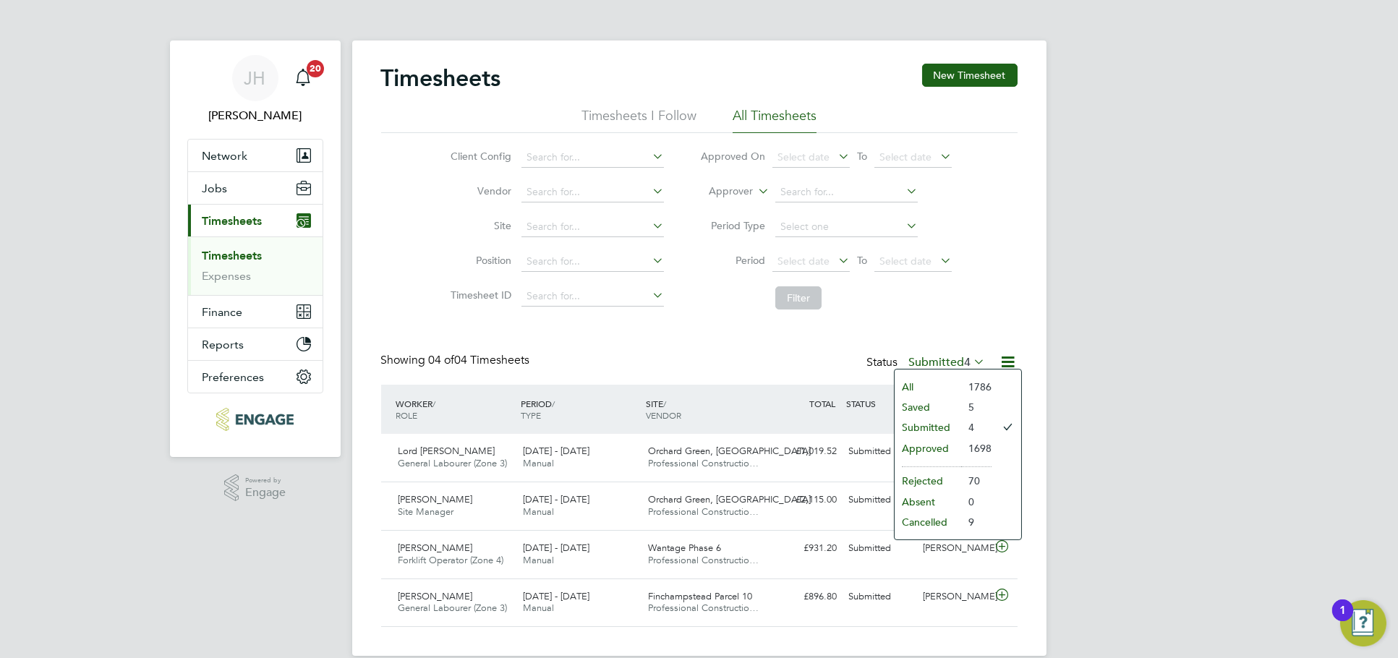
click at [939, 430] on li "Submitted" at bounding box center [928, 427] width 67 height 20
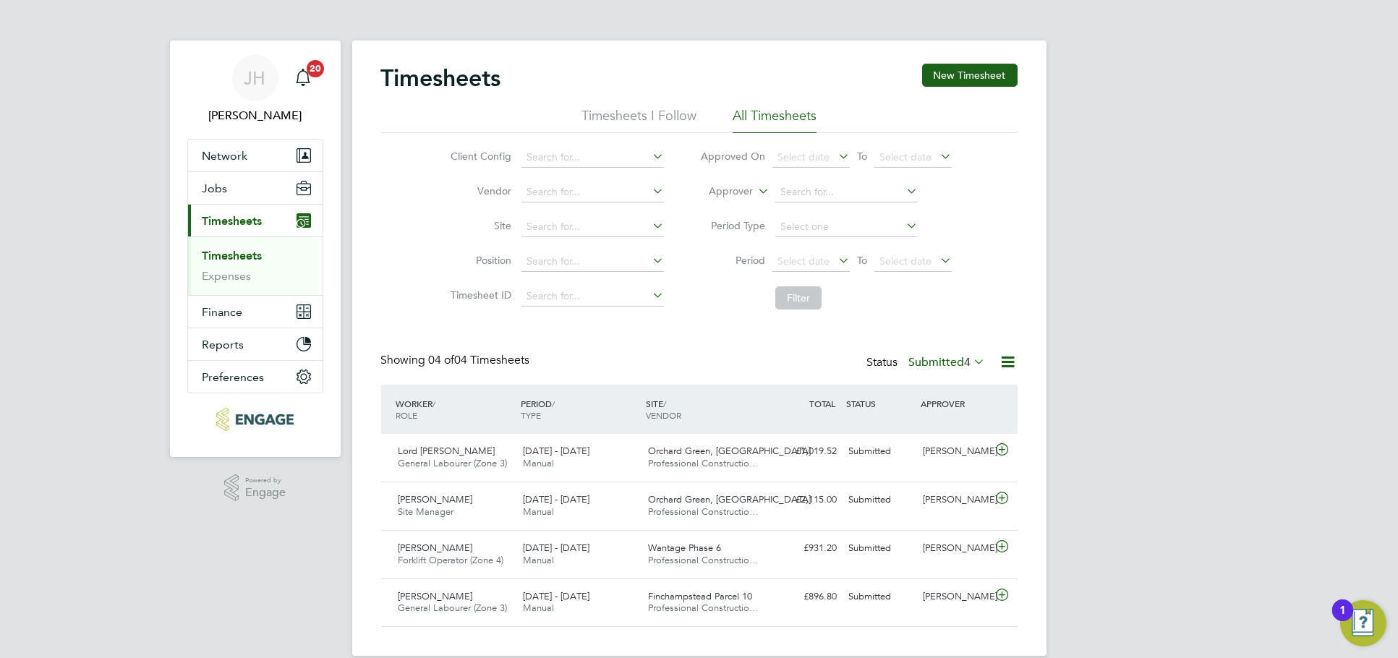
click at [954, 351] on div "Timesheets New Timesheet Timesheets I Follow All Timesheets Client Config Vendo…" at bounding box center [699, 346] width 637 height 564
click at [954, 360] on label "Submitted 4" at bounding box center [947, 362] width 77 height 14
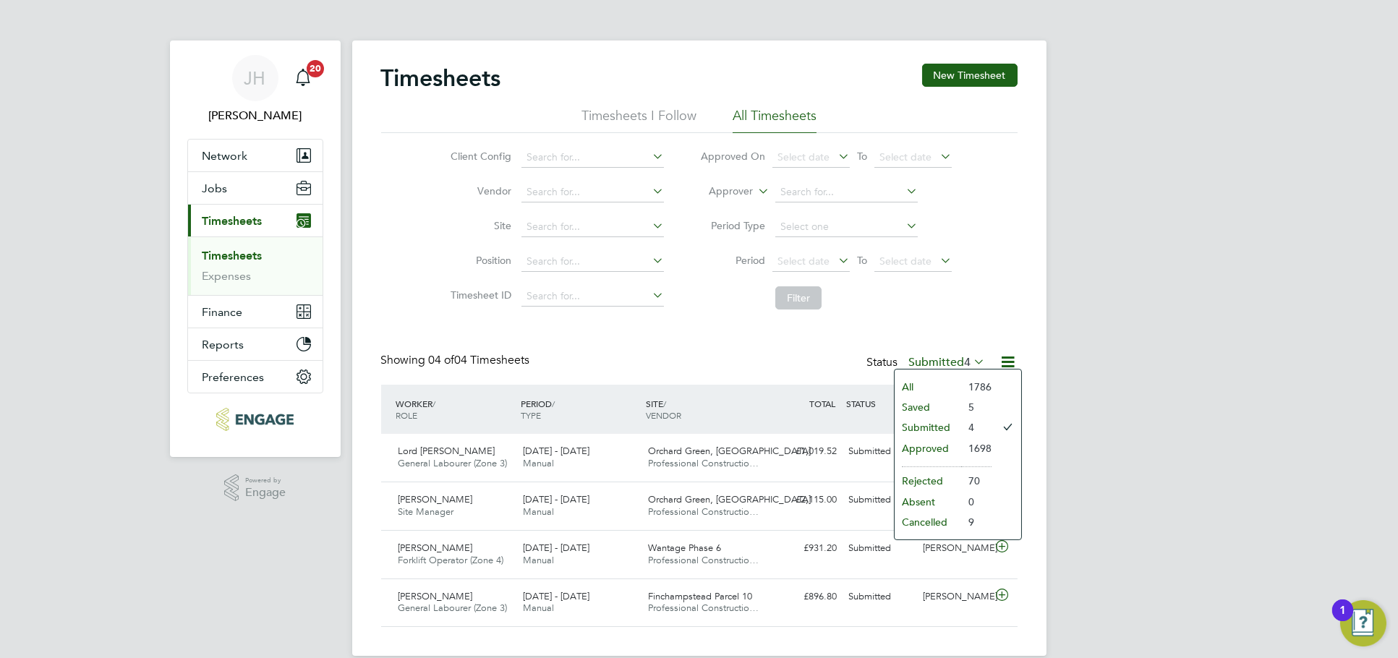
click at [946, 446] on li "Approved" at bounding box center [928, 448] width 67 height 20
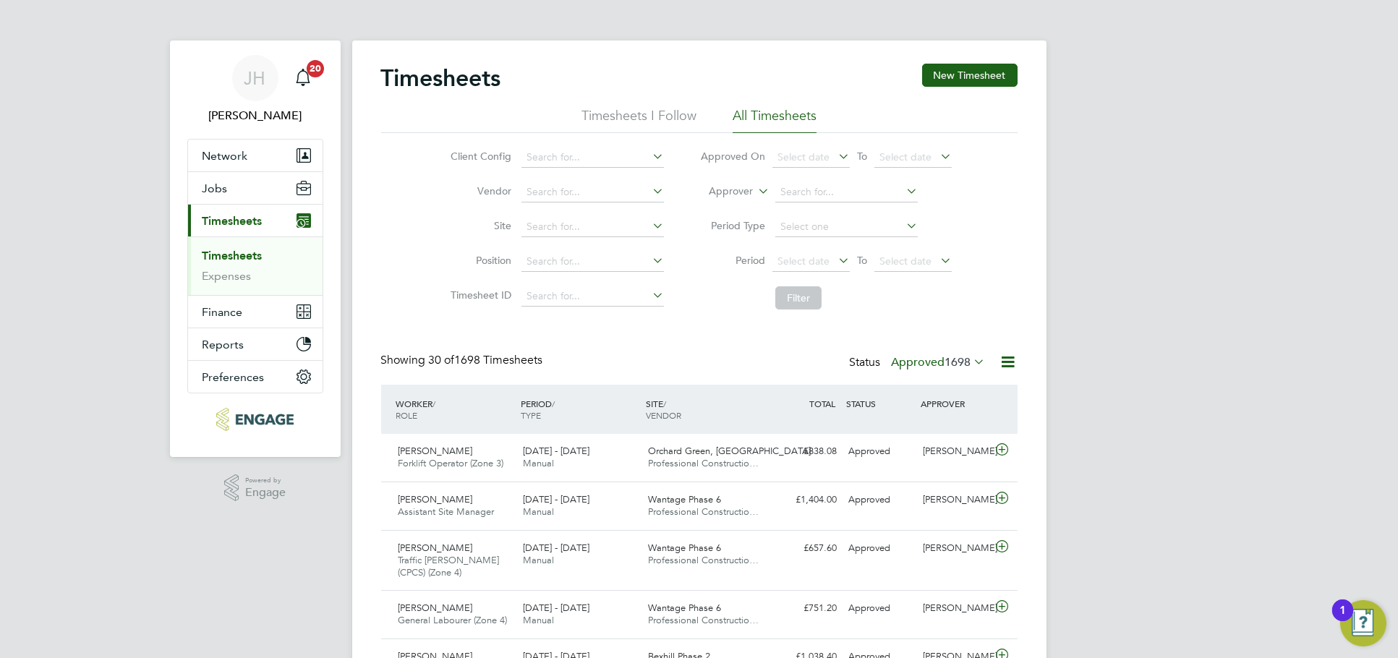
click div "[PERSON_NAME] Notifications 20 Applications: Network Team Members Businesses Si…"
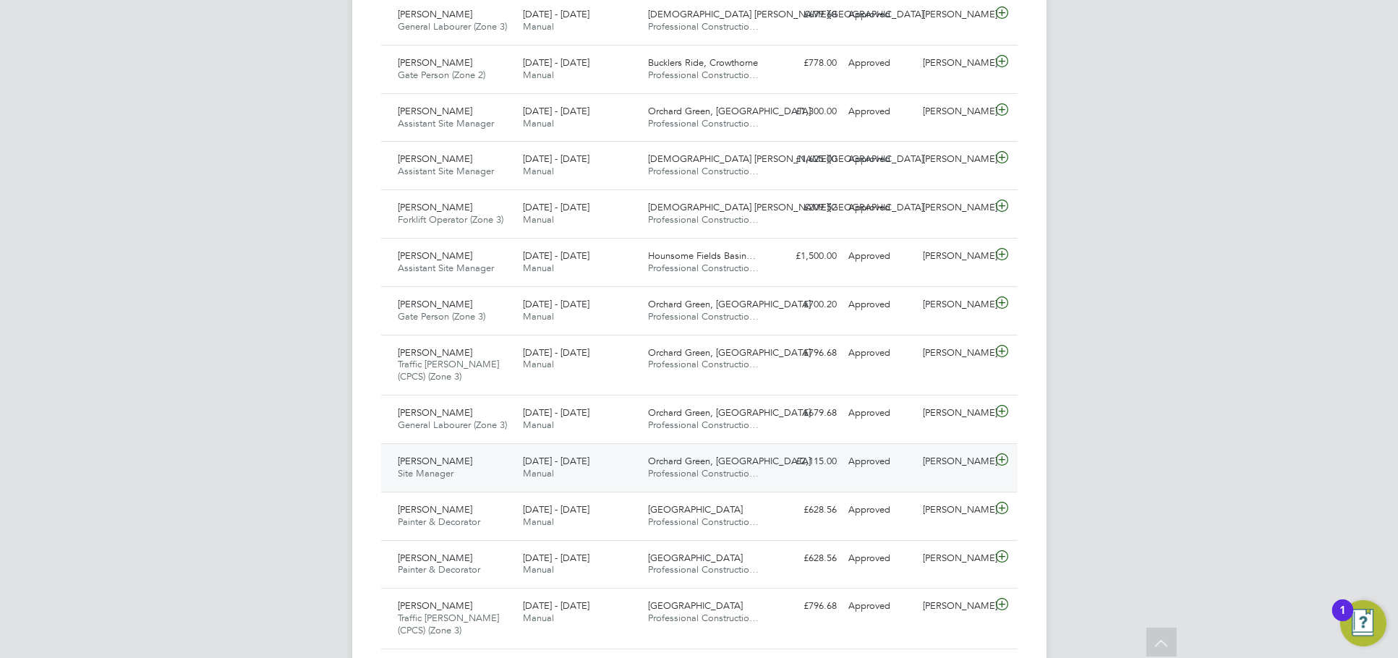
click at [964, 475] on div "[PERSON_NAME] Site Manager [DATE] - [DATE] [DATE] - [DATE] Manual [GEOGRAPHIC_D…" at bounding box center [699, 467] width 637 height 48
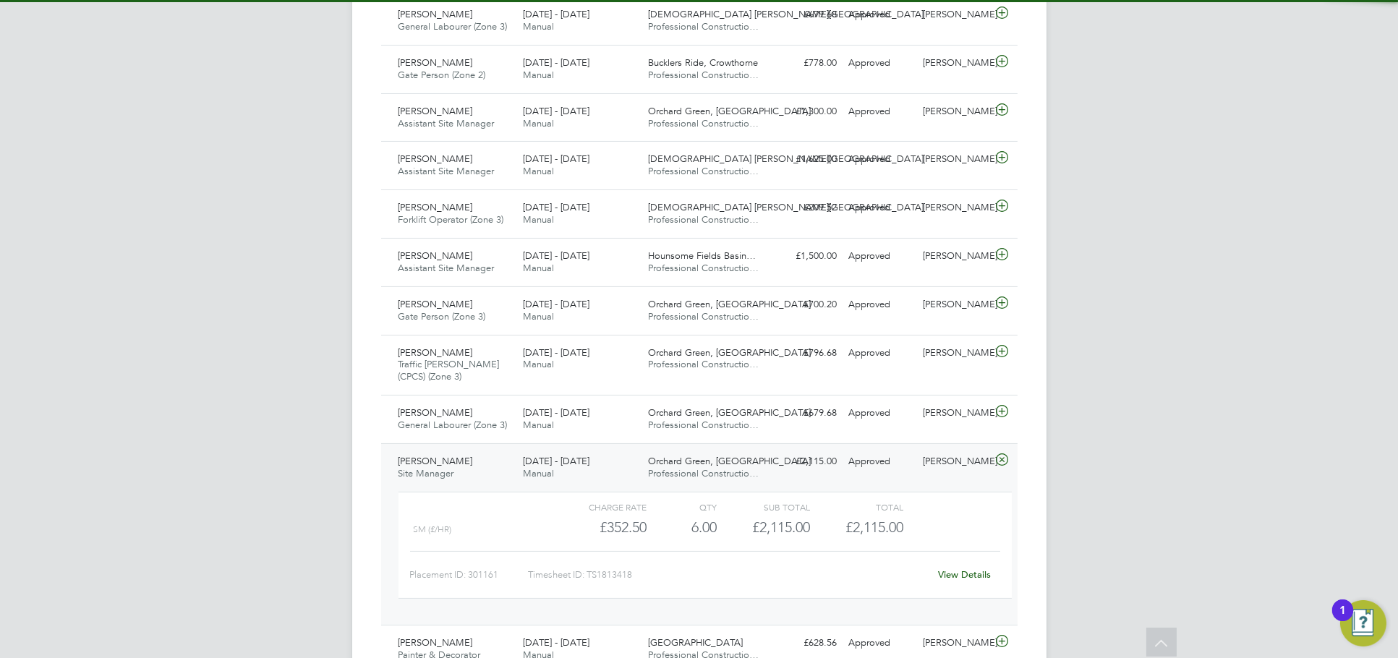
click at [974, 574] on link "View Details" at bounding box center [964, 575] width 53 height 12
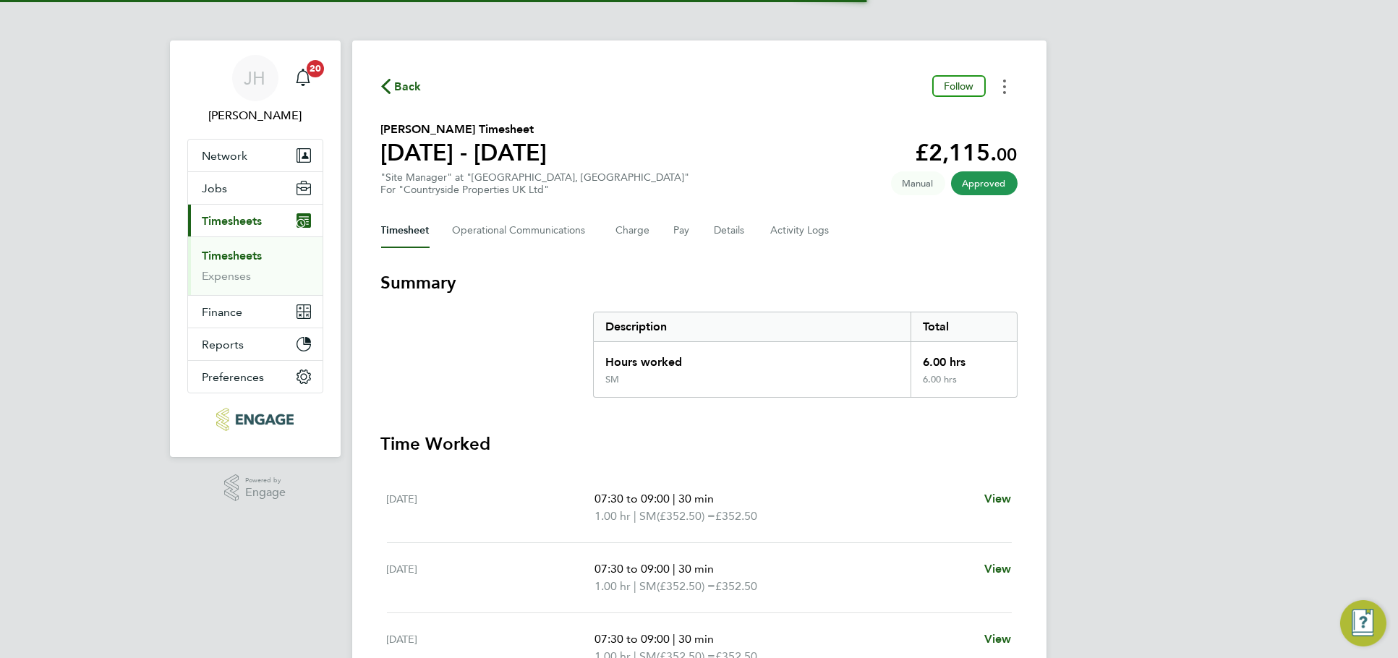
click at [1001, 91] on button "Timesheets Menu" at bounding box center [1005, 86] width 26 height 22
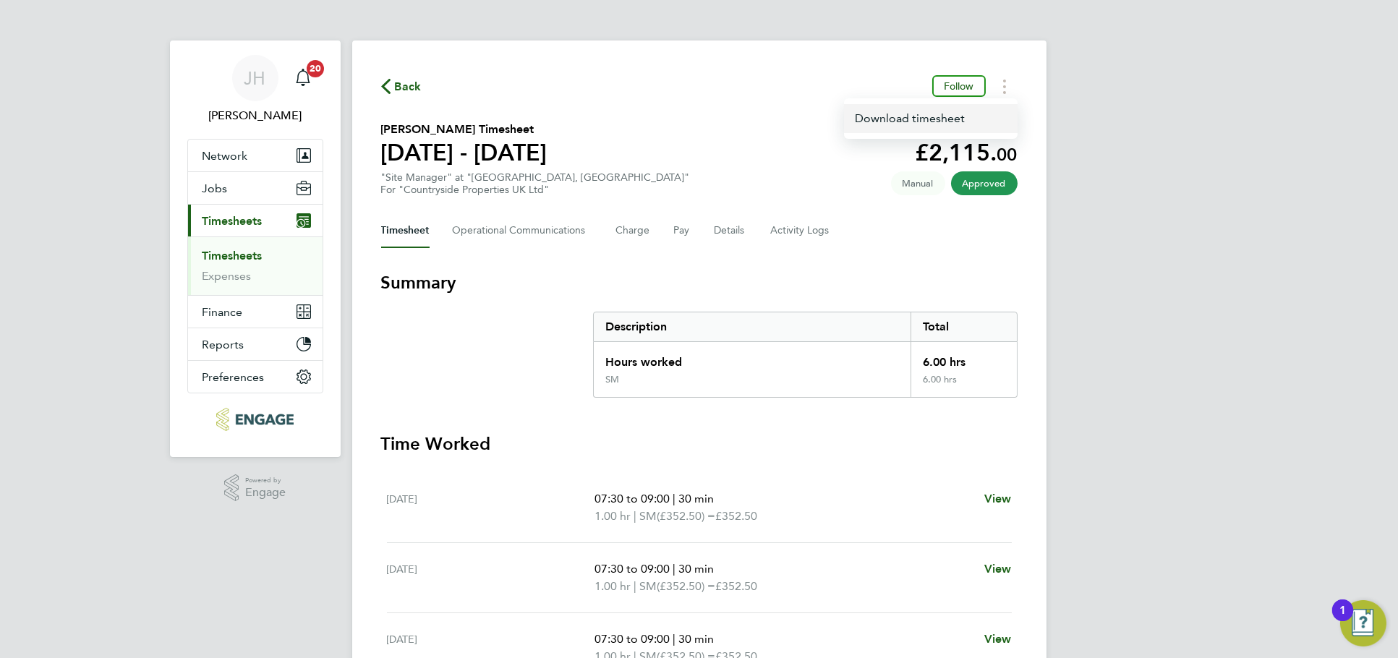
click at [970, 123] on link "Download timesheet" at bounding box center [931, 118] width 174 height 29
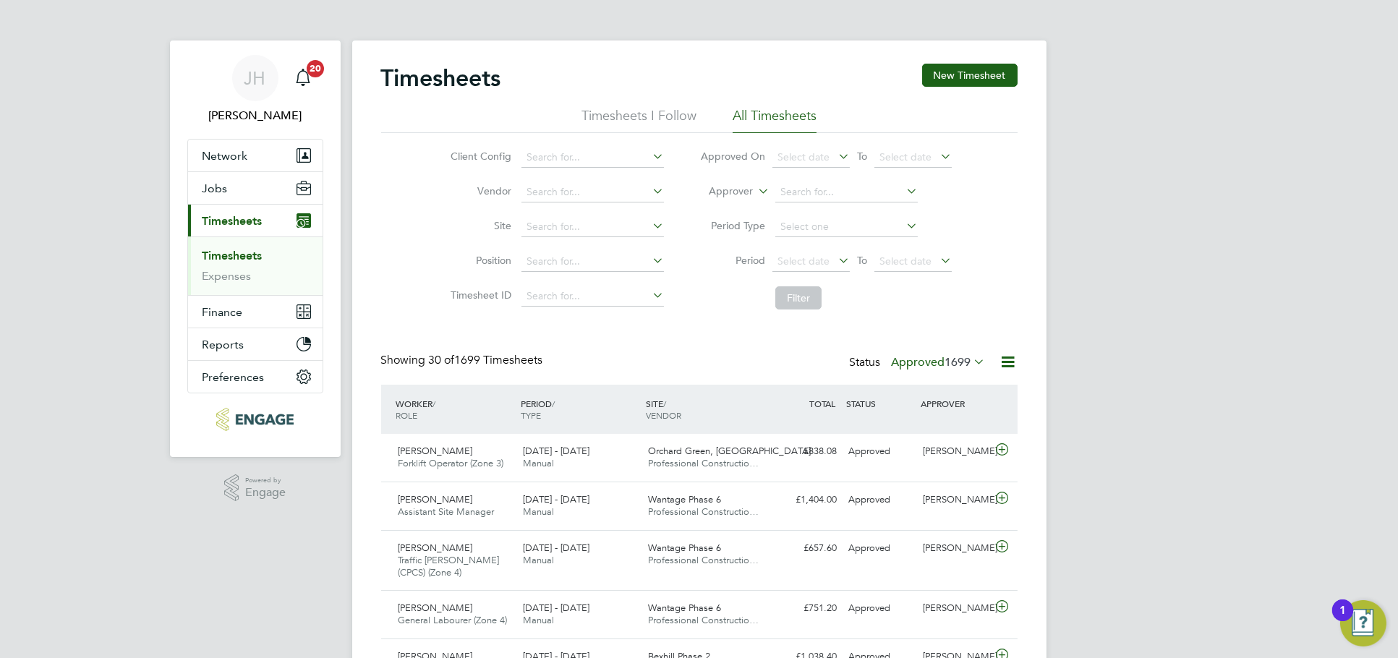
click at [964, 365] on span "1699" at bounding box center [958, 362] width 26 height 14
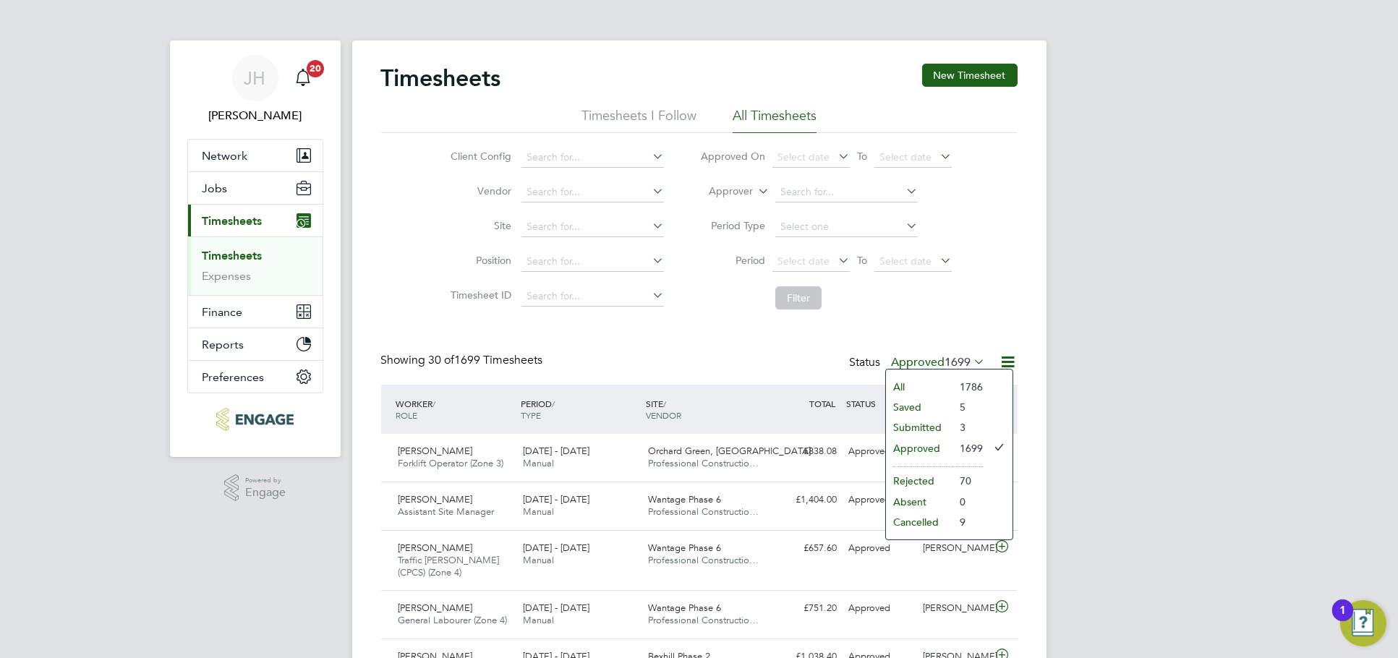
click at [938, 421] on li "Submitted" at bounding box center [919, 427] width 67 height 20
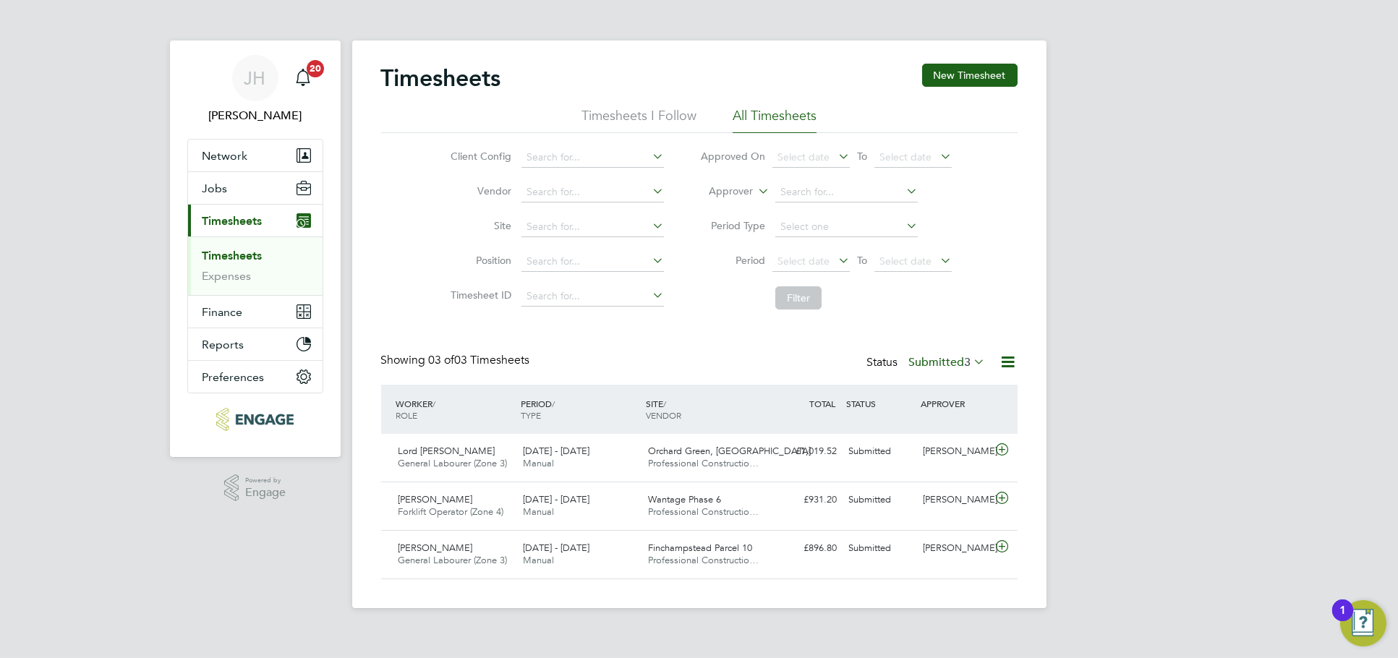
click at [965, 365] on span "3" at bounding box center [968, 362] width 7 height 14
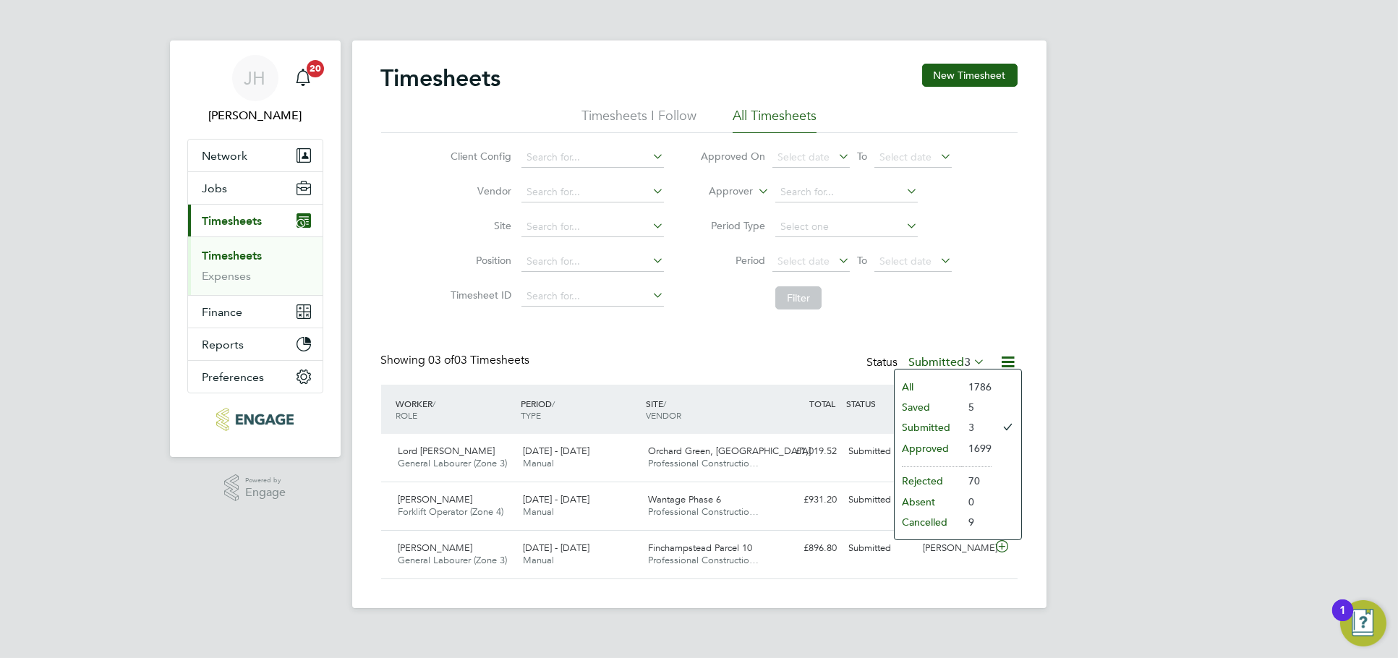
click at [949, 449] on li "Approved" at bounding box center [928, 448] width 67 height 20
